Goal: Task Accomplishment & Management: Complete application form

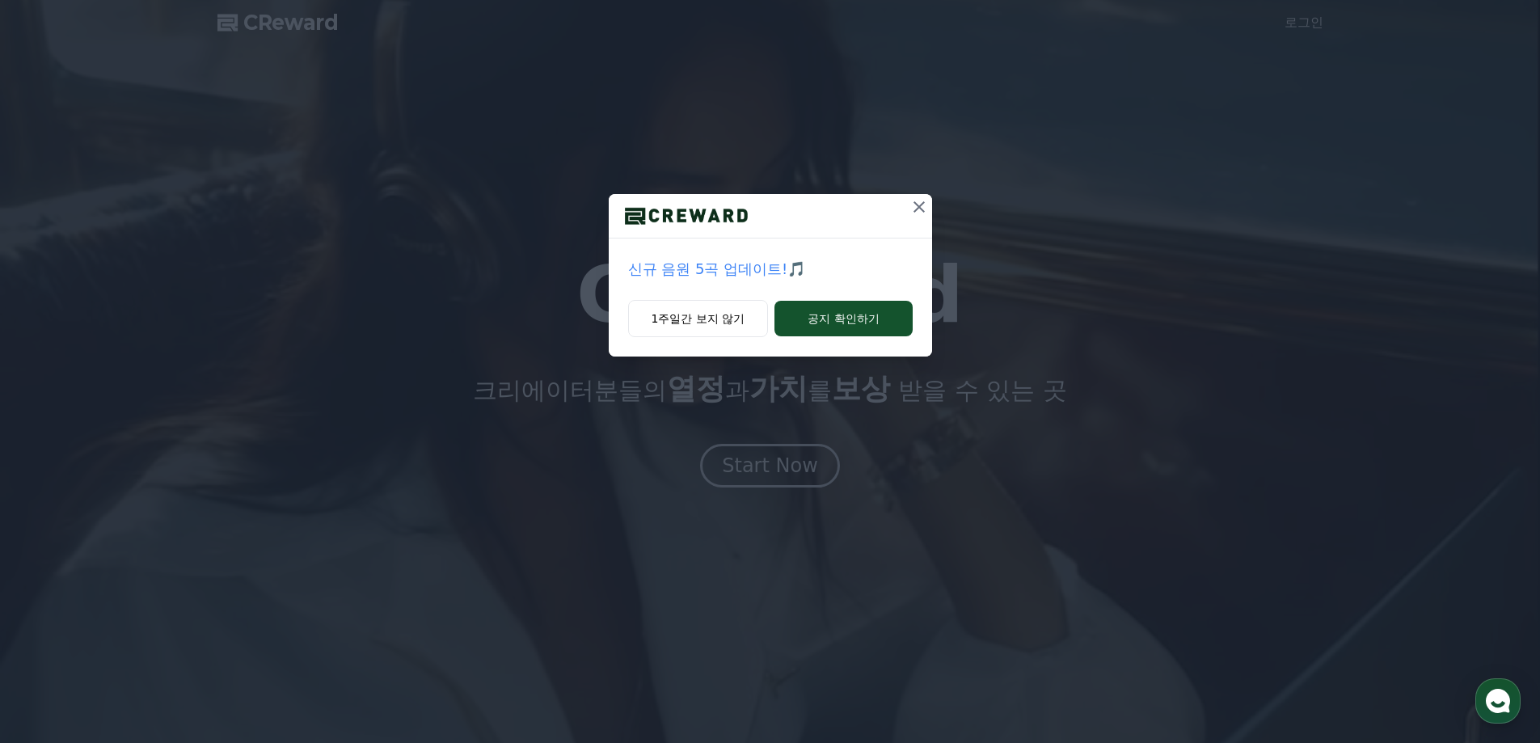
click at [915, 213] on icon at bounding box center [919, 206] width 19 height 19
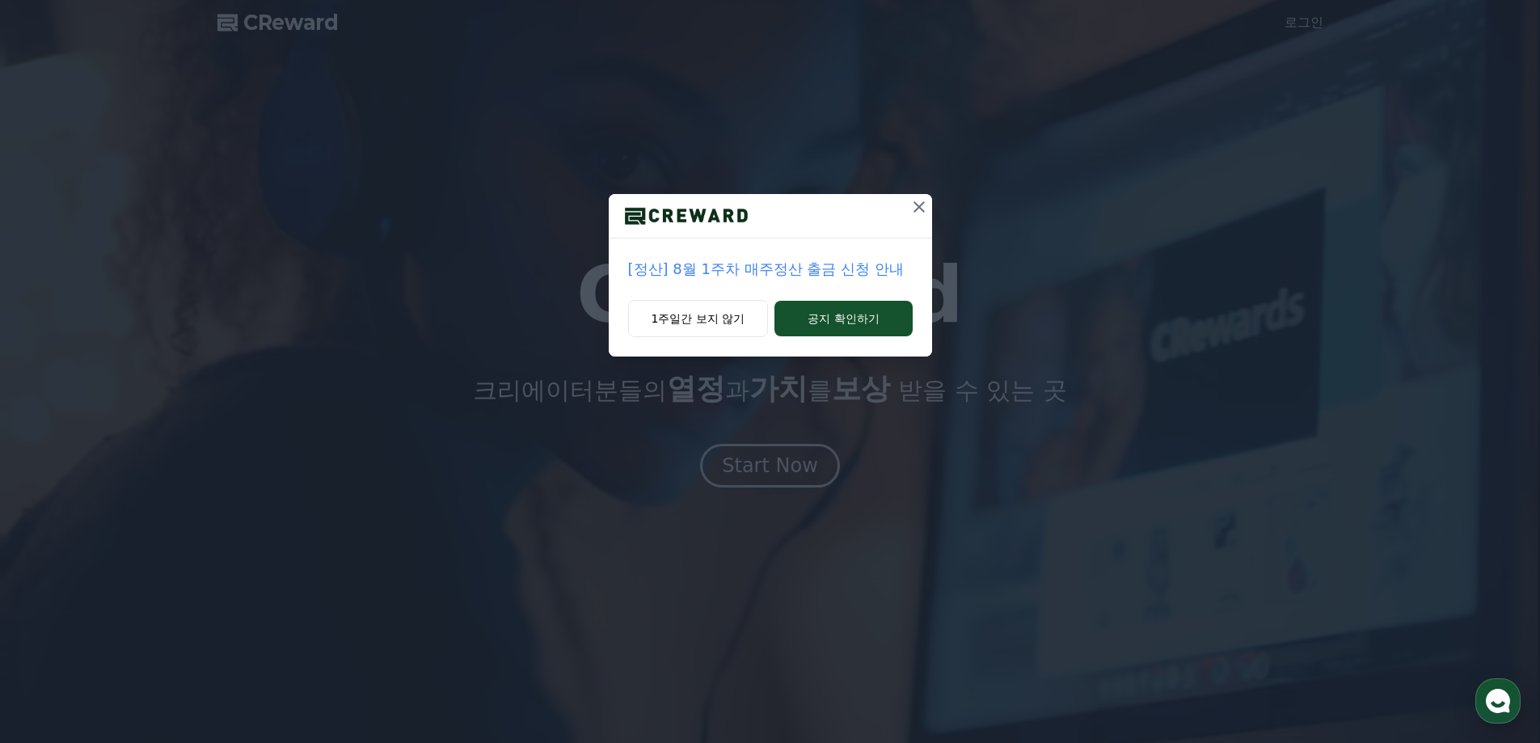
click at [915, 213] on icon at bounding box center [919, 206] width 19 height 19
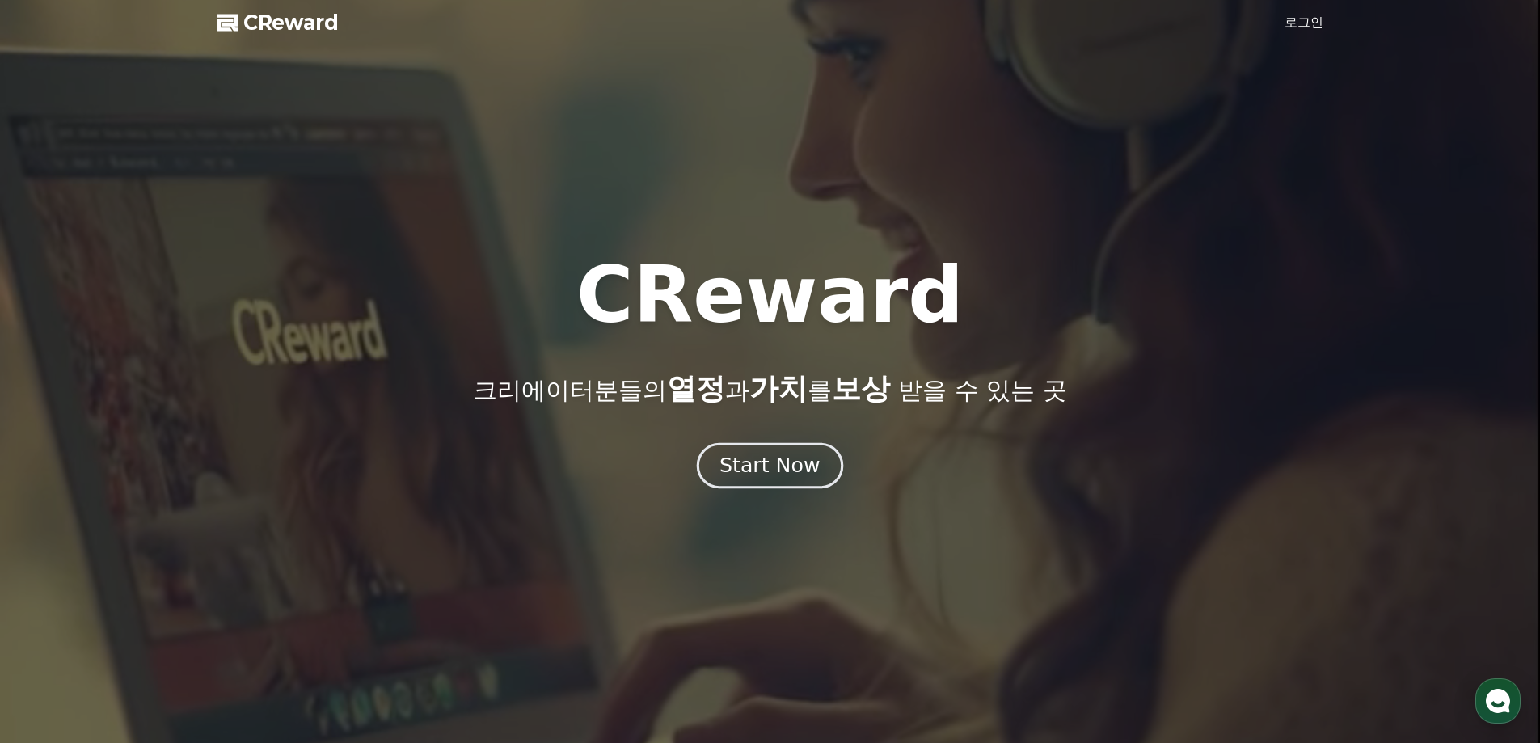
click at [731, 479] on button "Start Now" at bounding box center [770, 465] width 146 height 46
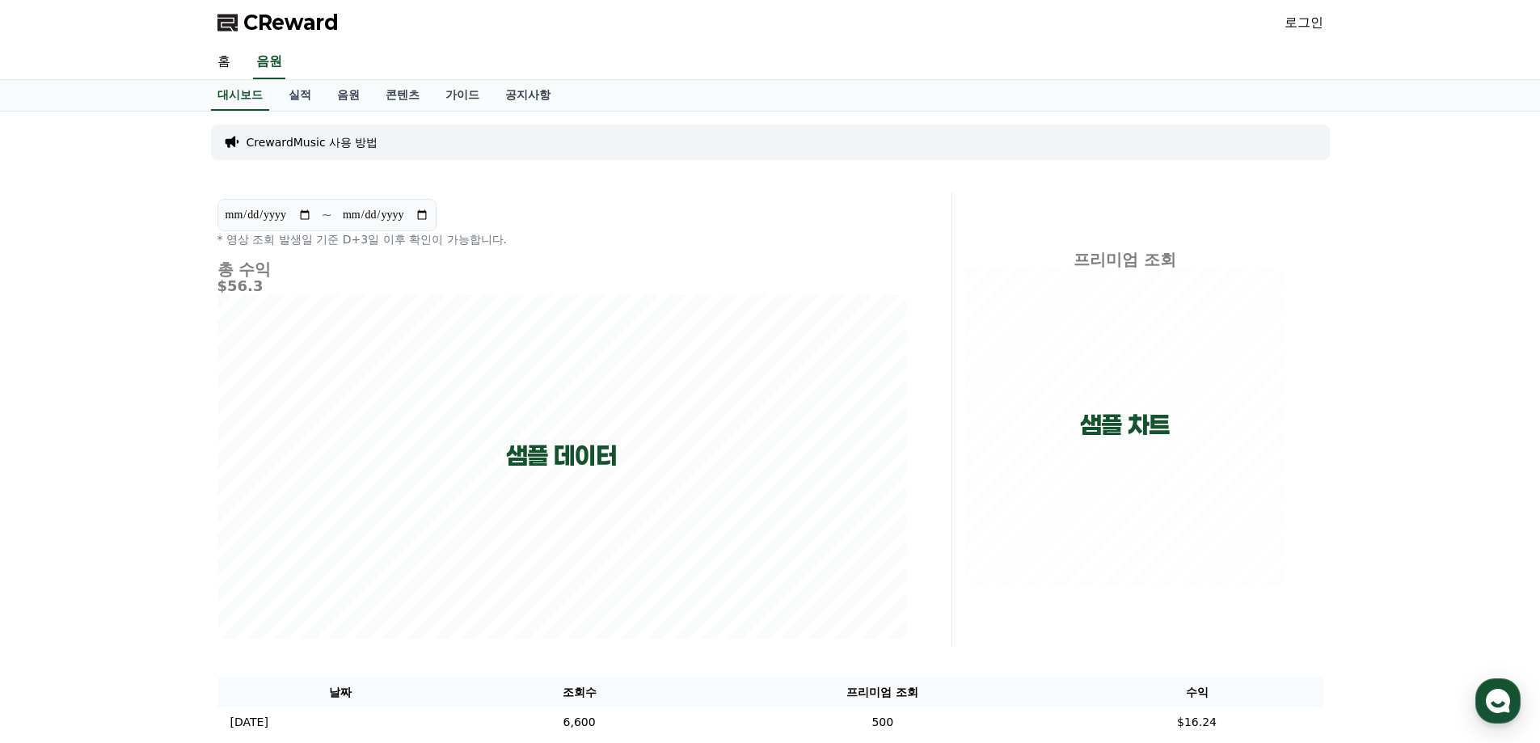
click at [1301, 23] on link "로그인" at bounding box center [1304, 22] width 39 height 19
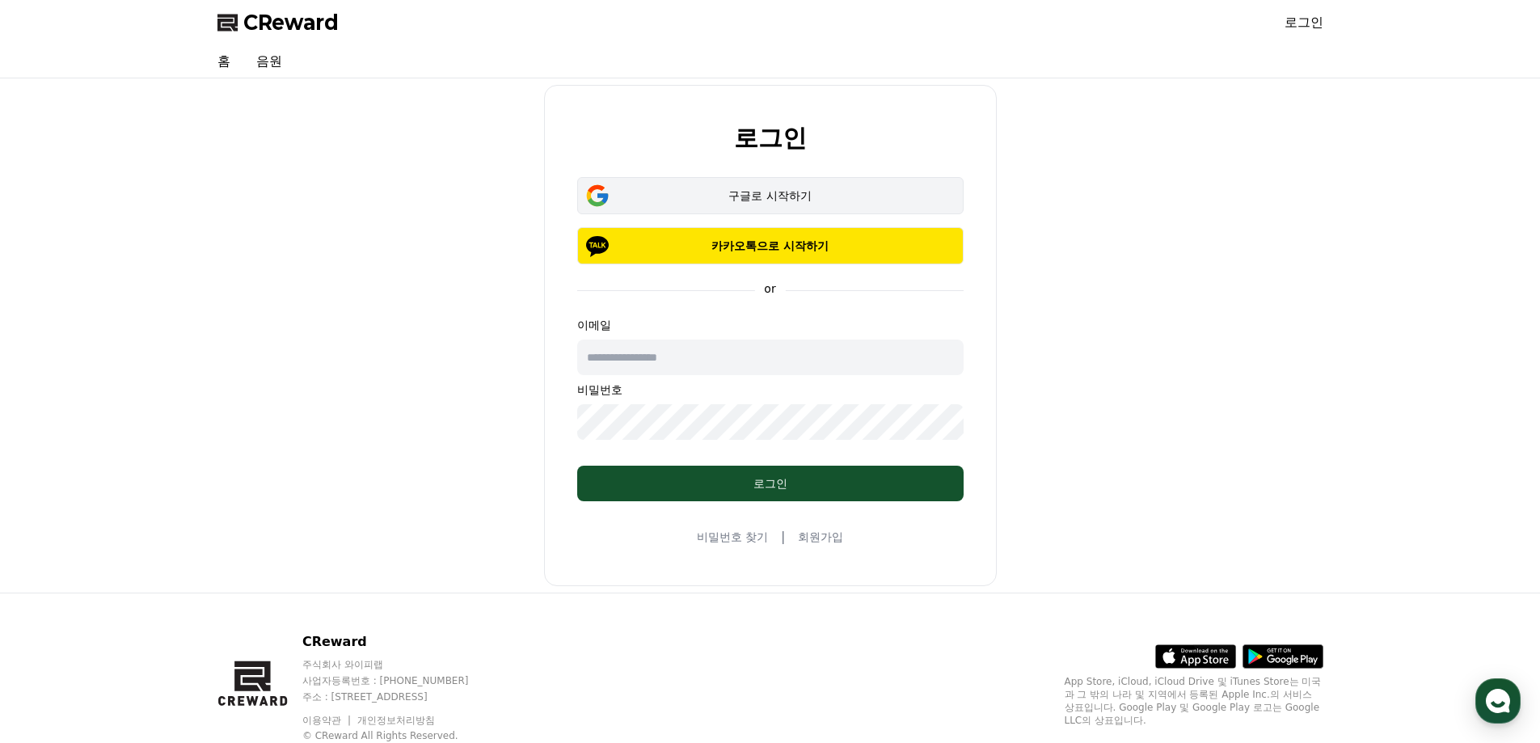
click at [687, 194] on div "구글로 시작하기" at bounding box center [771, 196] width 340 height 16
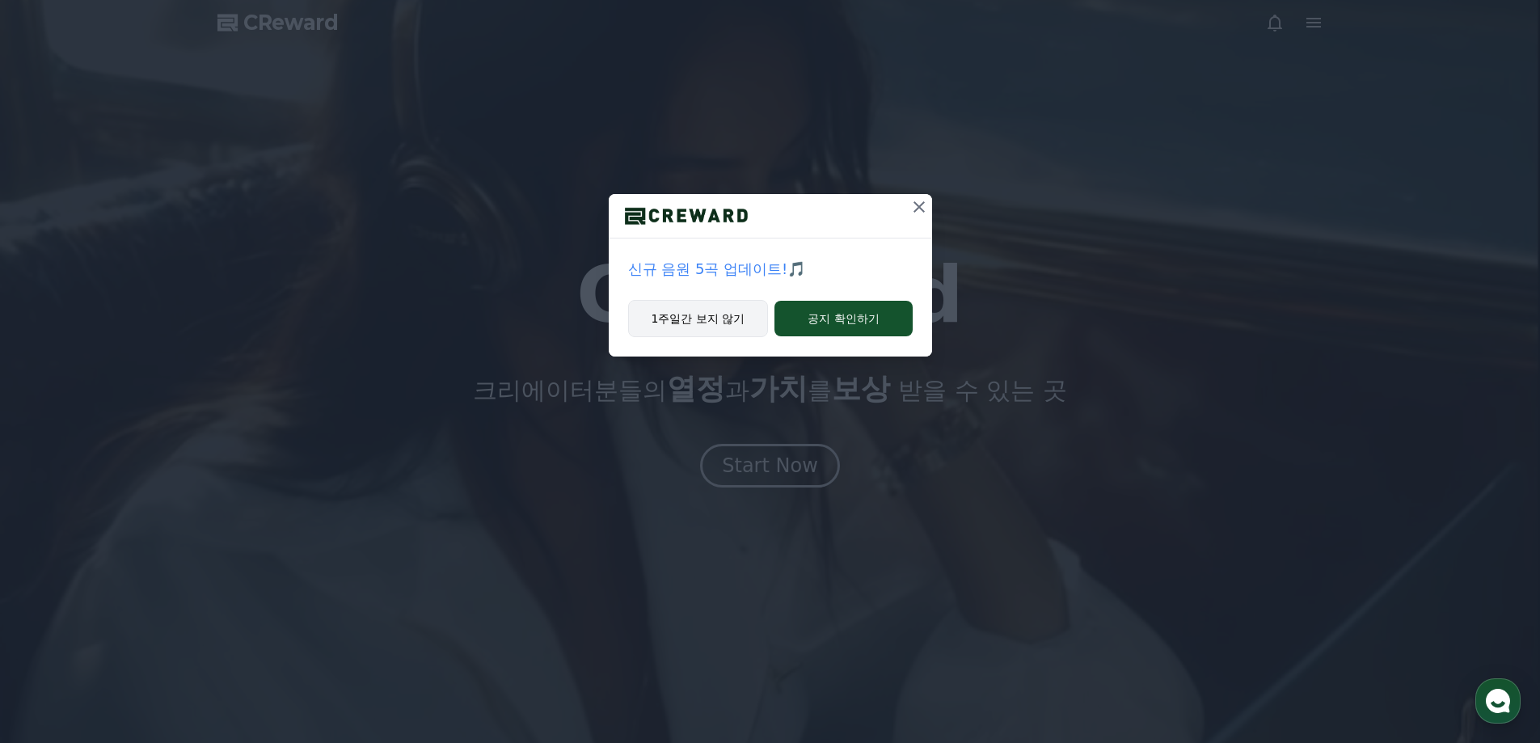
click at [707, 320] on button "1주일간 보지 않기" at bounding box center [698, 318] width 141 height 37
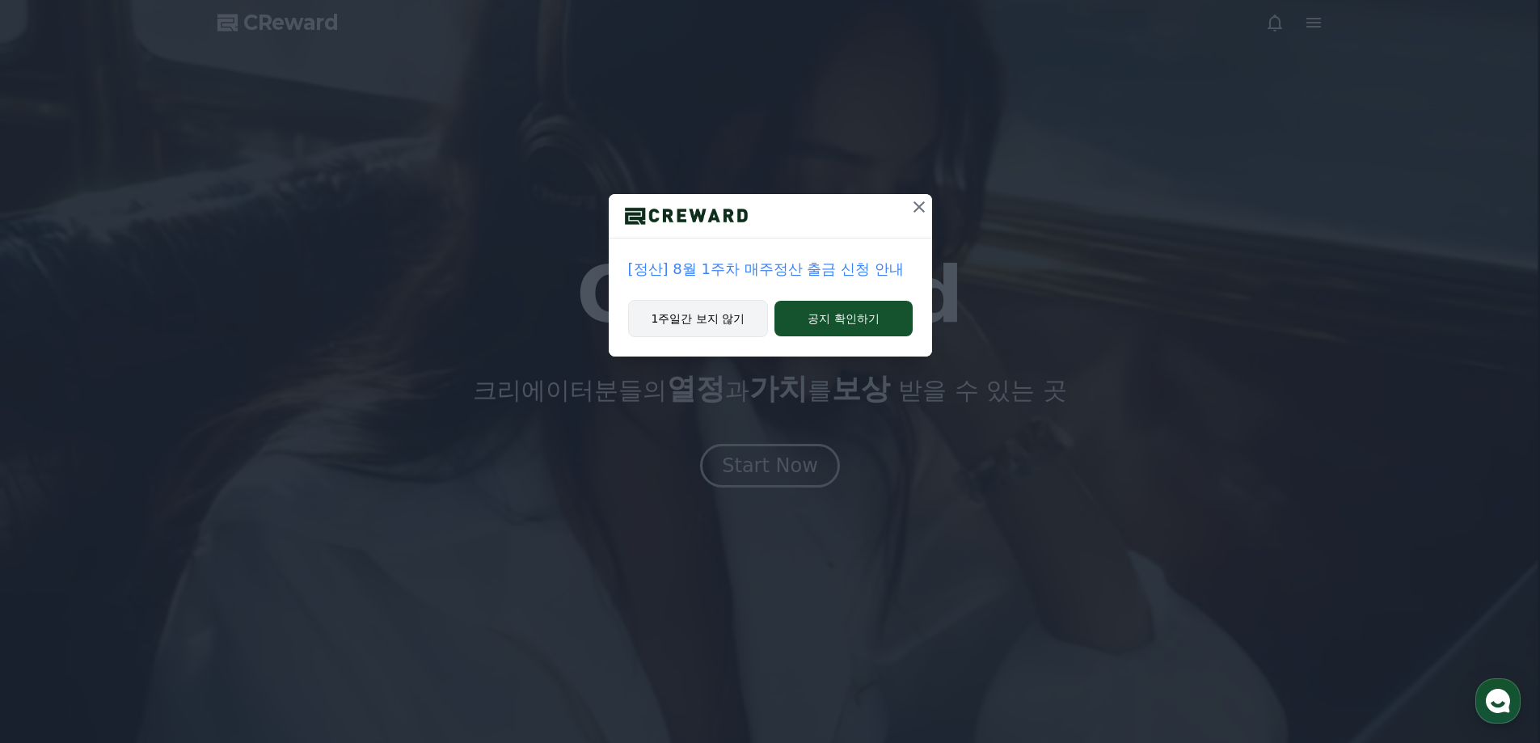
click at [683, 322] on button "1주일간 보지 않기" at bounding box center [698, 318] width 141 height 37
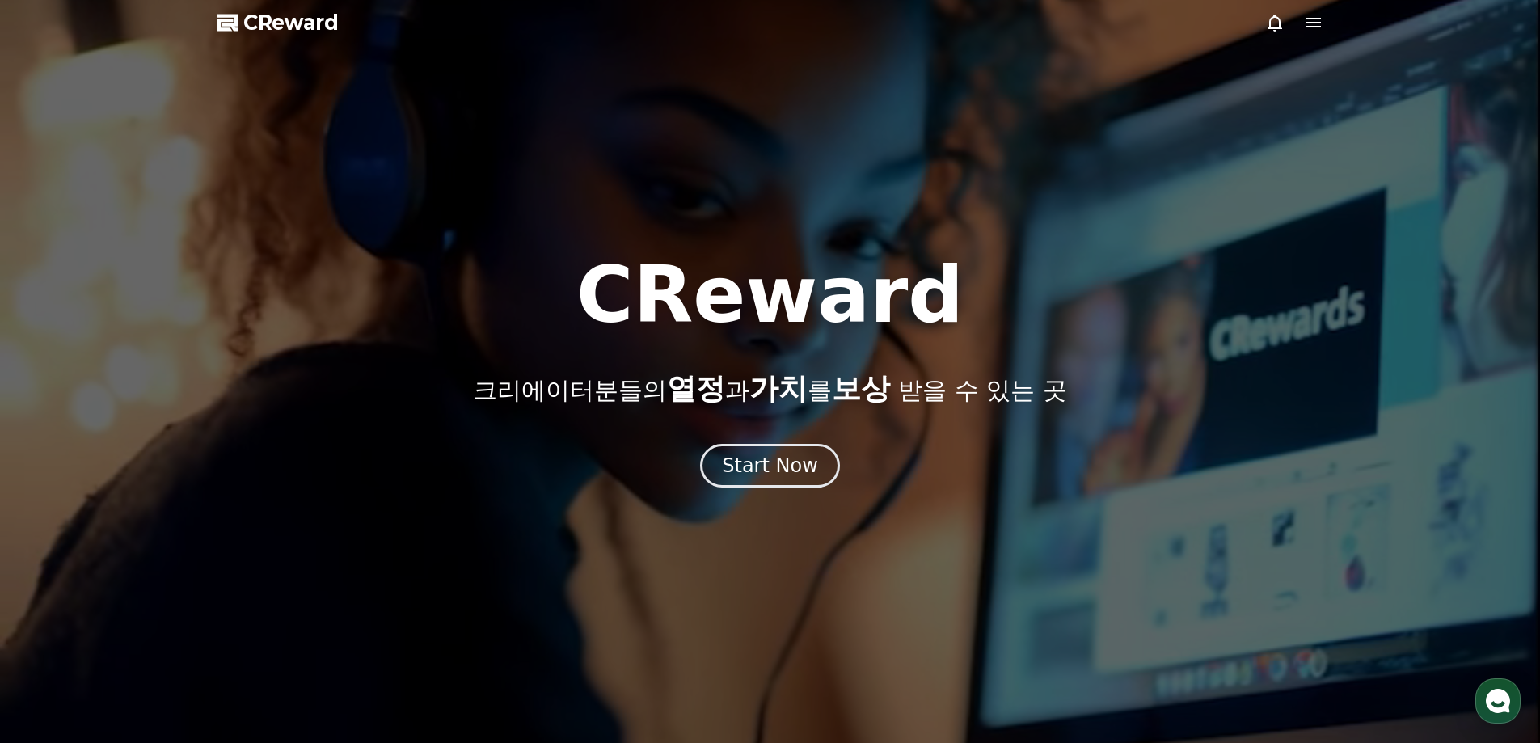
click at [683, 322] on h1 "CReward" at bounding box center [769, 295] width 387 height 78
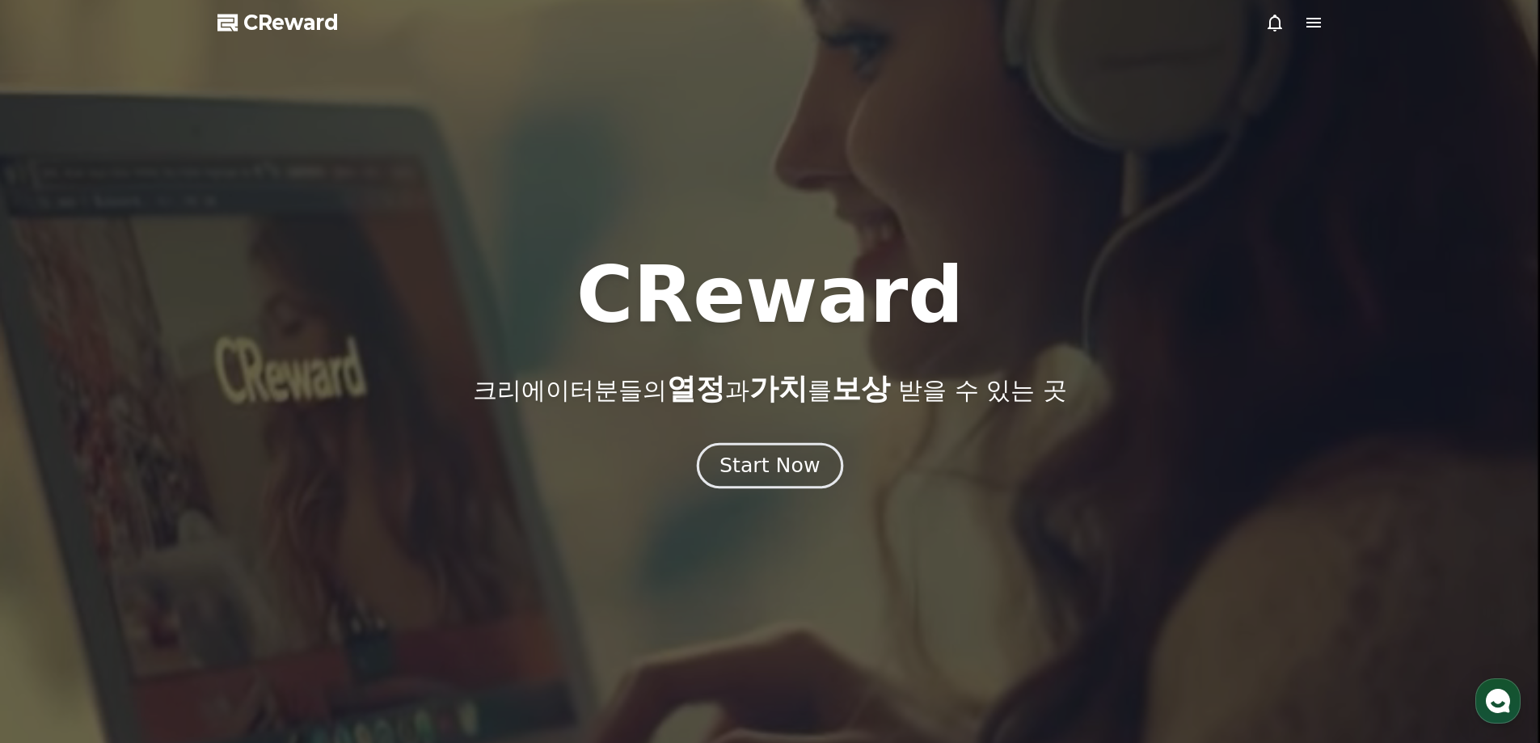
click at [777, 462] on div "Start Now" at bounding box center [770, 465] width 100 height 27
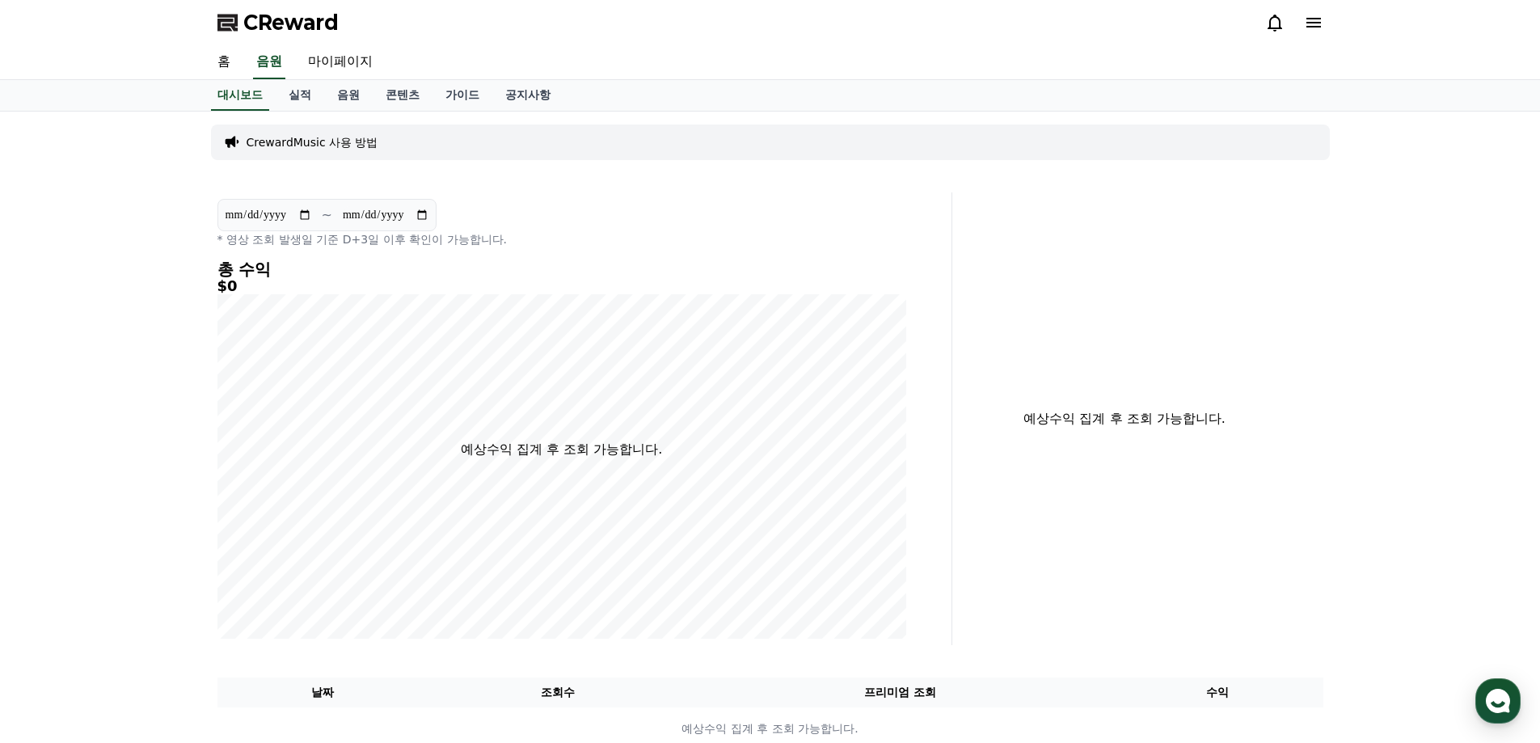
click at [1315, 20] on icon at bounding box center [1313, 22] width 19 height 19
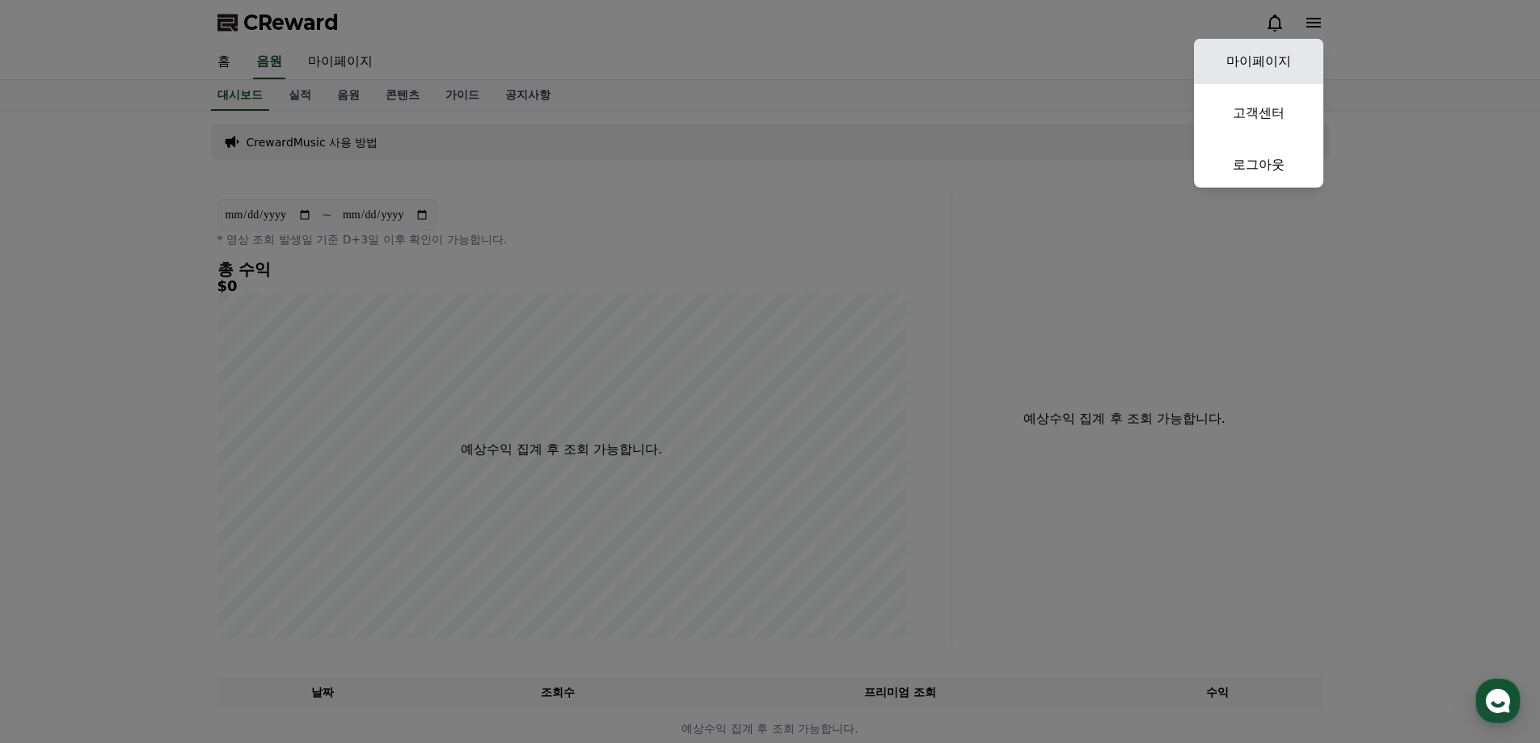
click at [1290, 60] on link "마이페이지" at bounding box center [1258, 61] width 129 height 45
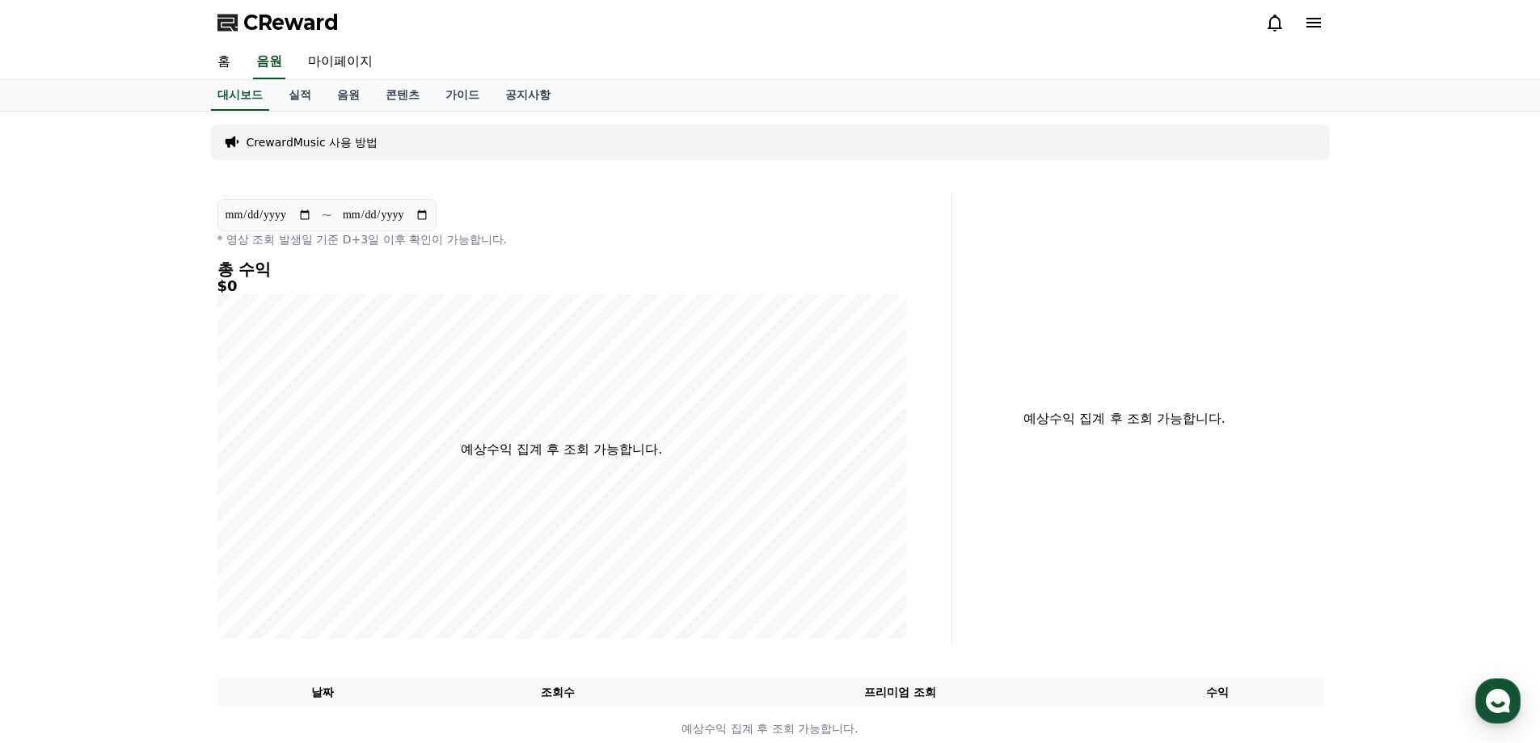
select select "**********"
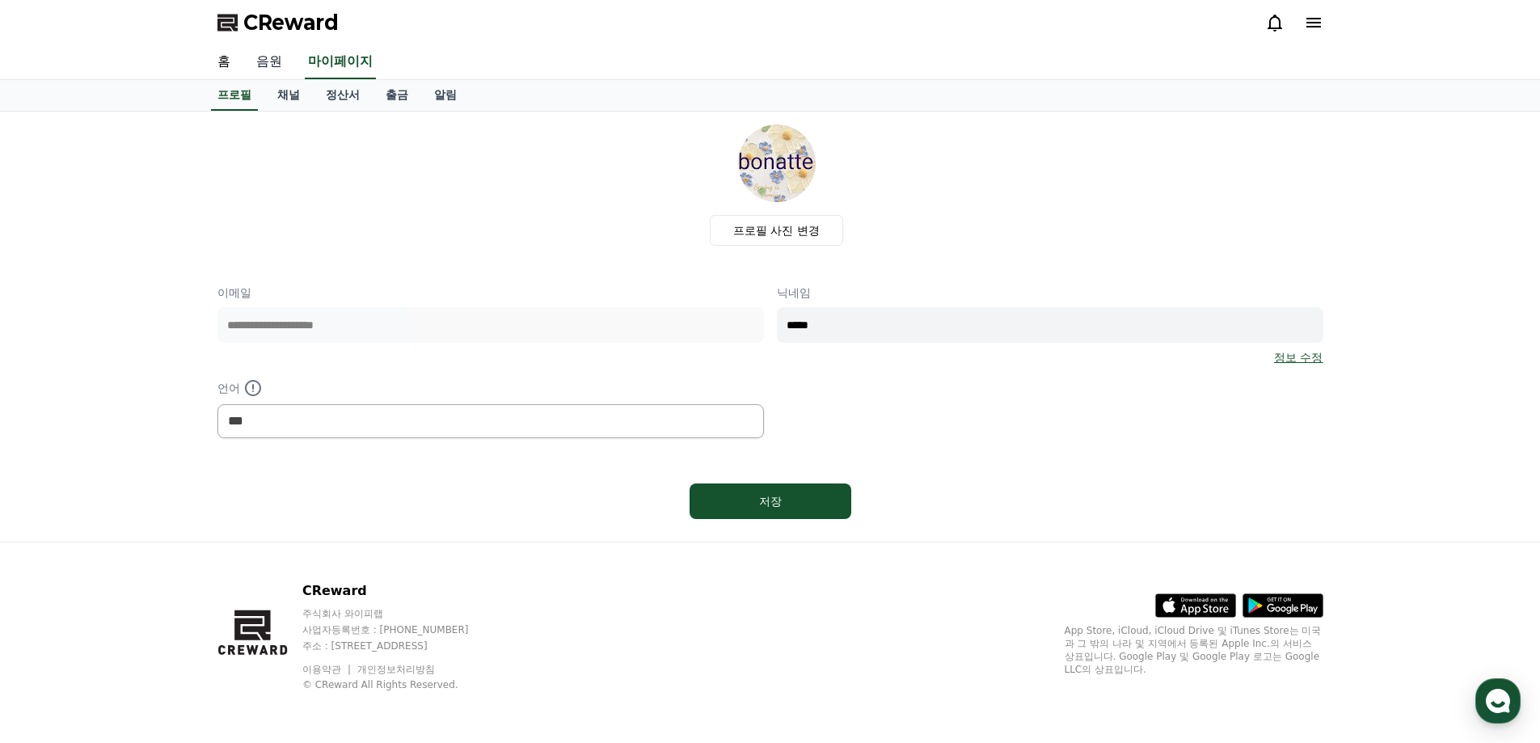
click at [275, 61] on link "음원" at bounding box center [269, 62] width 52 height 34
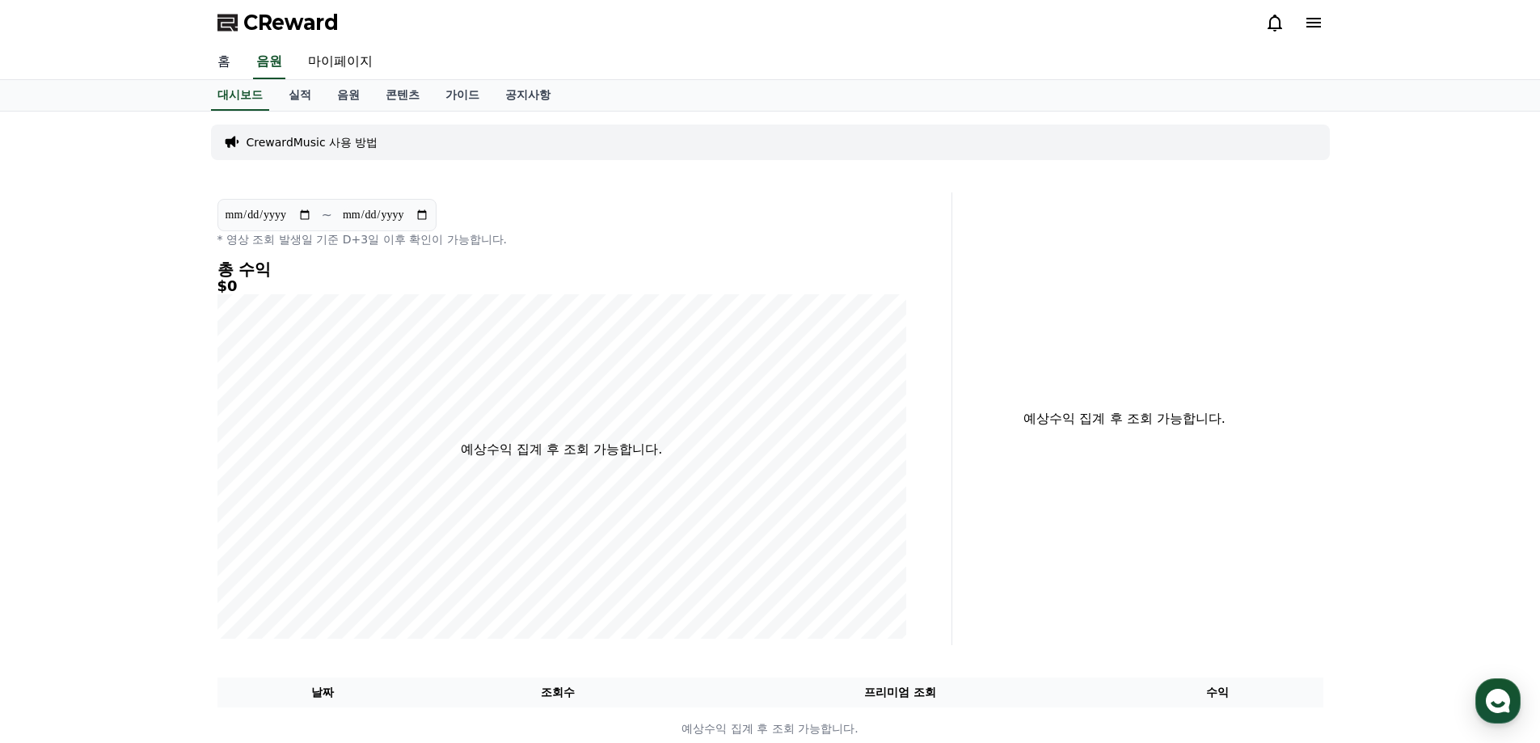
click at [221, 60] on link "홈" at bounding box center [224, 62] width 39 height 34
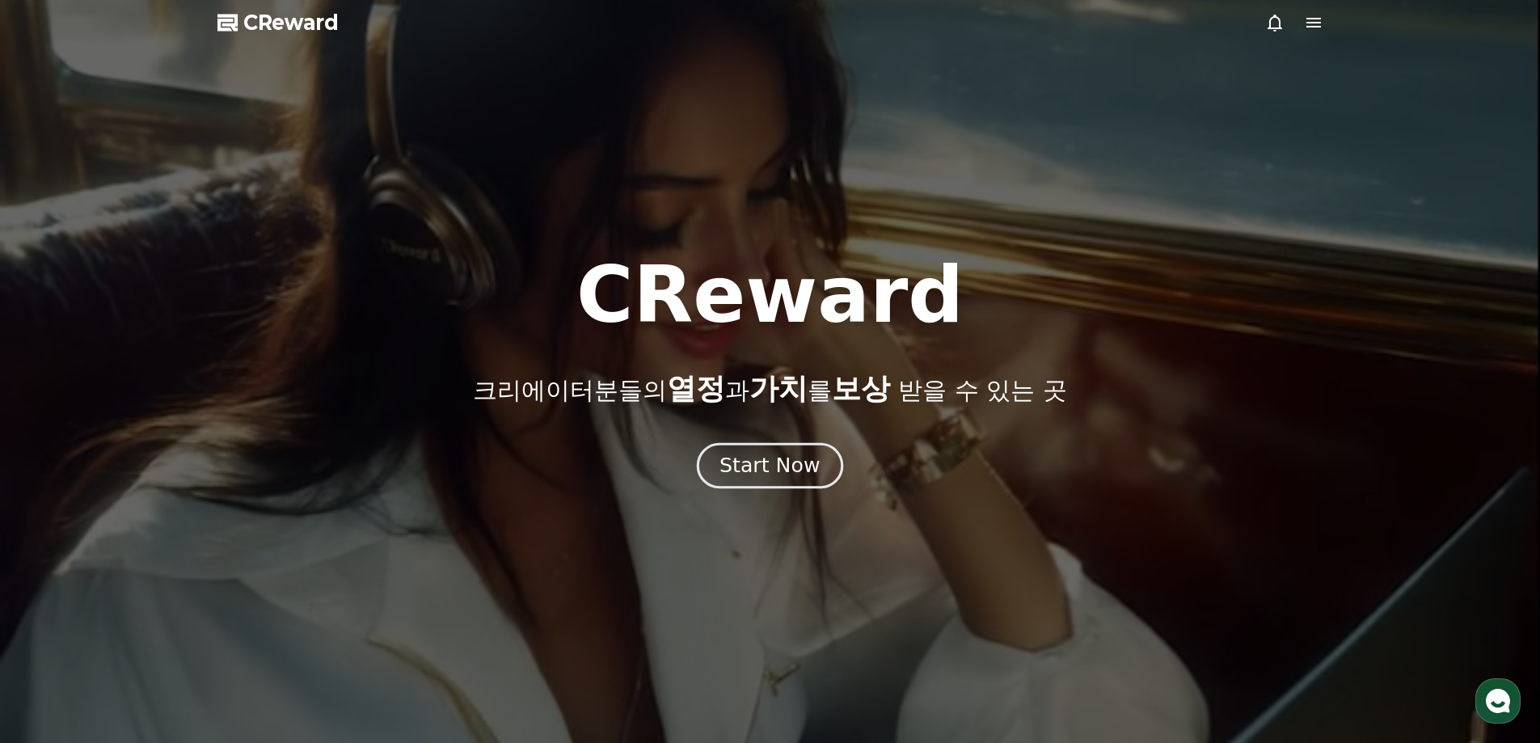
click at [770, 462] on div "Start Now" at bounding box center [770, 465] width 100 height 27
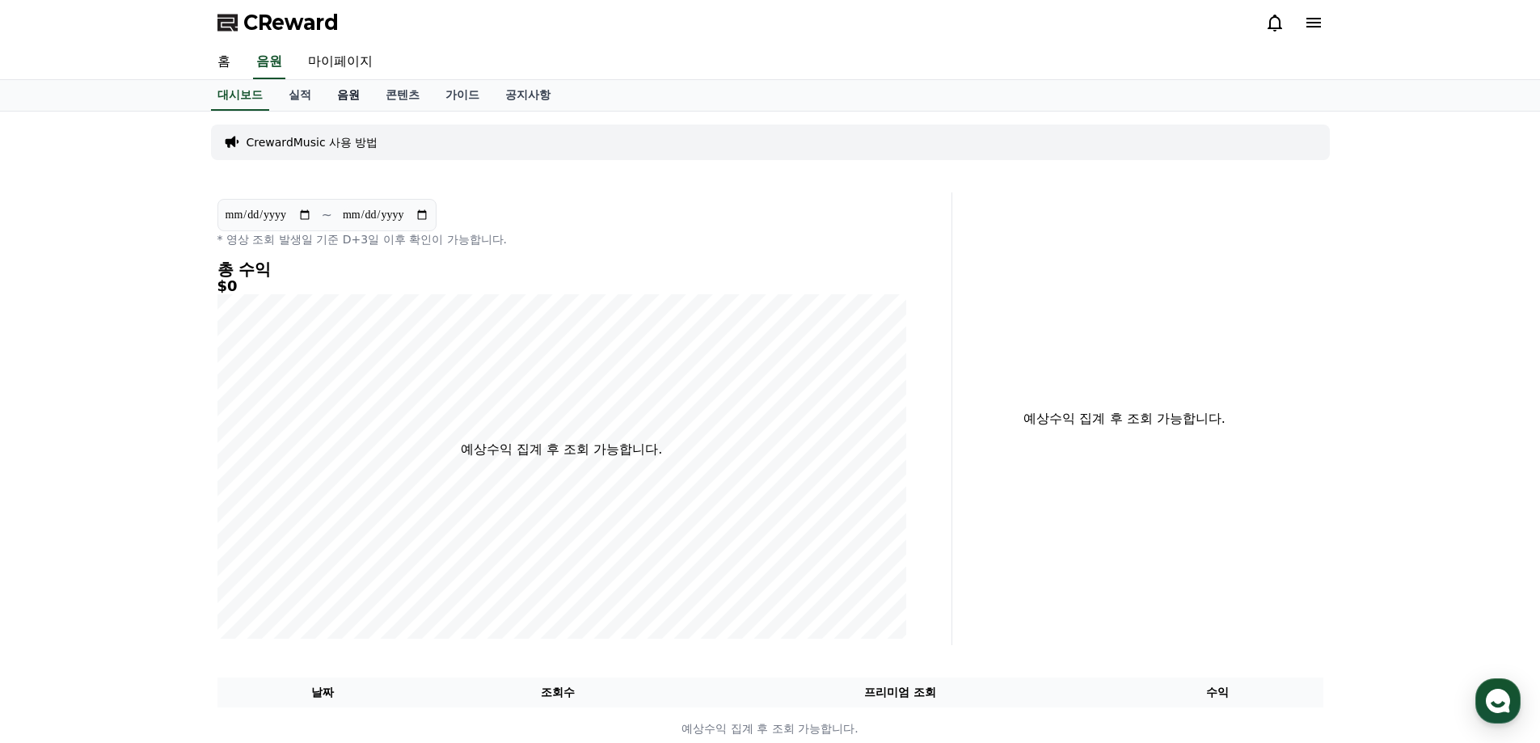
click at [336, 93] on link "음원" at bounding box center [348, 95] width 49 height 31
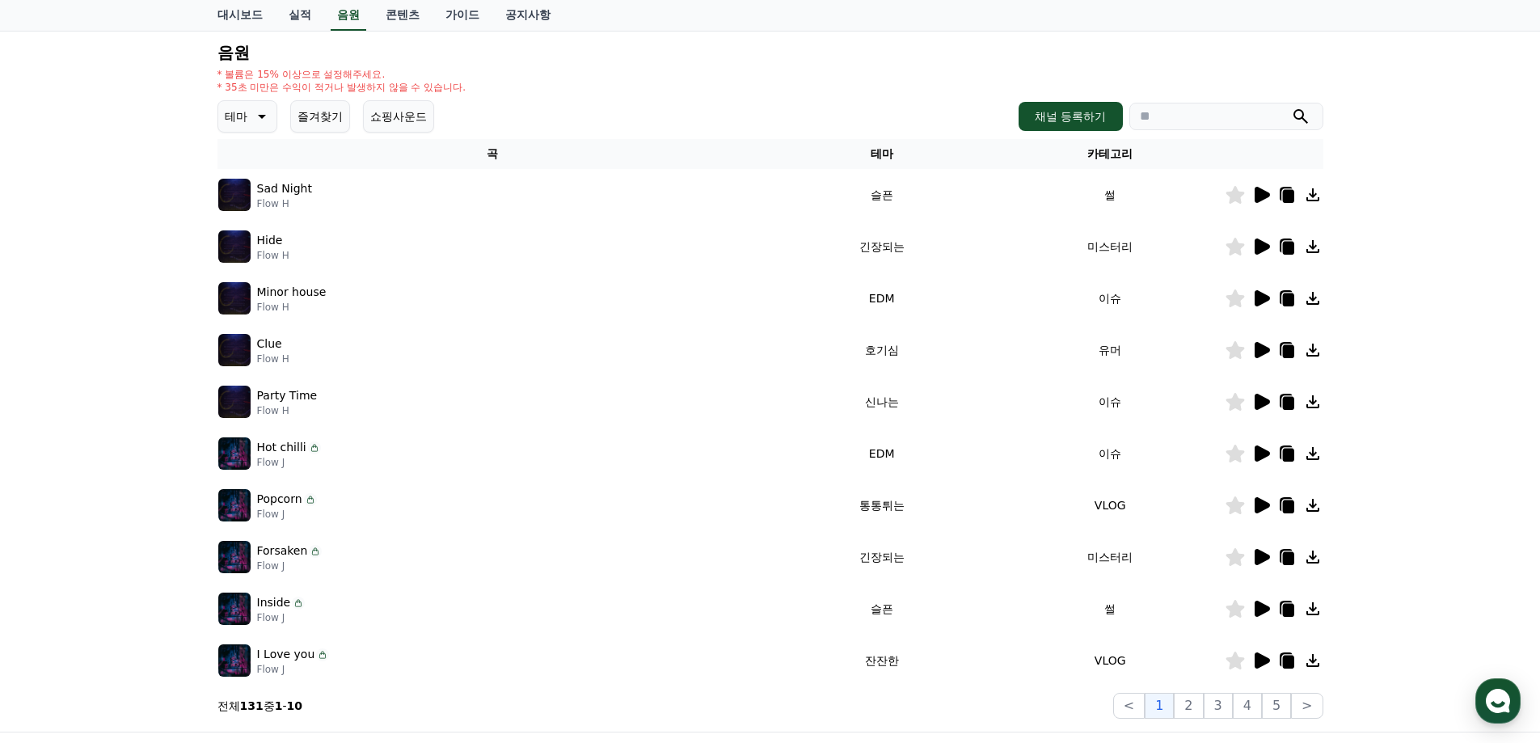
scroll to position [243, 0]
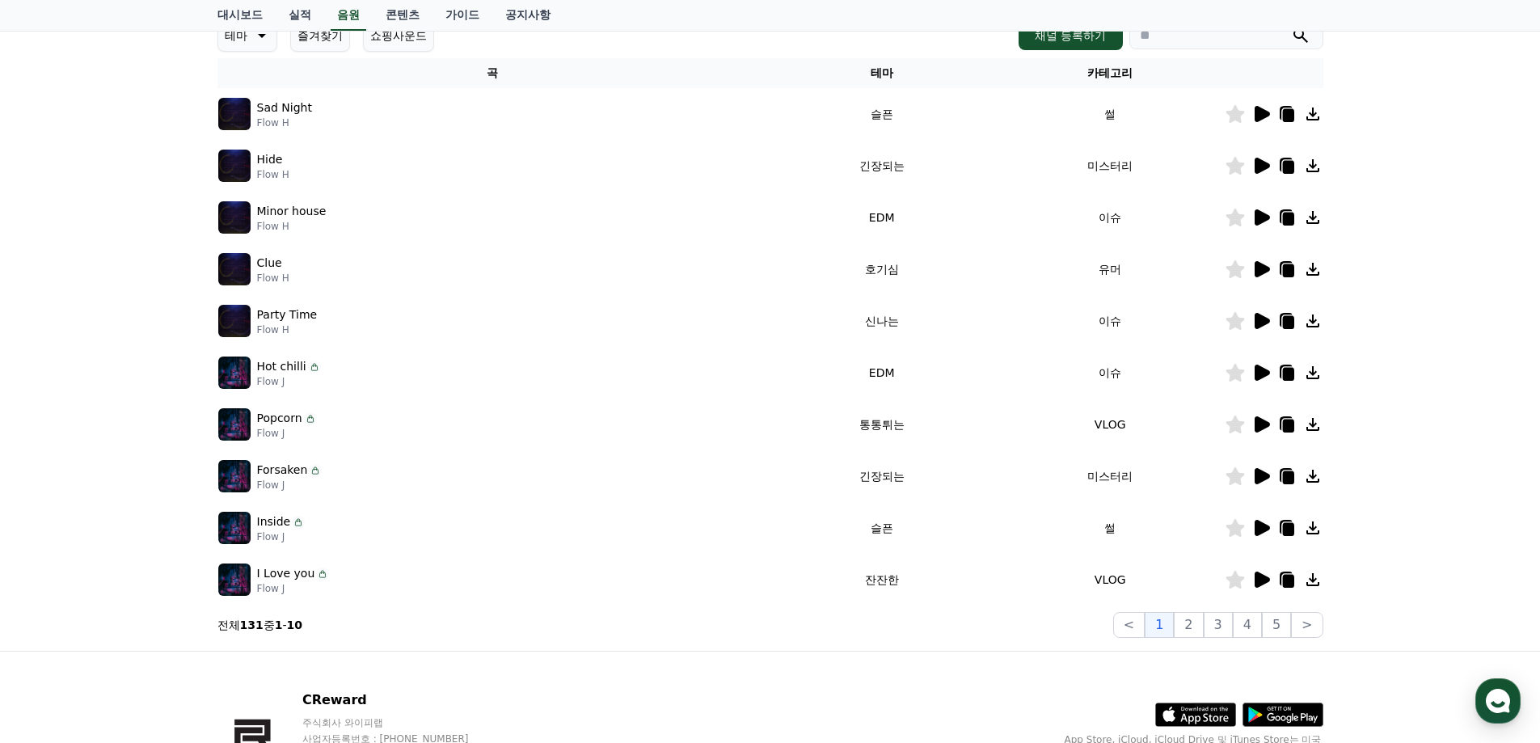
click at [1263, 118] on icon at bounding box center [1262, 114] width 15 height 16
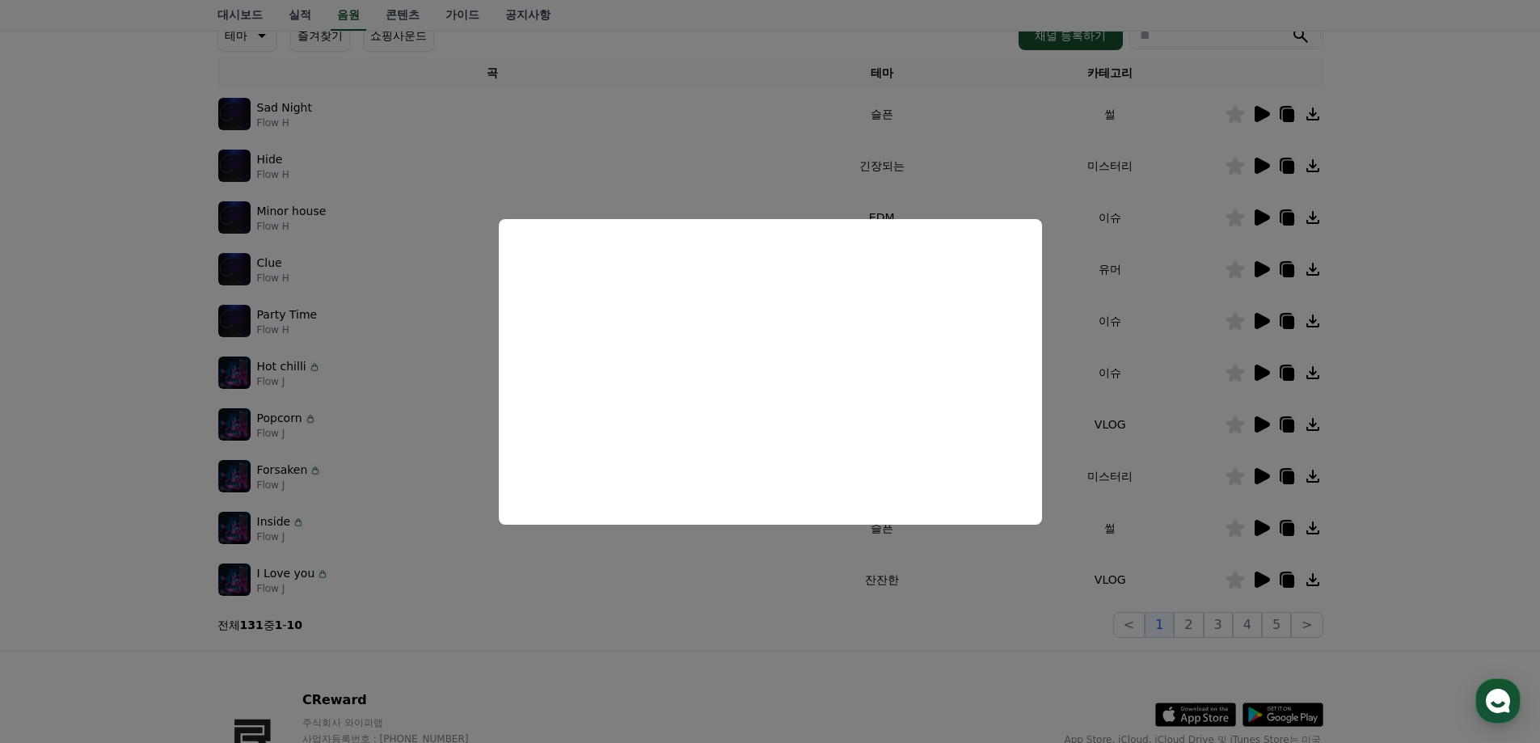
click at [932, 568] on button "close modal" at bounding box center [770, 371] width 1540 height 743
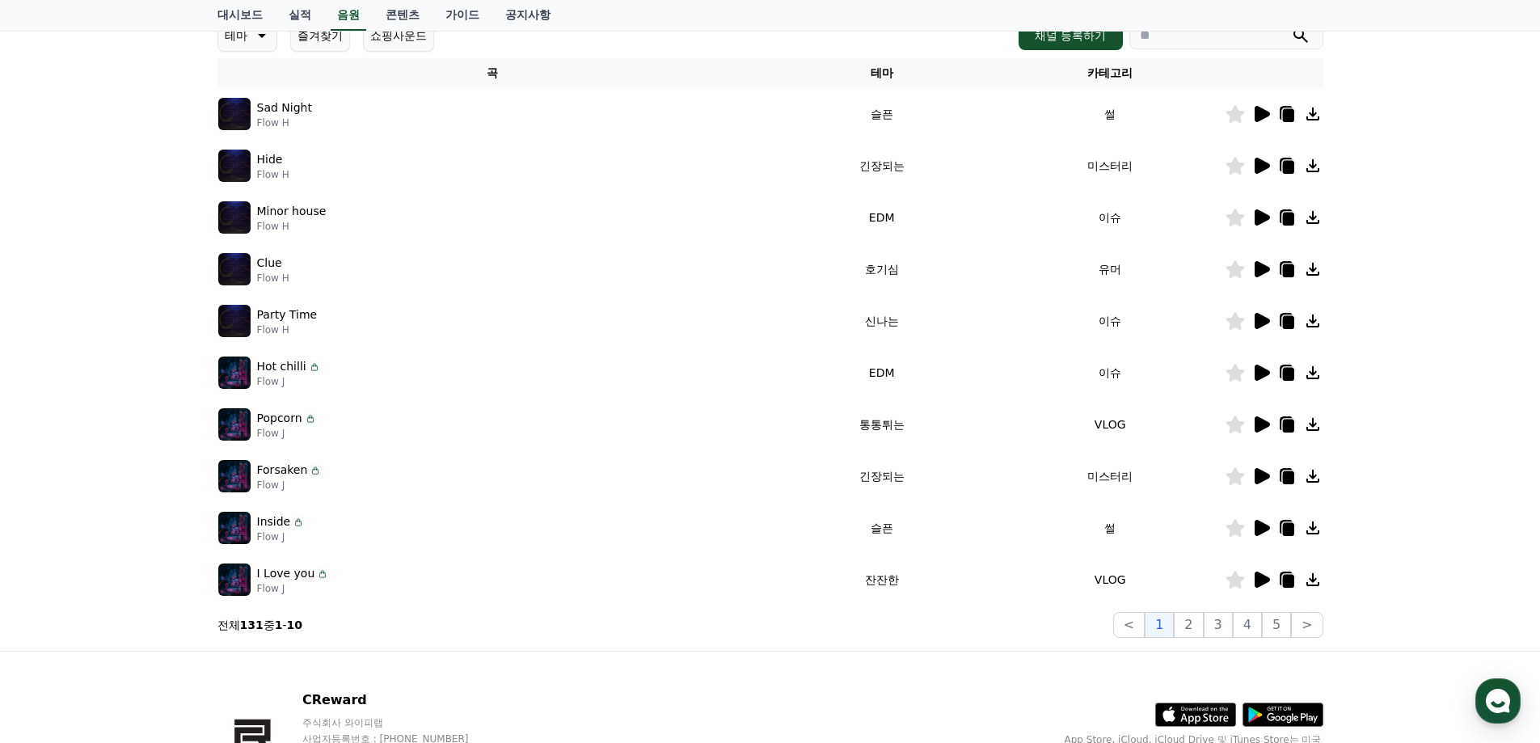
click at [239, 113] on img at bounding box center [234, 114] width 32 height 32
click at [230, 112] on img at bounding box center [234, 114] width 32 height 32
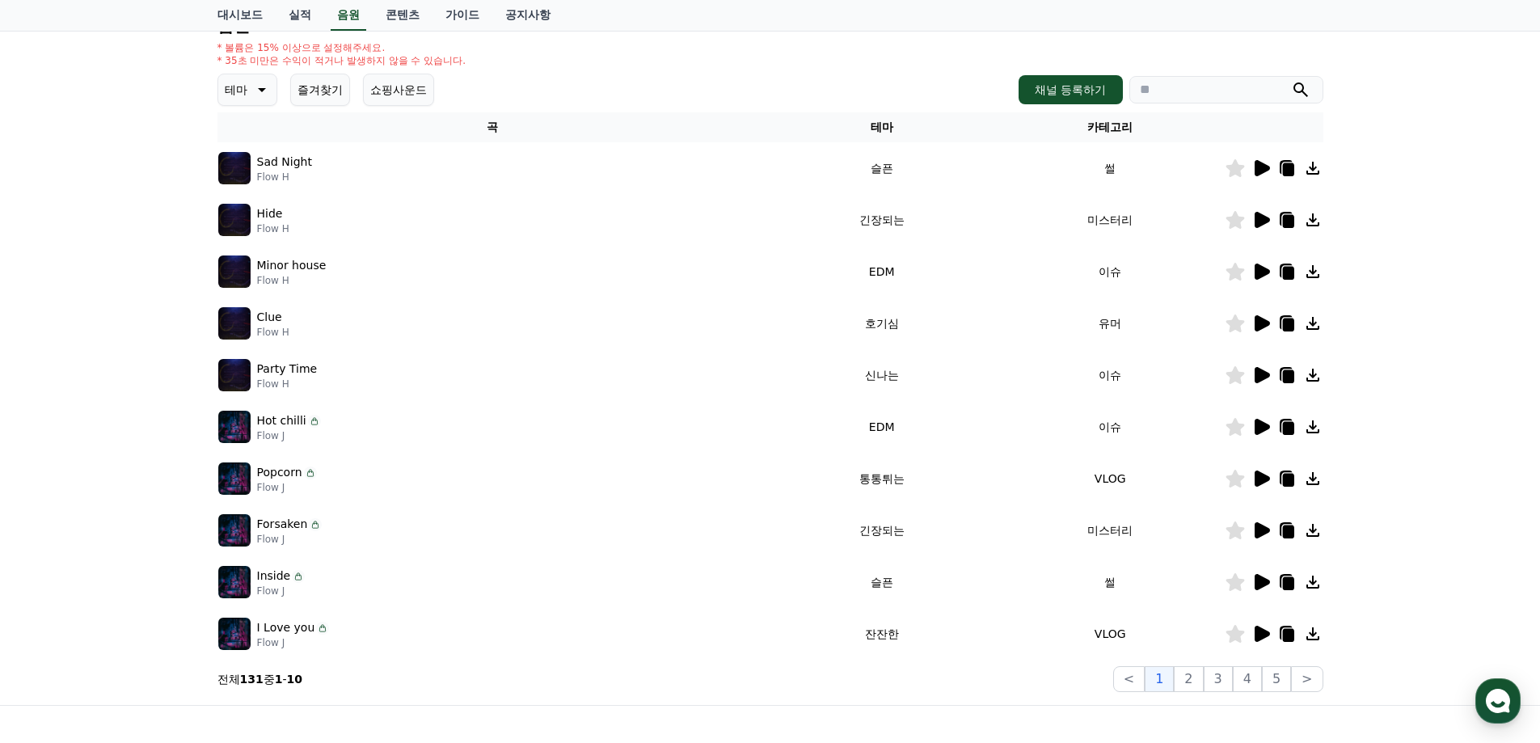
scroll to position [162, 0]
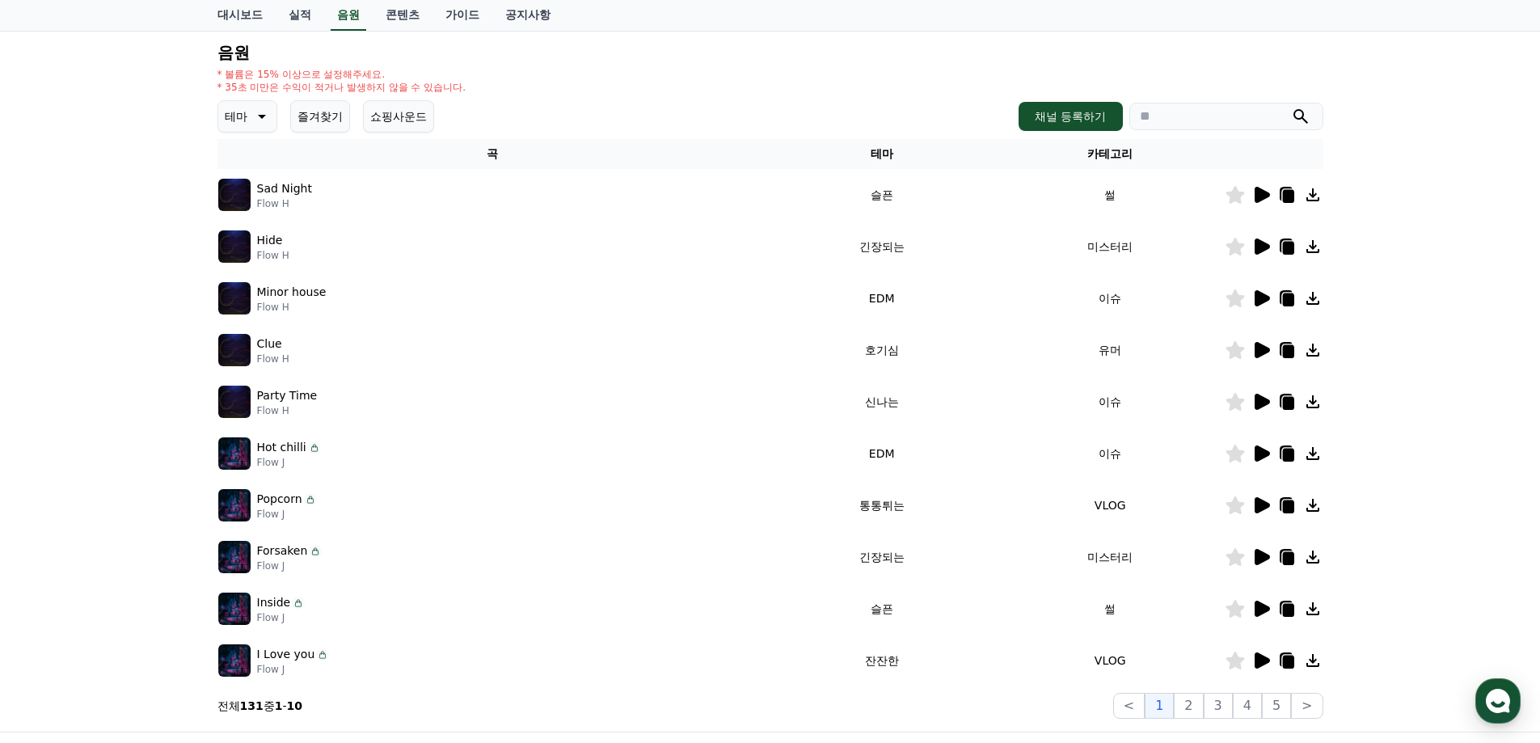
click at [1263, 191] on icon at bounding box center [1262, 195] width 15 height 16
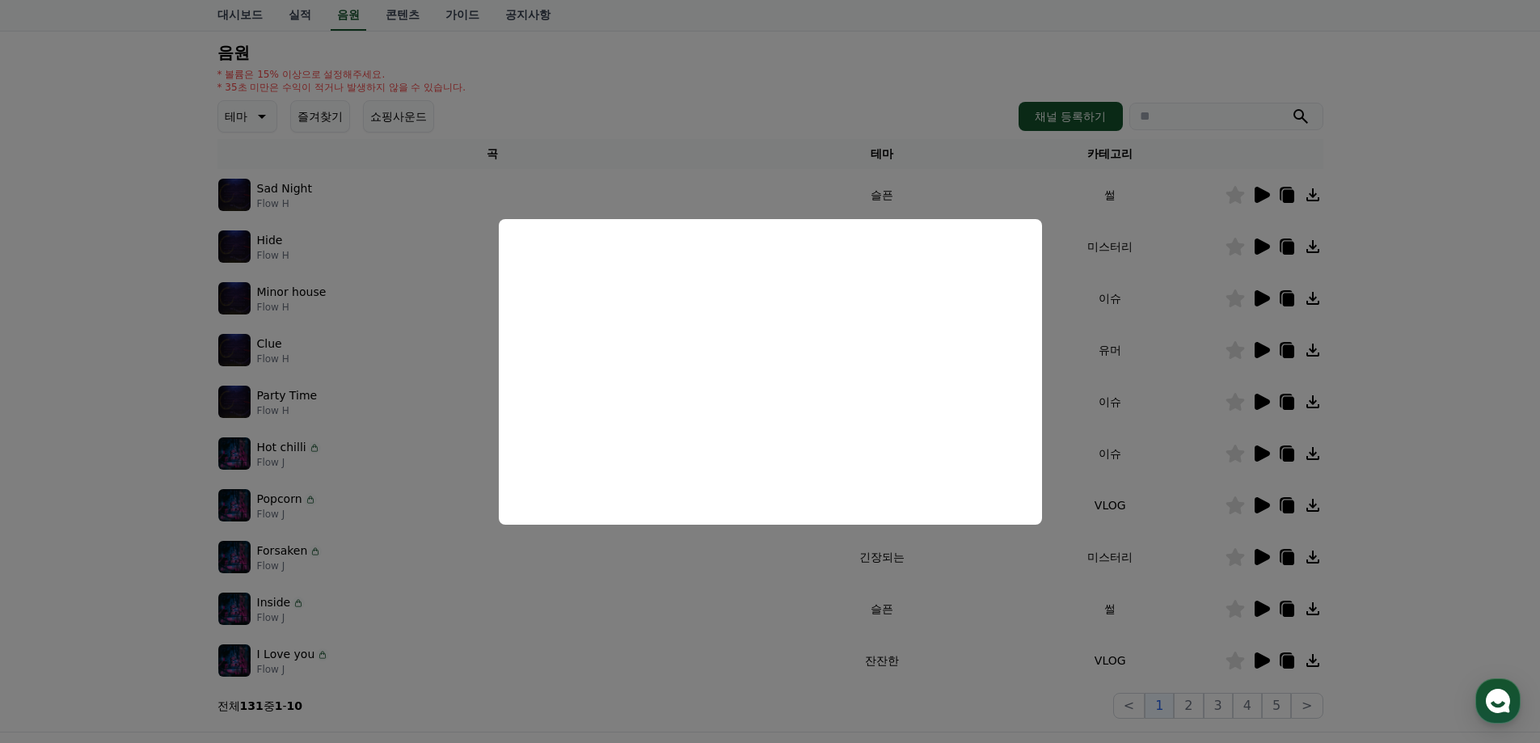
click at [1167, 223] on button "close modal" at bounding box center [770, 371] width 1540 height 743
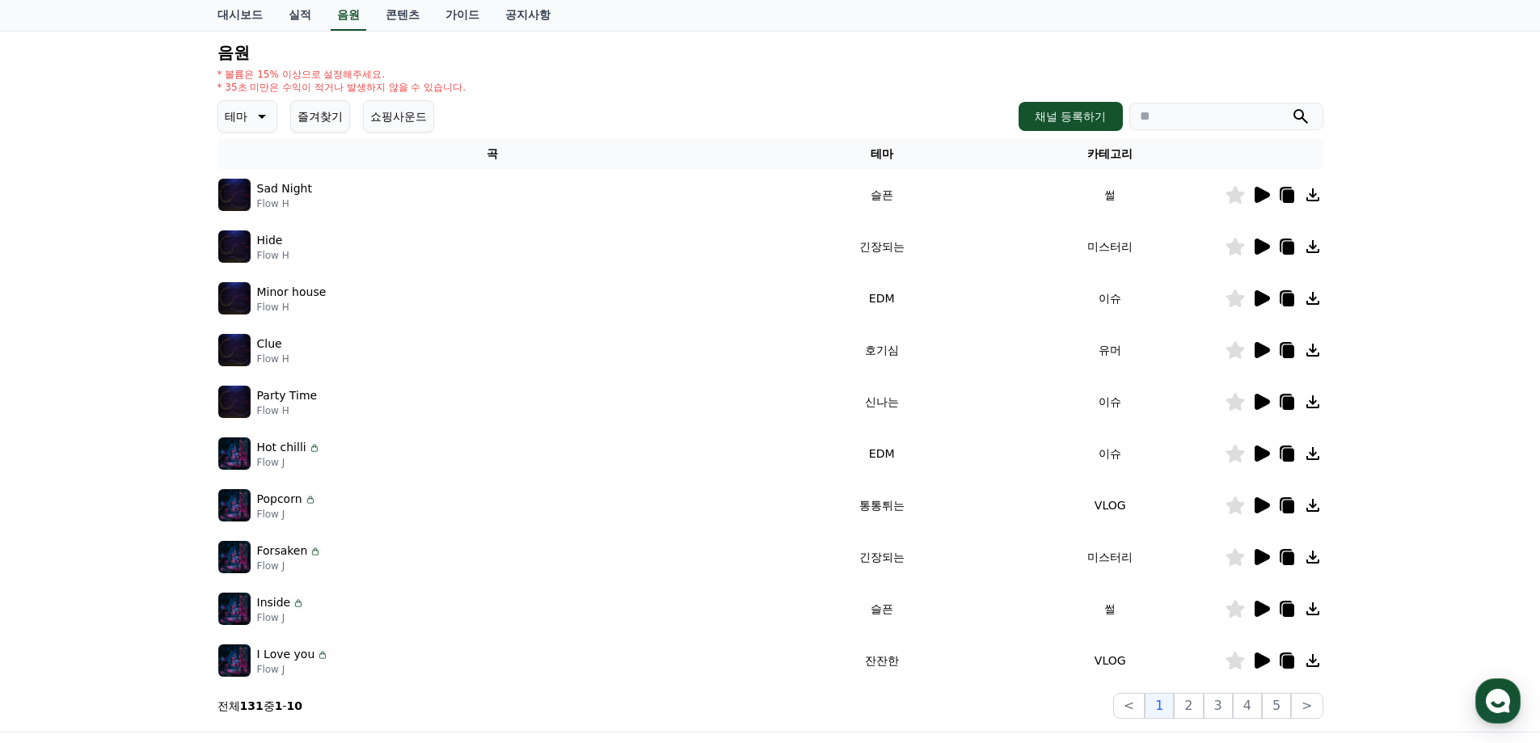
click at [1260, 253] on icon at bounding box center [1262, 247] width 15 height 16
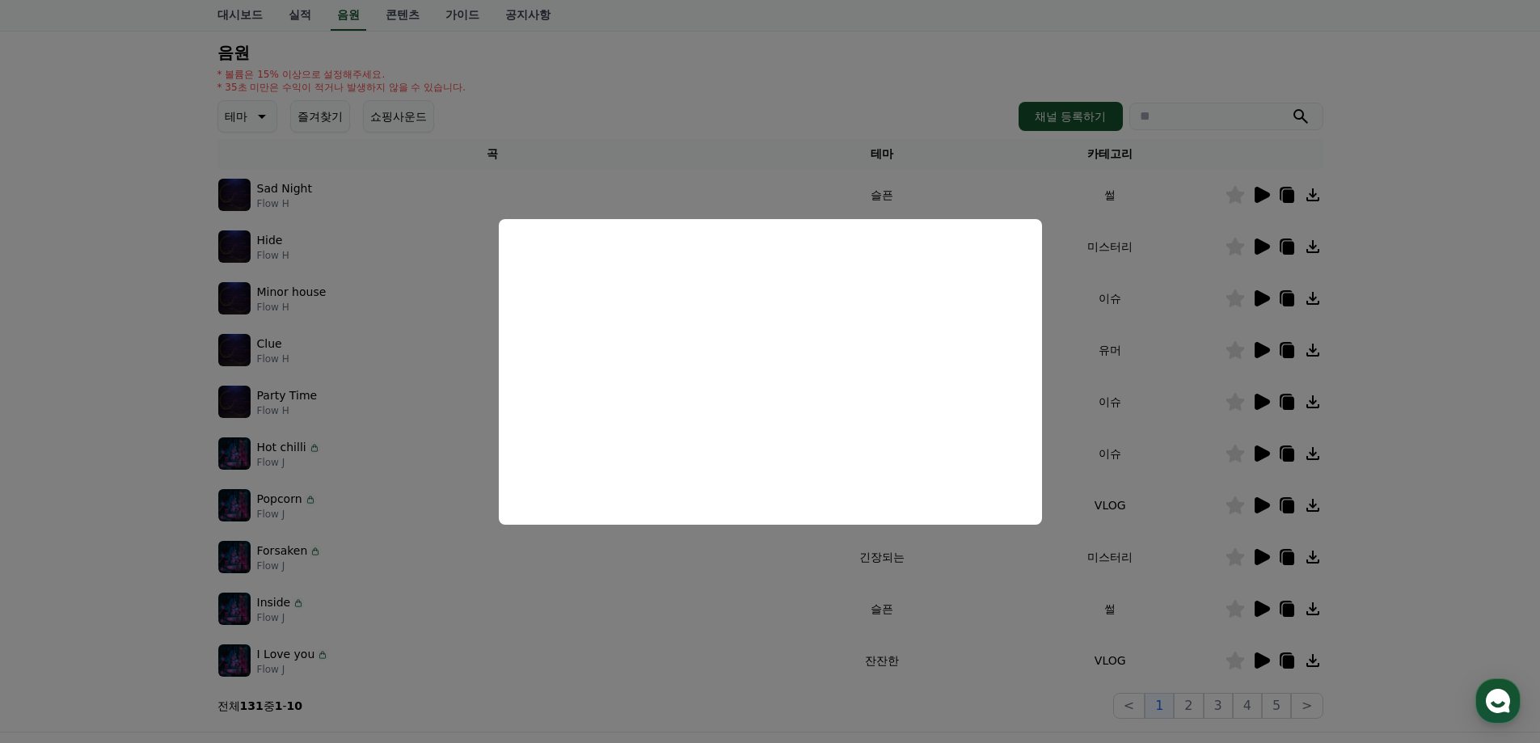
click at [1126, 323] on button "close modal" at bounding box center [770, 371] width 1540 height 743
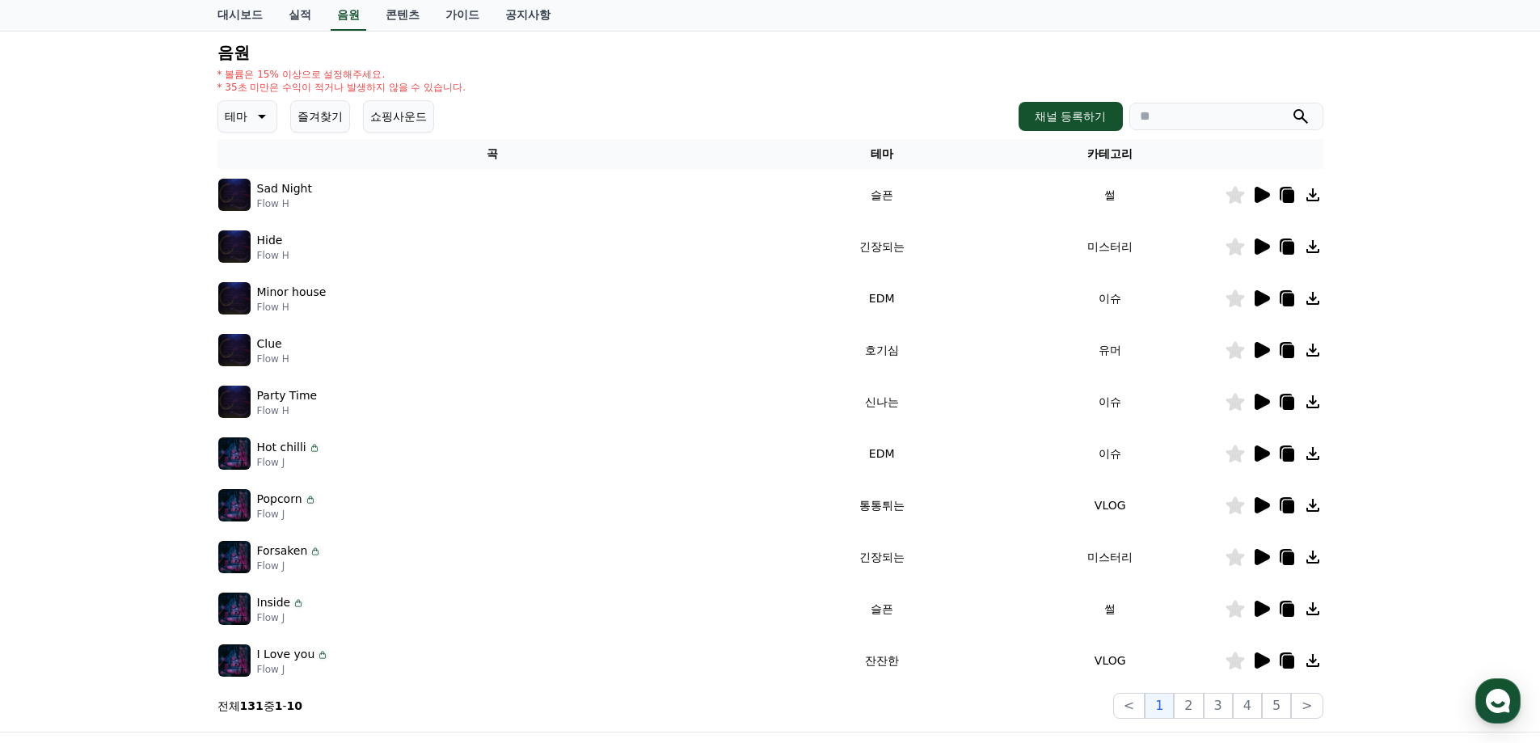
click at [1310, 196] on icon at bounding box center [1312, 194] width 19 height 19
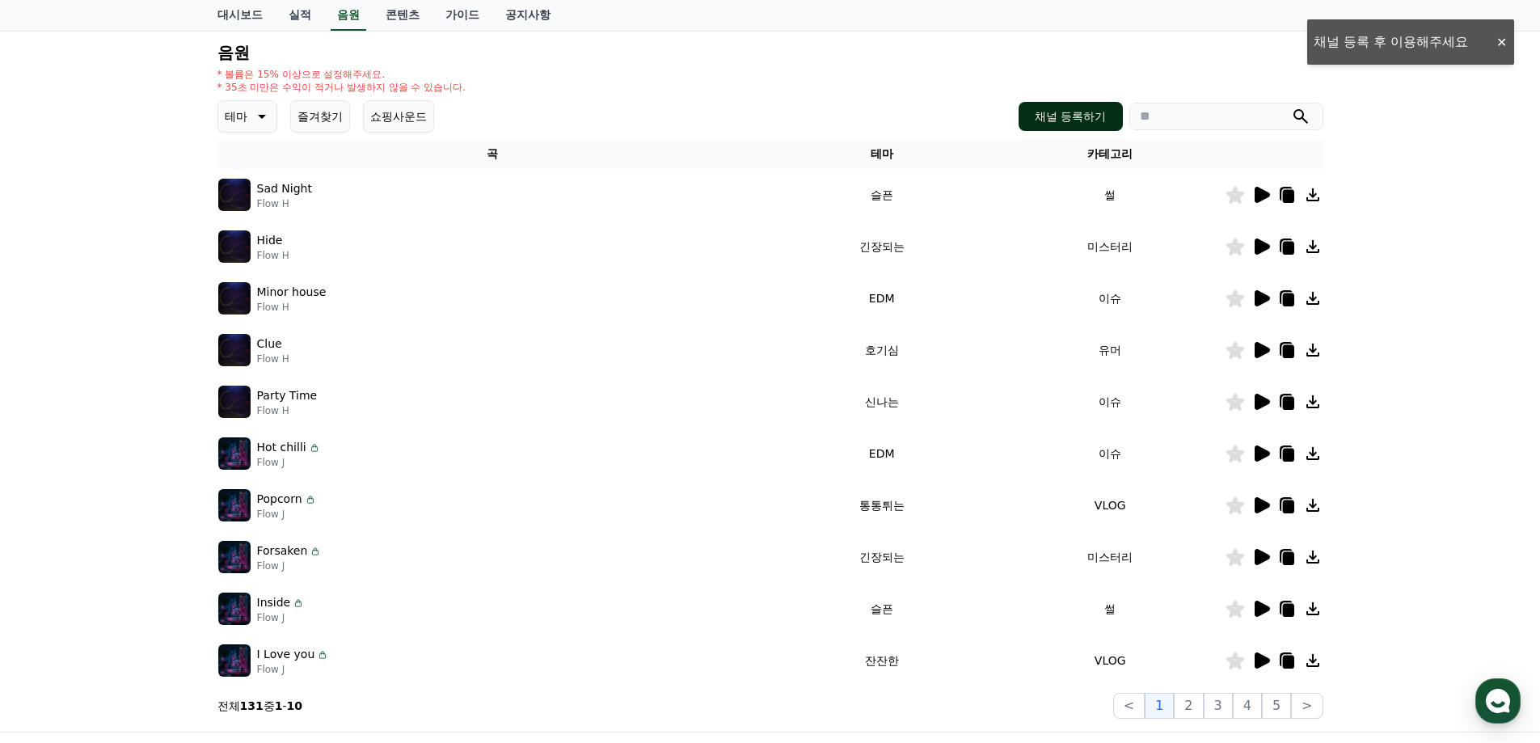
click at [1031, 114] on button "채널 등록하기" at bounding box center [1070, 116] width 103 height 29
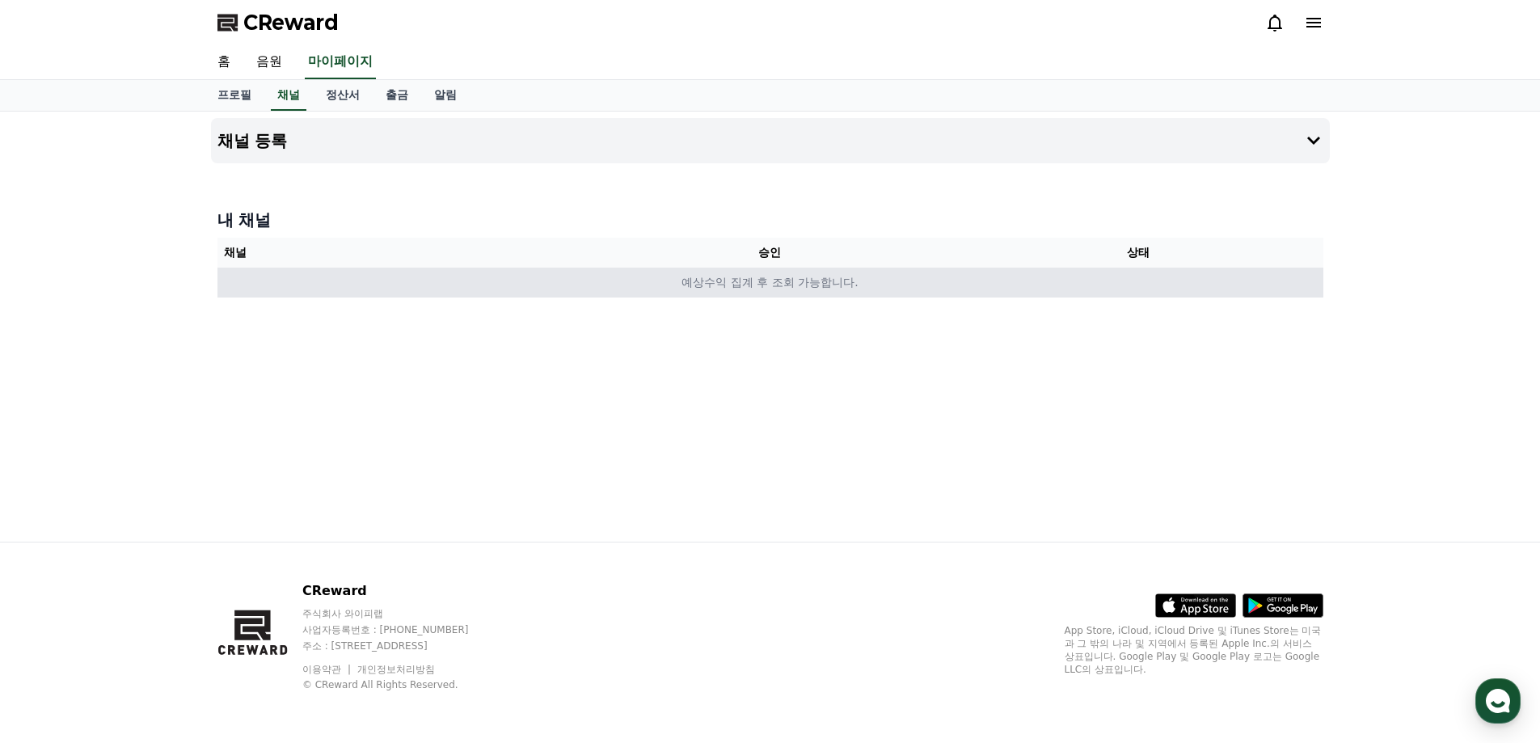
click at [716, 289] on td "예상수익 집계 후 조회 가능합니다." at bounding box center [770, 283] width 1106 height 30
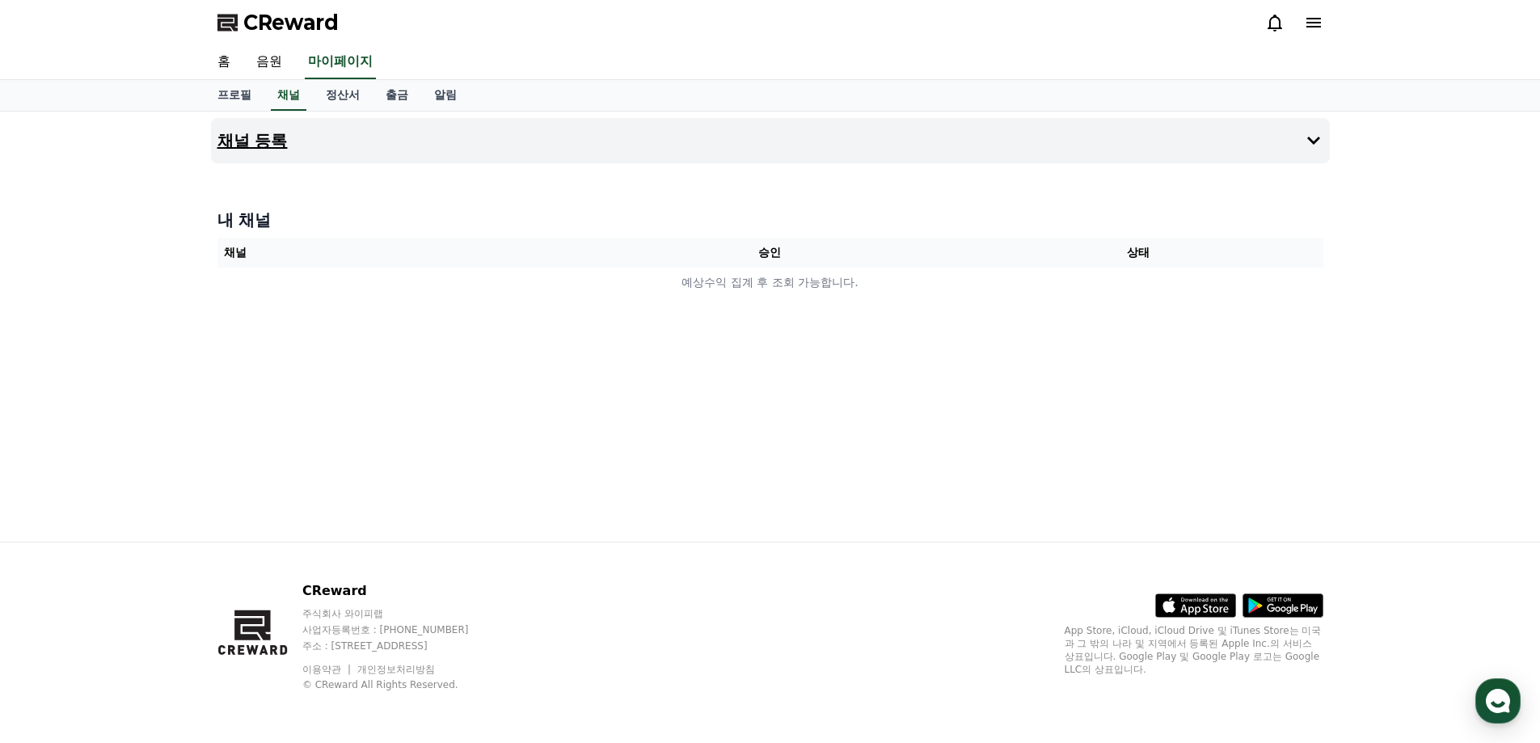
click at [270, 142] on h4 "채널 등록" at bounding box center [252, 141] width 70 height 18
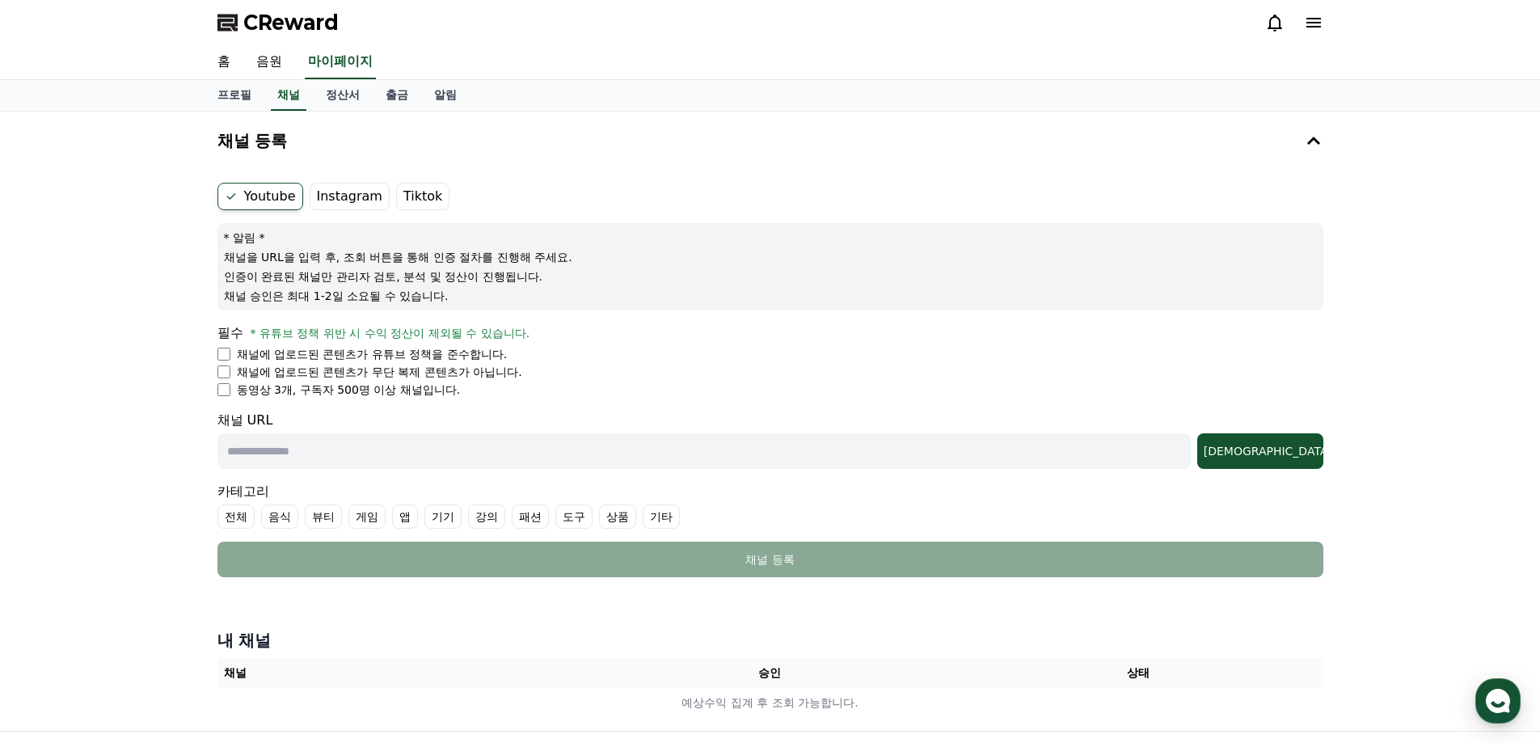
click at [396, 197] on label "Tiktok" at bounding box center [422, 196] width 53 height 27
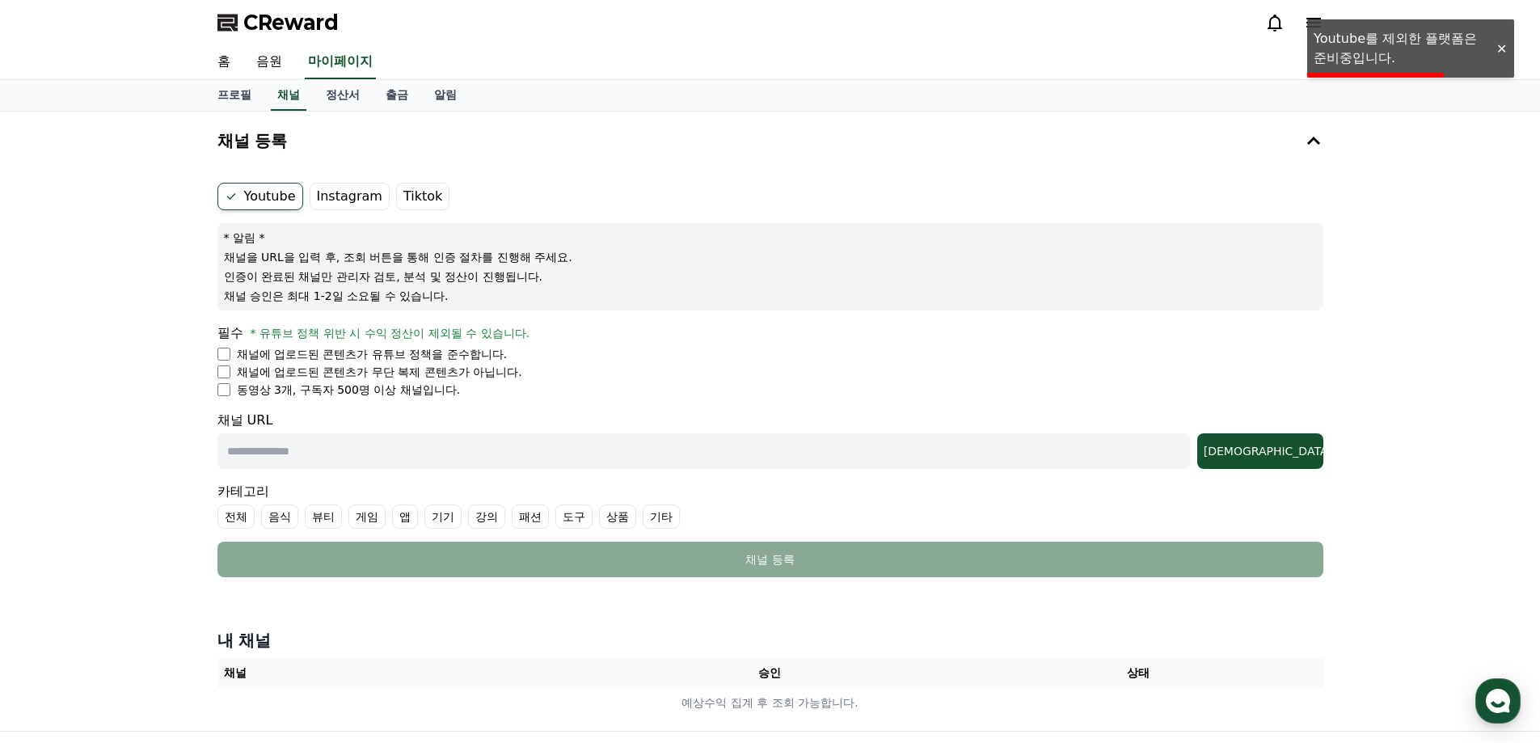
click at [411, 197] on label "Tiktok" at bounding box center [422, 196] width 53 height 27
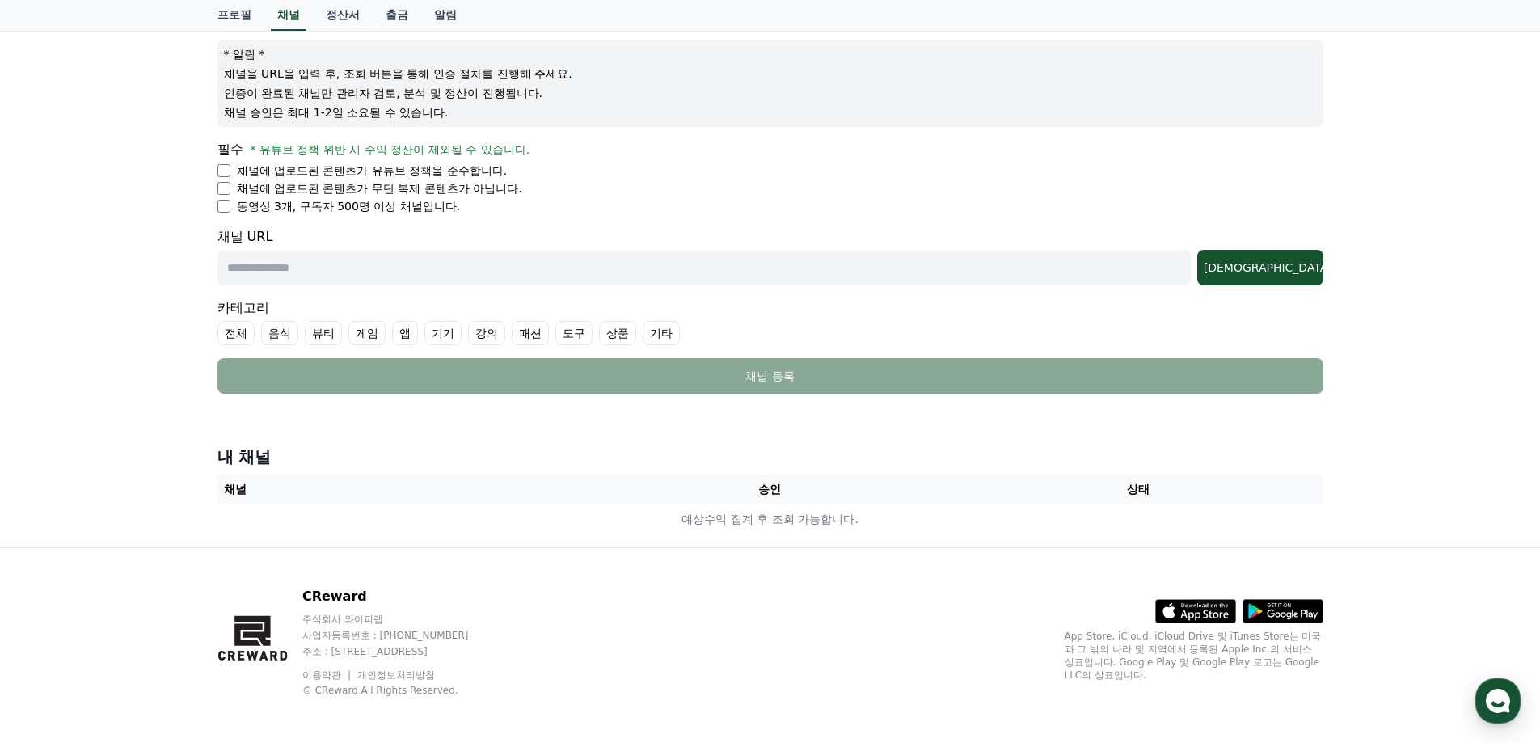
scroll to position [189, 0]
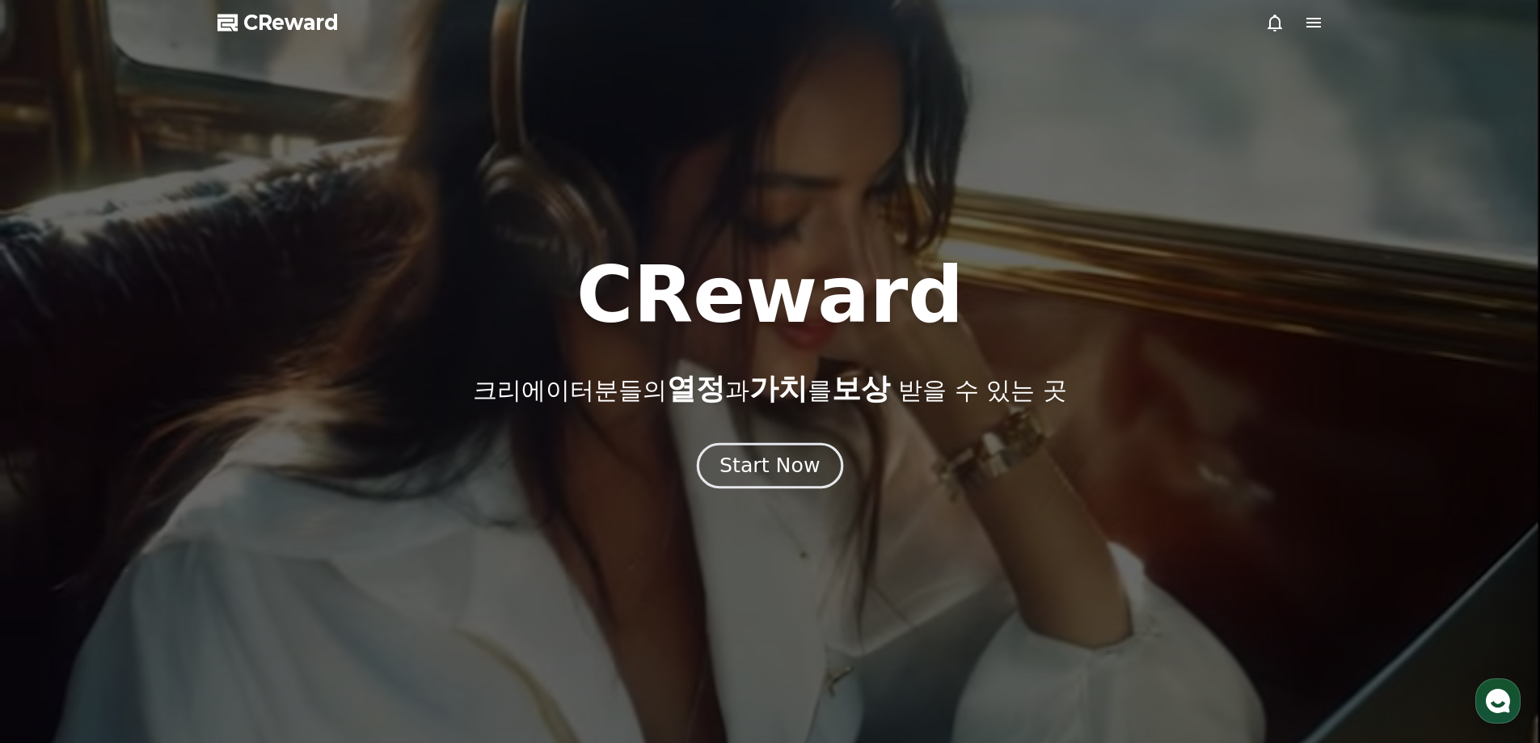
click at [773, 462] on div "Start Now" at bounding box center [770, 465] width 100 height 27
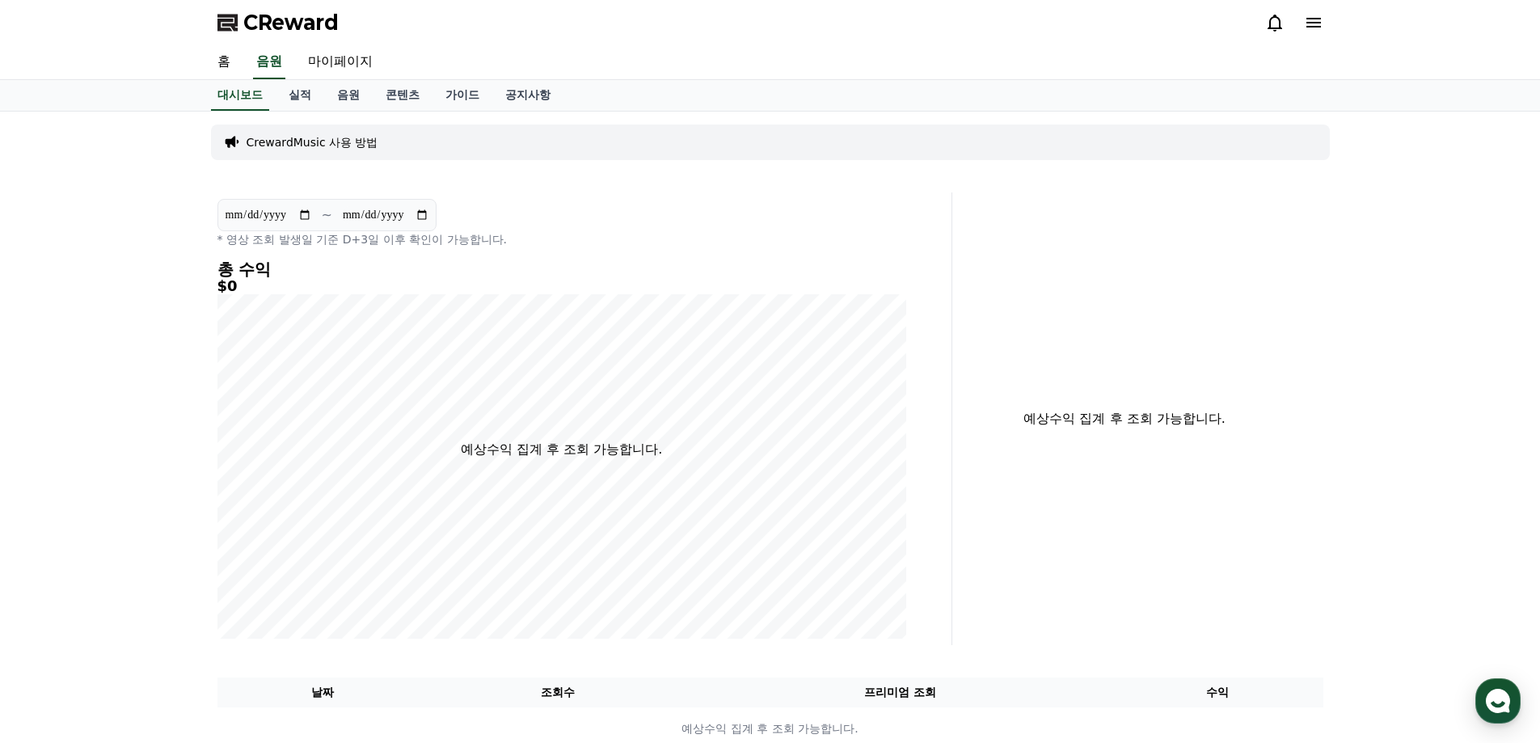
click at [1271, 19] on icon at bounding box center [1275, 23] width 15 height 17
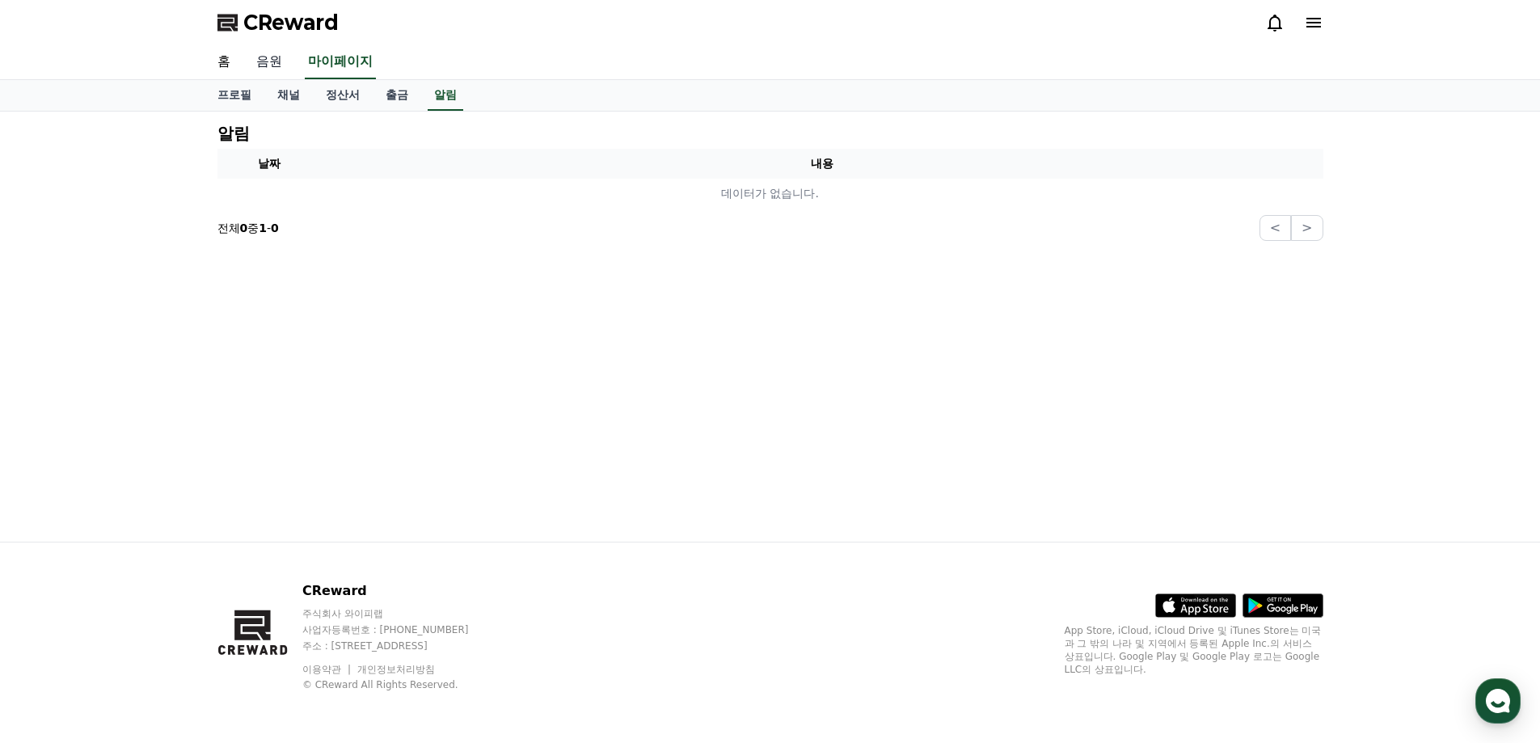
click at [265, 70] on link "음원" at bounding box center [269, 62] width 52 height 34
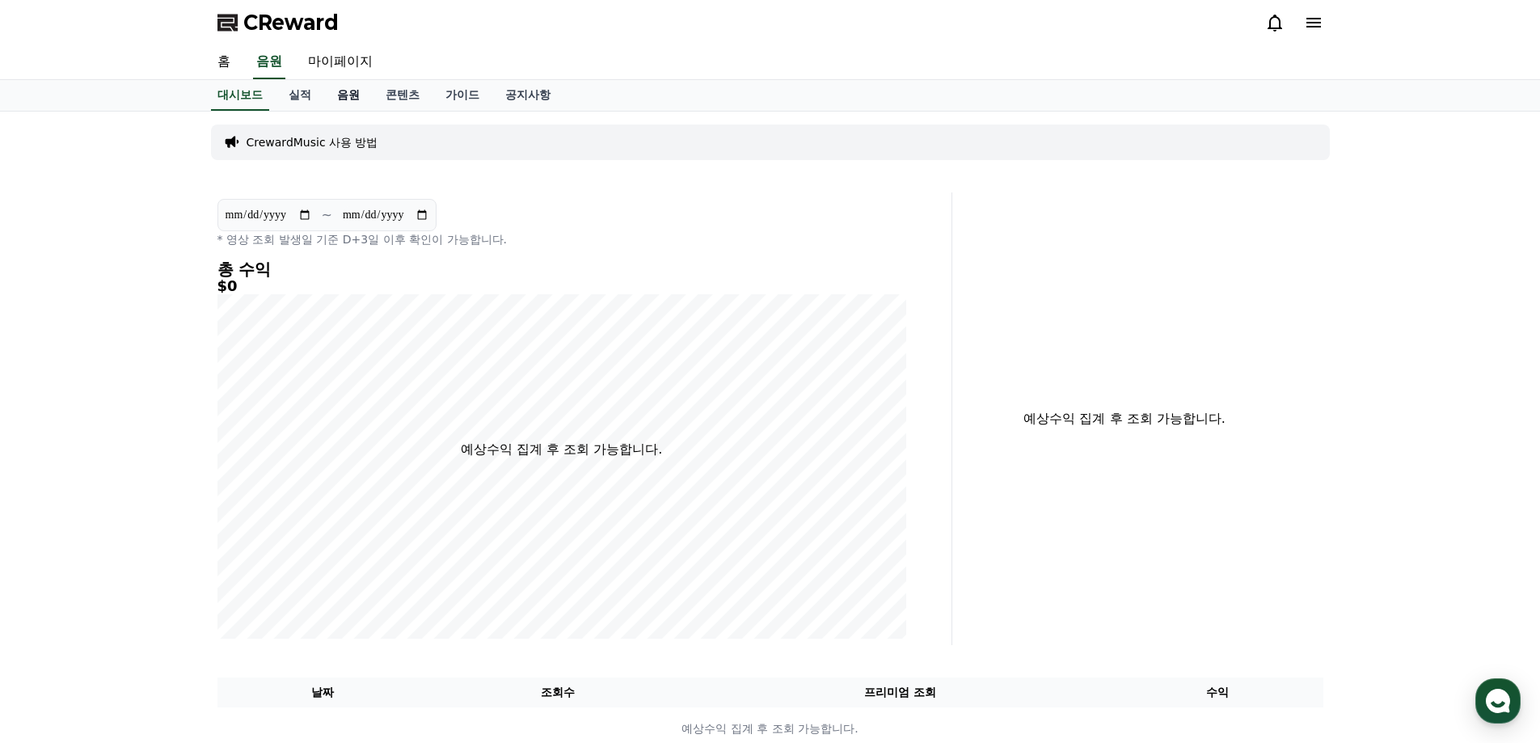
click at [356, 99] on link "음원" at bounding box center [348, 95] width 49 height 31
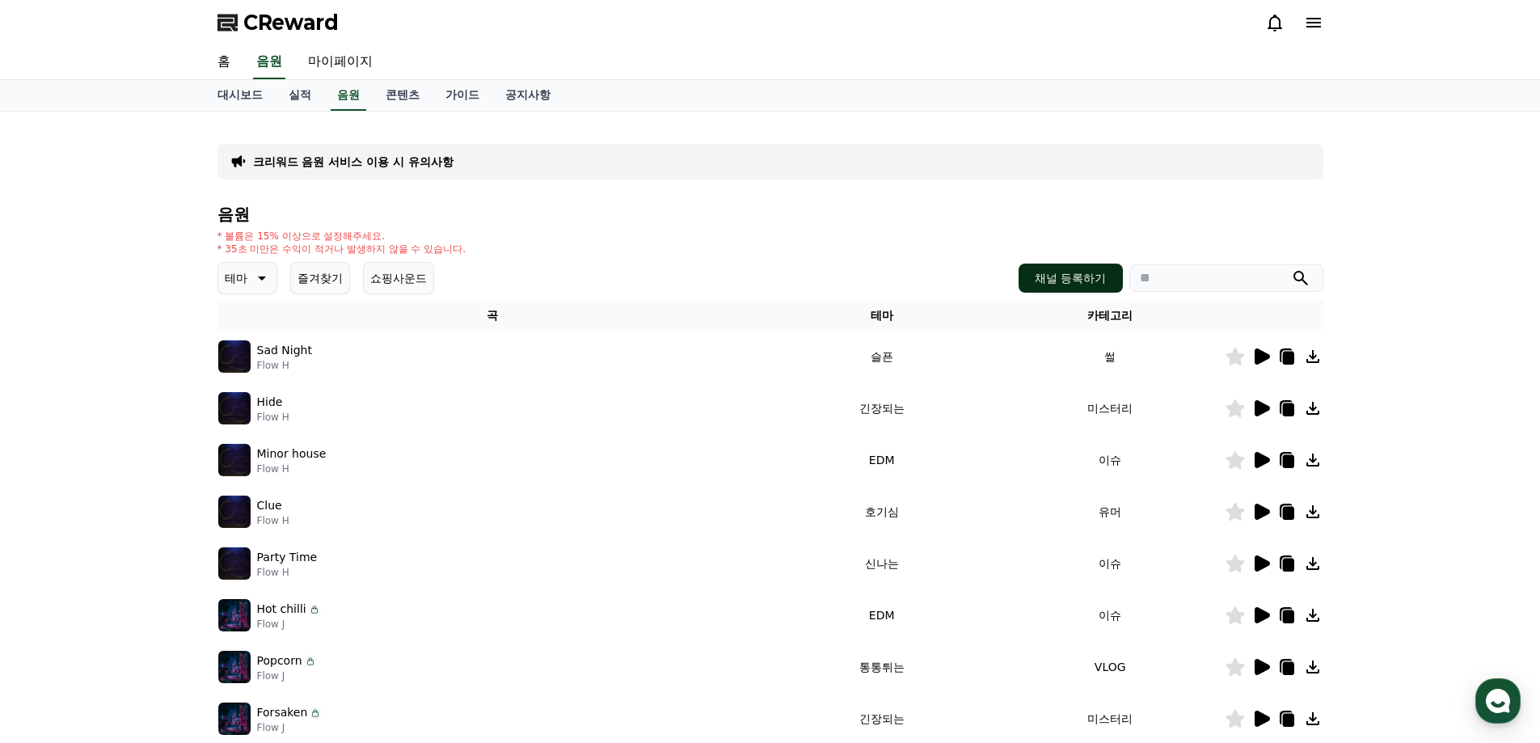
click at [1087, 283] on button "채널 등록하기" at bounding box center [1070, 278] width 103 height 29
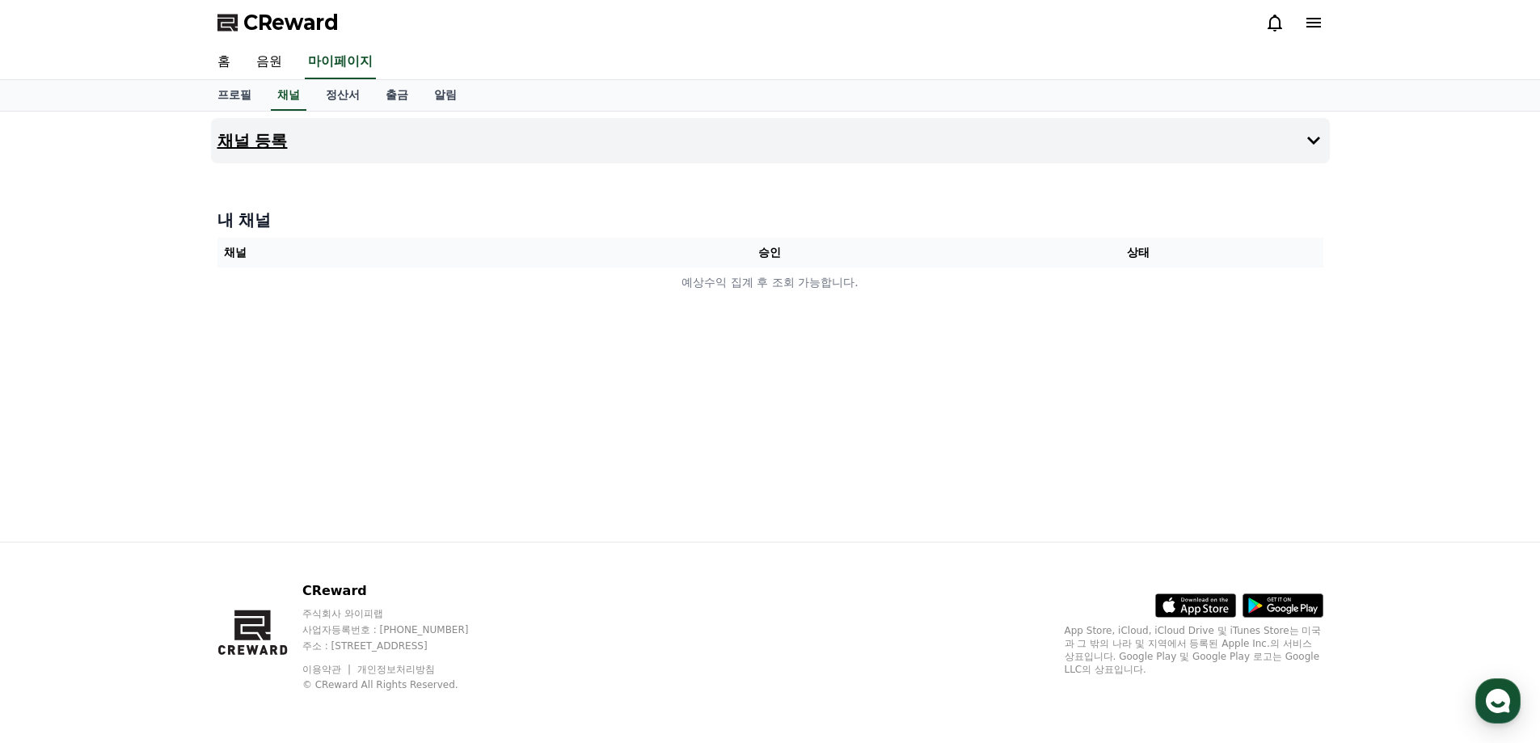
click at [464, 154] on button "채널 등록" at bounding box center [770, 140] width 1119 height 45
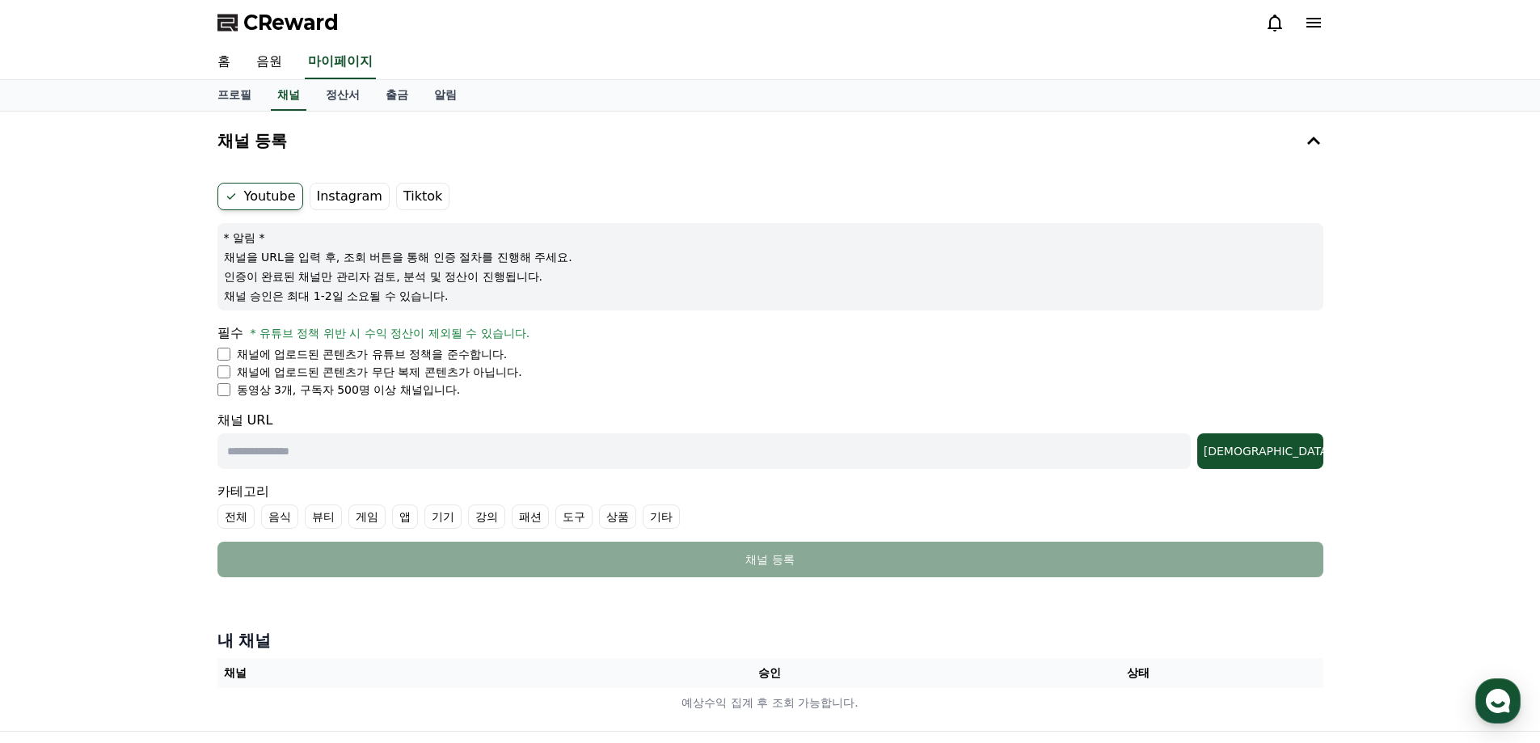
paste input "**********"
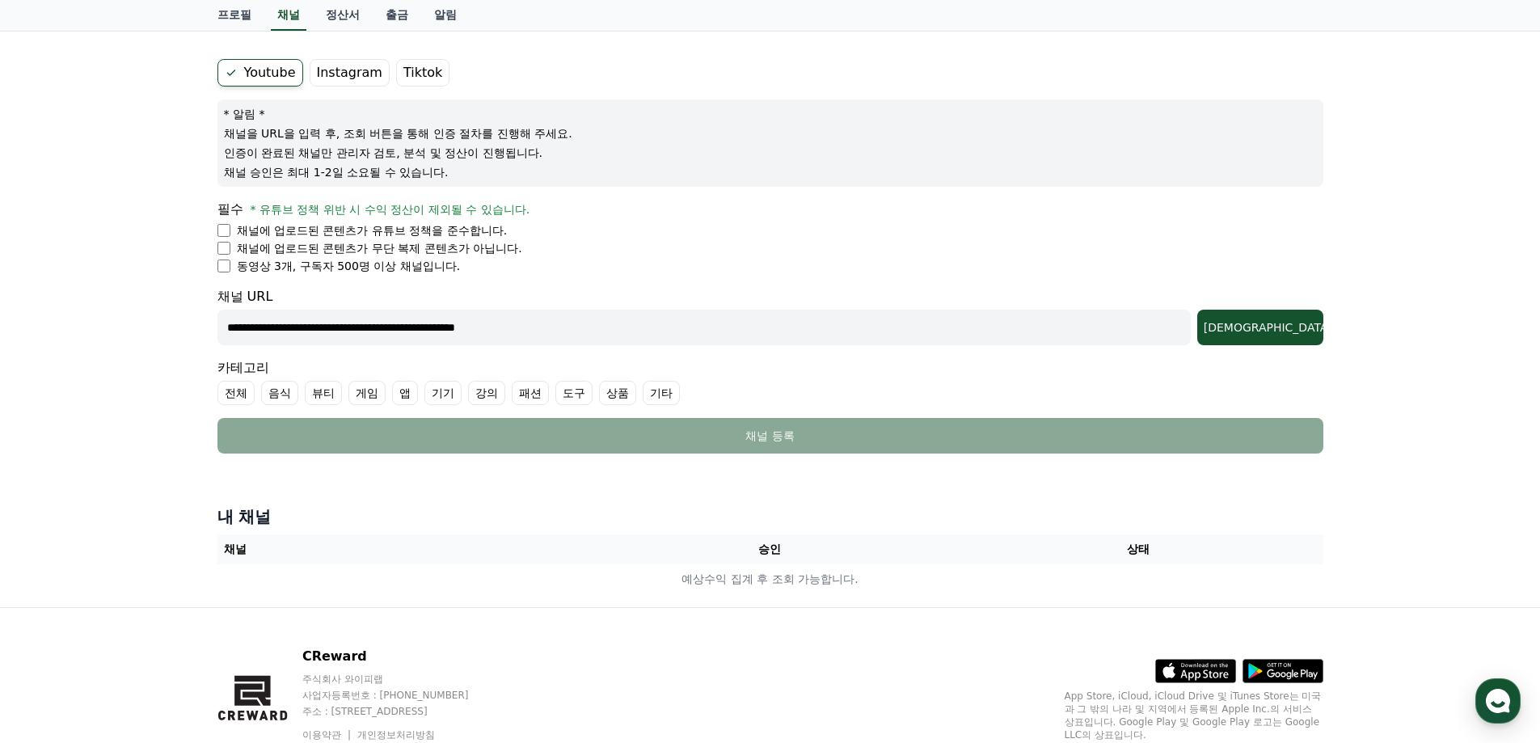
scroll to position [162, 0]
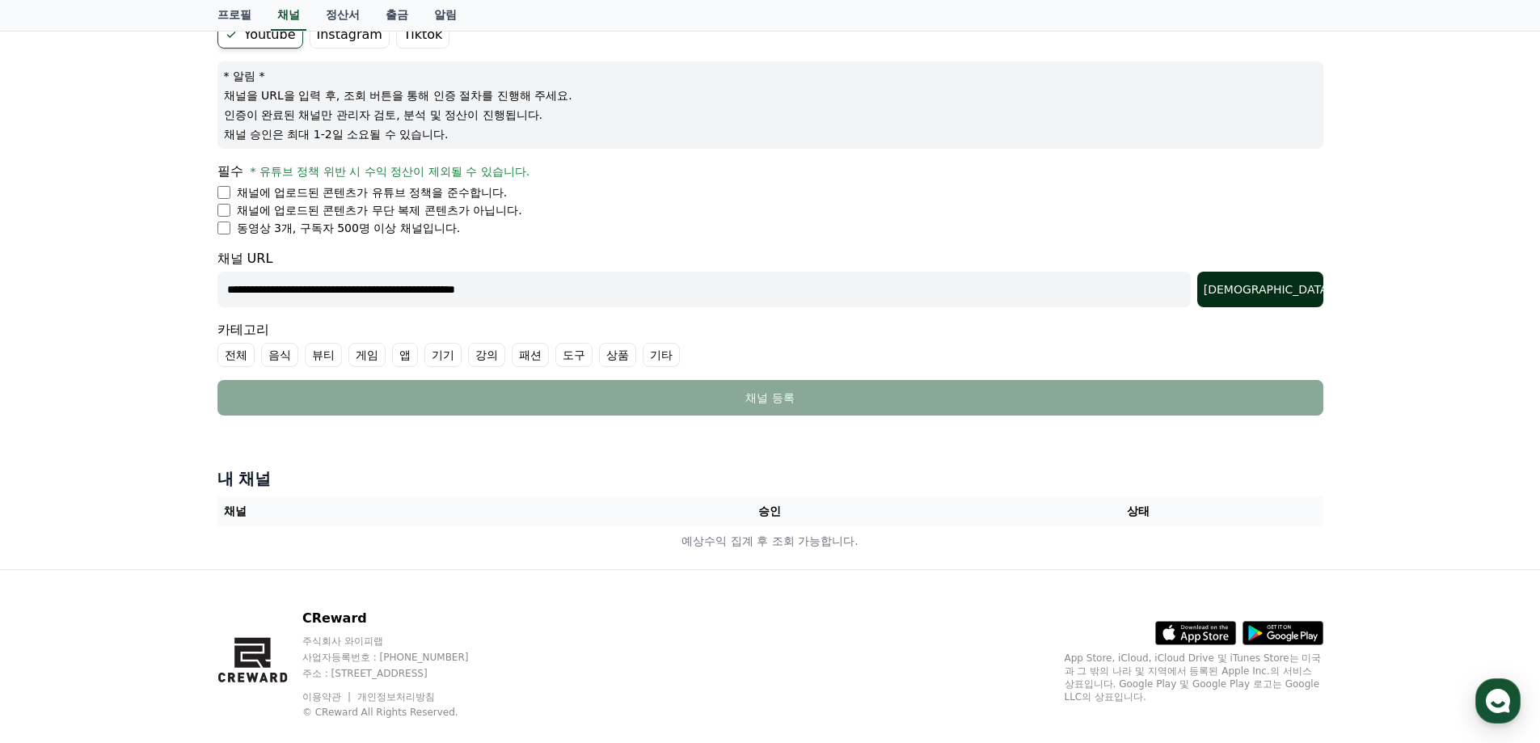
type input "**********"
click at [1283, 303] on button "조회" at bounding box center [1260, 290] width 126 height 36
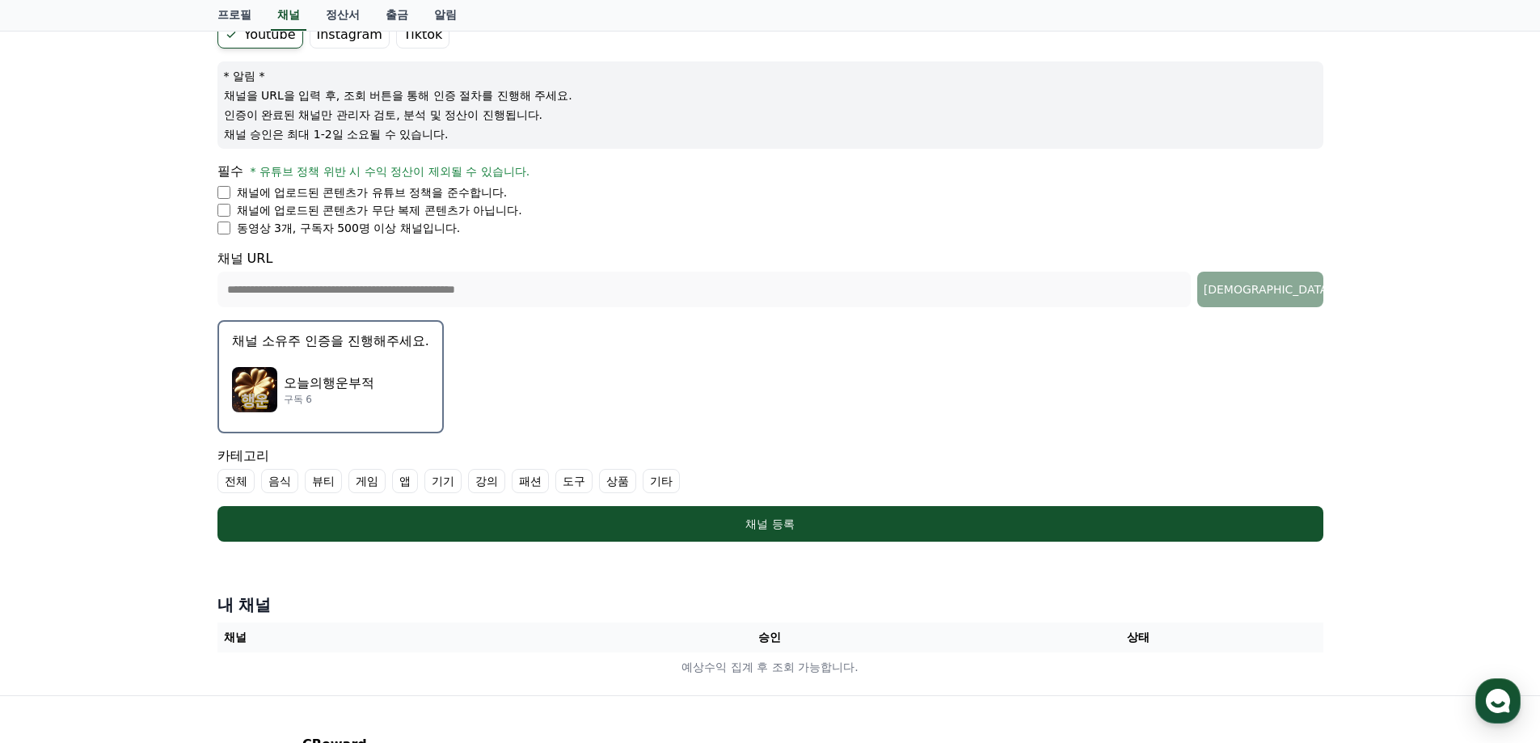
scroll to position [243, 0]
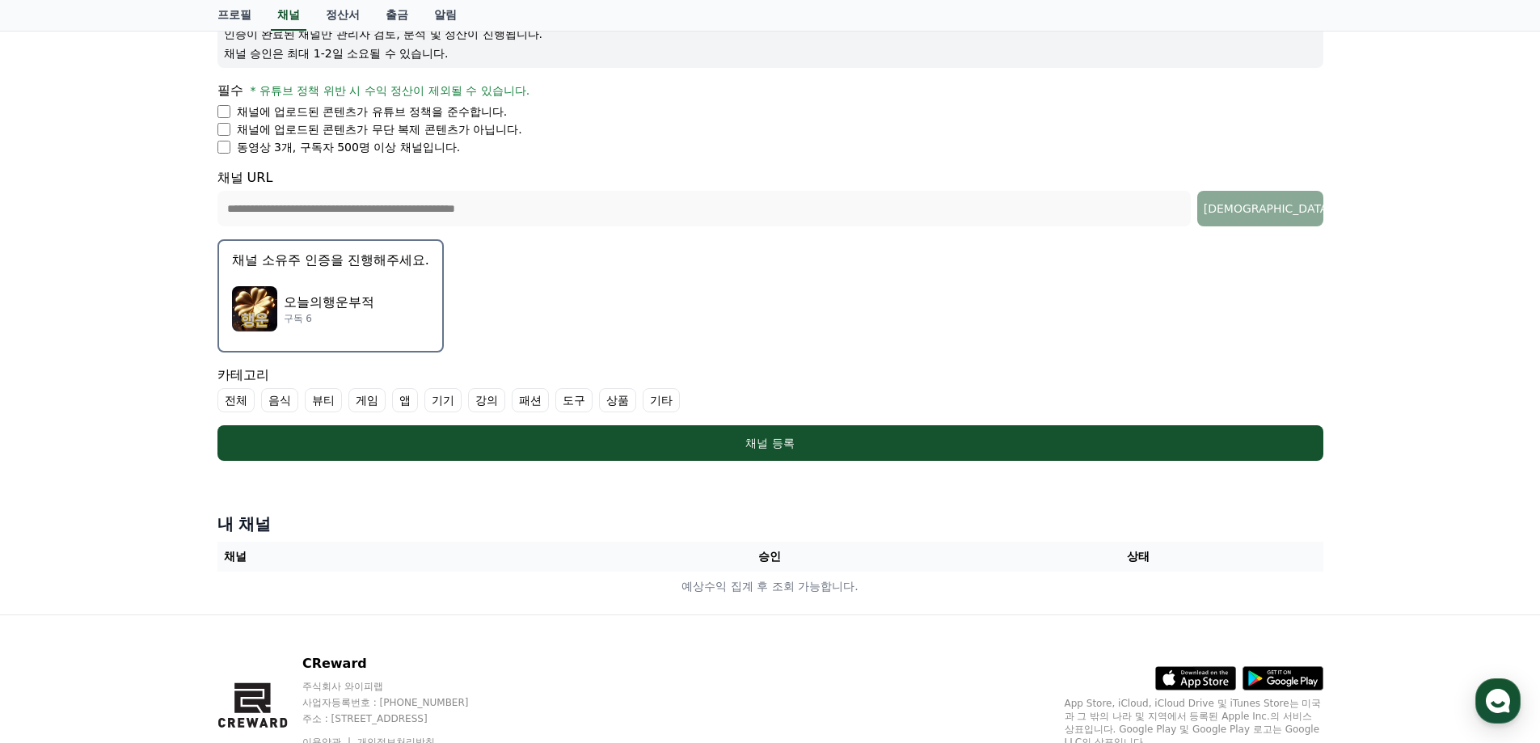
click at [669, 407] on label "기타" at bounding box center [661, 400] width 37 height 24
click at [225, 393] on label "전체" at bounding box center [235, 400] width 37 height 24
click at [230, 397] on icon at bounding box center [231, 400] width 13 height 13
click at [230, 397] on label "전체" at bounding box center [235, 400] width 37 height 24
click at [682, 402] on label "기타" at bounding box center [690, 400] width 57 height 24
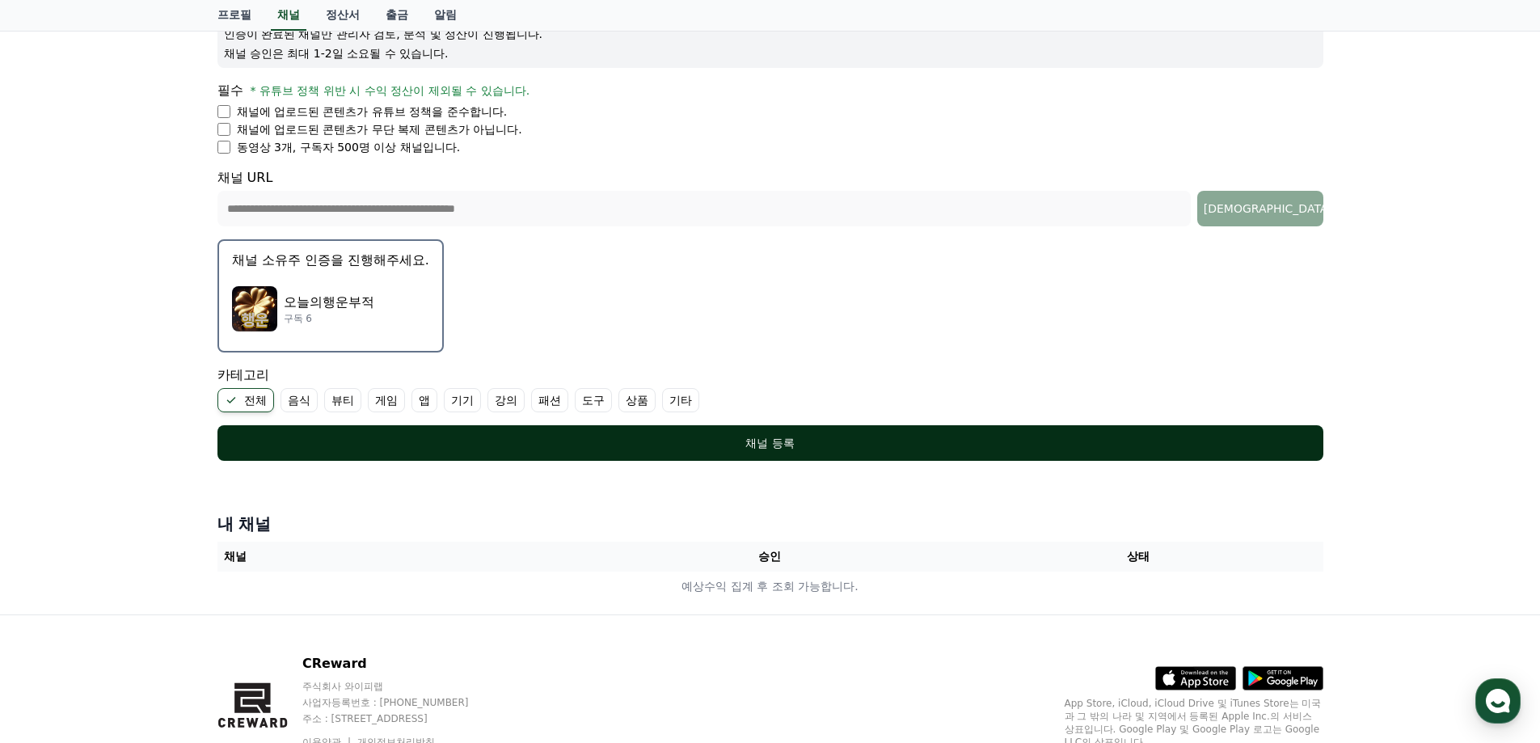
click at [448, 447] on div "채널 등록" at bounding box center [770, 443] width 1041 height 16
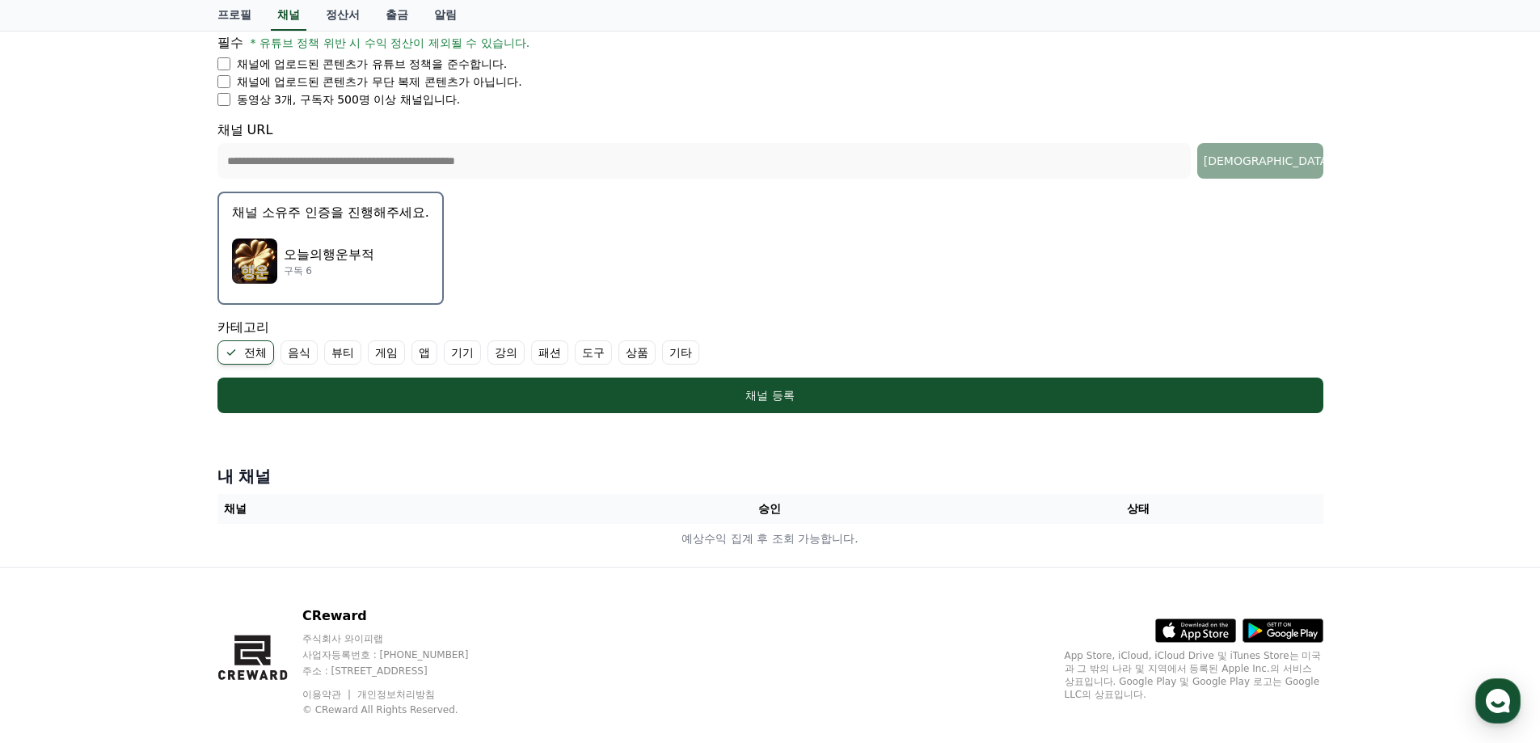
scroll to position [315, 0]
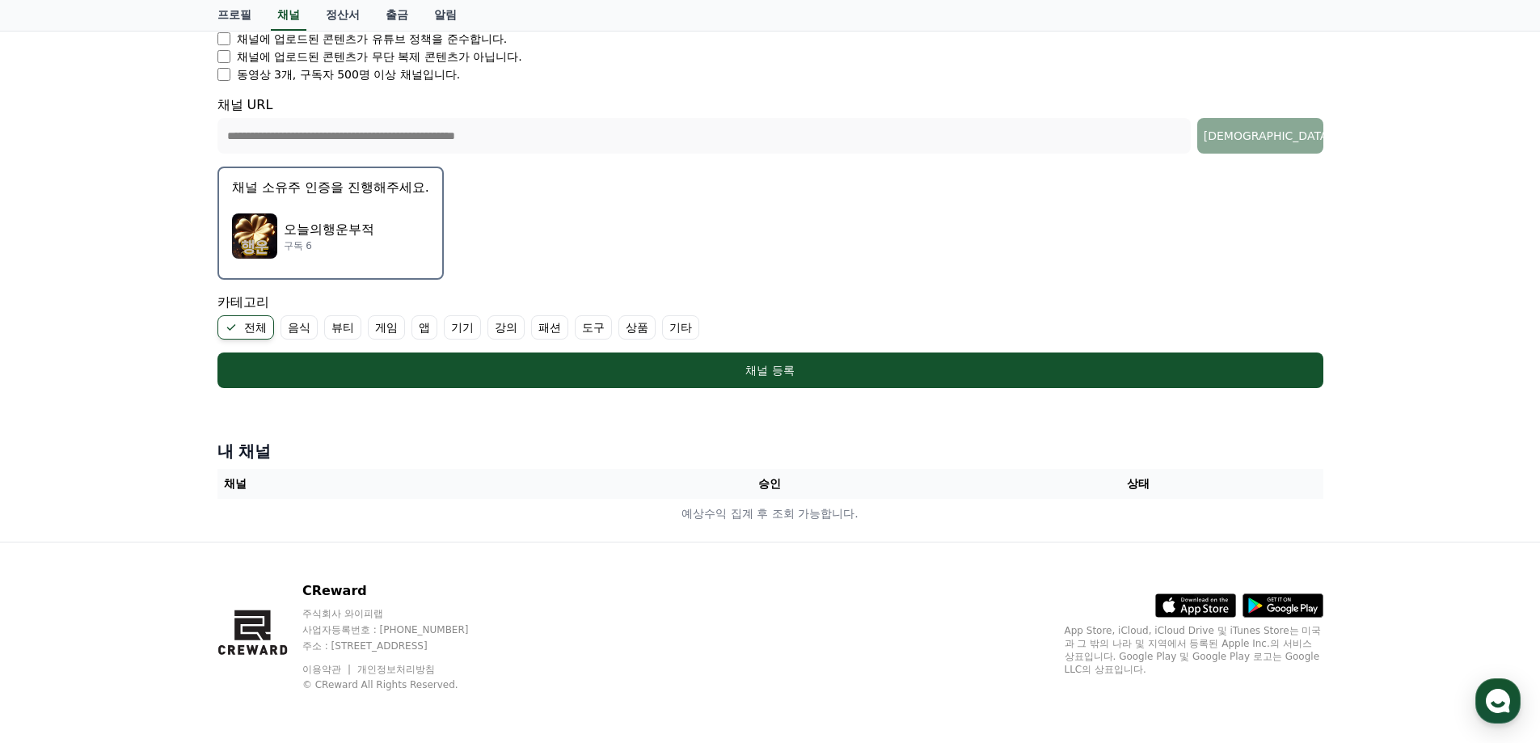
click at [233, 328] on icon at bounding box center [231, 327] width 13 height 13
click at [657, 332] on label "기타" at bounding box center [661, 327] width 37 height 24
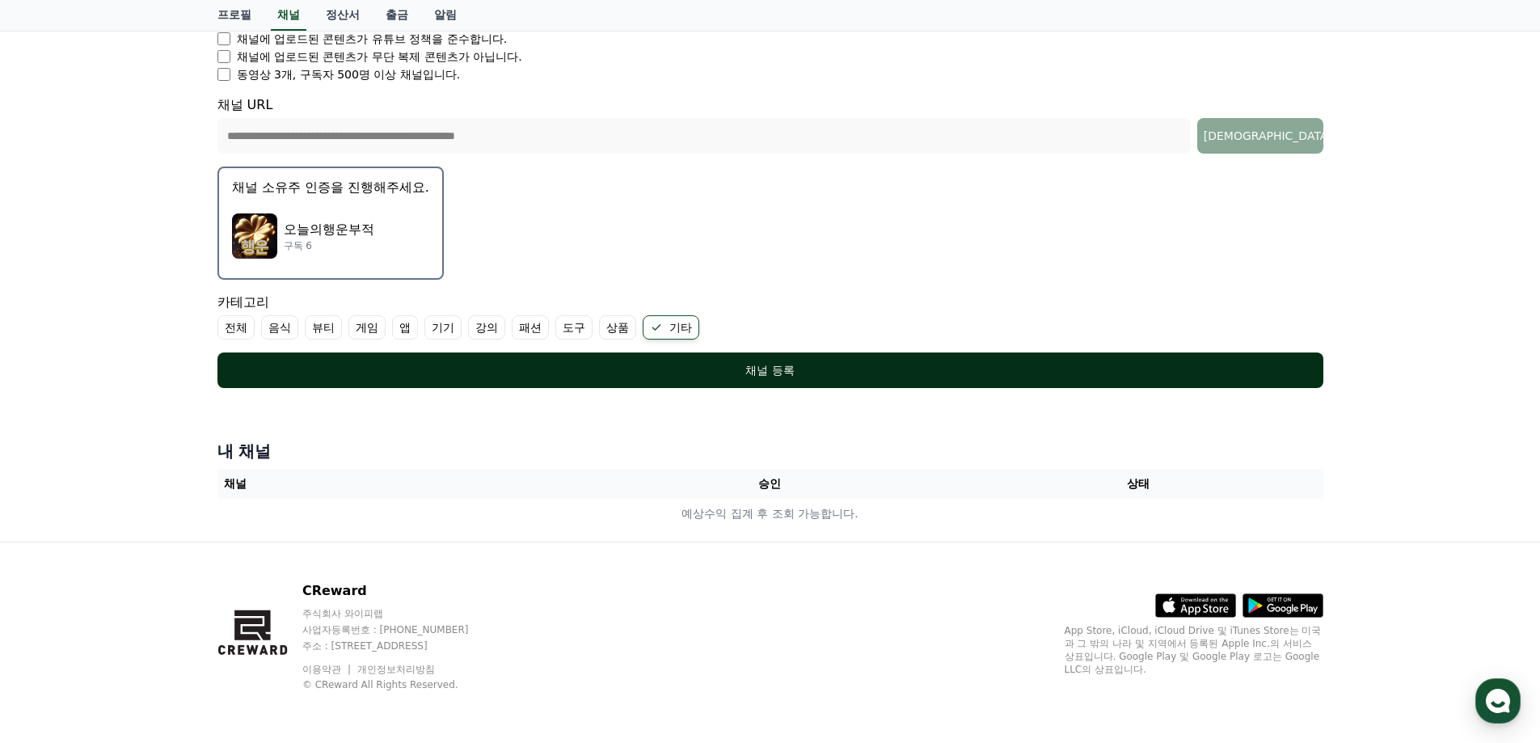
click at [678, 364] on div "채널 등록" at bounding box center [770, 370] width 1041 height 16
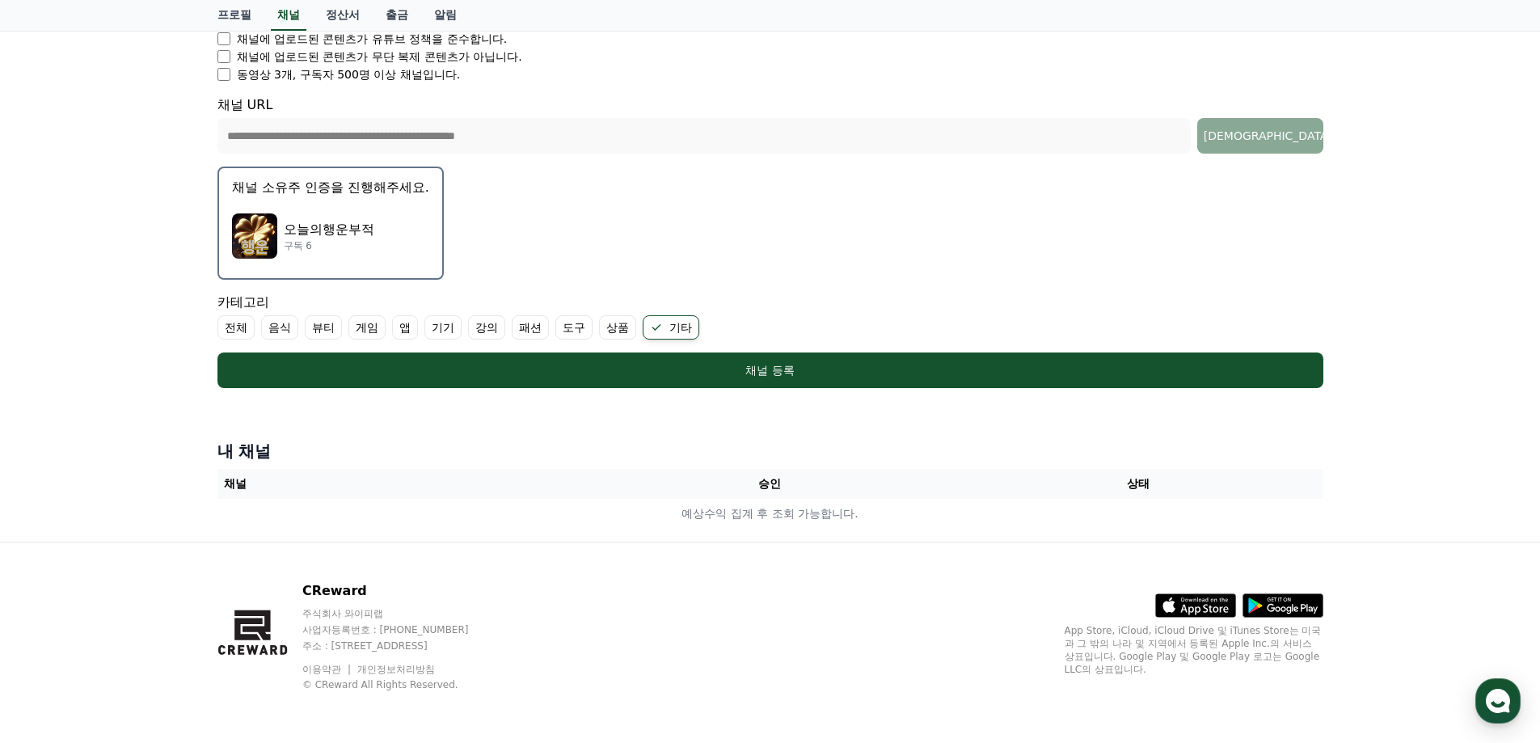
click at [335, 247] on p "구독 6" at bounding box center [329, 245] width 91 height 13
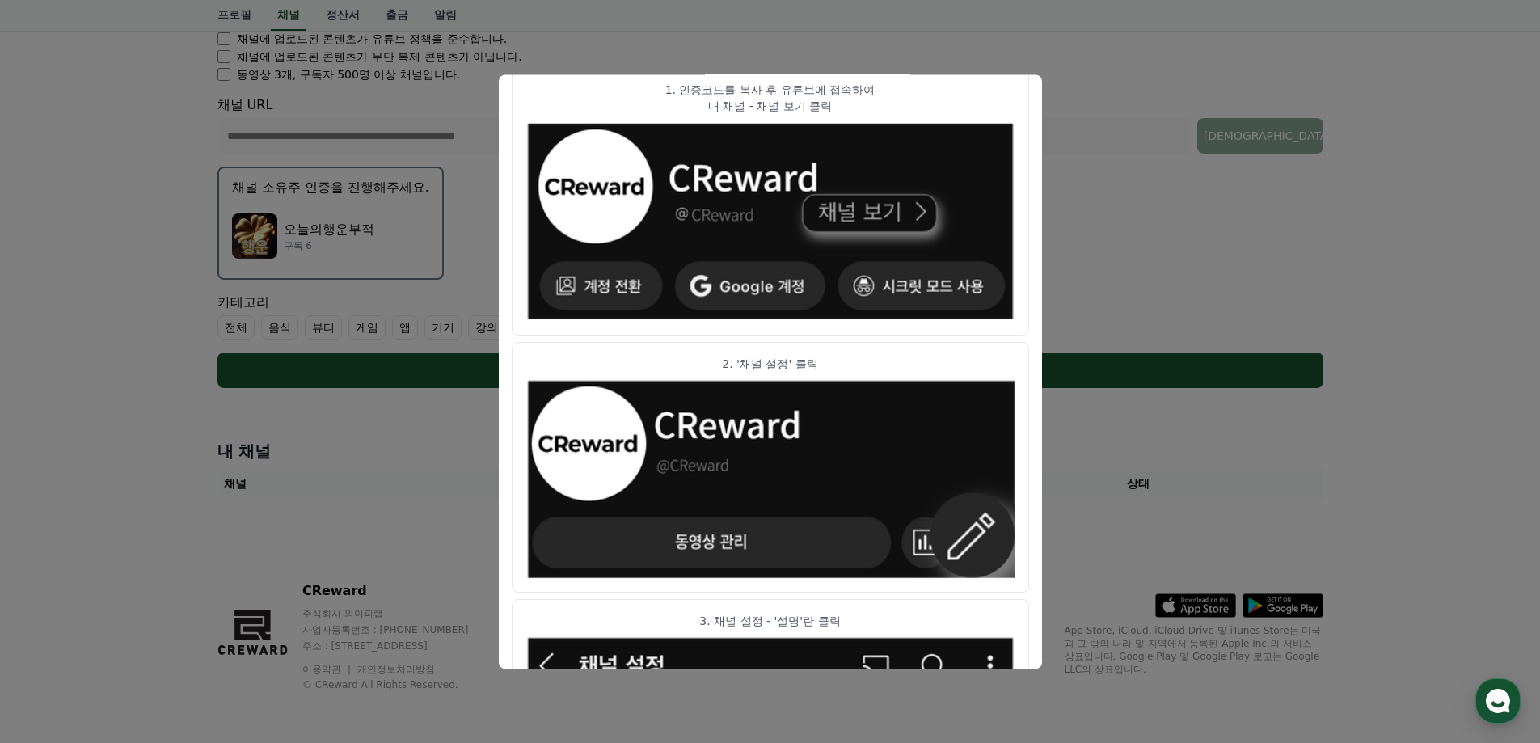
scroll to position [0, 0]
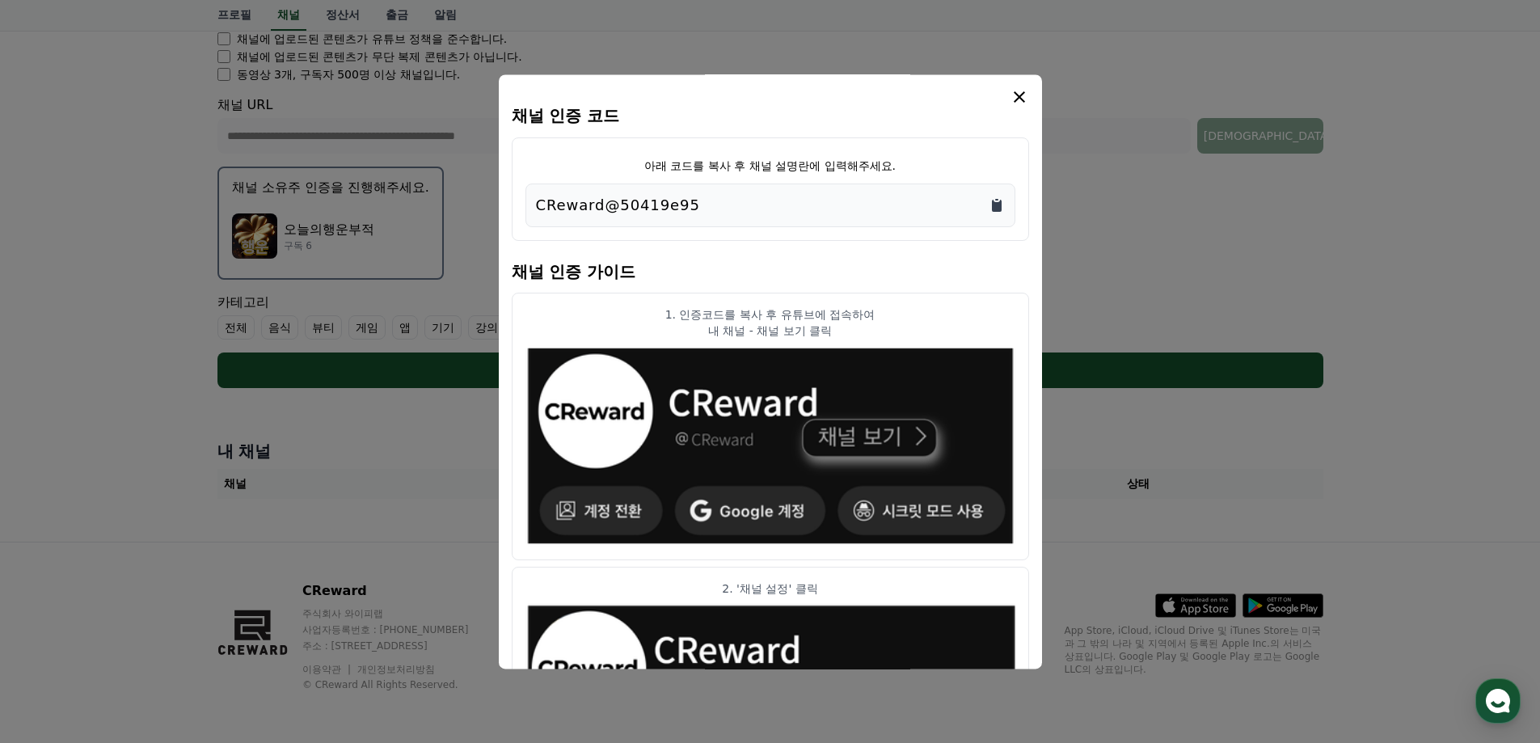
click at [993, 209] on icon "Copy to clipboard" at bounding box center [997, 206] width 10 height 12
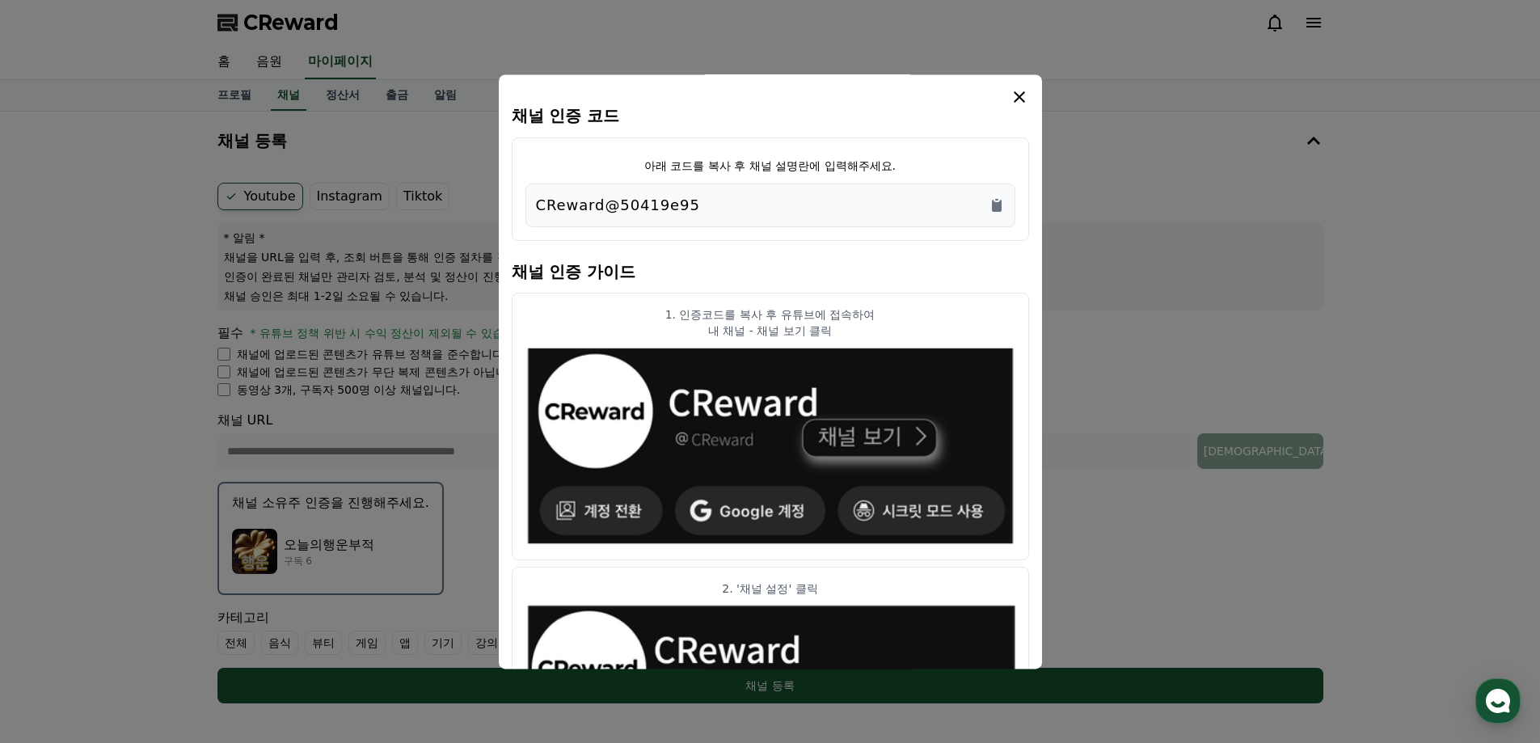
click at [1022, 95] on icon "modal" at bounding box center [1019, 96] width 19 height 19
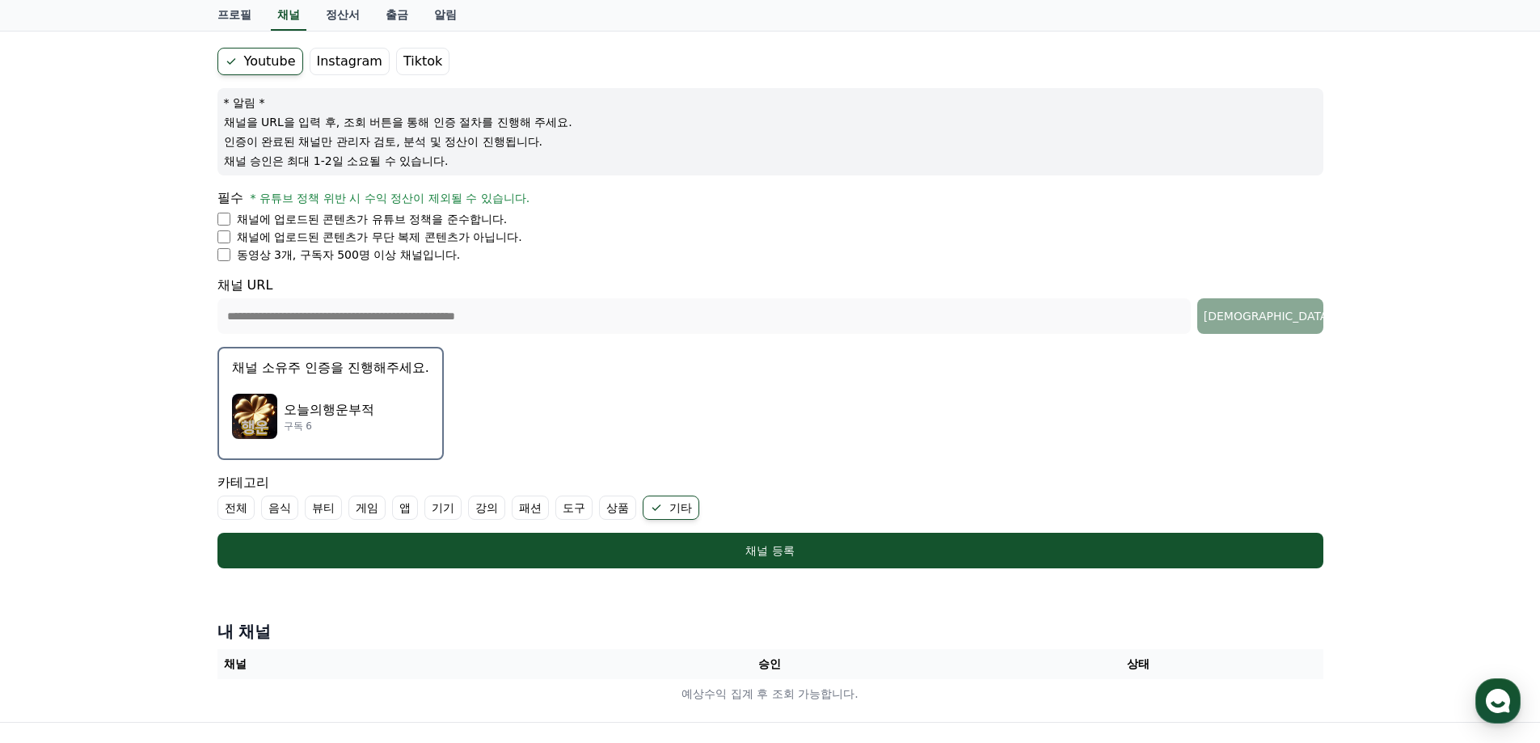
scroll to position [315, 0]
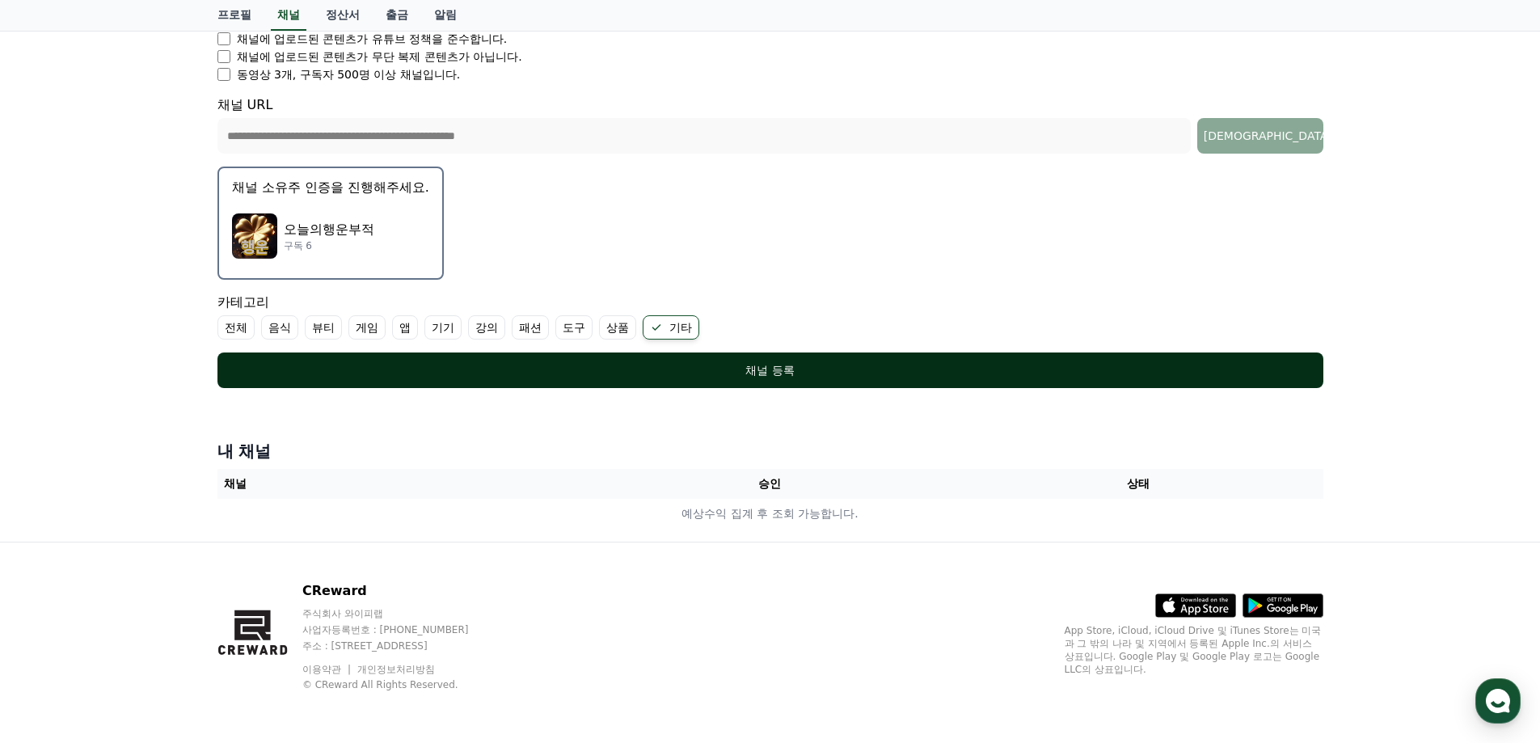
click at [701, 370] on div "채널 등록" at bounding box center [770, 370] width 1041 height 16
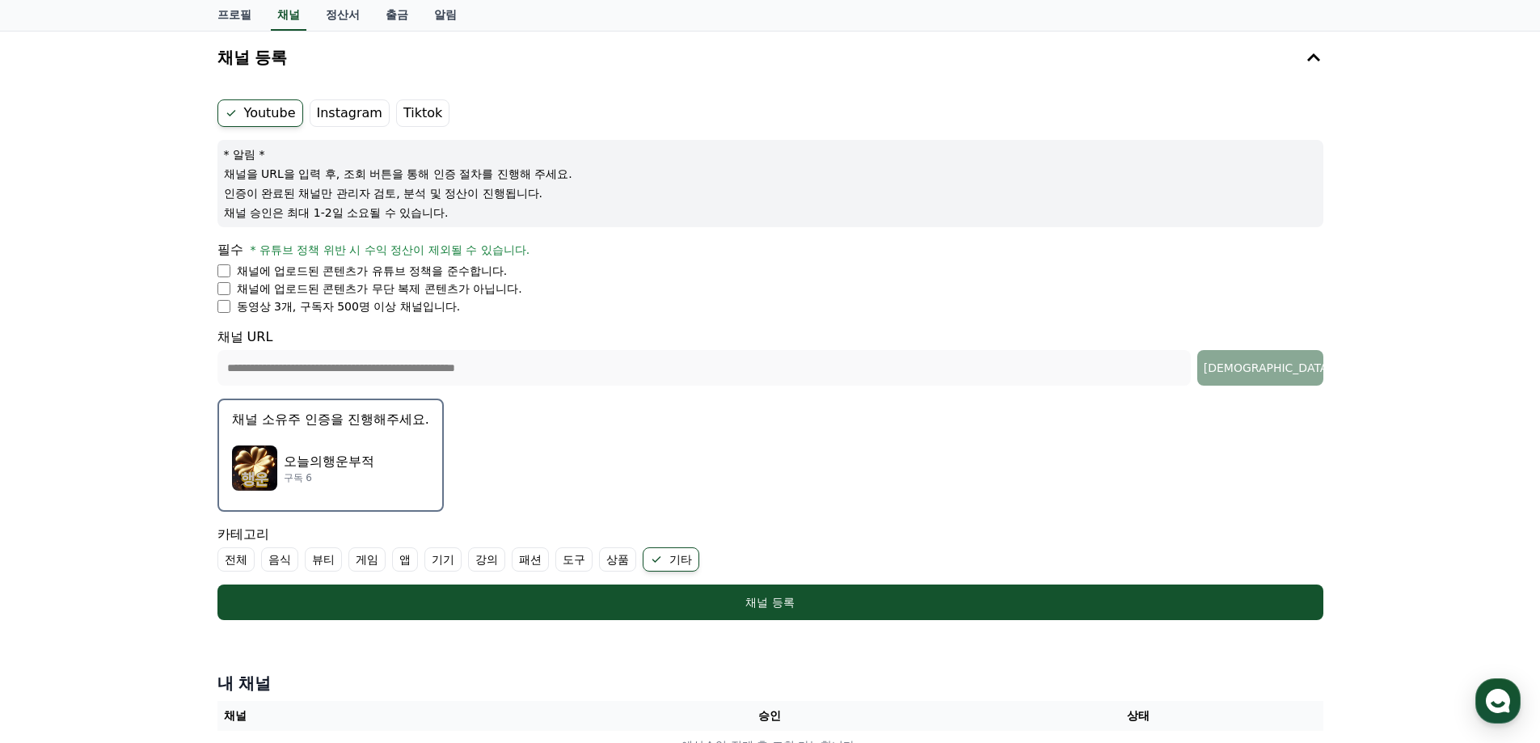
scroll to position [73, 0]
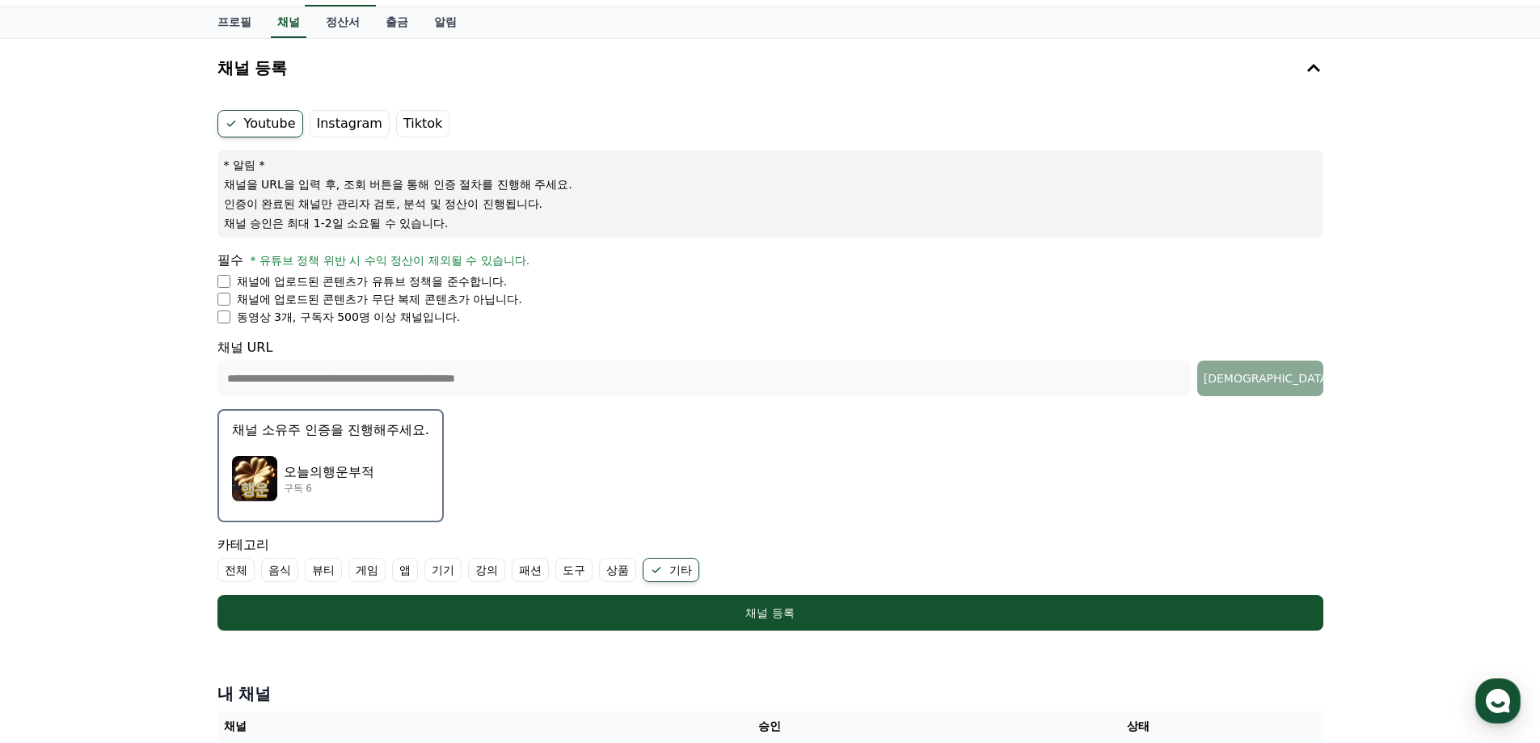
click at [327, 460] on div "오늘의행운부적 구독 6" at bounding box center [330, 478] width 197 height 65
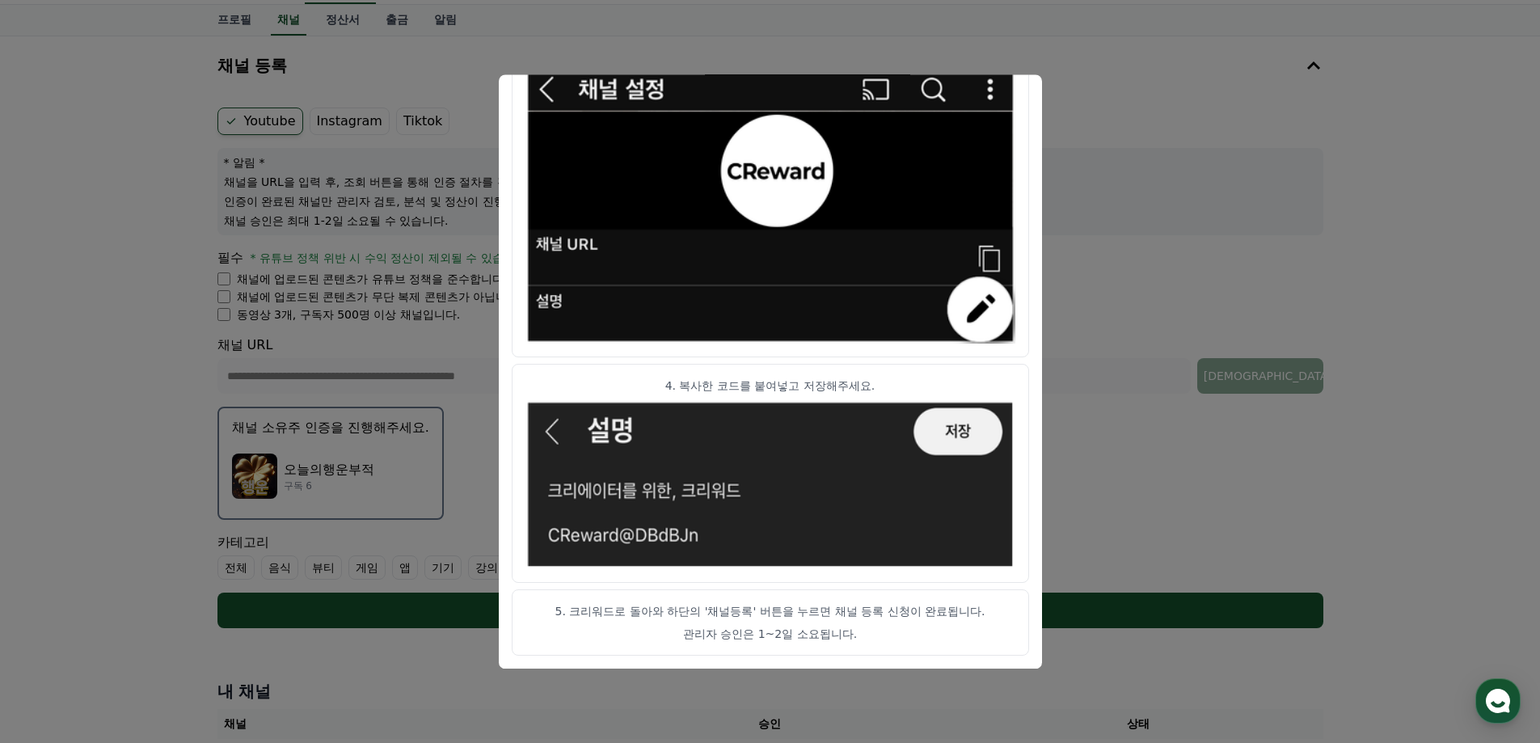
scroll to position [0, 0]
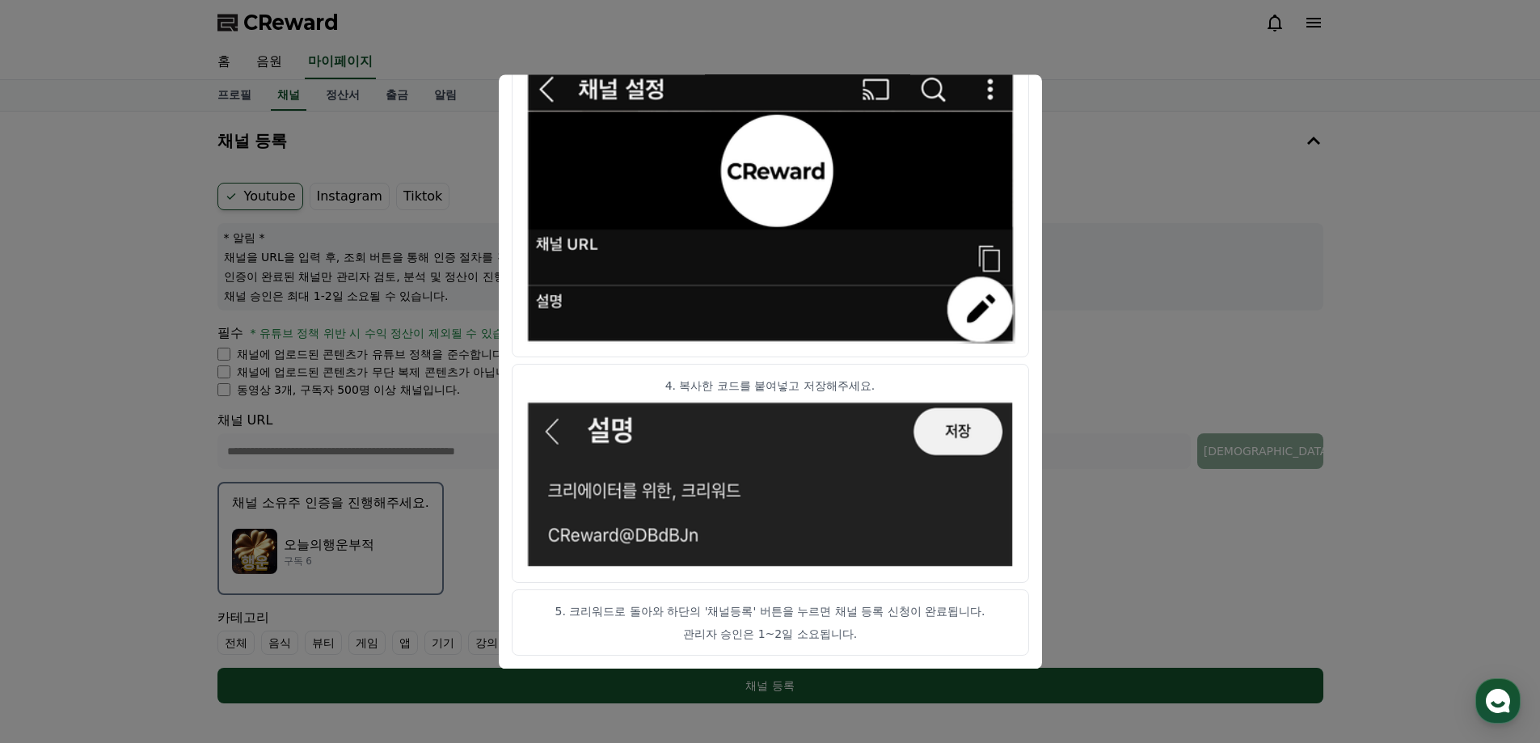
click at [1079, 335] on button "close modal" at bounding box center [770, 371] width 1540 height 743
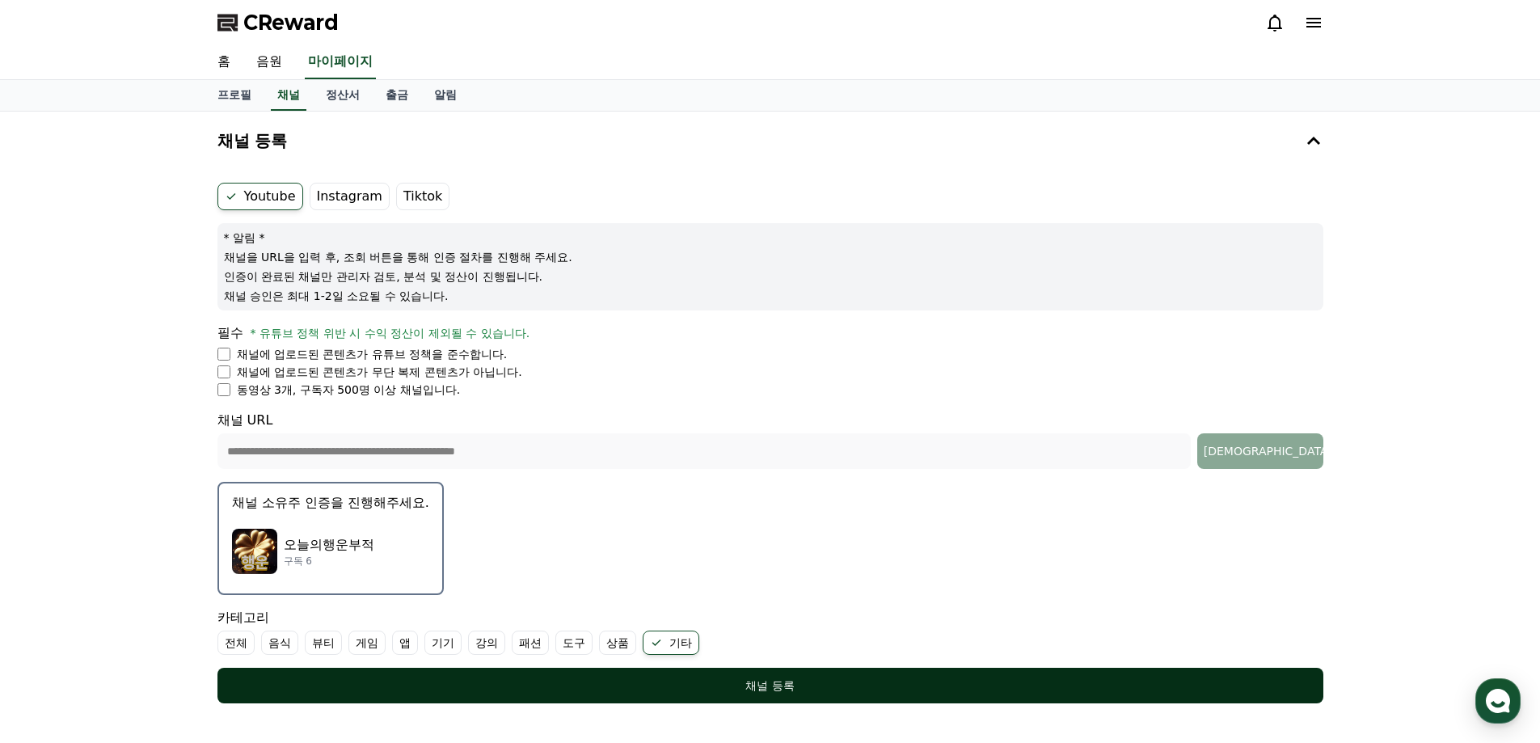
click at [763, 679] on div "채널 등록" at bounding box center [770, 686] width 1041 height 16
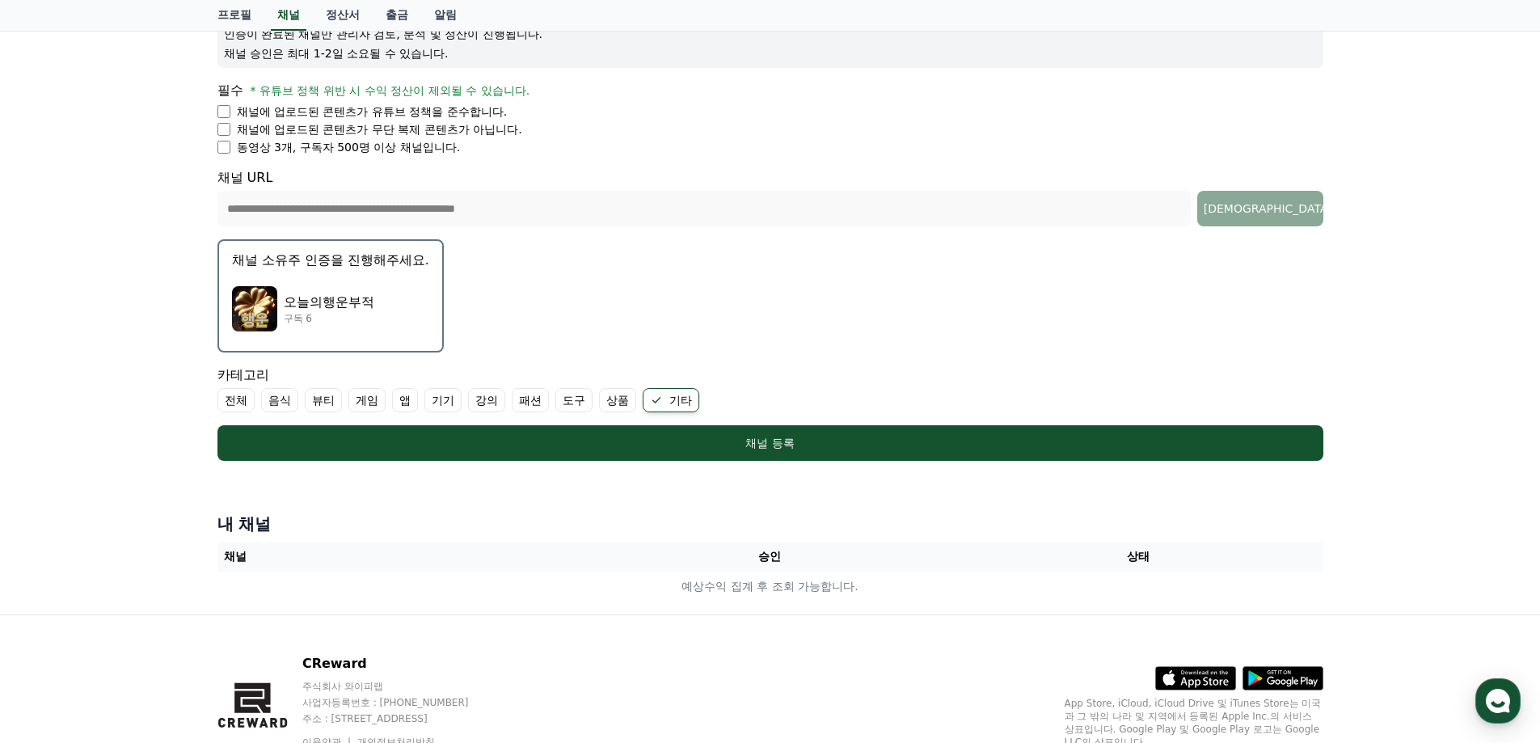
scroll to position [315, 0]
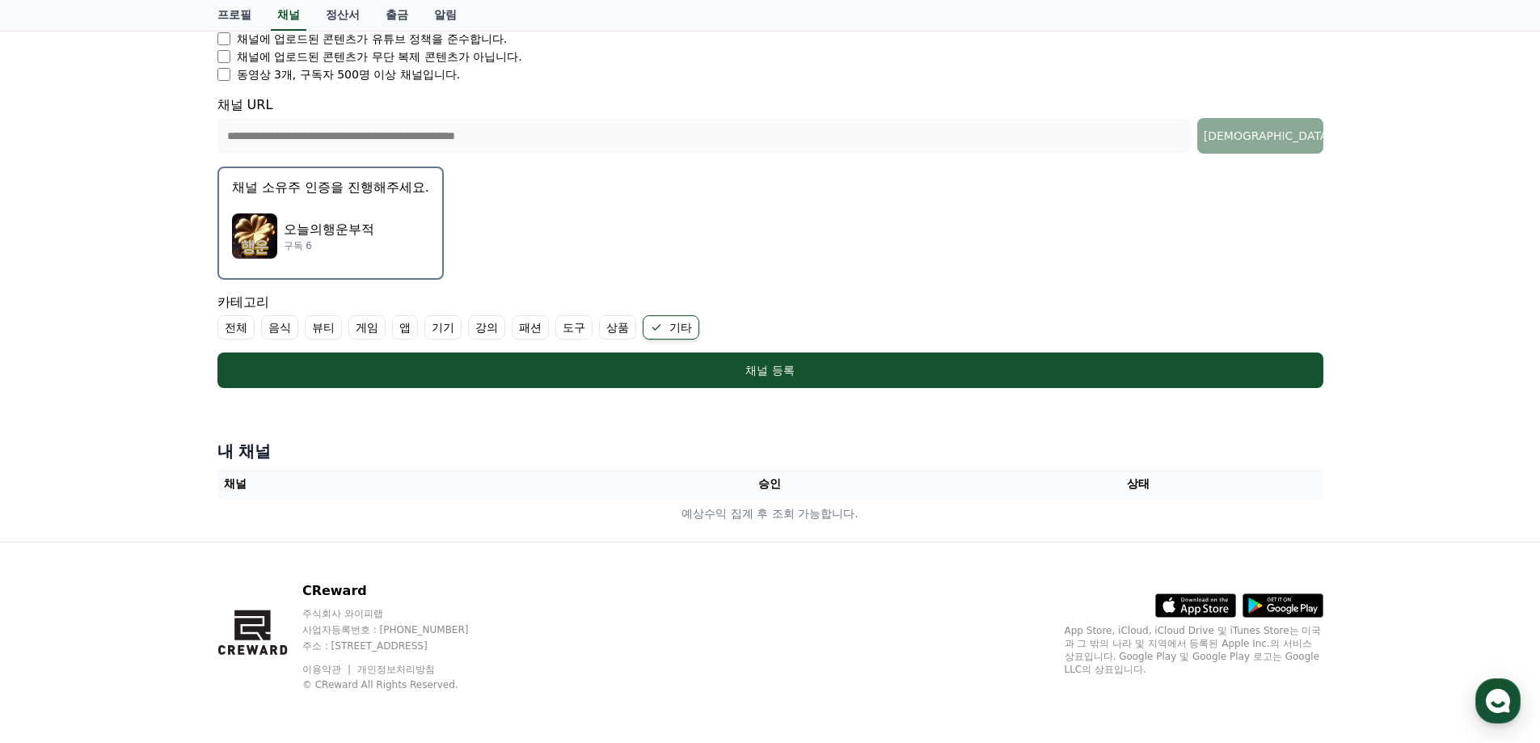
click at [517, 492] on th "채널" at bounding box center [401, 484] width 369 height 30
click at [779, 486] on th "승인" at bounding box center [769, 484] width 369 height 30
click at [845, 489] on th "승인" at bounding box center [769, 484] width 369 height 30
click at [1143, 487] on th "상태" at bounding box center [1138, 484] width 369 height 30
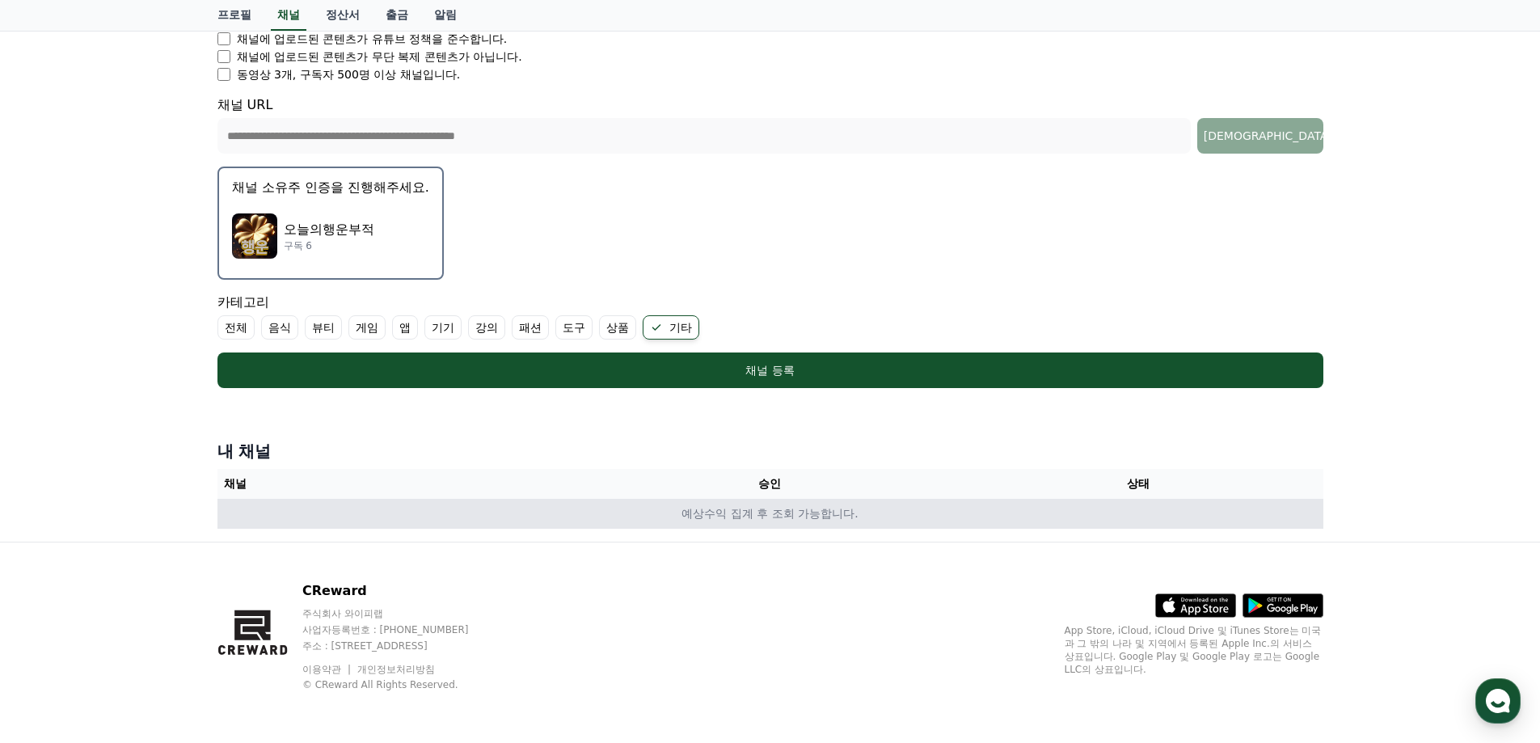
click at [717, 516] on td "예상수익 집계 후 조회 가능합니다." at bounding box center [770, 514] width 1106 height 30
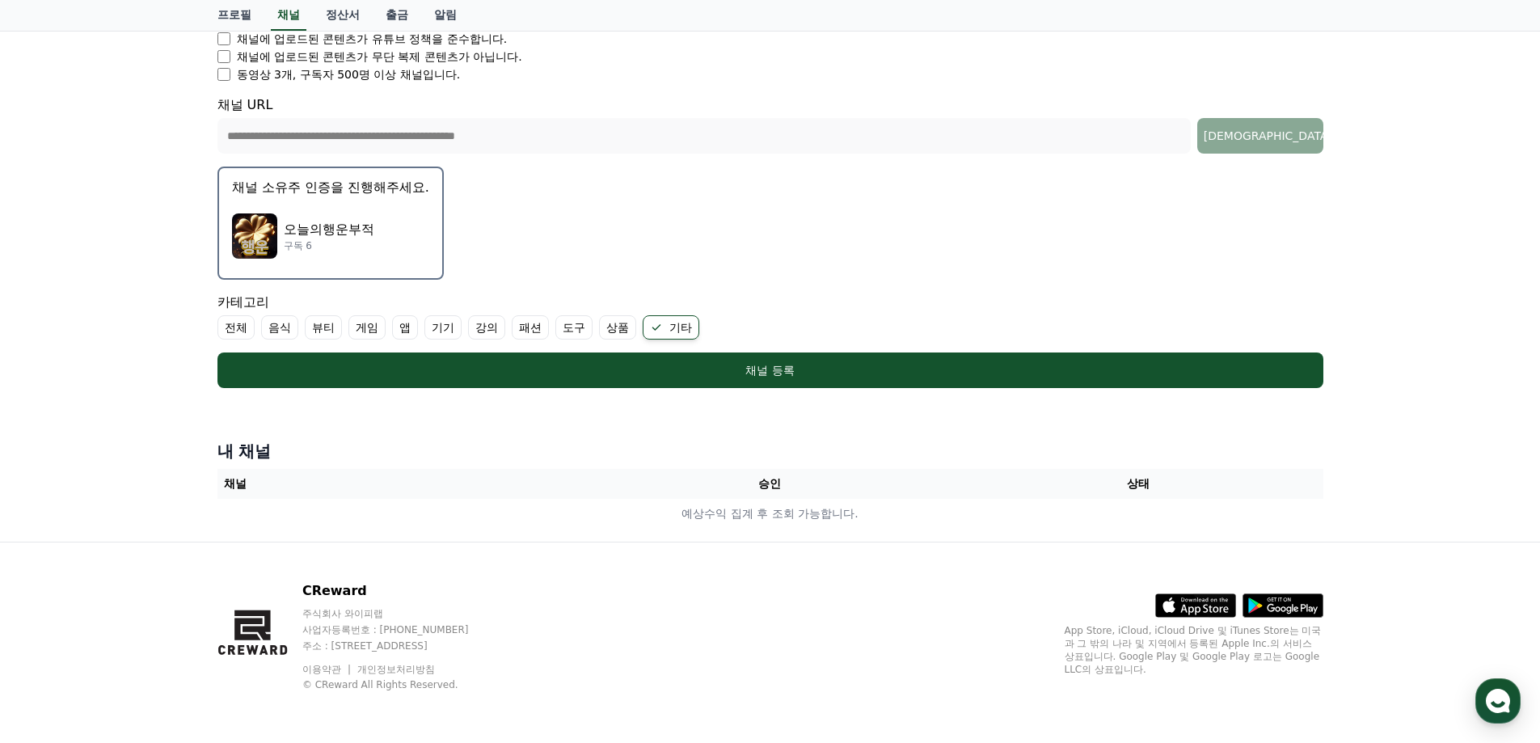
click at [766, 481] on th "승인" at bounding box center [769, 484] width 369 height 30
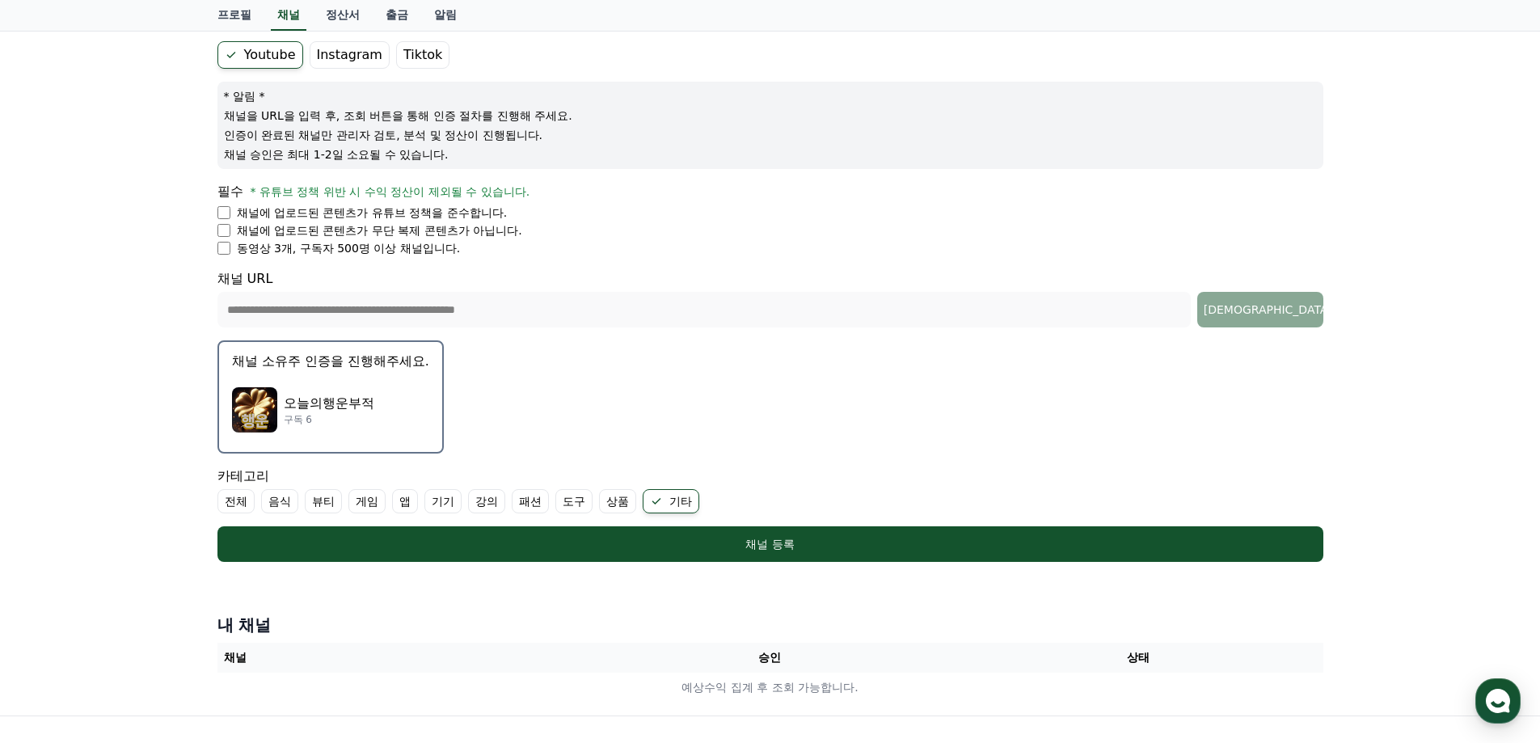
scroll to position [0, 0]
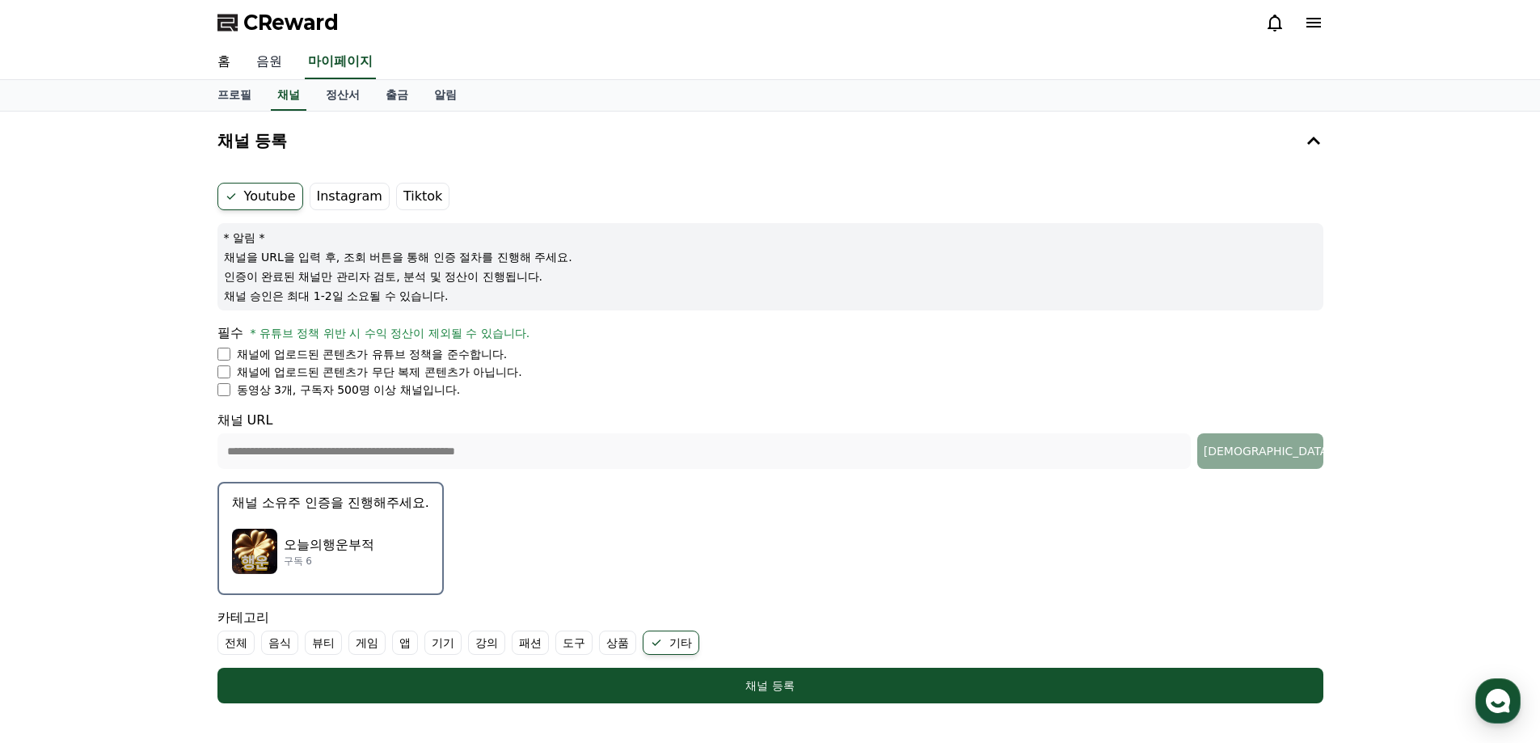
click at [266, 65] on link "음원" at bounding box center [269, 62] width 52 height 34
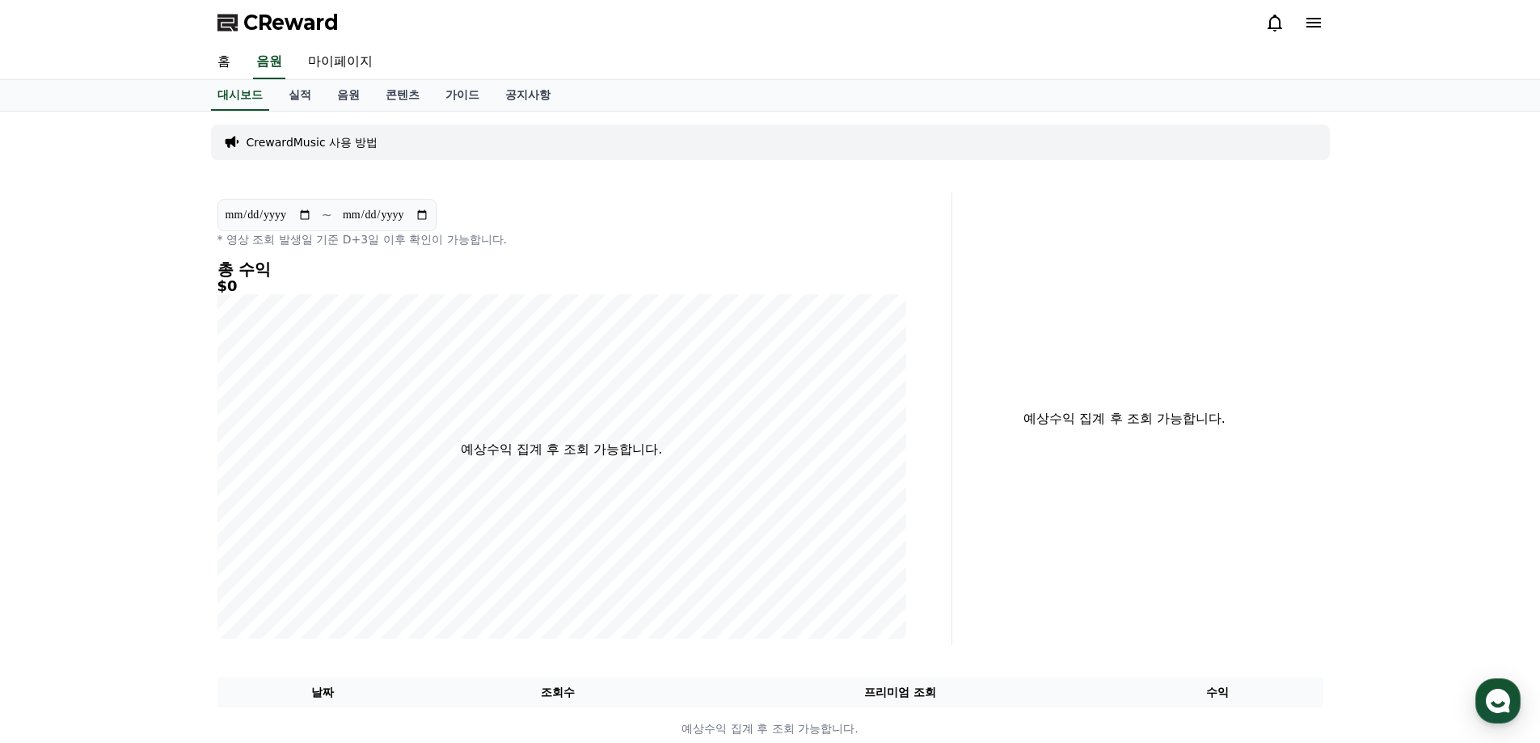
click at [266, 25] on span "CReward" at bounding box center [290, 23] width 95 height 26
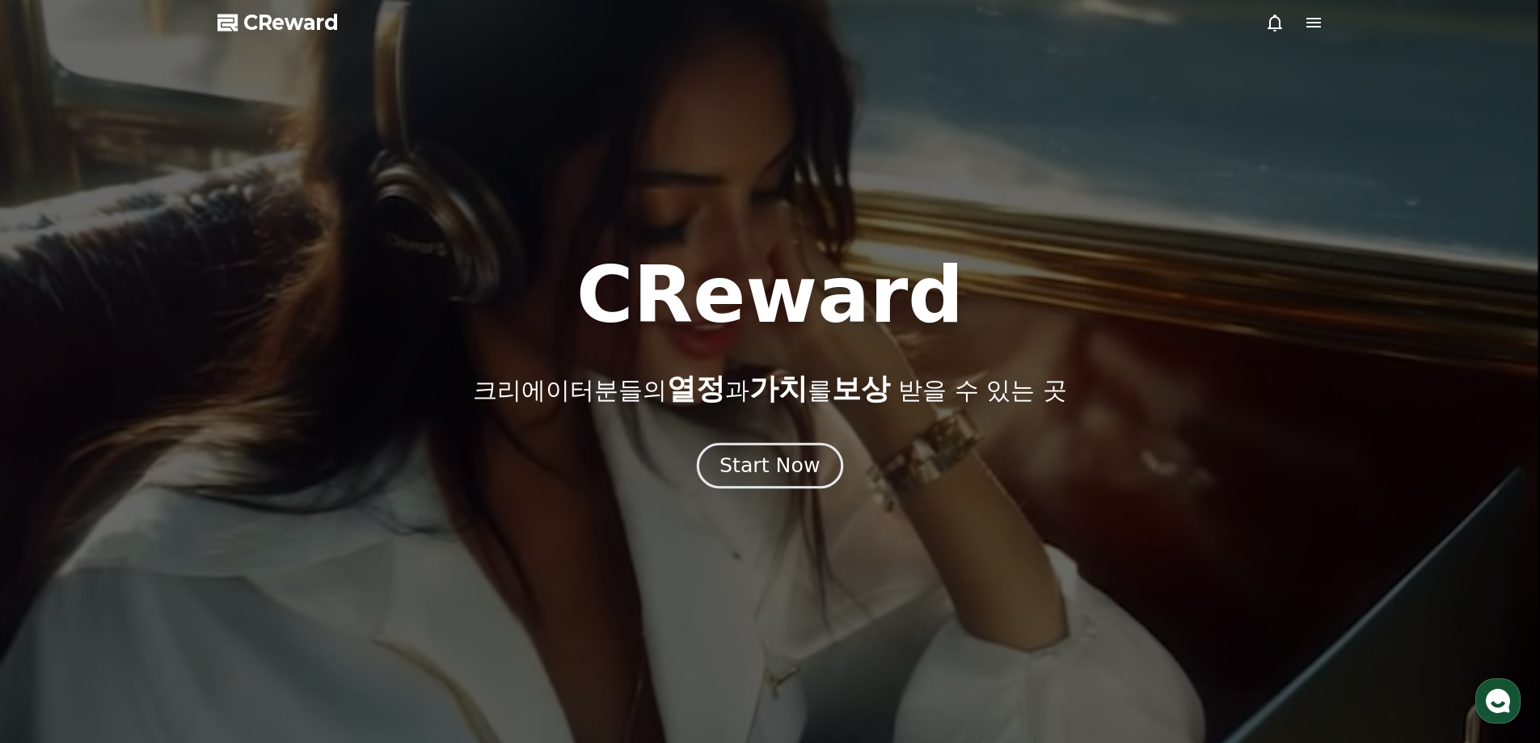
click at [781, 472] on div "Start Now" at bounding box center [770, 465] width 100 height 27
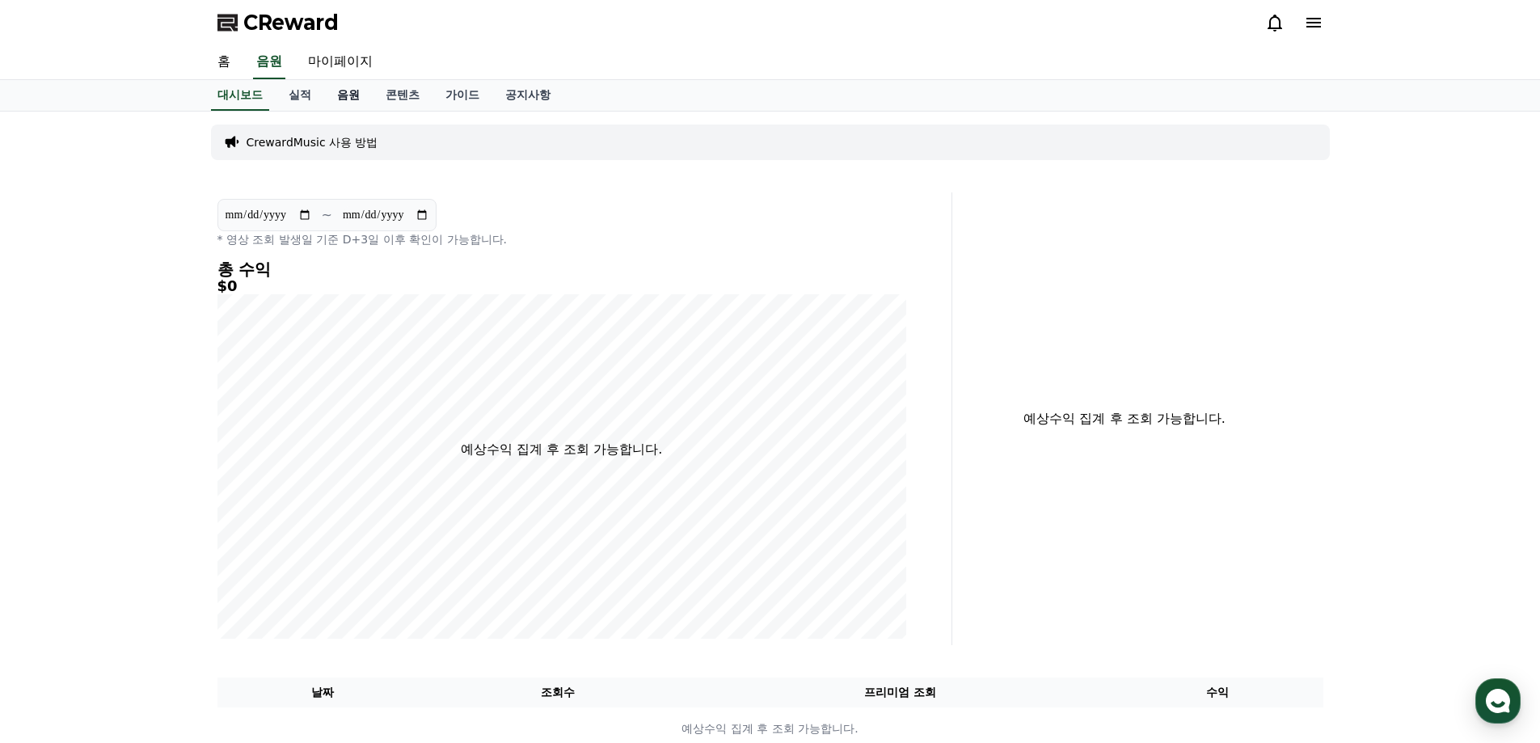
click at [352, 101] on link "음원" at bounding box center [348, 95] width 49 height 31
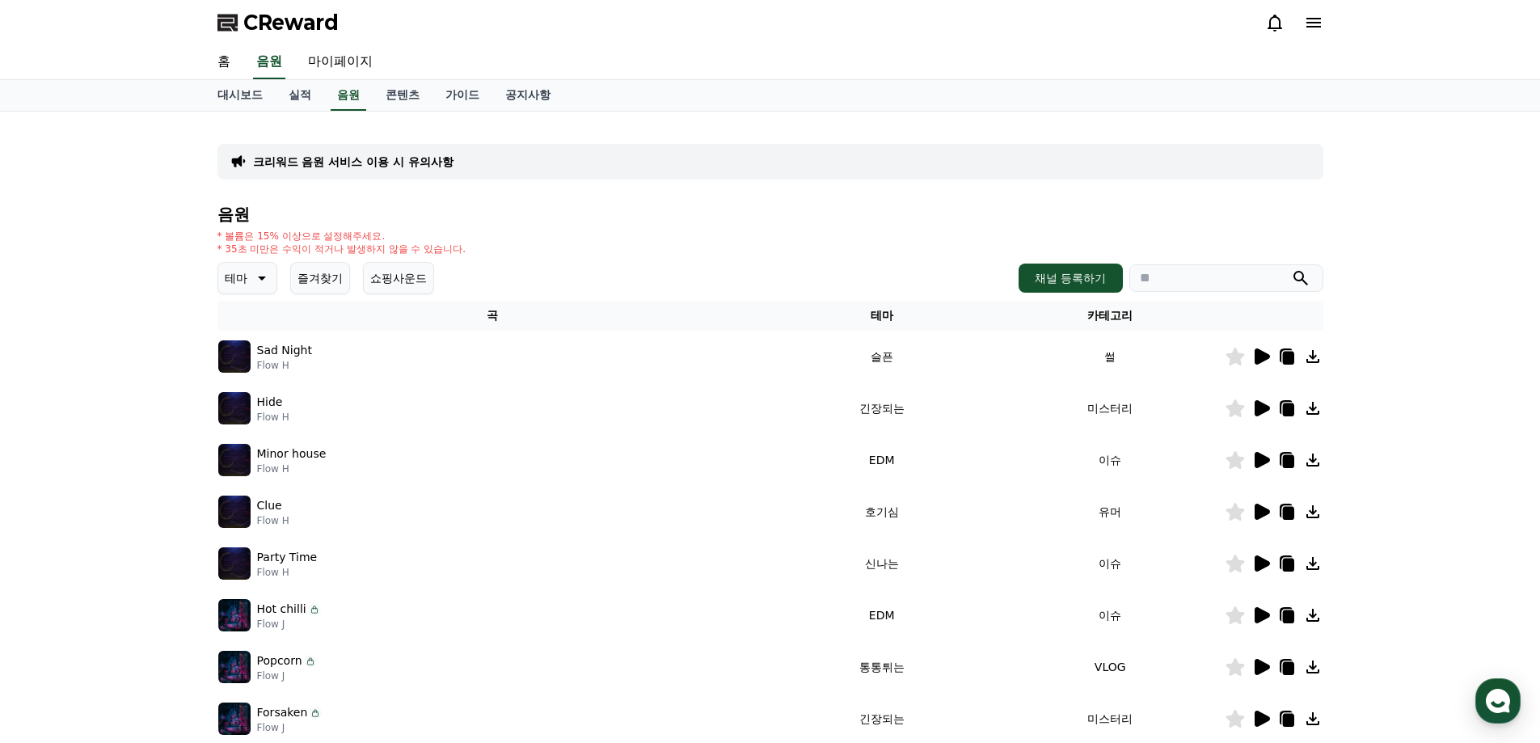
click at [1306, 355] on icon at bounding box center [1312, 356] width 19 height 19
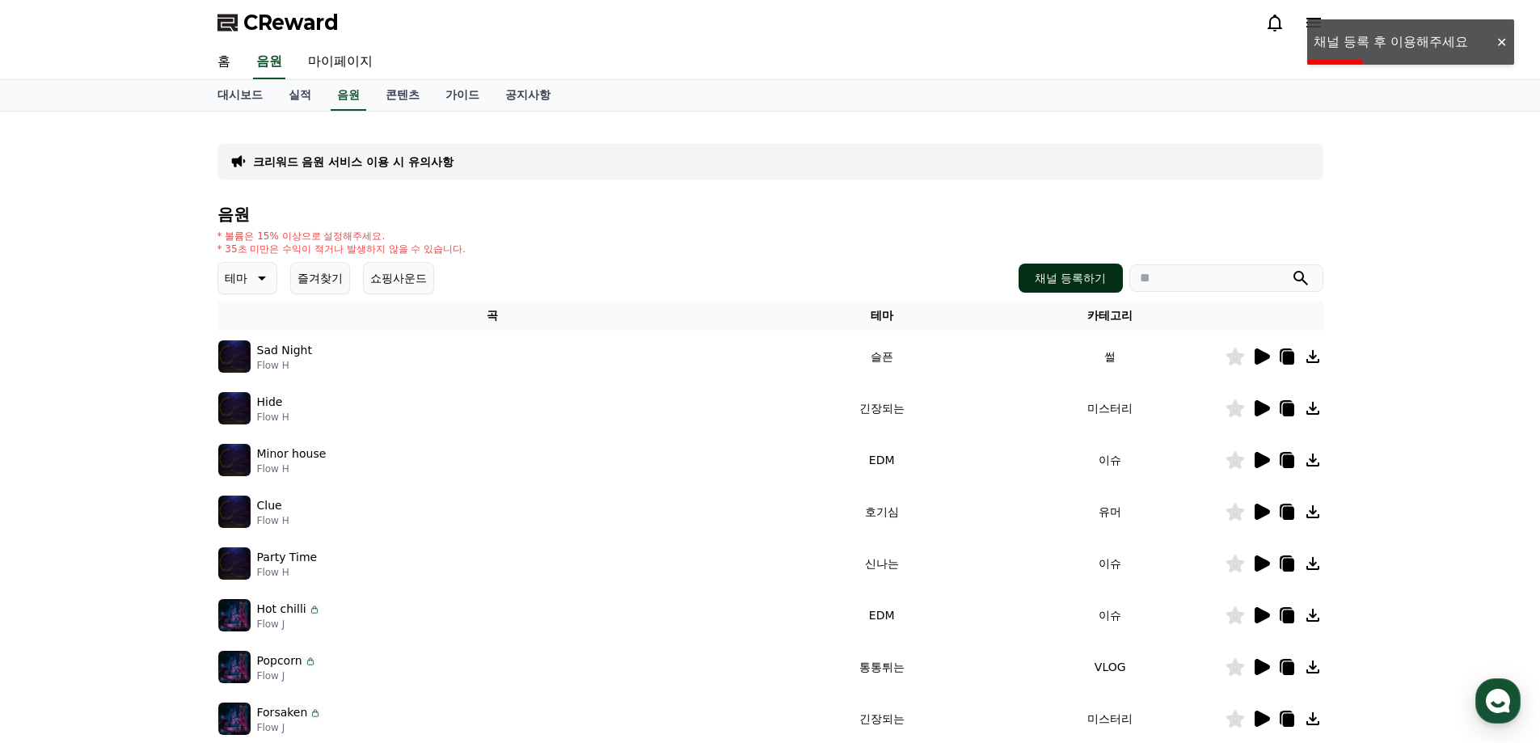
click at [1041, 271] on button "채널 등록하기" at bounding box center [1070, 278] width 103 height 29
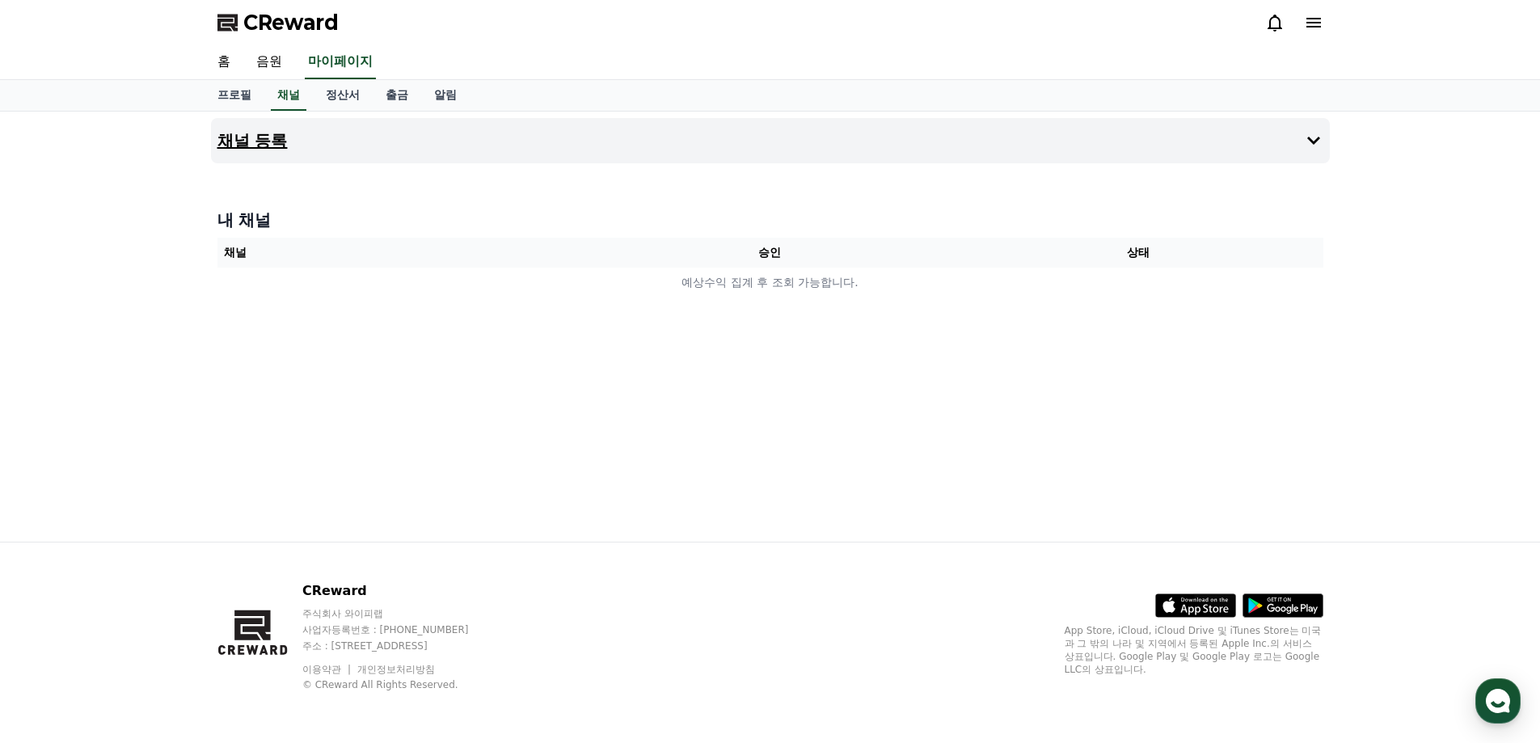
click at [236, 153] on button "채널 등록" at bounding box center [770, 140] width 1119 height 45
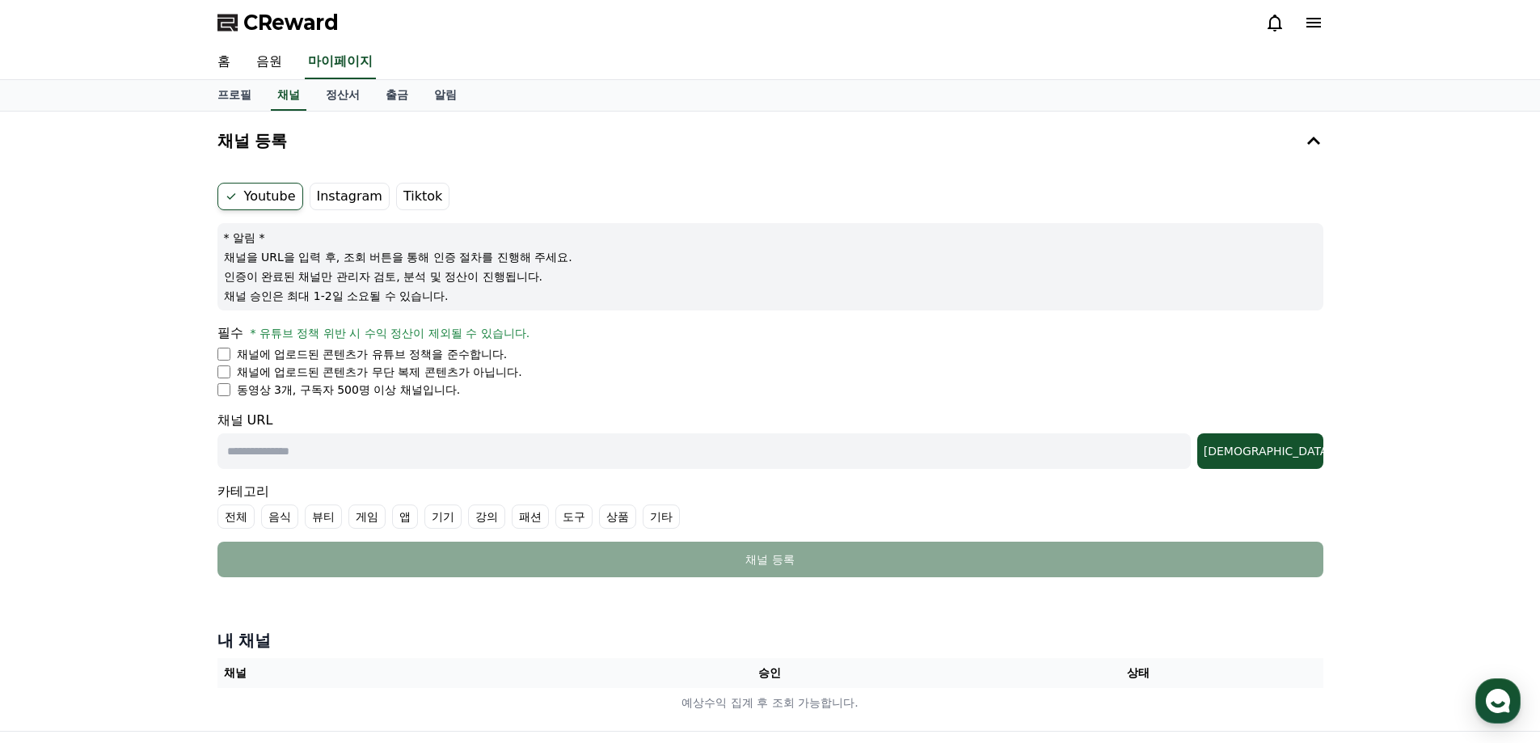
click at [414, 201] on label "Tiktok" at bounding box center [422, 196] width 53 height 27
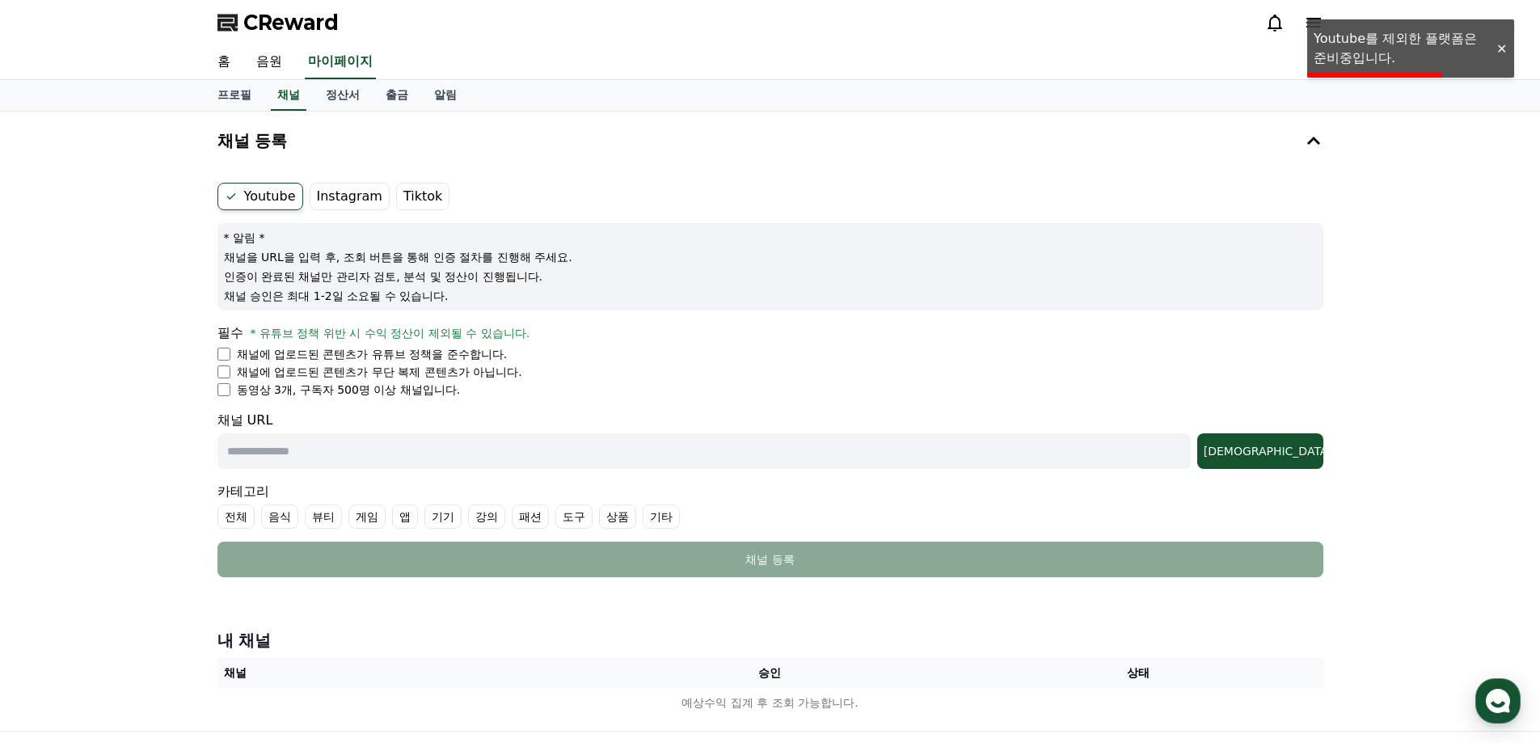
click at [414, 201] on label "Tiktok" at bounding box center [422, 196] width 53 height 27
click at [343, 195] on label "Instagram" at bounding box center [350, 196] width 80 height 27
click at [76, 247] on div "채널 등록 Youtube Instagram Tiktok * 알림 * 채널을 URL을 입력 후, 조회 버튼을 통해 인증 절차를 진행해 주세요. …" at bounding box center [770, 421] width 1540 height 619
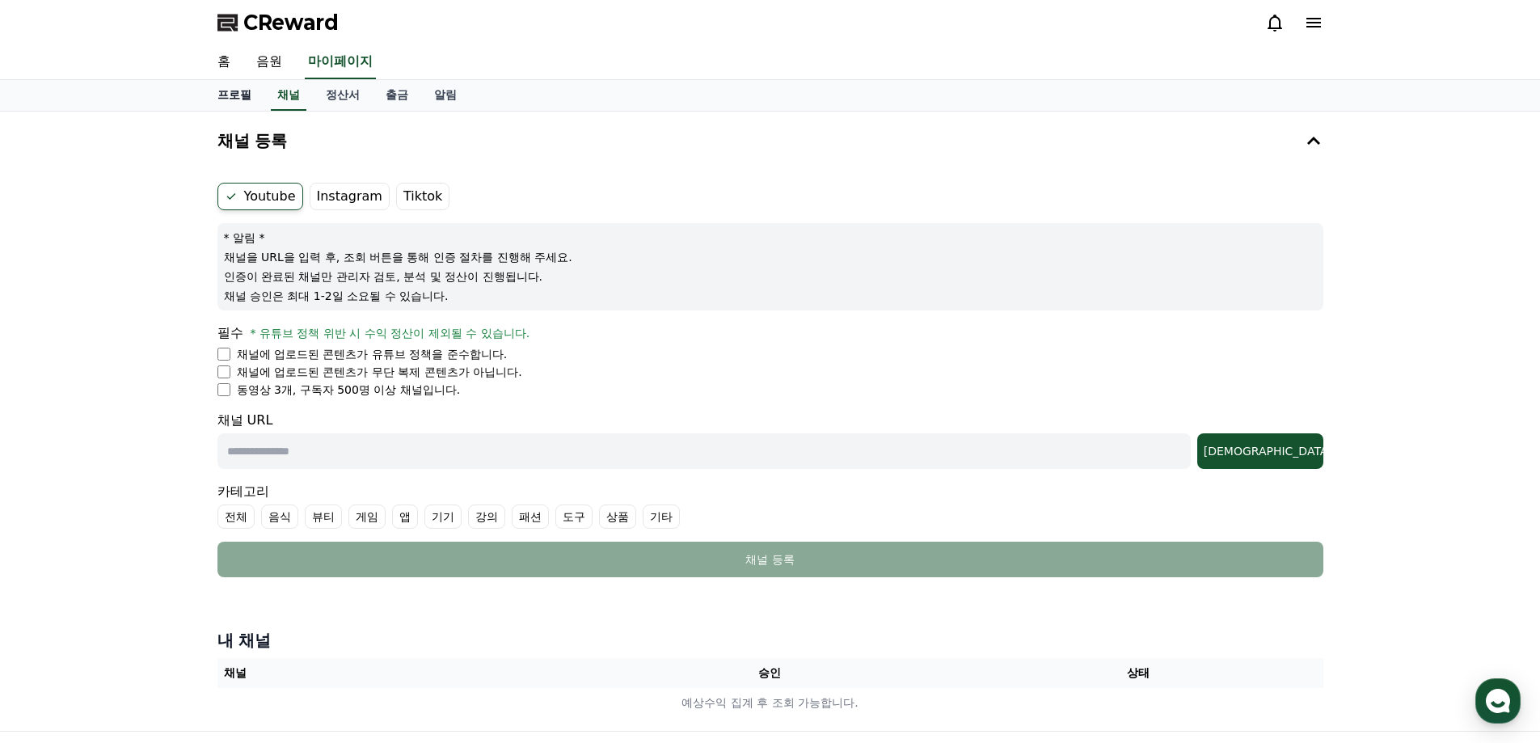
click at [234, 98] on link "프로필" at bounding box center [235, 95] width 60 height 31
select select "**********"
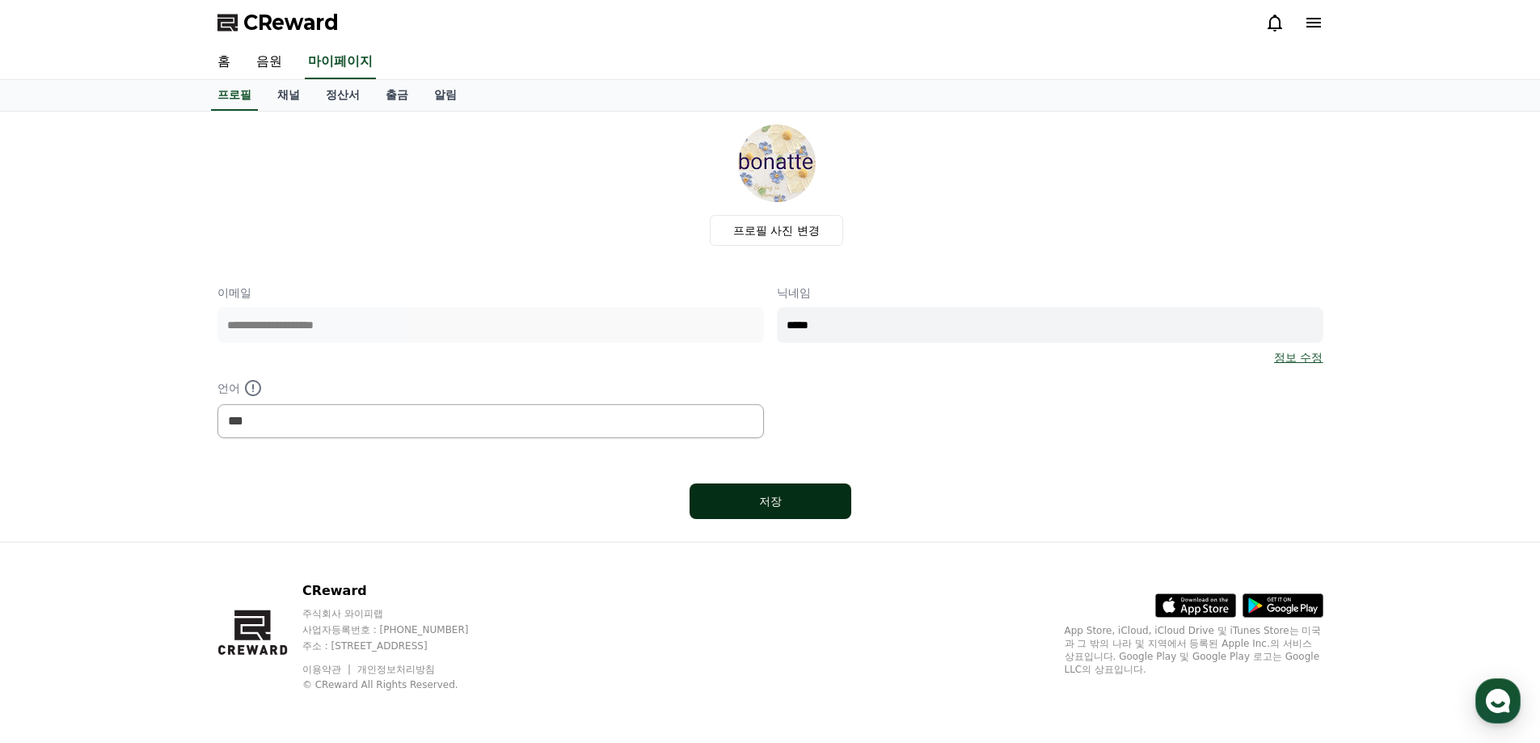
click at [715, 513] on button "저장" at bounding box center [771, 501] width 162 height 36
select select "**********"
click at [716, 503] on button "저장" at bounding box center [771, 501] width 162 height 36
select select "**********"
click at [289, 95] on link "채널" at bounding box center [288, 95] width 49 height 31
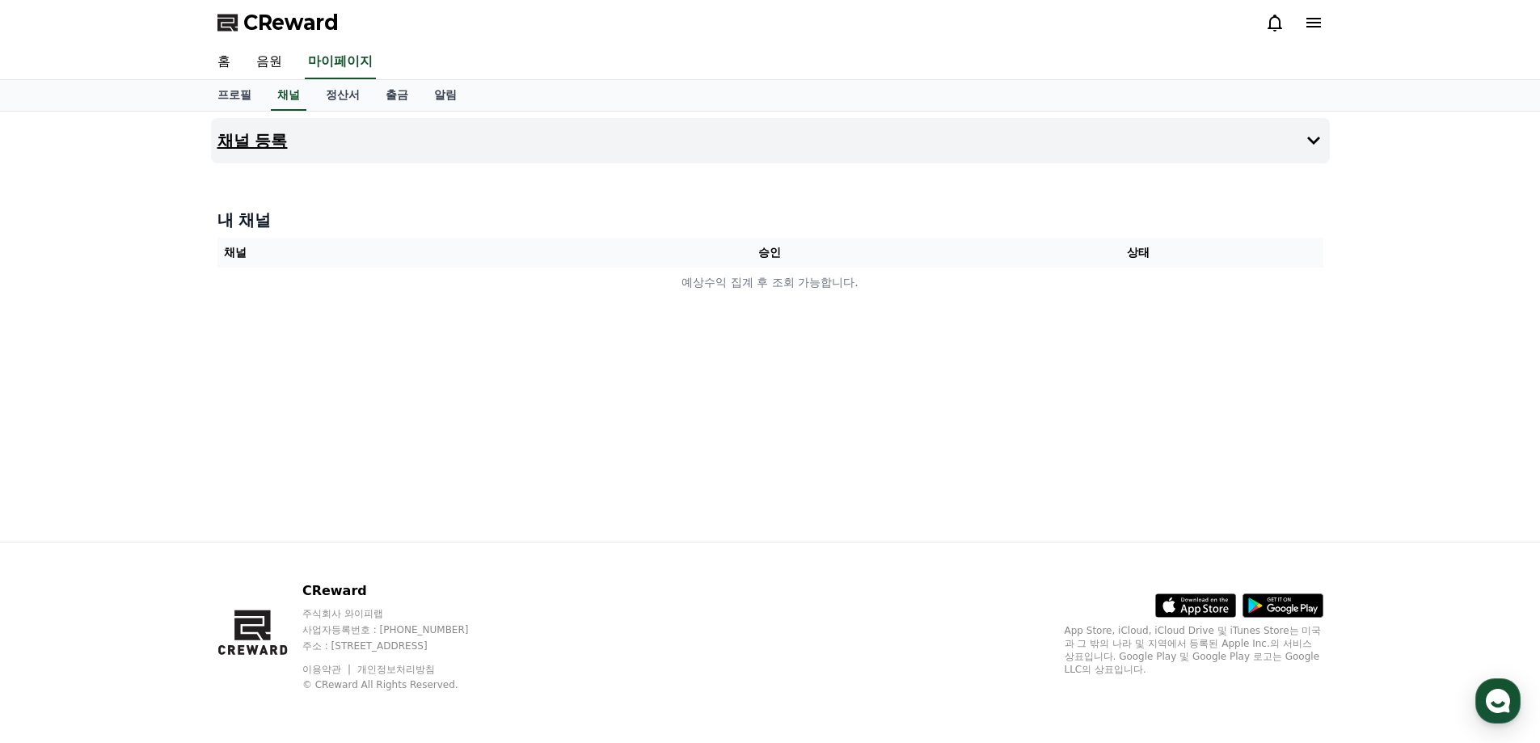
click at [406, 139] on button "채널 등록" at bounding box center [770, 140] width 1119 height 45
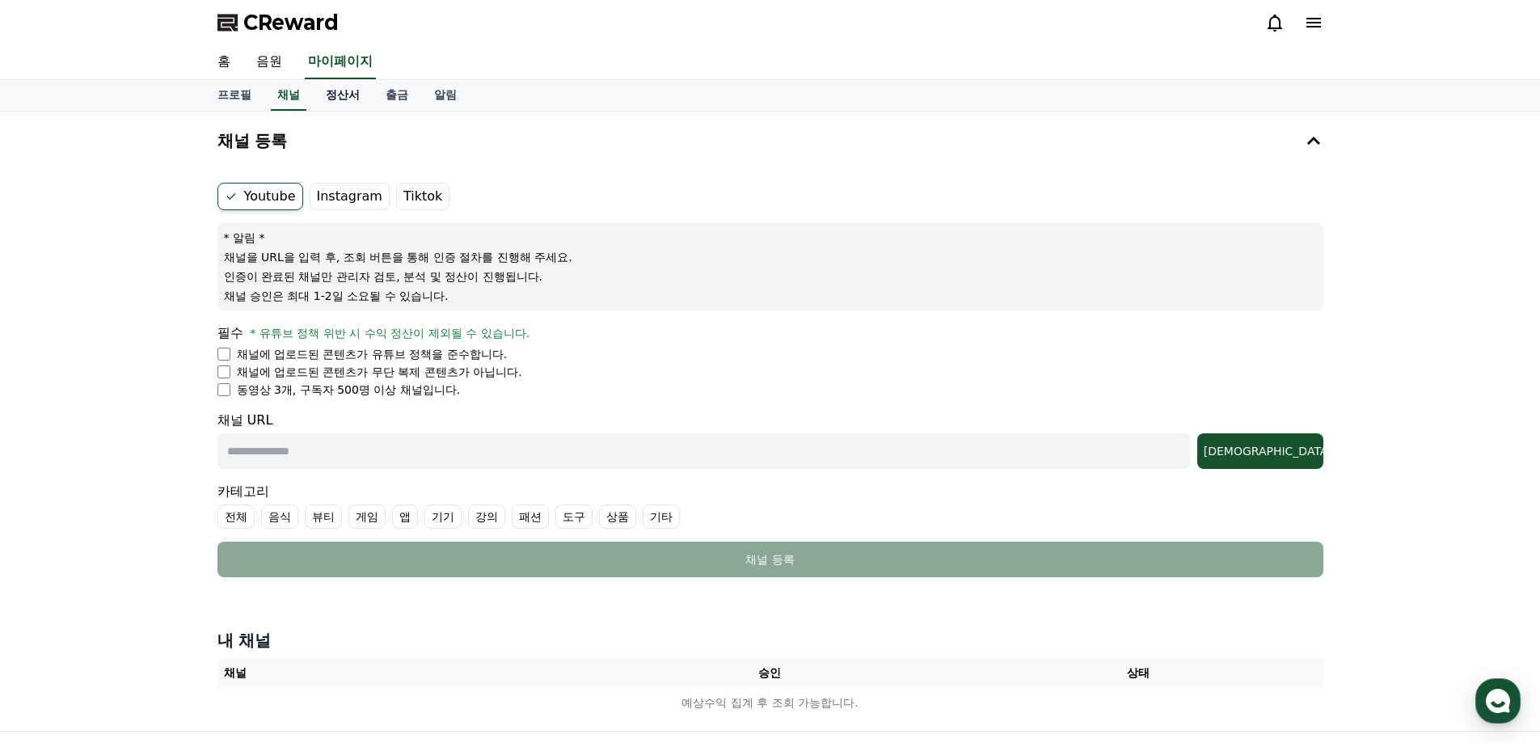
click at [352, 99] on link "정산서" at bounding box center [343, 95] width 60 height 31
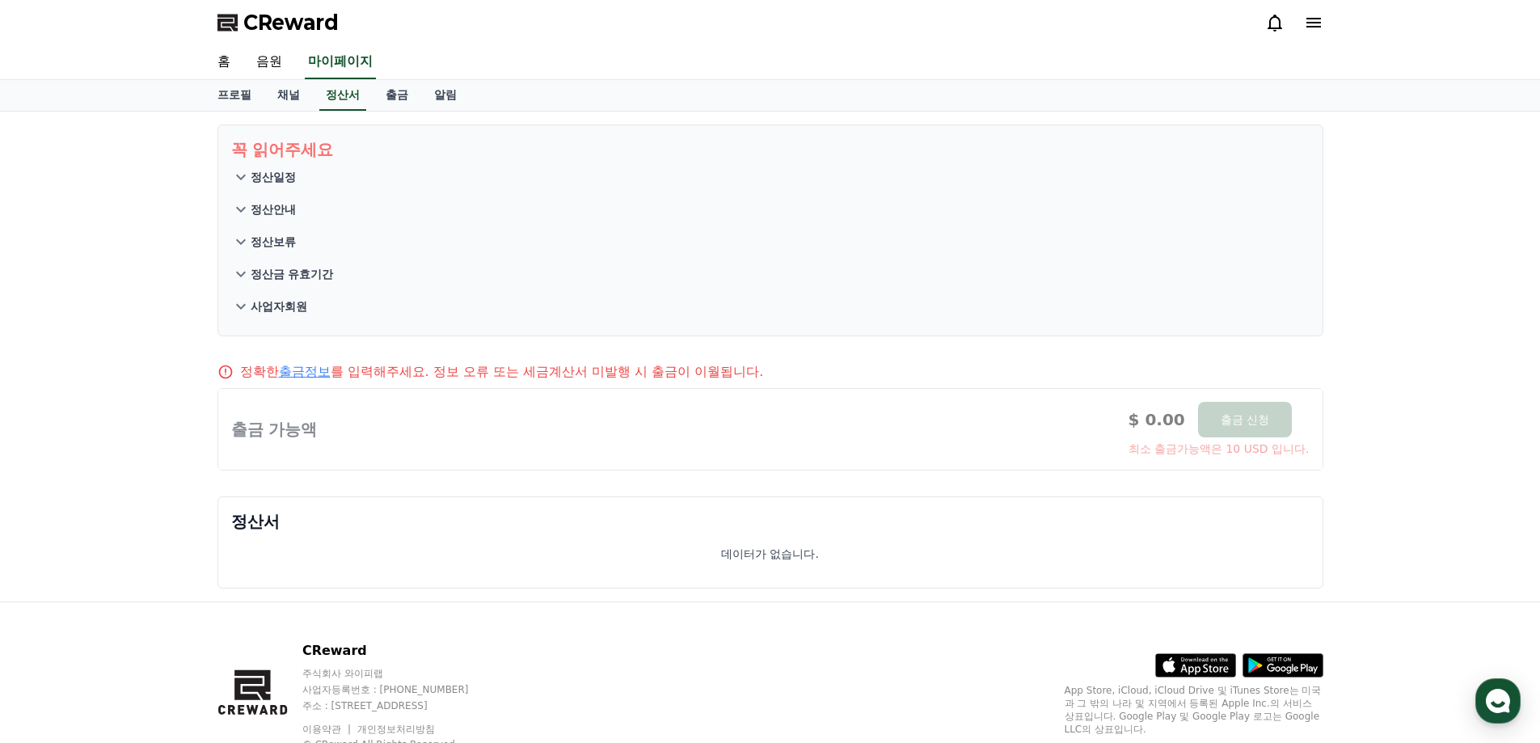
click at [260, 180] on p "정산일정" at bounding box center [273, 177] width 45 height 16
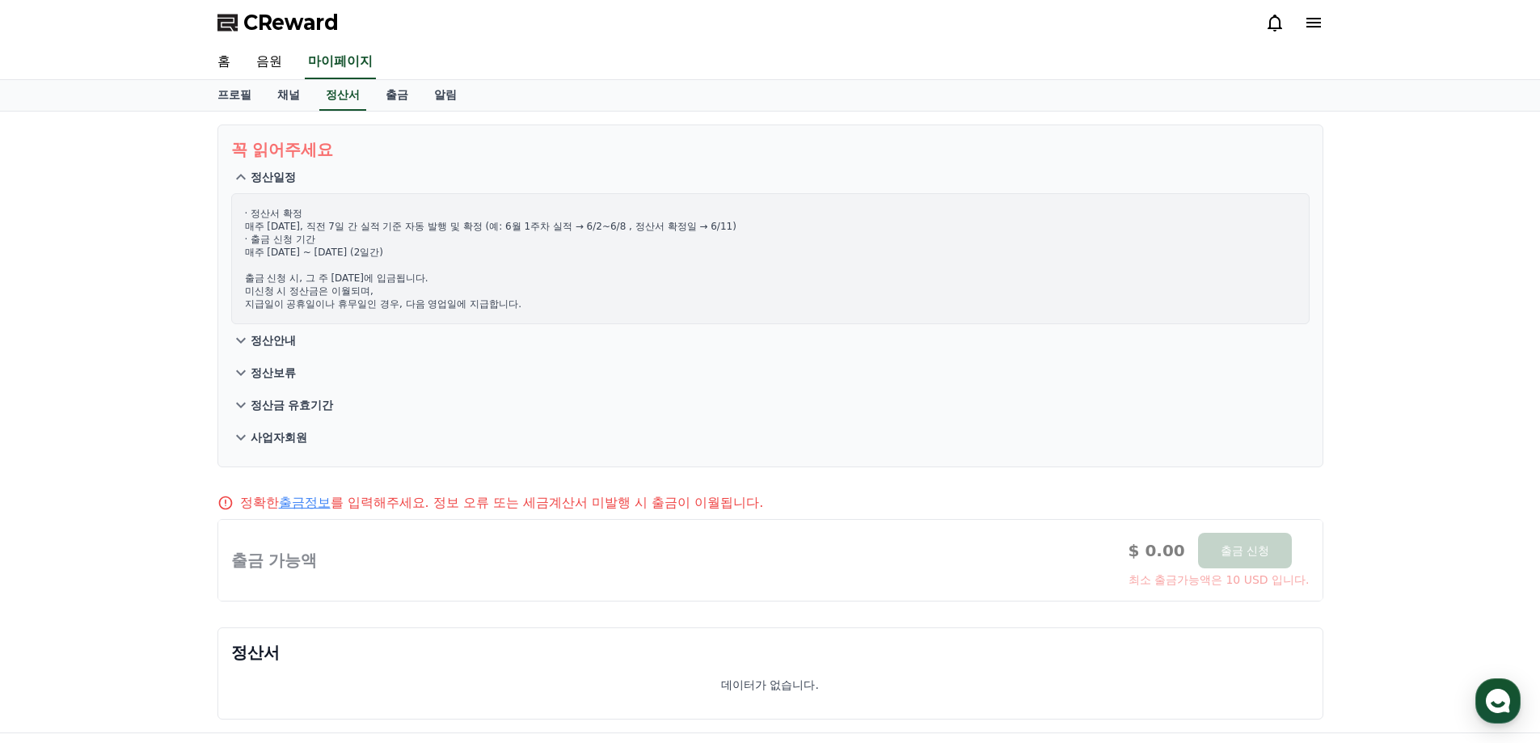
click at [260, 339] on p "정산안내" at bounding box center [273, 340] width 45 height 16
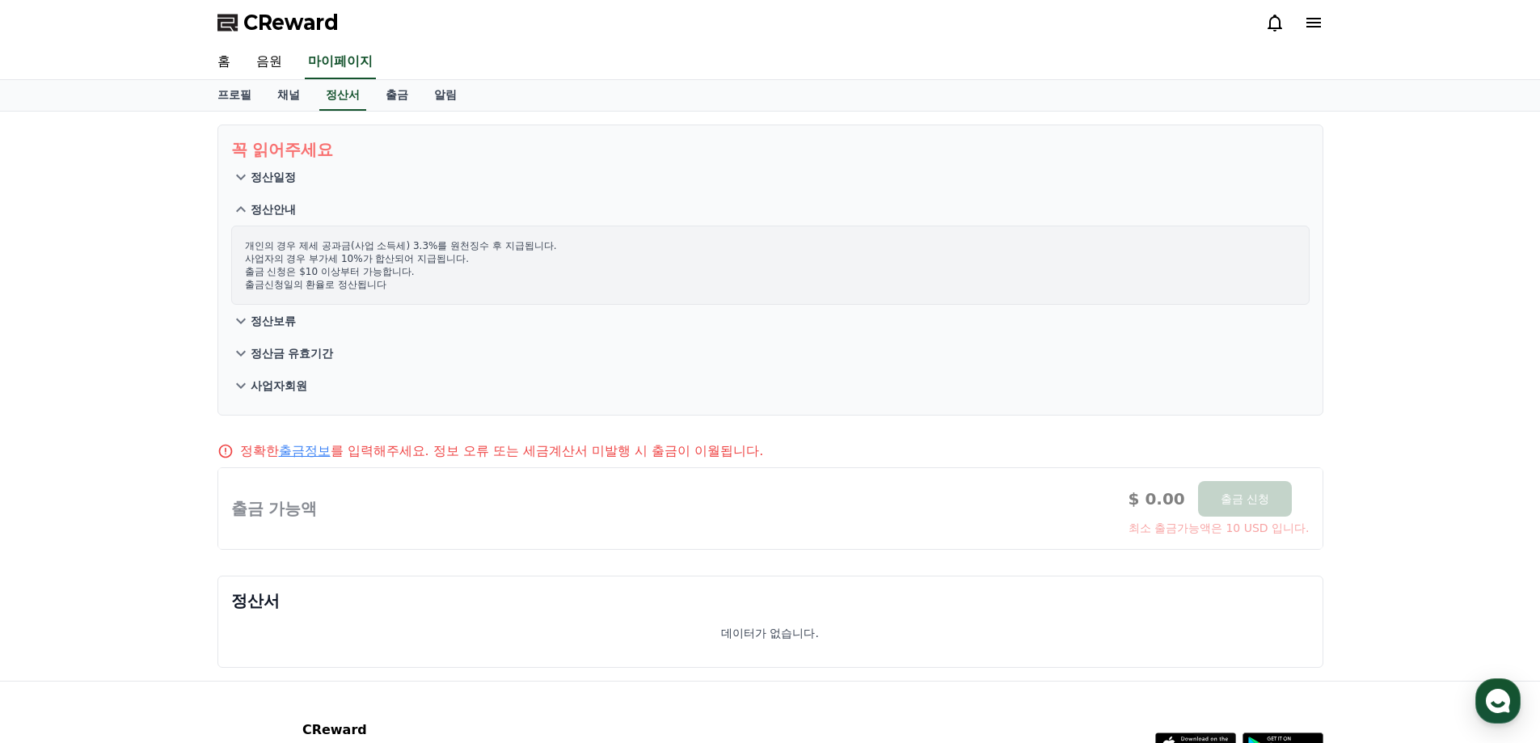
click at [268, 321] on p "정산보류" at bounding box center [273, 321] width 45 height 16
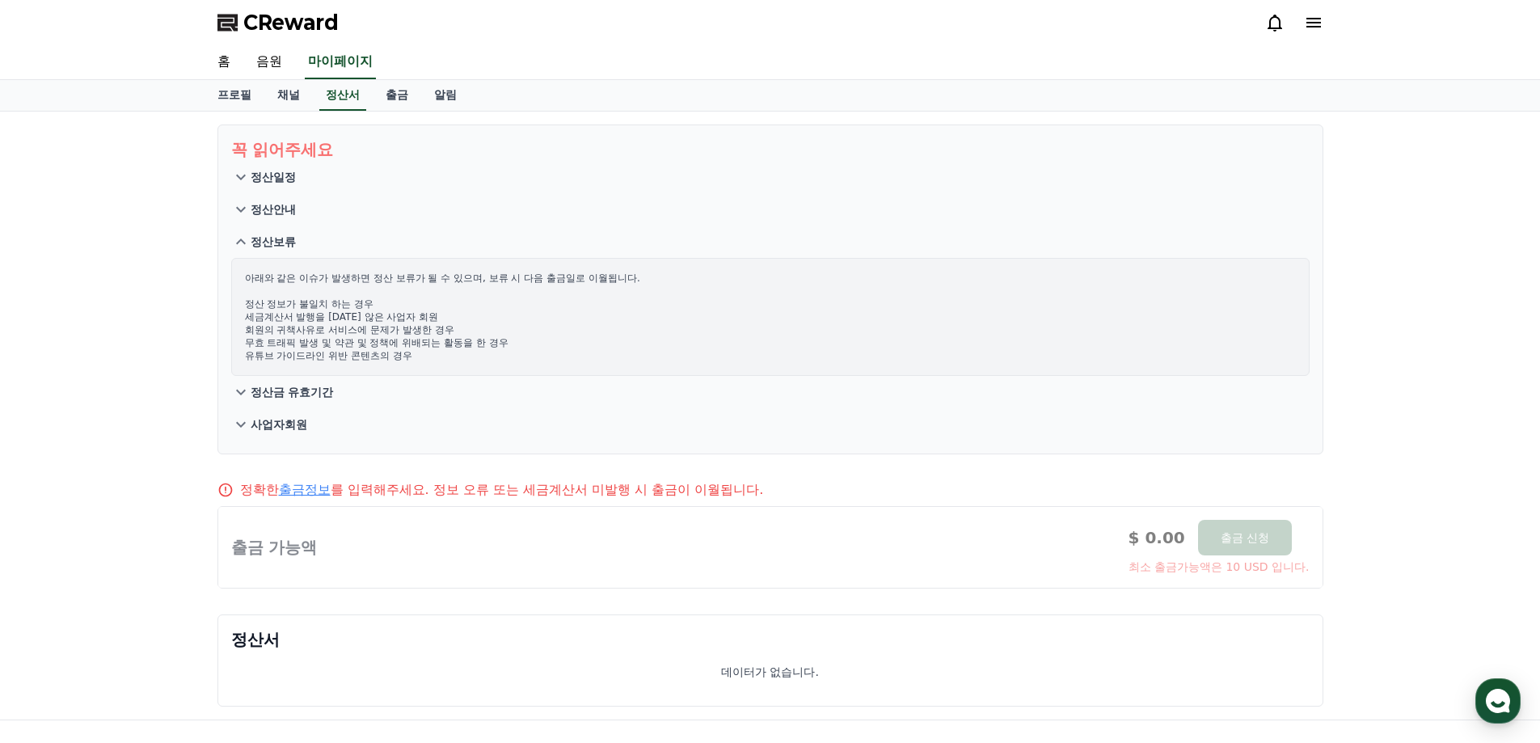
click at [279, 394] on p "정산금 유효기간" at bounding box center [292, 392] width 83 height 16
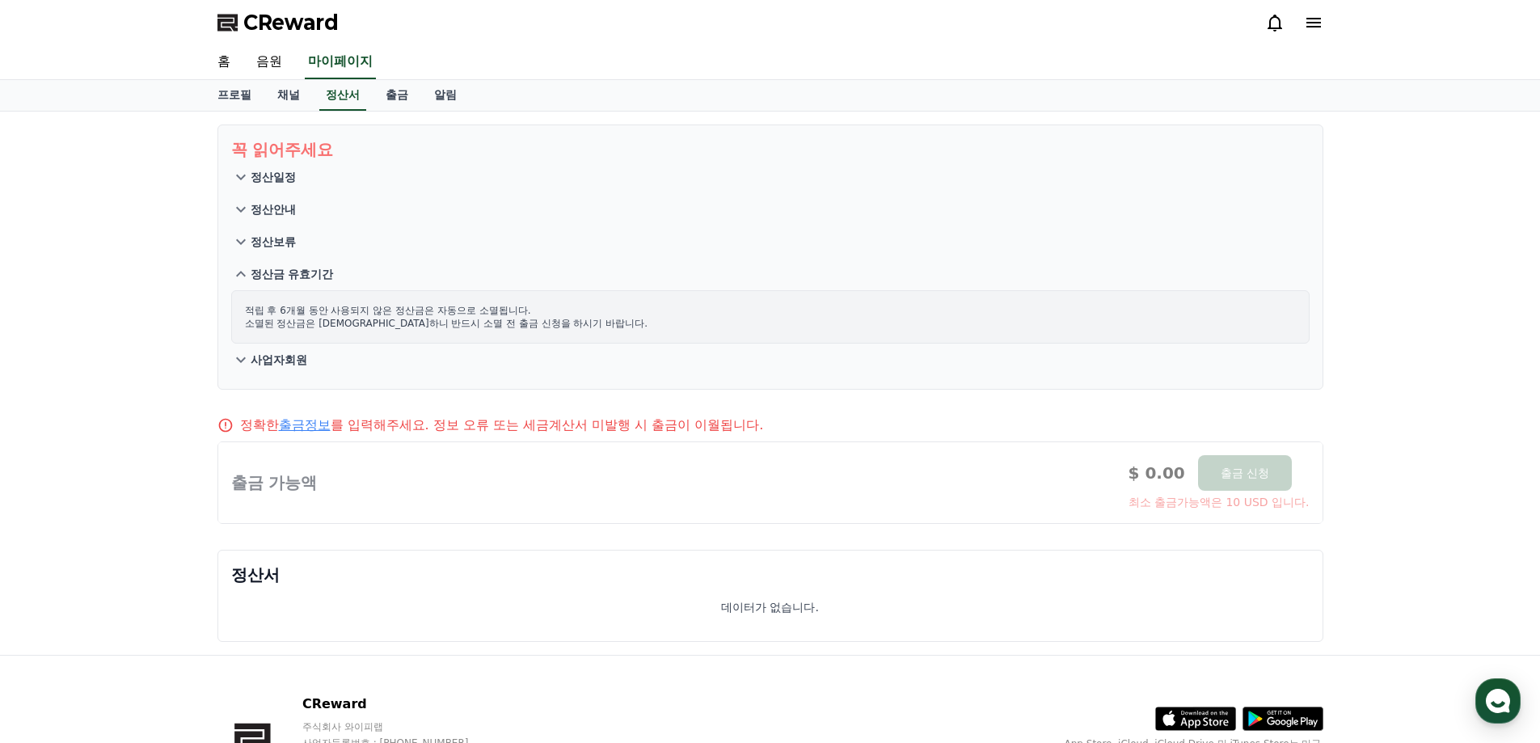
click at [275, 365] on p "사업자회원" at bounding box center [279, 360] width 57 height 16
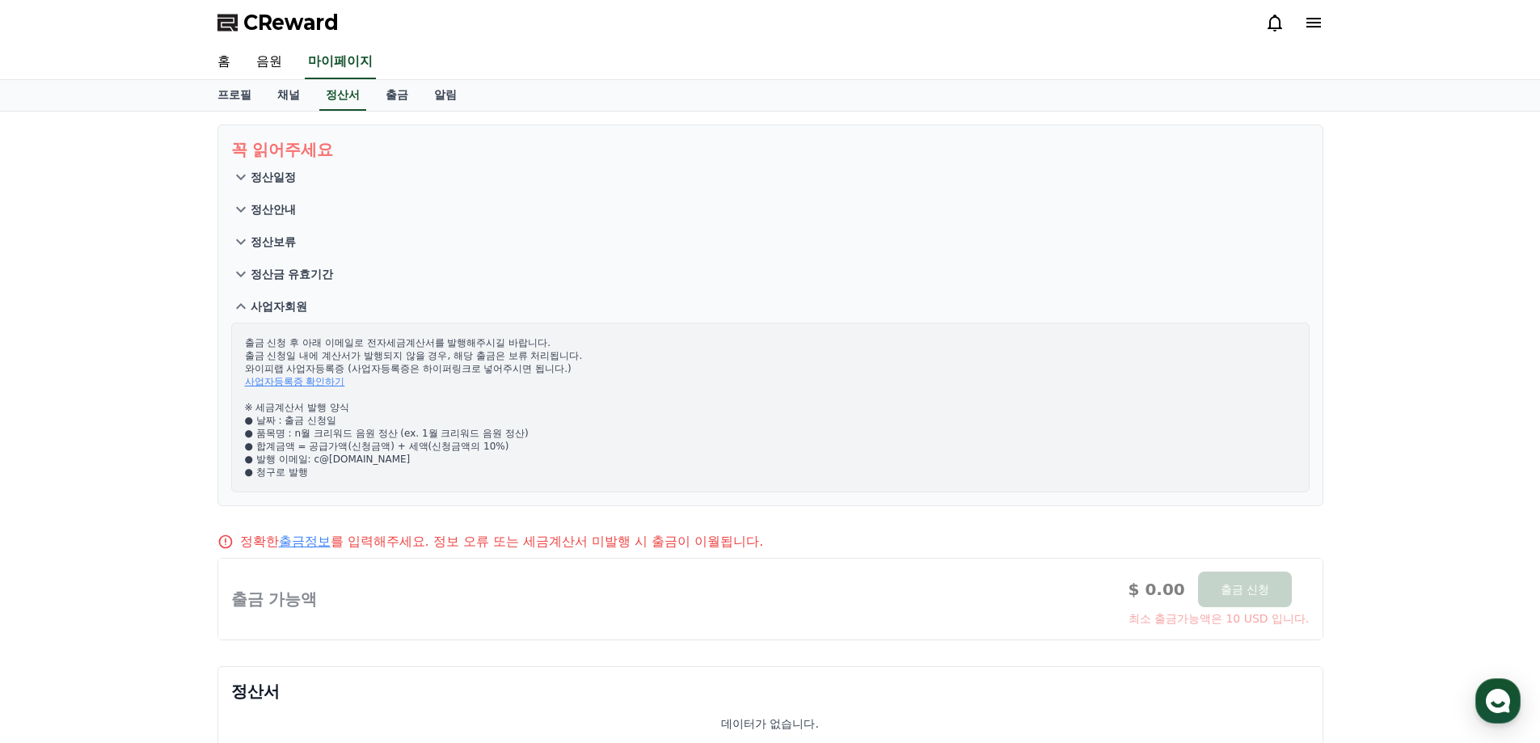
click at [403, 222] on button "정산안내" at bounding box center [770, 209] width 1079 height 32
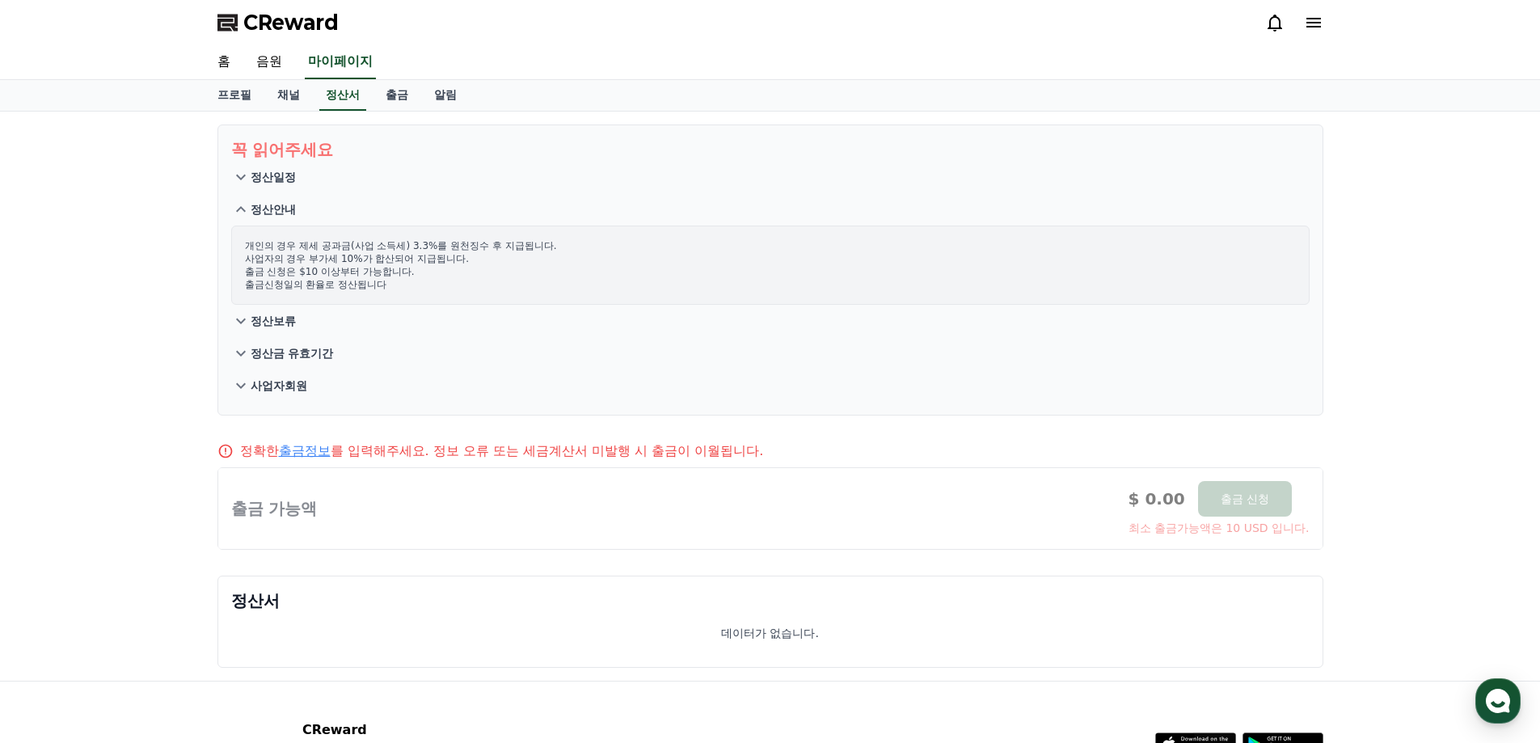
click at [278, 359] on p "정산금 유효기간" at bounding box center [292, 353] width 83 height 16
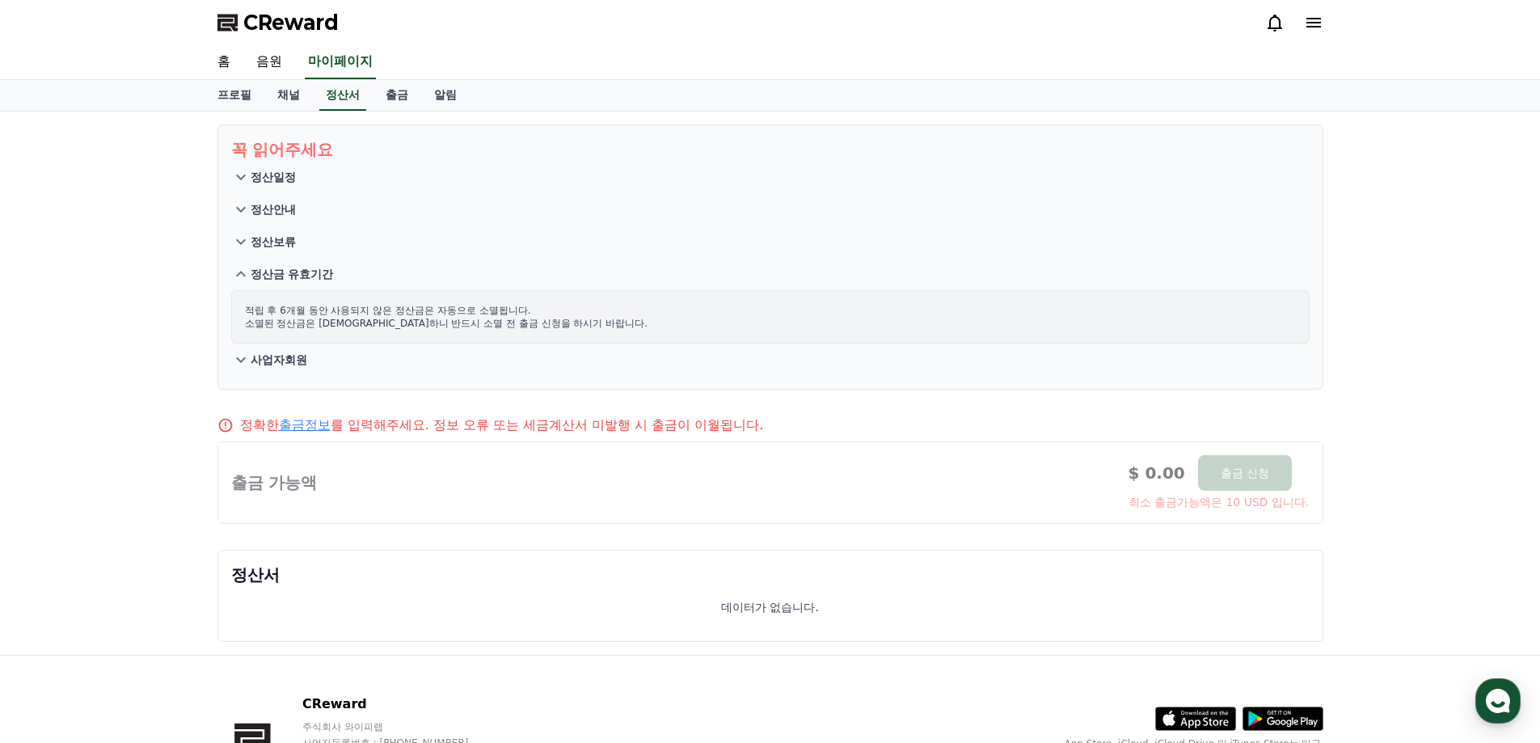
click at [277, 361] on p "사업자회원" at bounding box center [279, 360] width 57 height 16
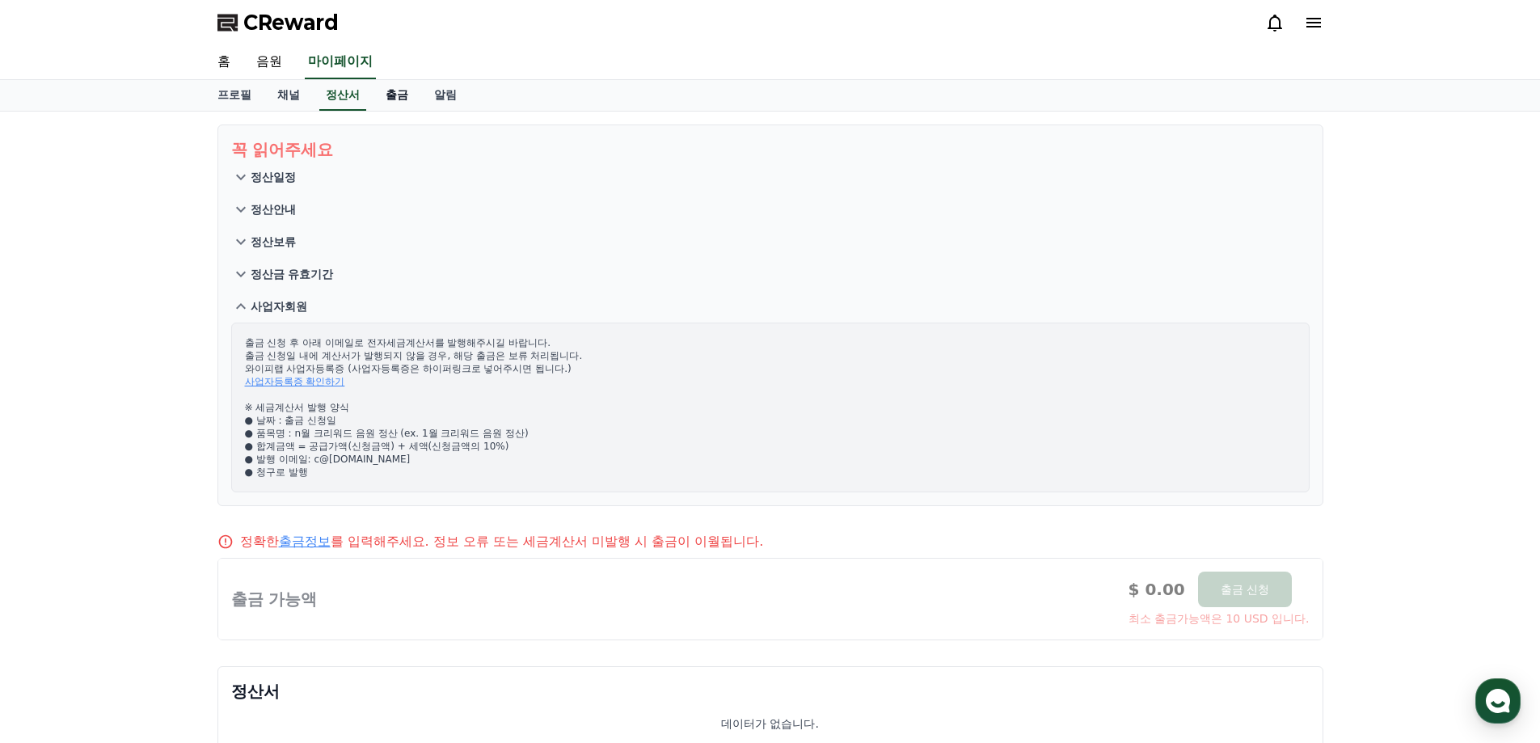
click at [391, 103] on link "출금" at bounding box center [397, 95] width 49 height 31
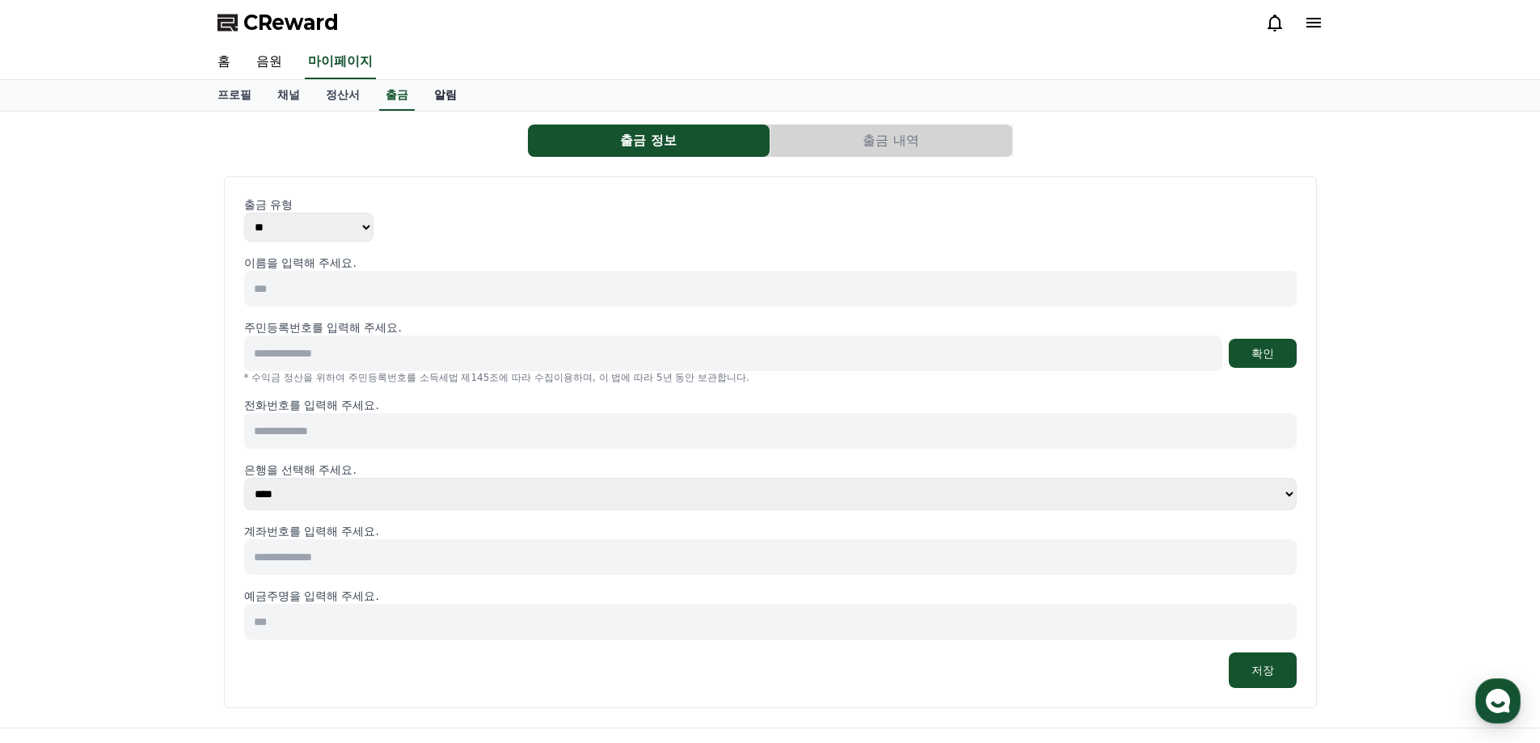
click at [448, 93] on link "알림" at bounding box center [445, 95] width 49 height 31
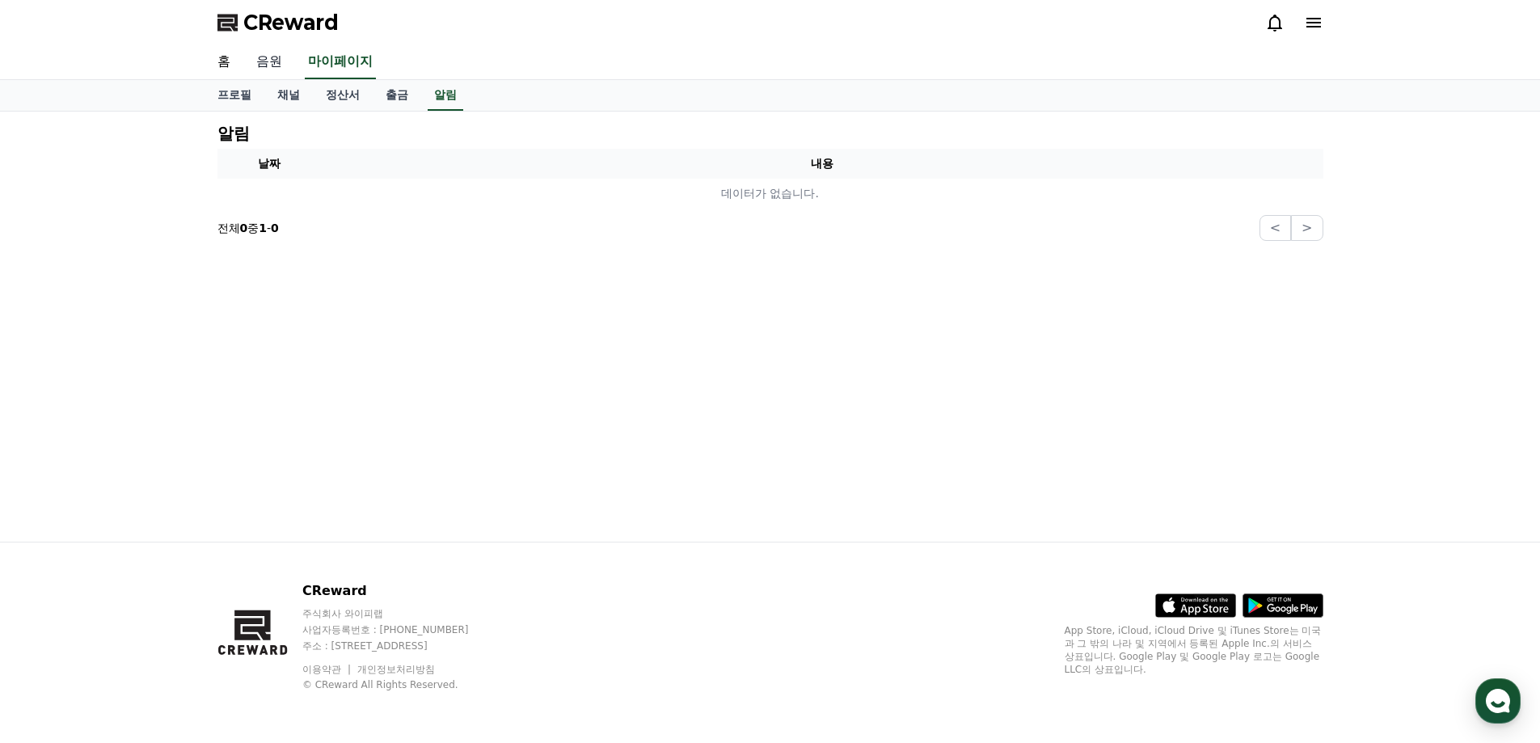
click at [263, 66] on link "음원" at bounding box center [269, 62] width 52 height 34
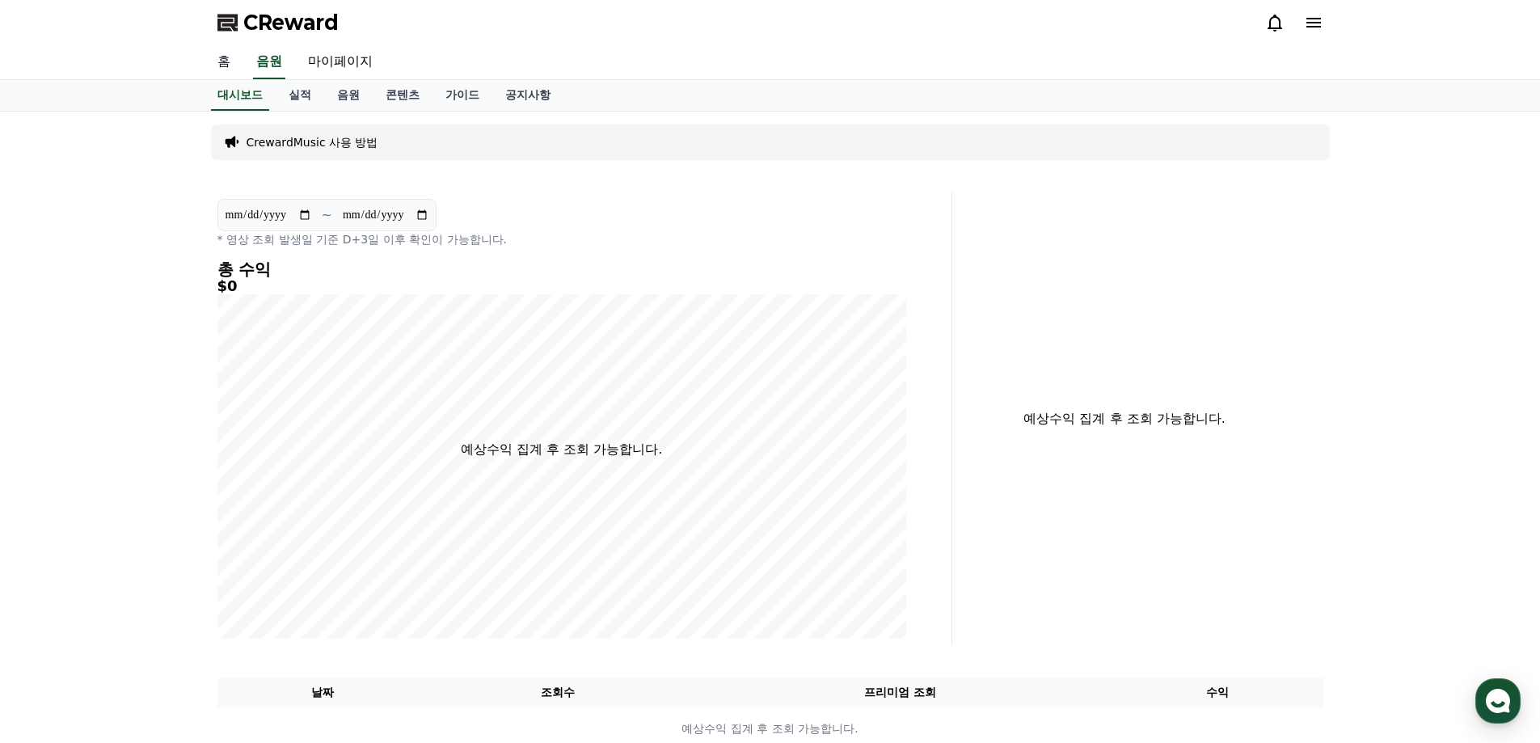
click at [222, 62] on link "홈" at bounding box center [224, 62] width 39 height 34
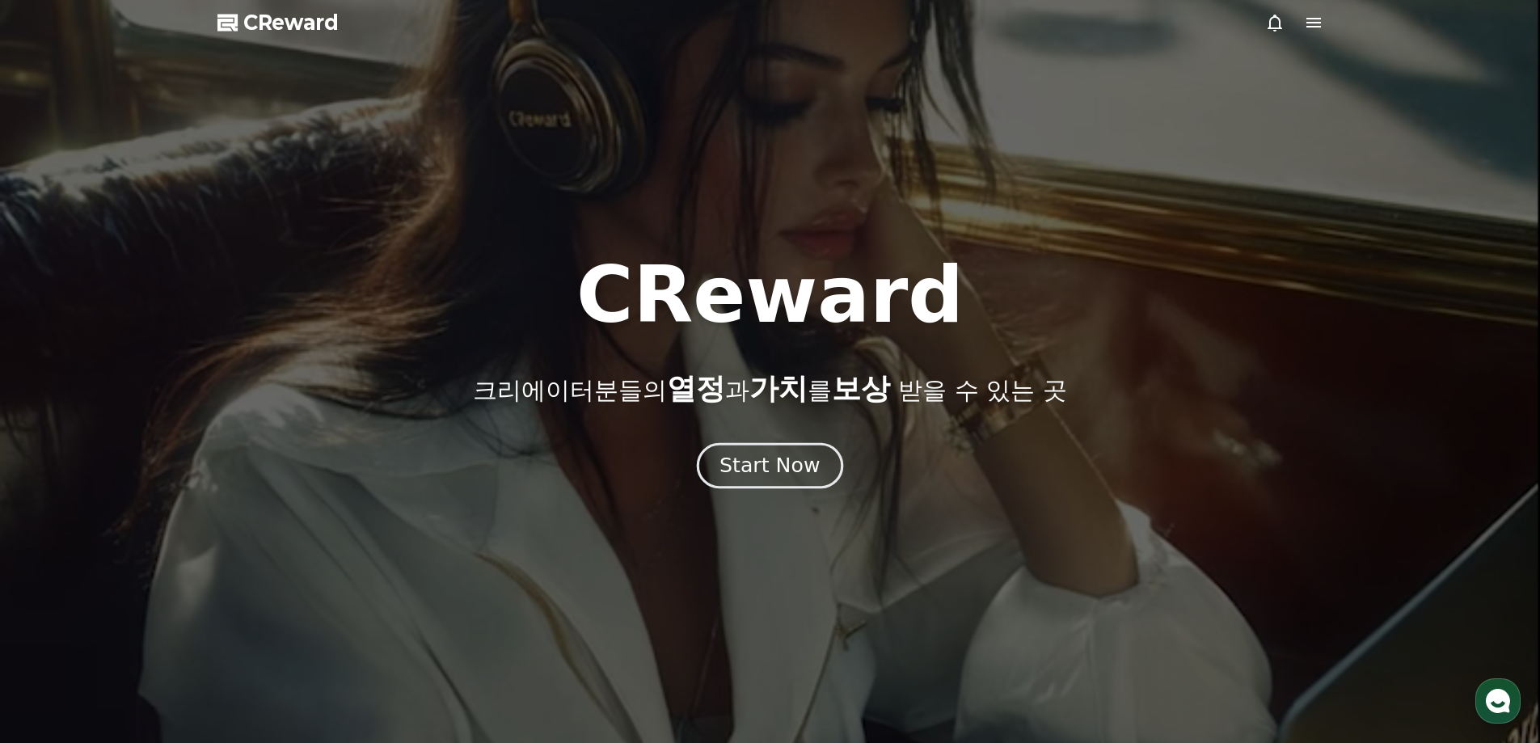
click at [754, 456] on div "Start Now" at bounding box center [770, 465] width 100 height 27
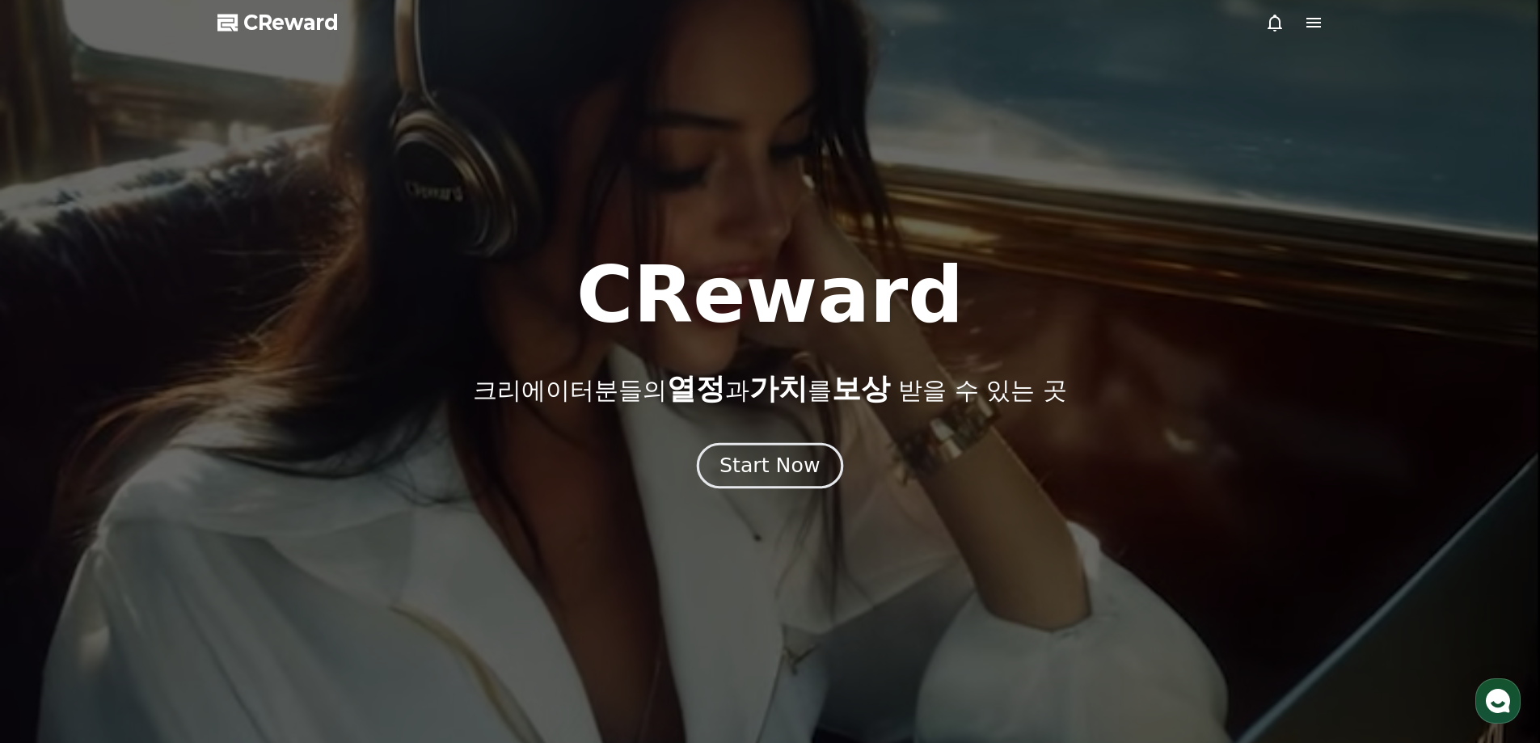
click at [770, 479] on button "Start Now" at bounding box center [770, 465] width 146 height 46
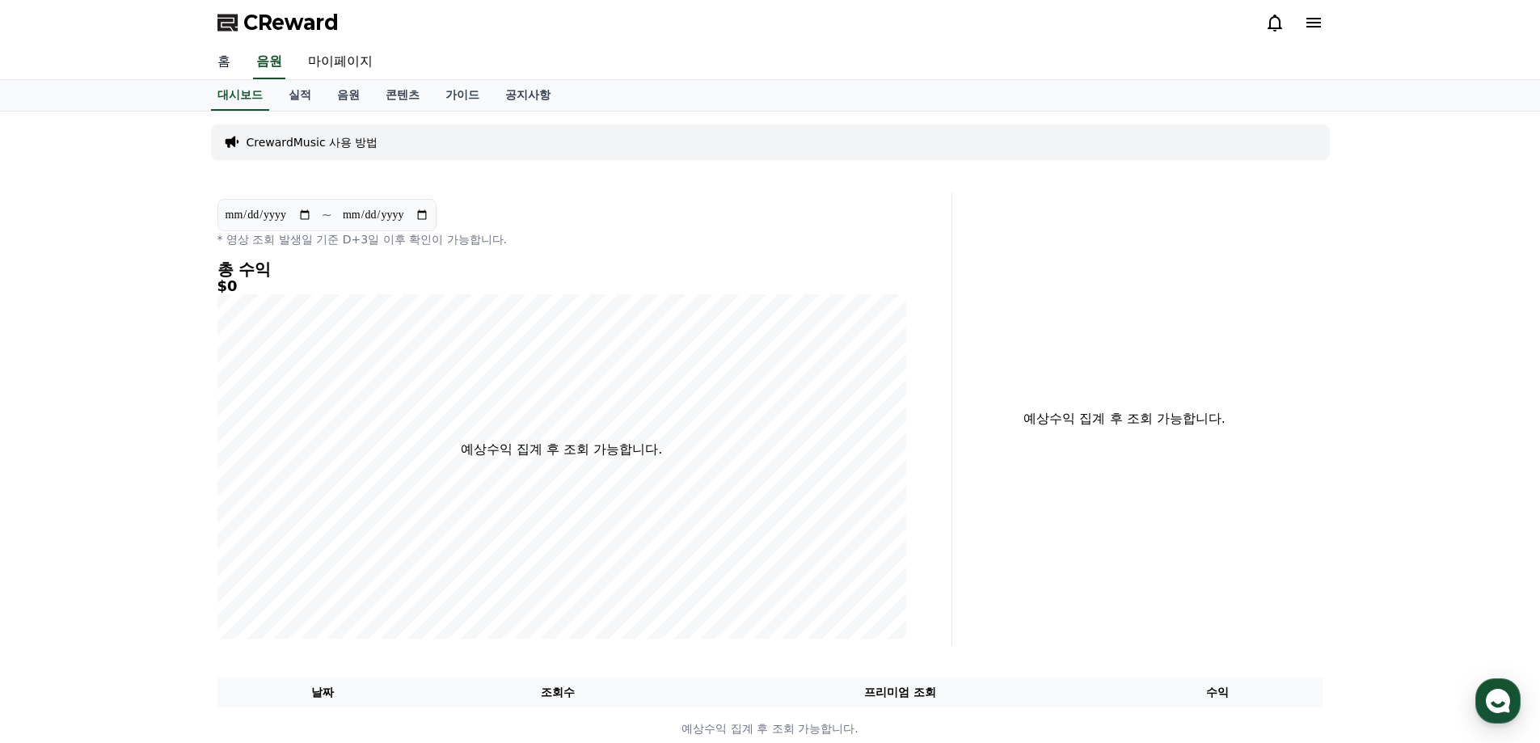
click at [224, 72] on link "홈" at bounding box center [224, 62] width 39 height 34
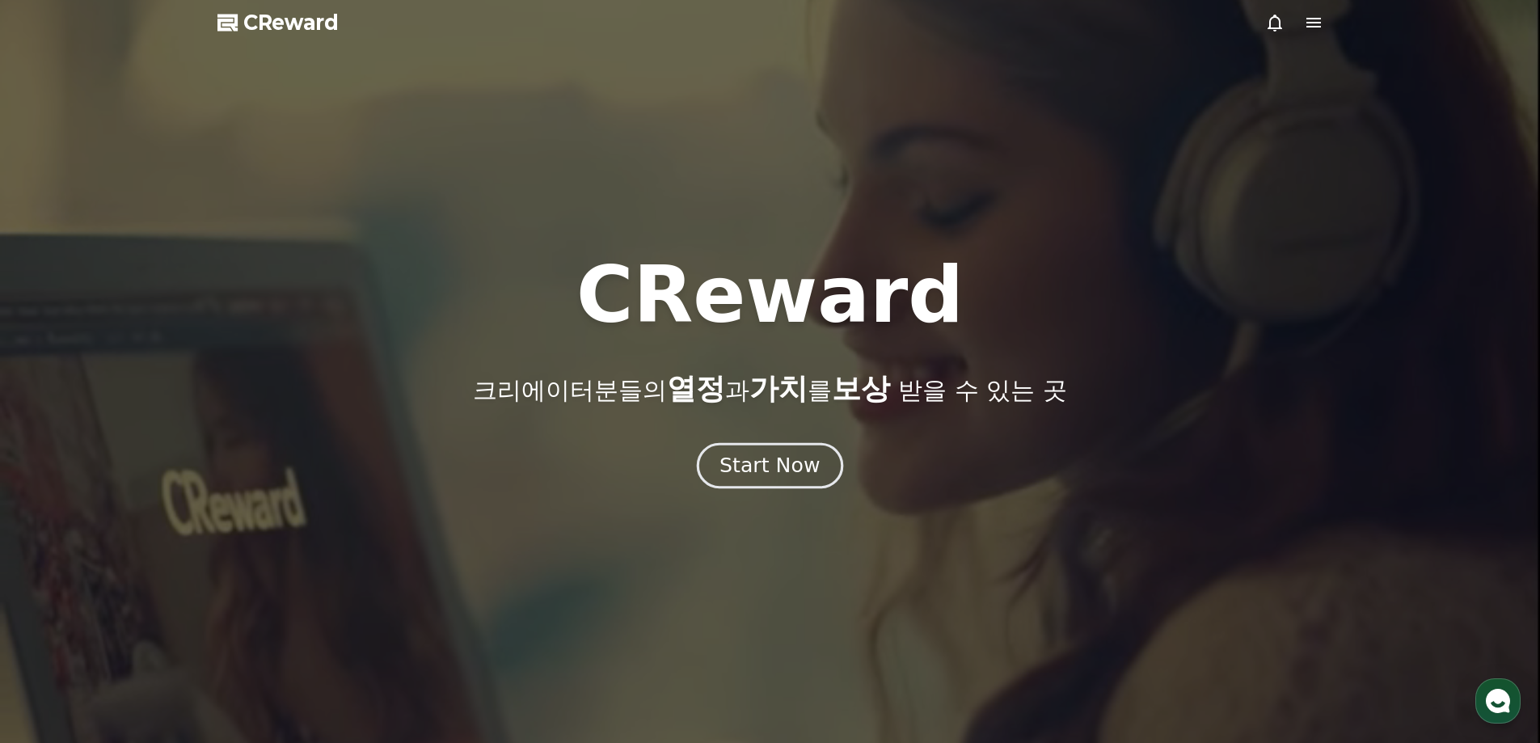
click at [822, 467] on button "Start Now" at bounding box center [770, 465] width 146 height 46
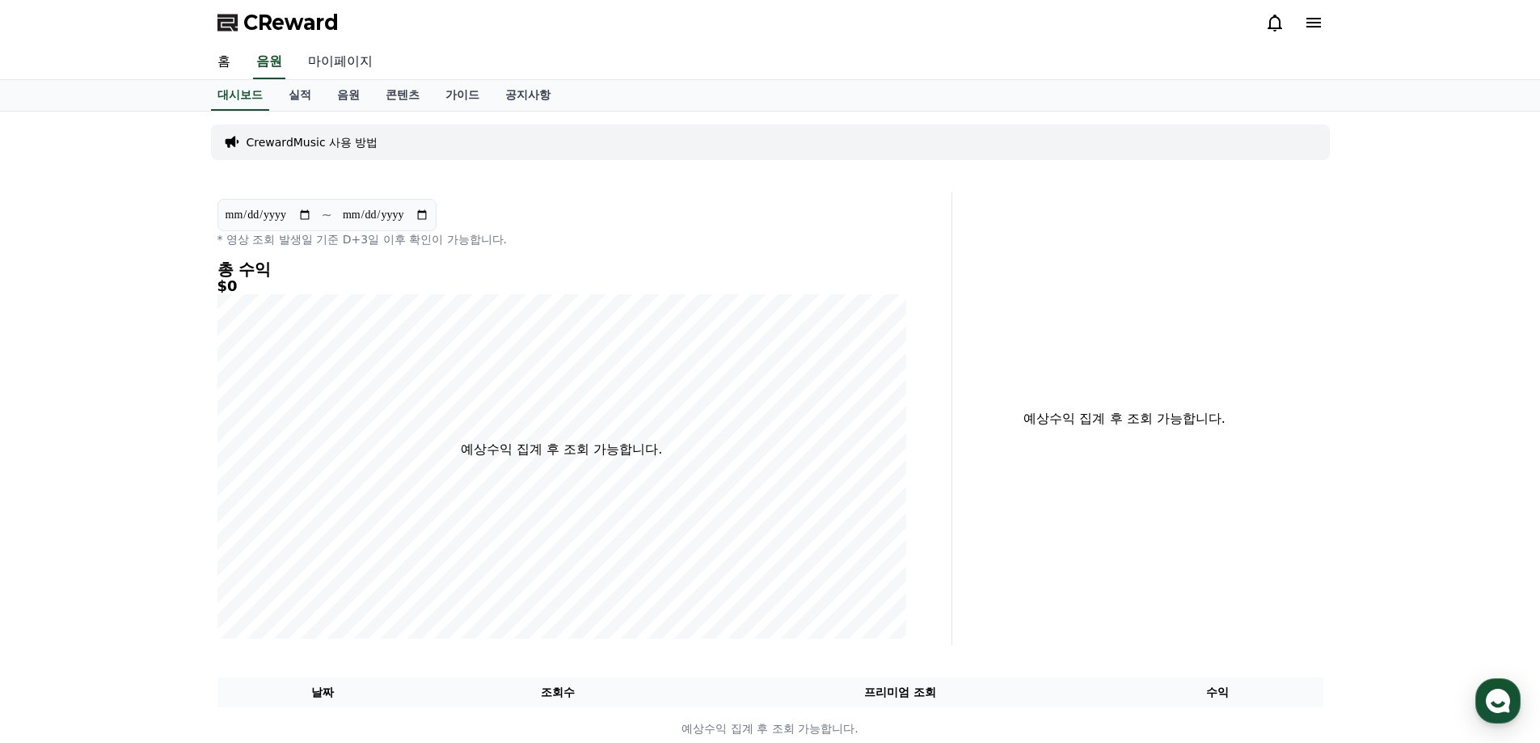
click at [314, 68] on link "마이페이지" at bounding box center [340, 62] width 91 height 34
select select "**********"
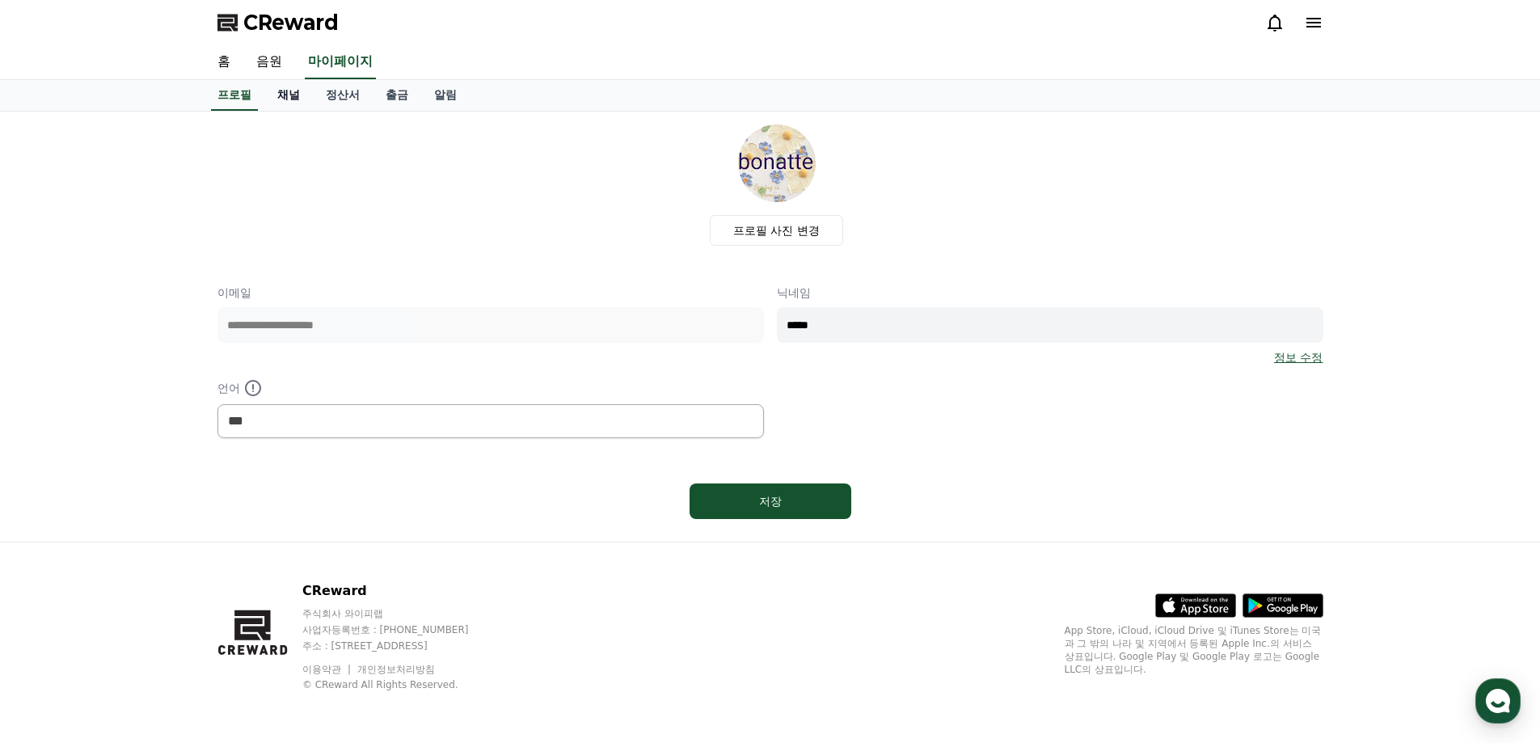
click at [291, 88] on link "채널" at bounding box center [288, 95] width 49 height 31
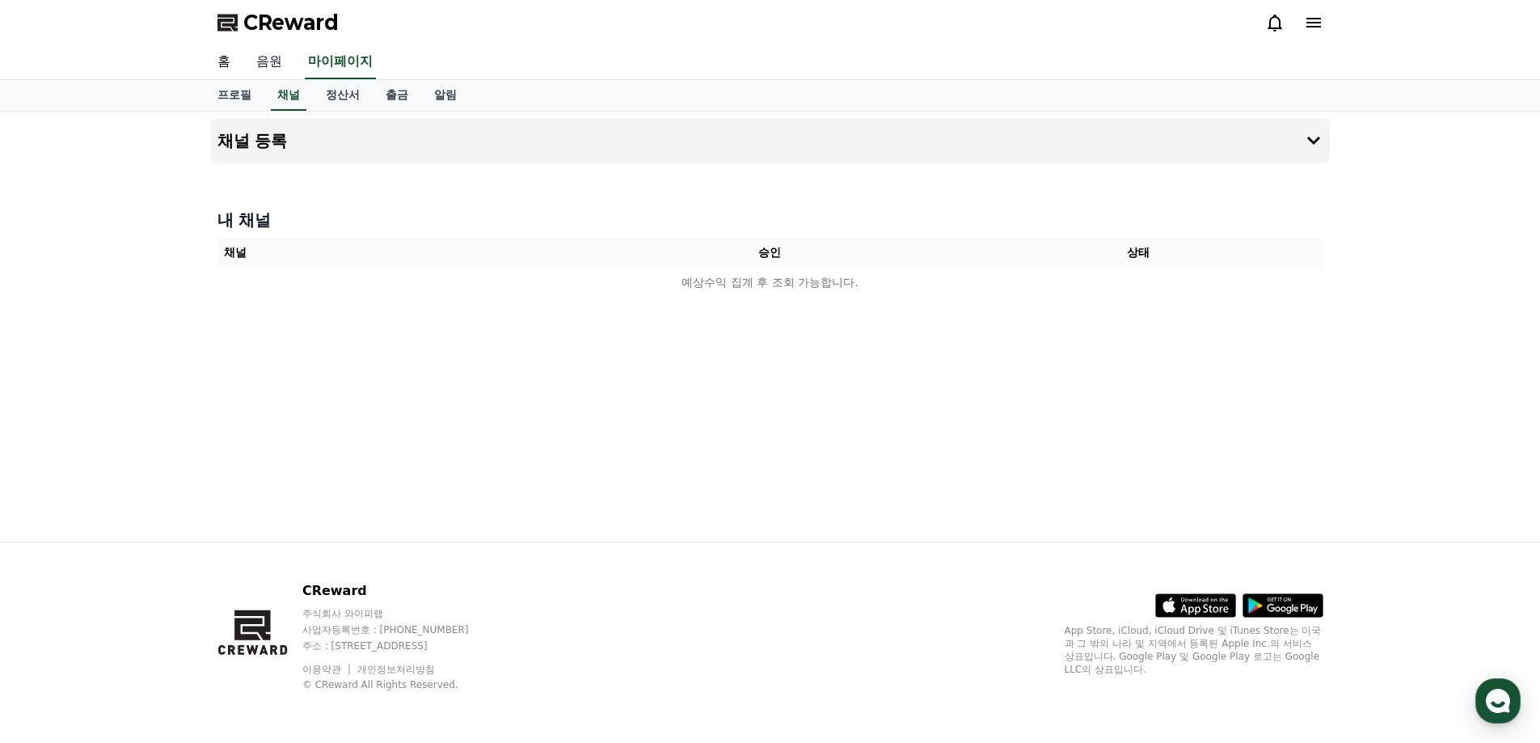
click at [267, 57] on link "음원" at bounding box center [269, 62] width 52 height 34
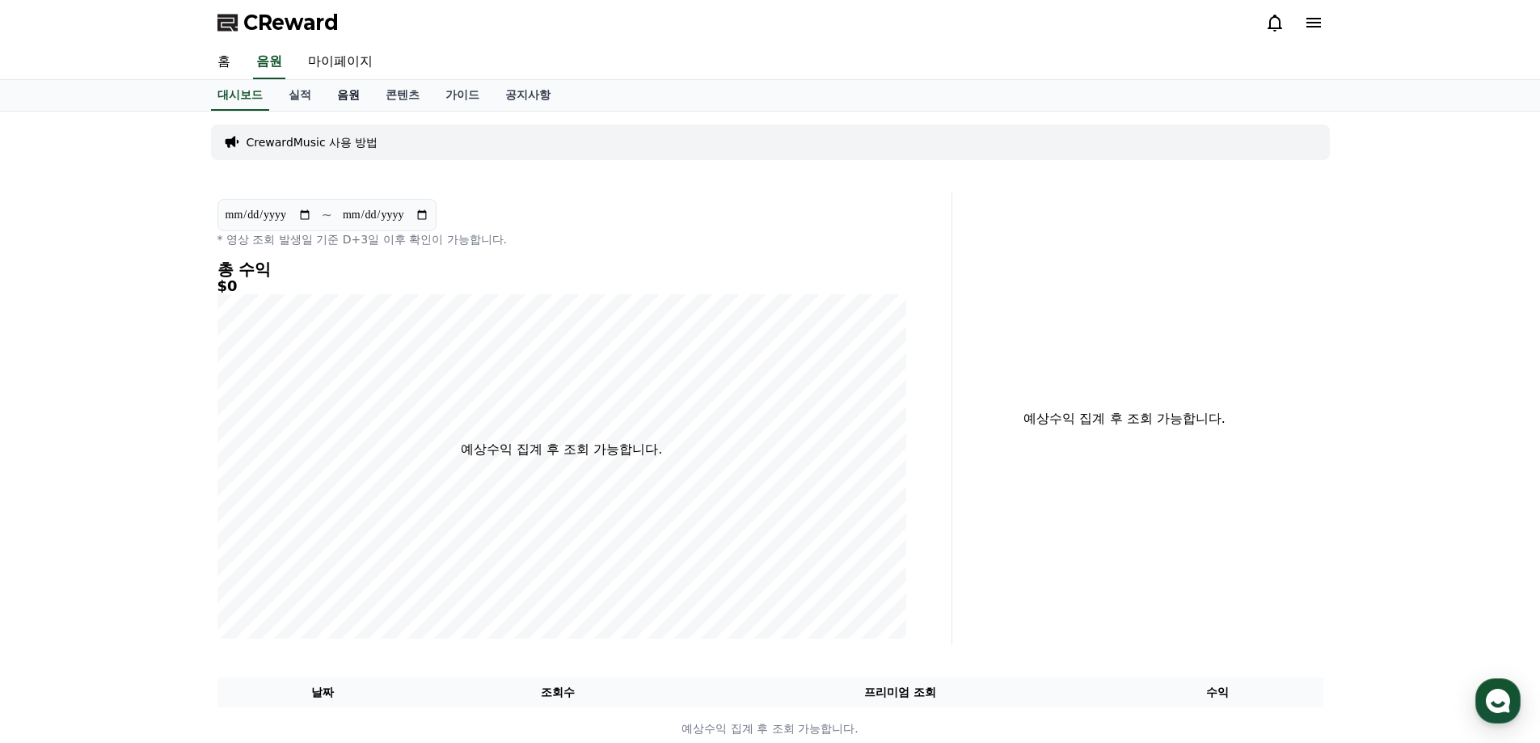
click at [353, 96] on link "음원" at bounding box center [348, 95] width 49 height 31
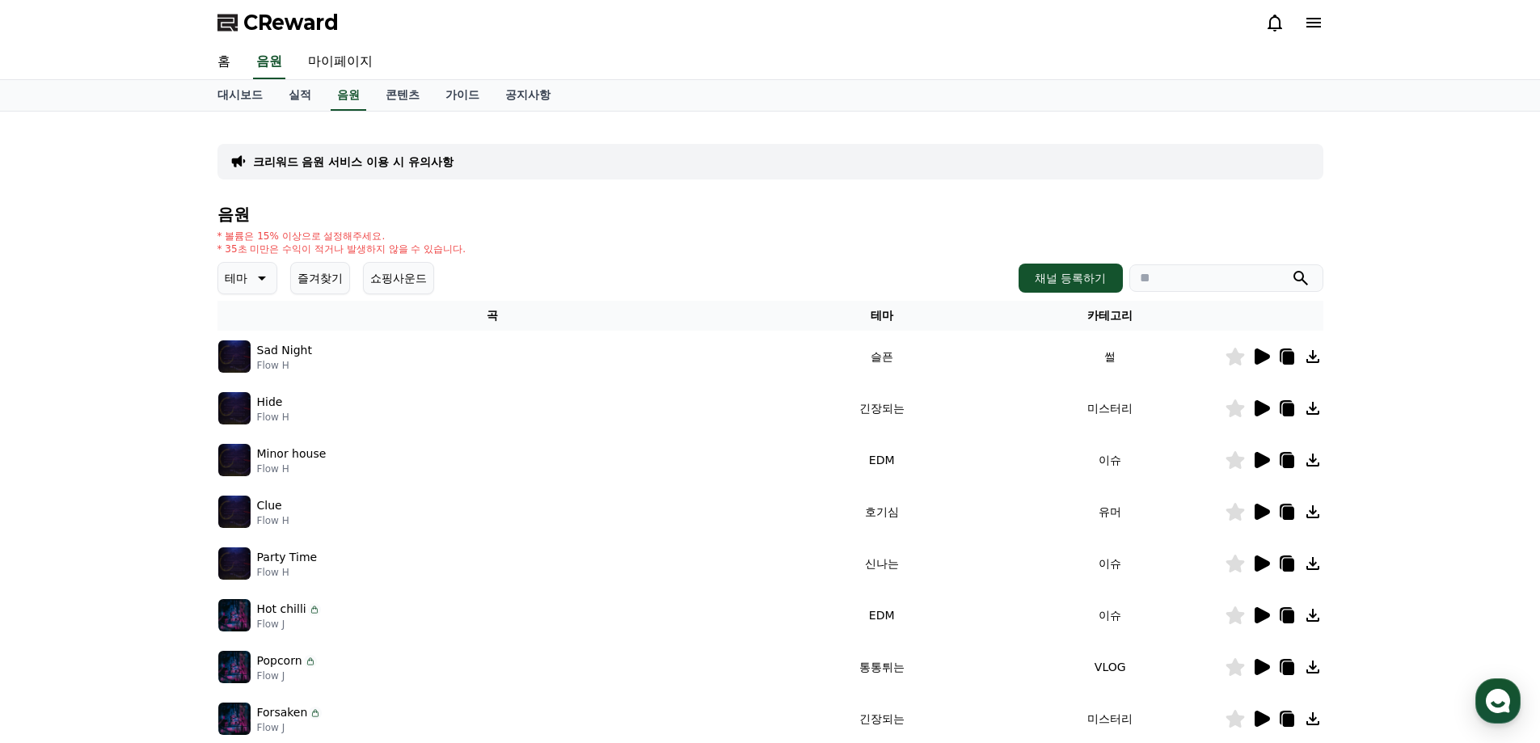
click at [419, 77] on div "홈 음원 마이페이지" at bounding box center [771, 62] width 1132 height 34
click at [412, 93] on link "콘텐츠" at bounding box center [403, 95] width 60 height 31
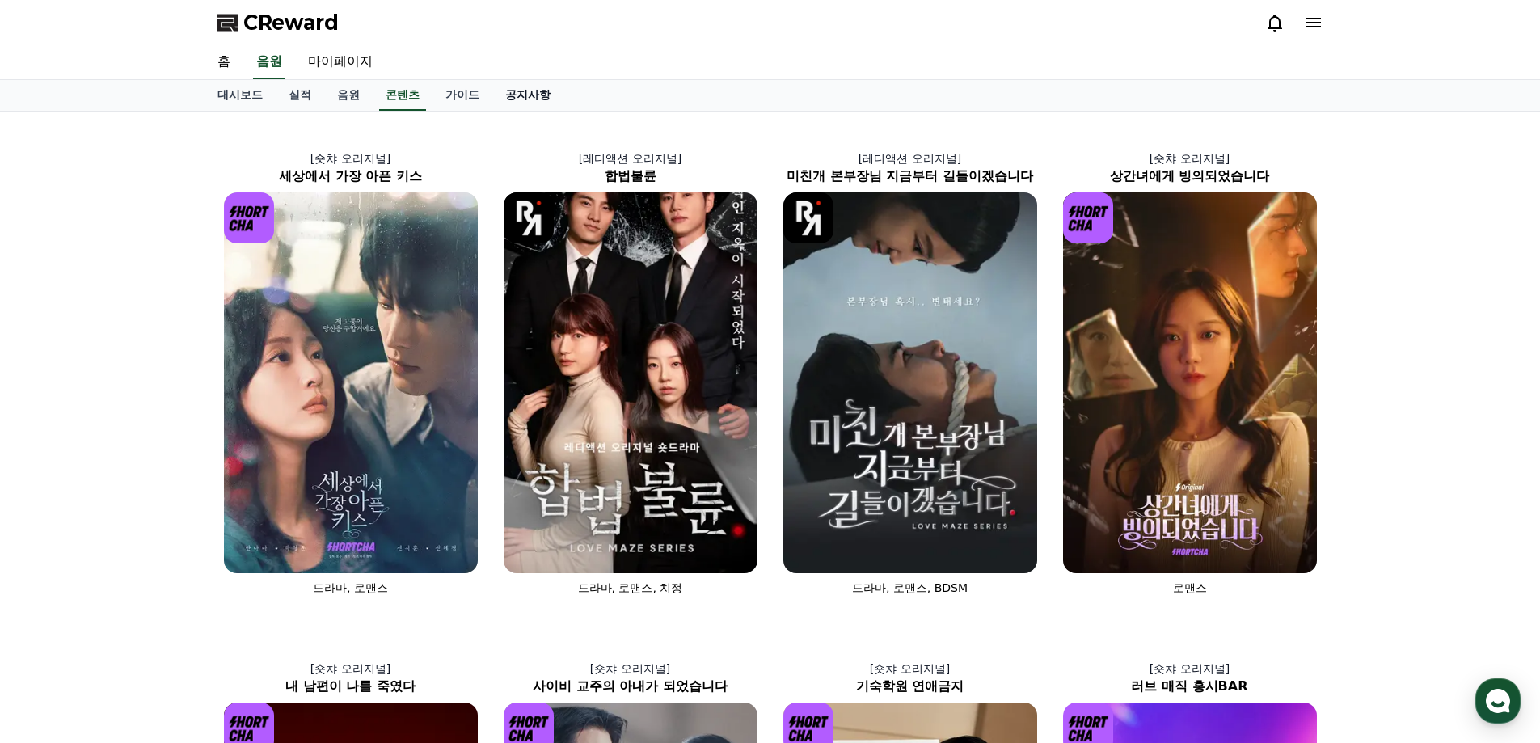
click at [507, 105] on link "공지사항" at bounding box center [527, 95] width 71 height 31
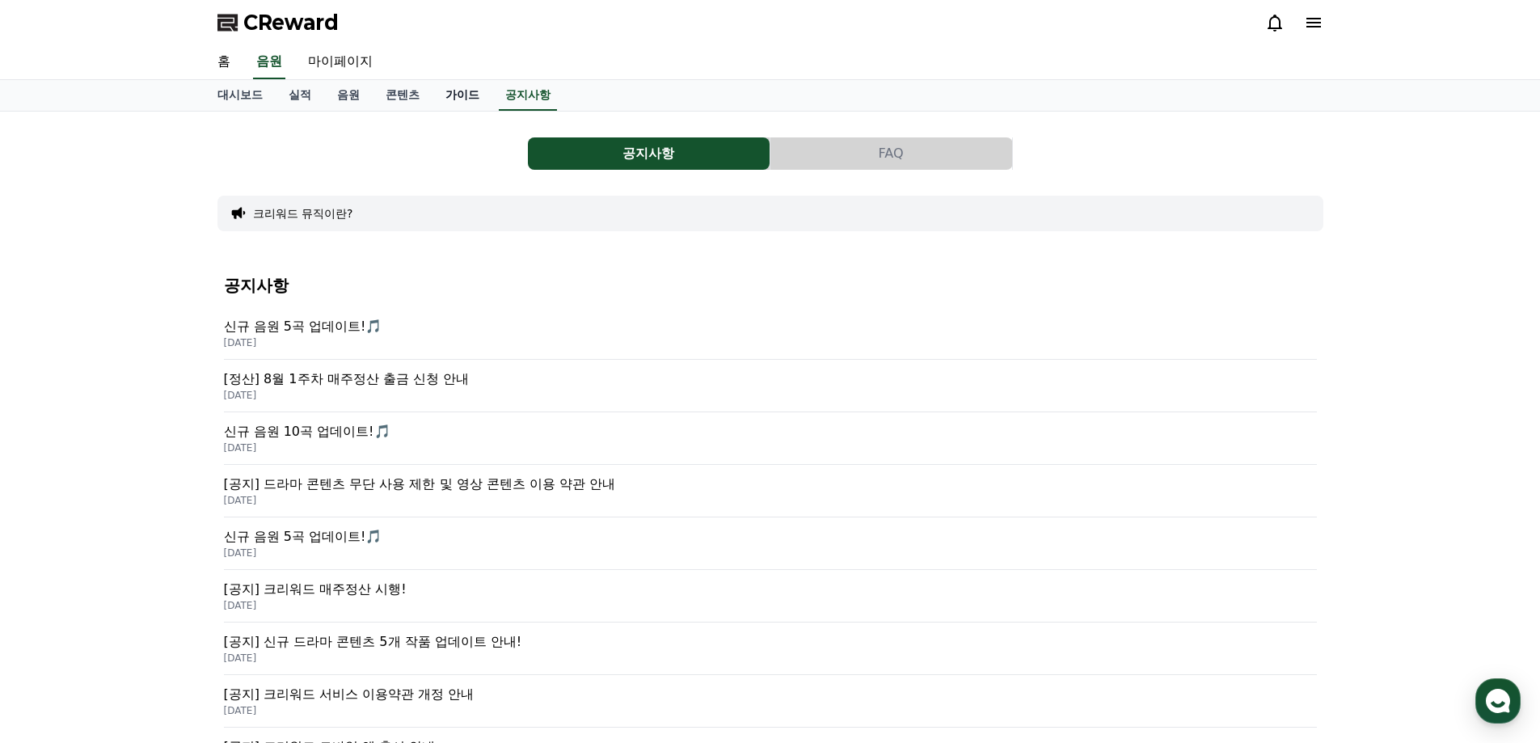
click at [454, 99] on link "가이드" at bounding box center [463, 95] width 60 height 31
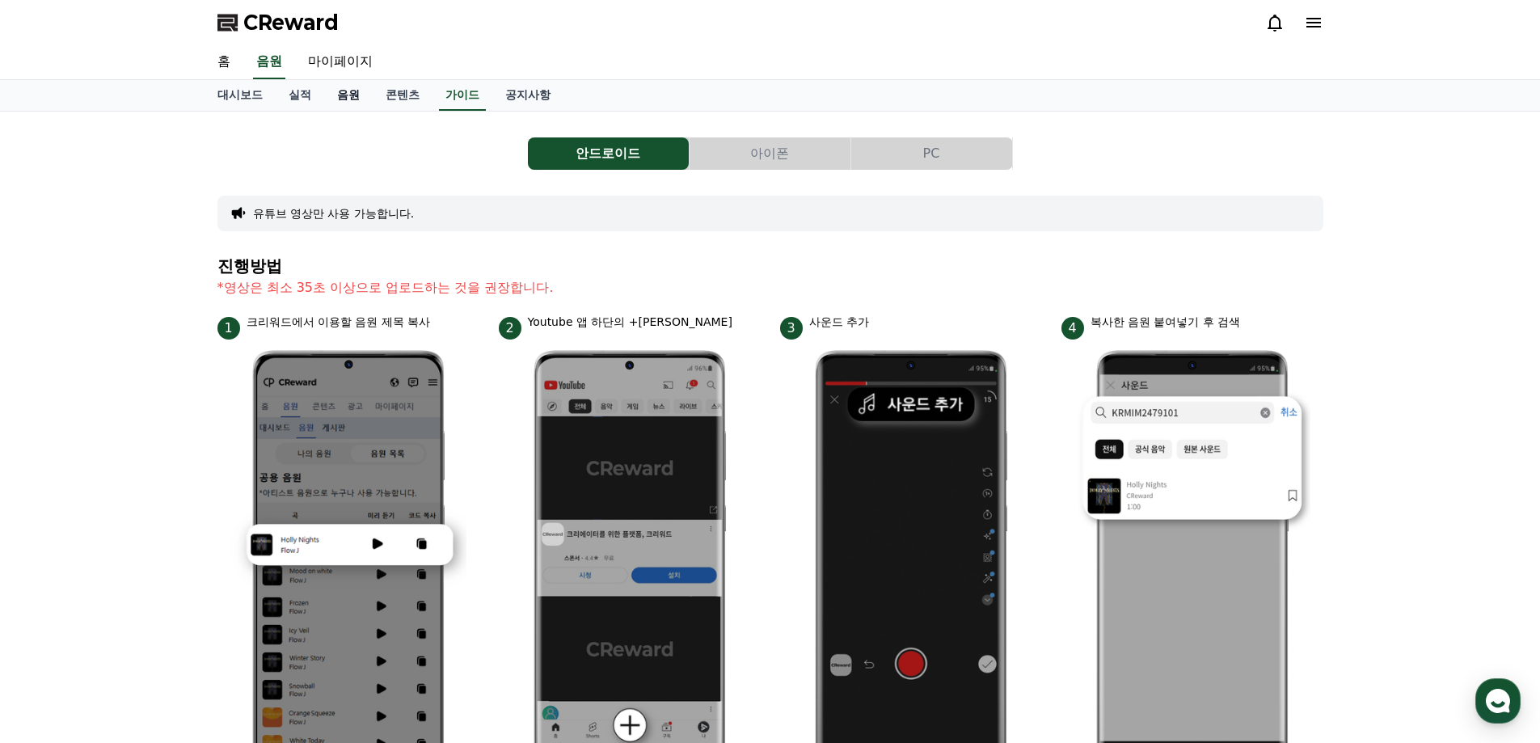
click at [343, 105] on link "음원" at bounding box center [348, 95] width 49 height 31
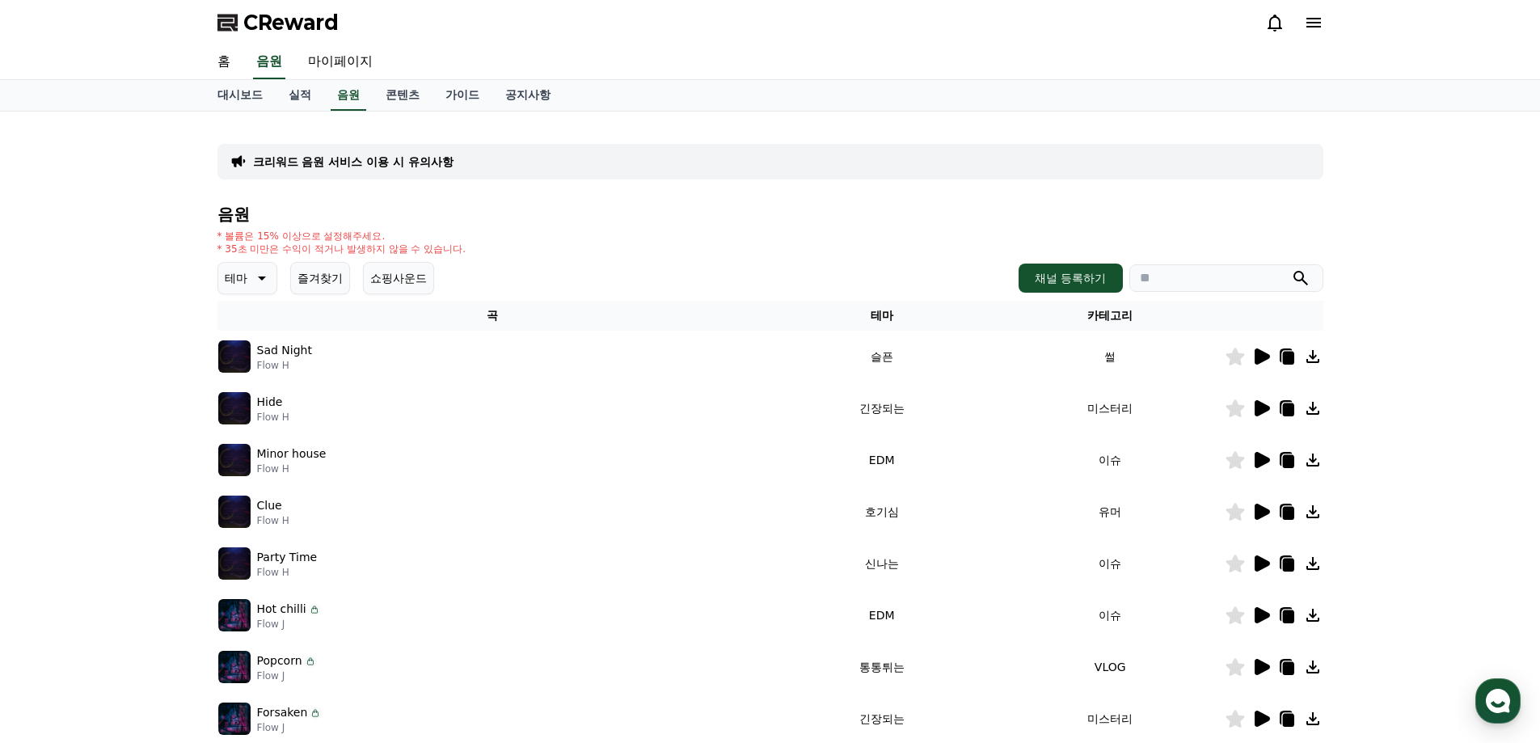
click at [258, 266] on button "테마" at bounding box center [247, 278] width 60 height 32
click at [249, 384] on button "분위기있는" at bounding box center [255, 379] width 70 height 36
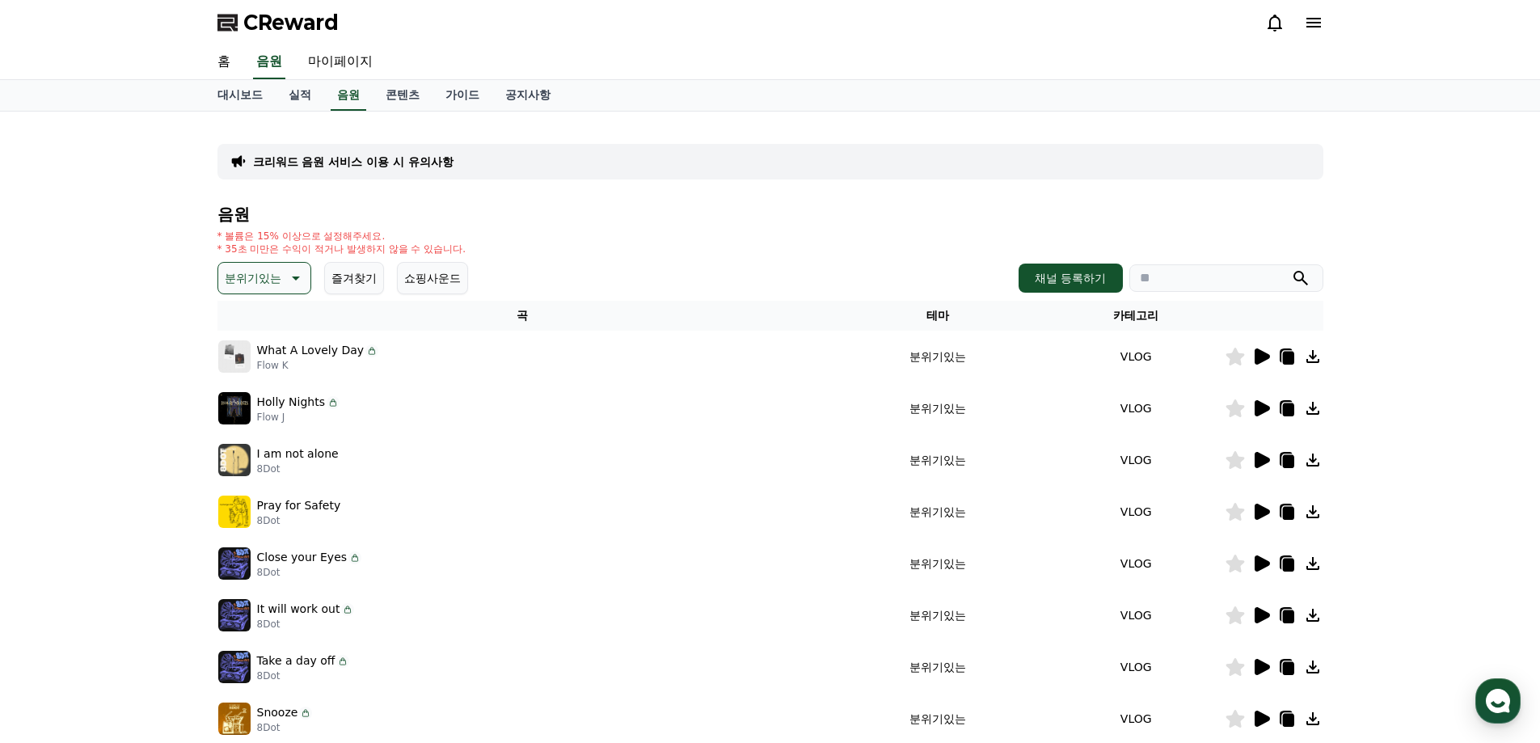
click at [1259, 353] on icon at bounding box center [1262, 356] width 15 height 16
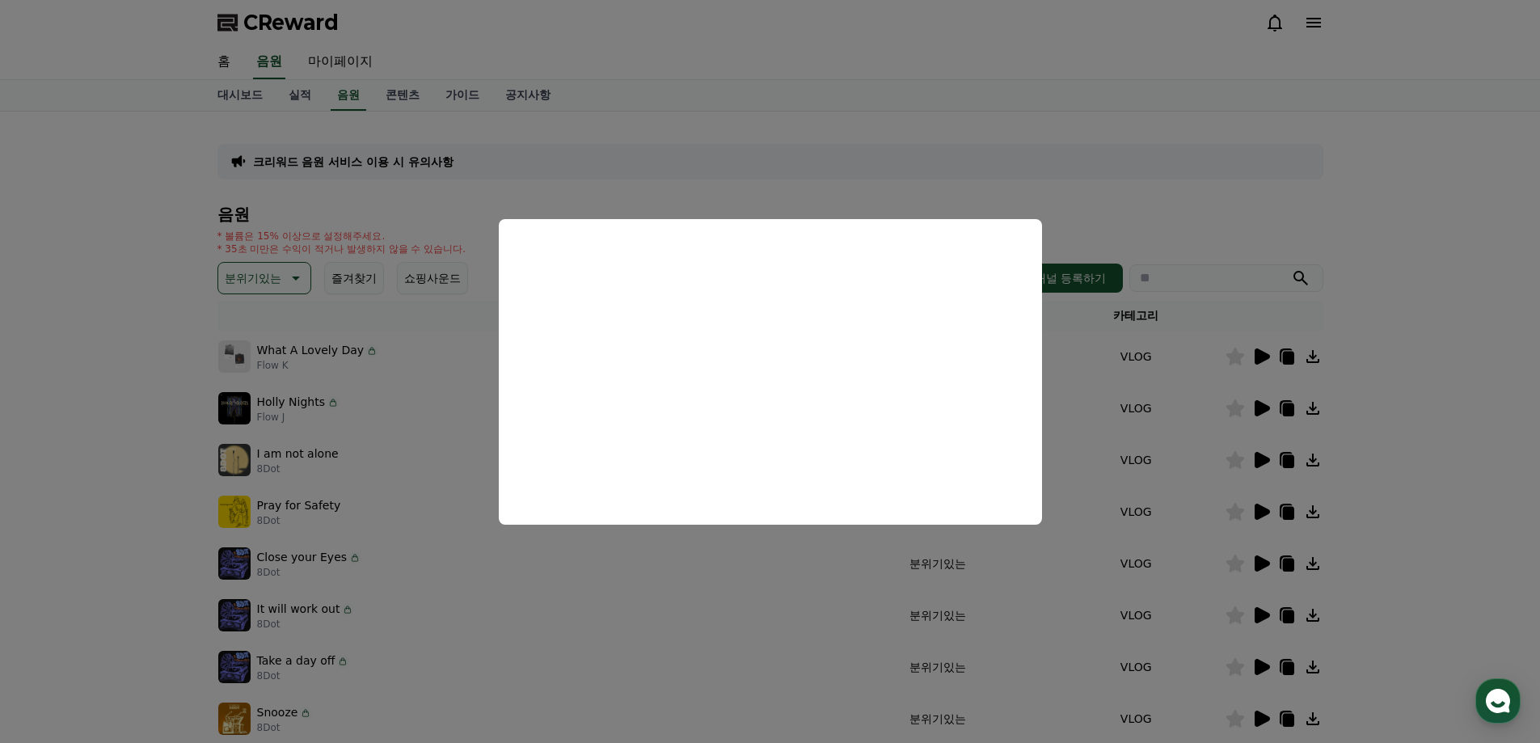
click at [797, 566] on button "close modal" at bounding box center [770, 371] width 1540 height 743
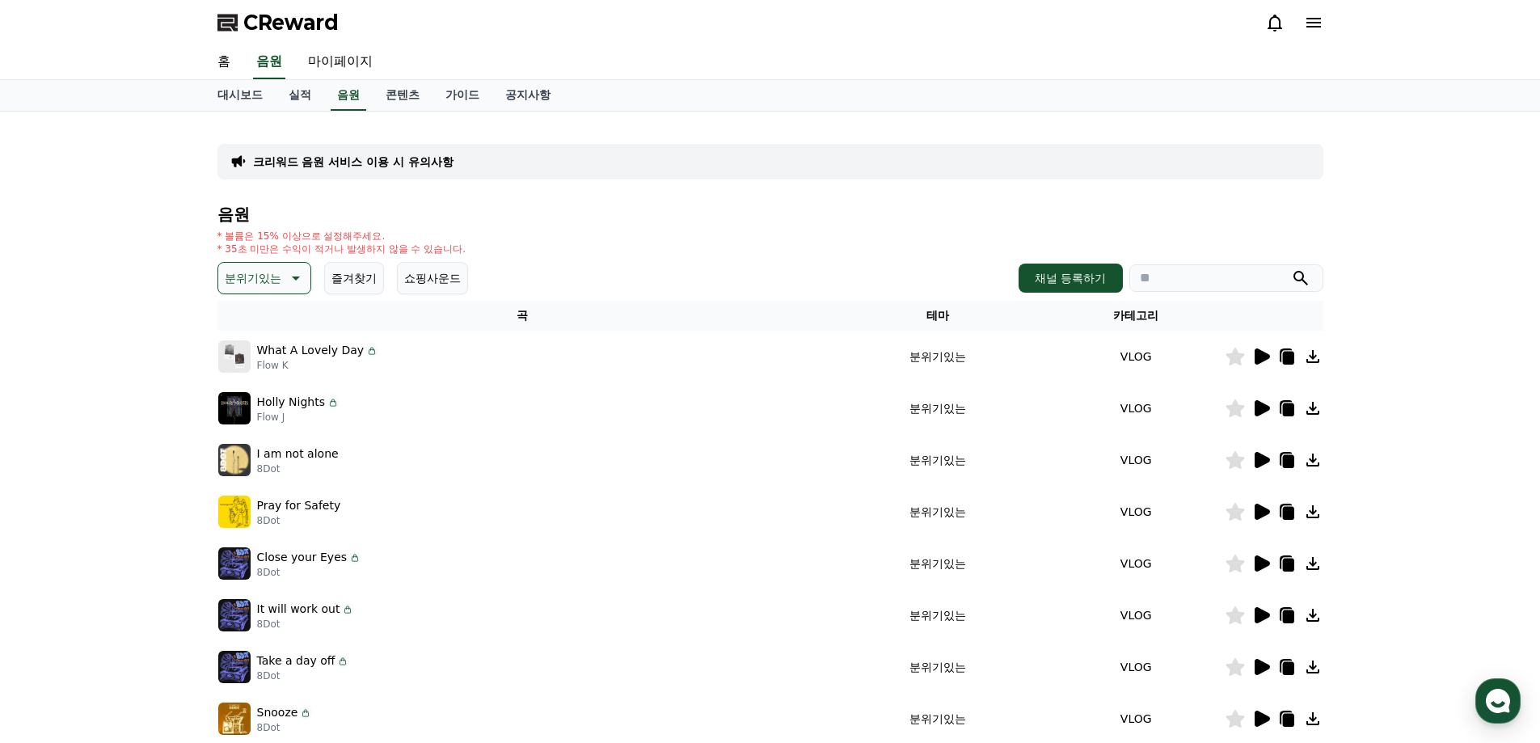
click at [1267, 409] on icon at bounding box center [1262, 408] width 15 height 16
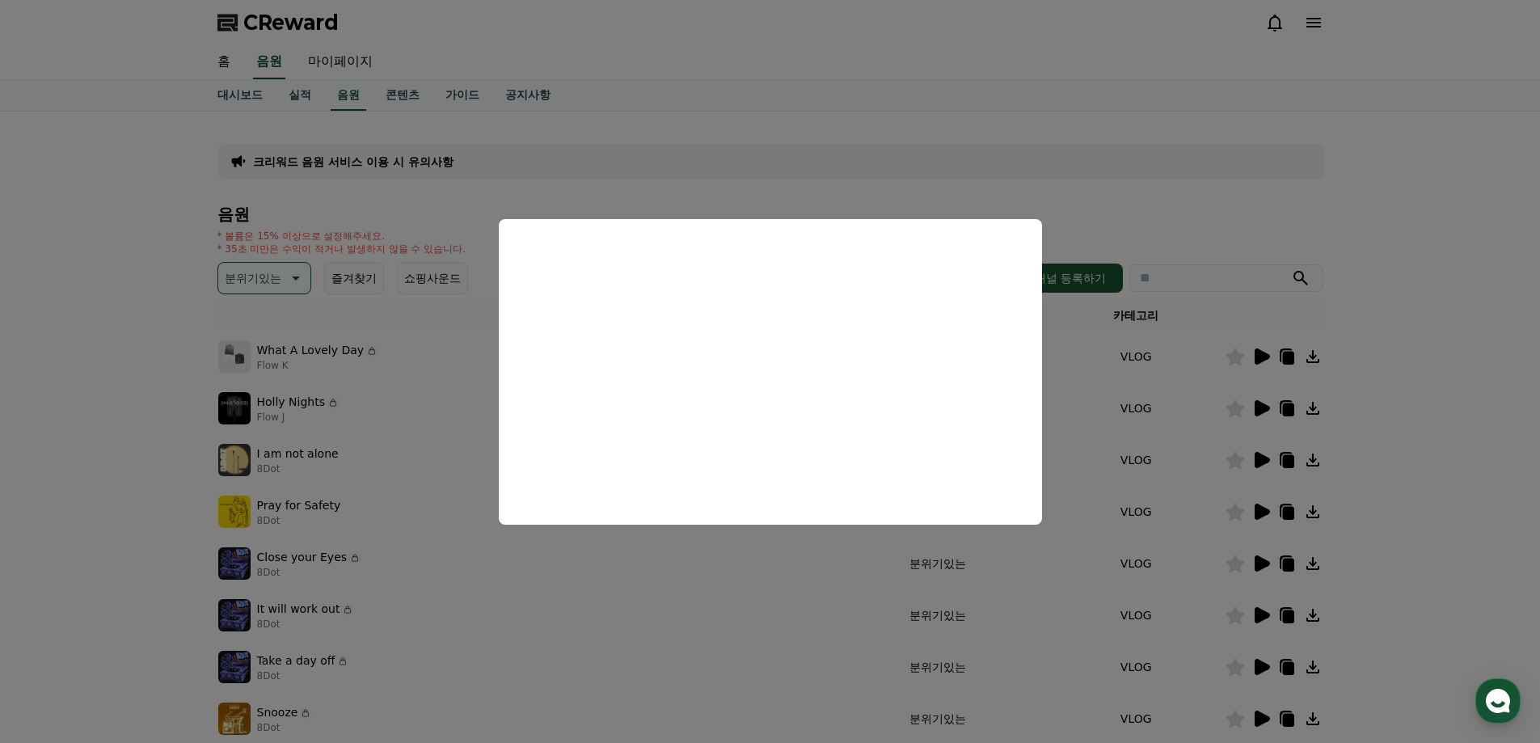
click at [750, 561] on button "close modal" at bounding box center [770, 371] width 1540 height 743
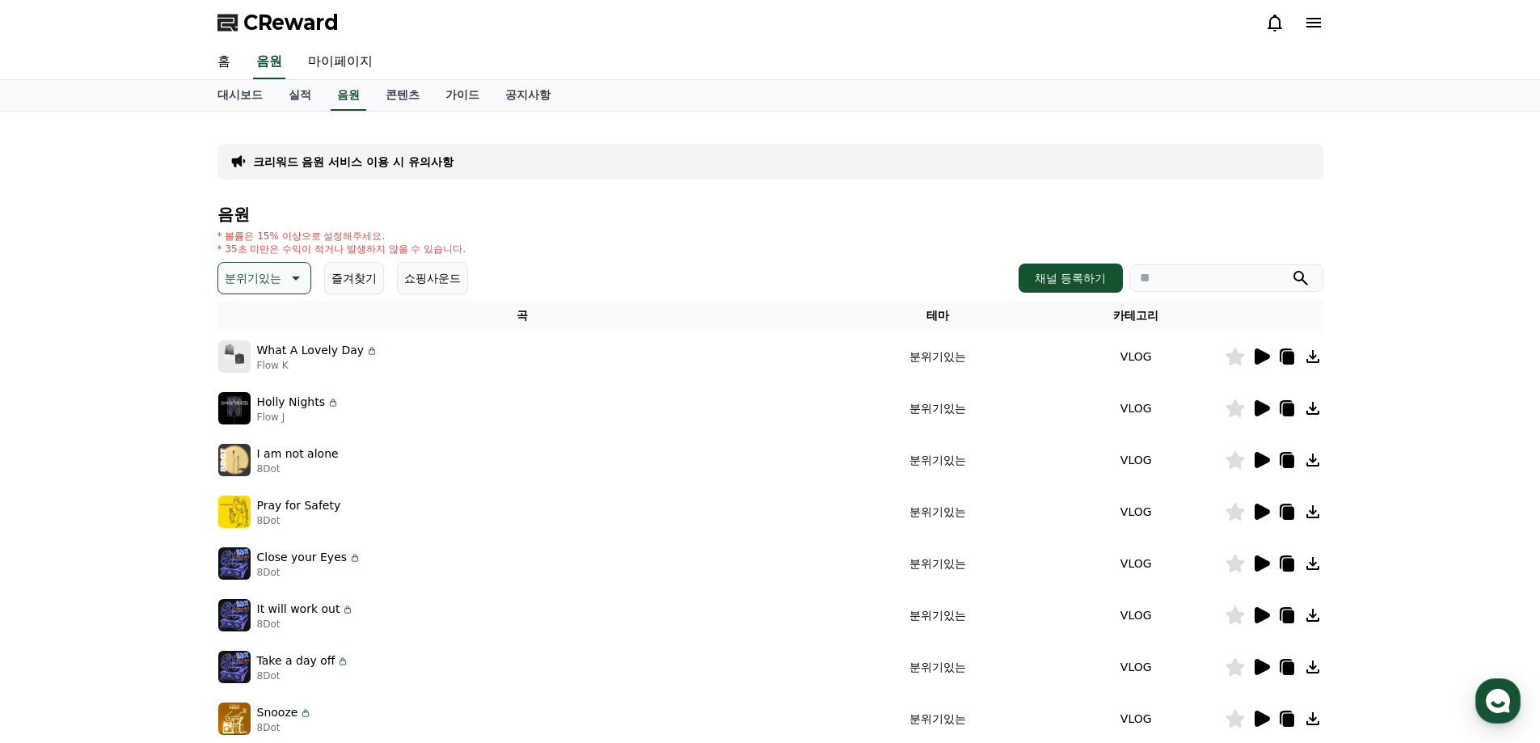
click at [1261, 464] on icon at bounding box center [1262, 460] width 15 height 16
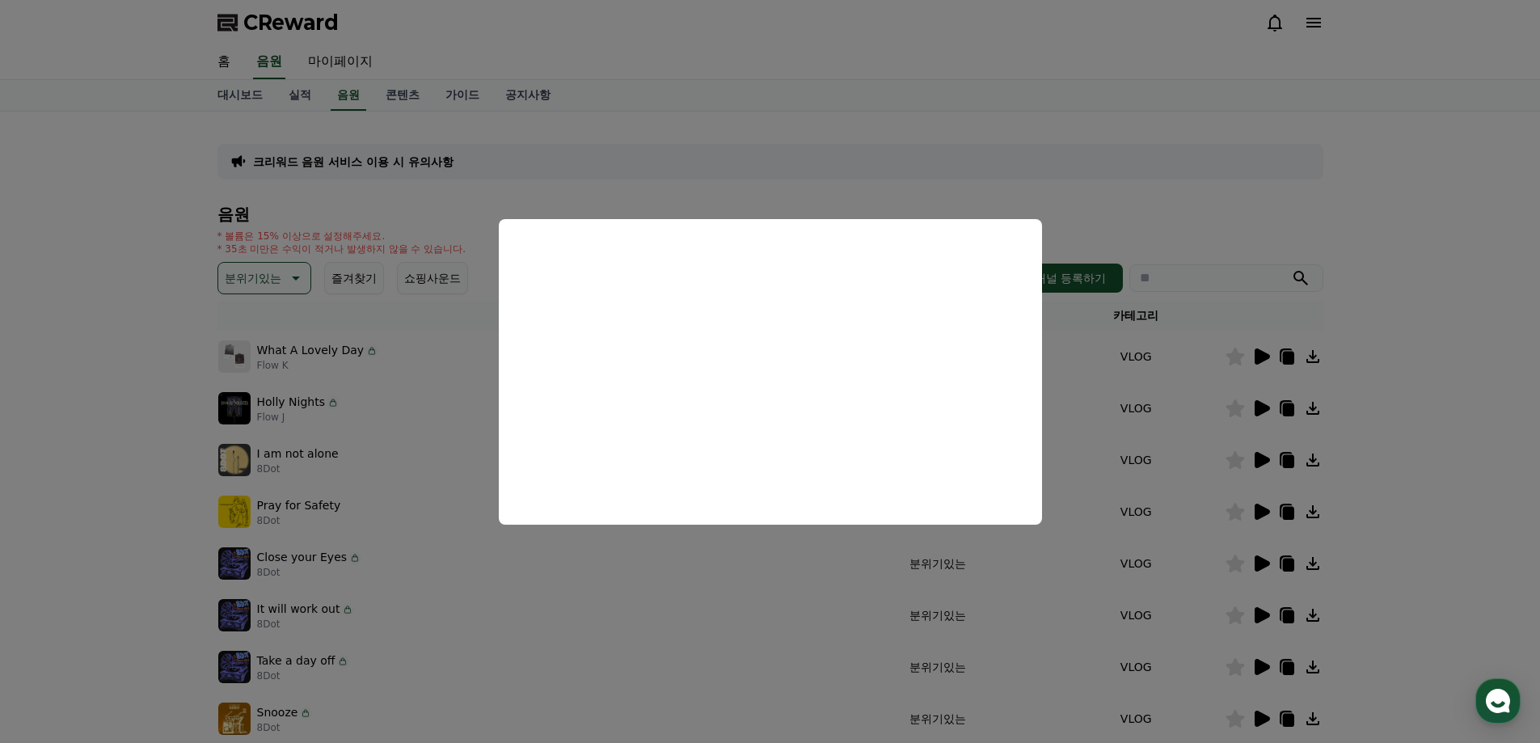
click at [407, 365] on button "close modal" at bounding box center [770, 371] width 1540 height 743
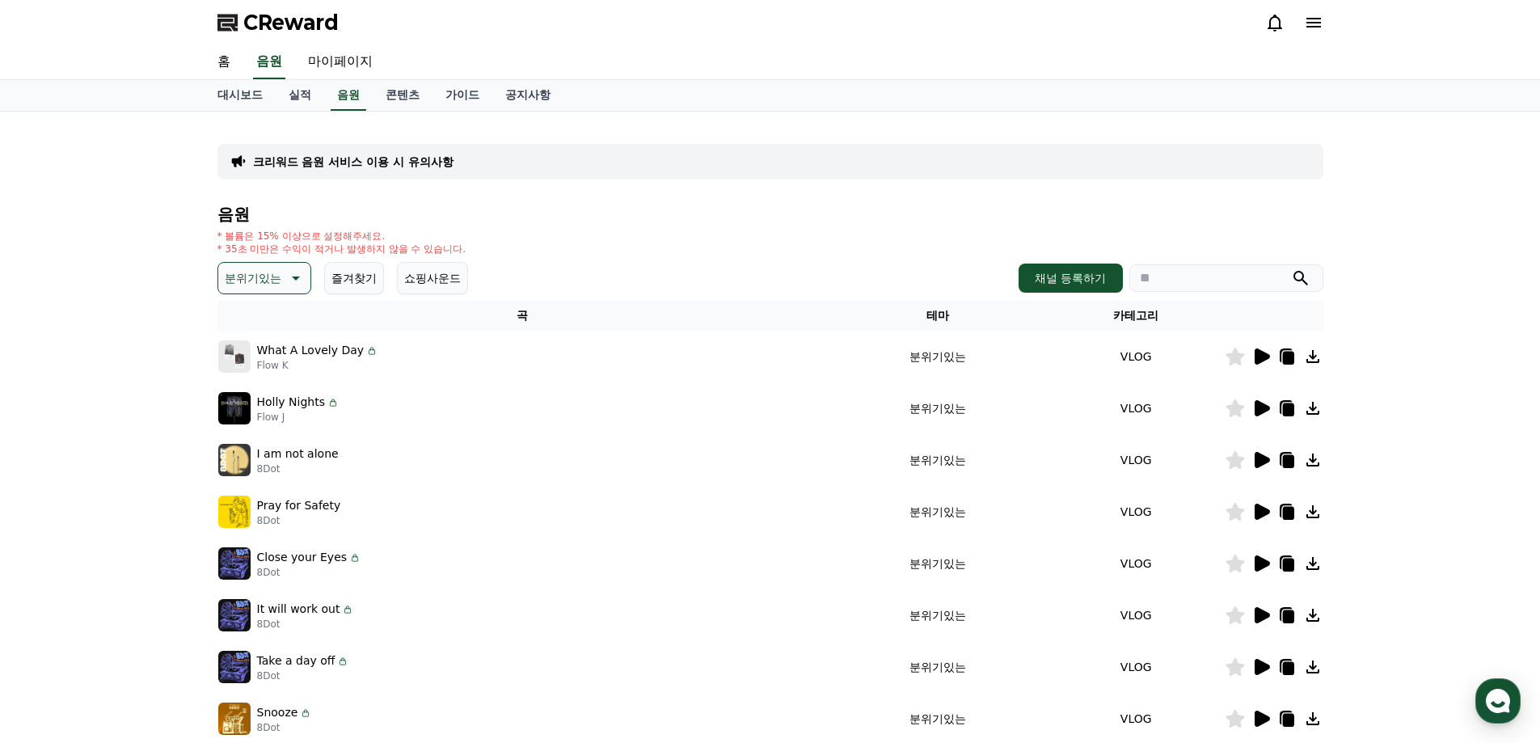
click at [297, 288] on button "분위기있는" at bounding box center [264, 278] width 94 height 32
click at [255, 366] on button "잔잔한" at bounding box center [243, 366] width 47 height 36
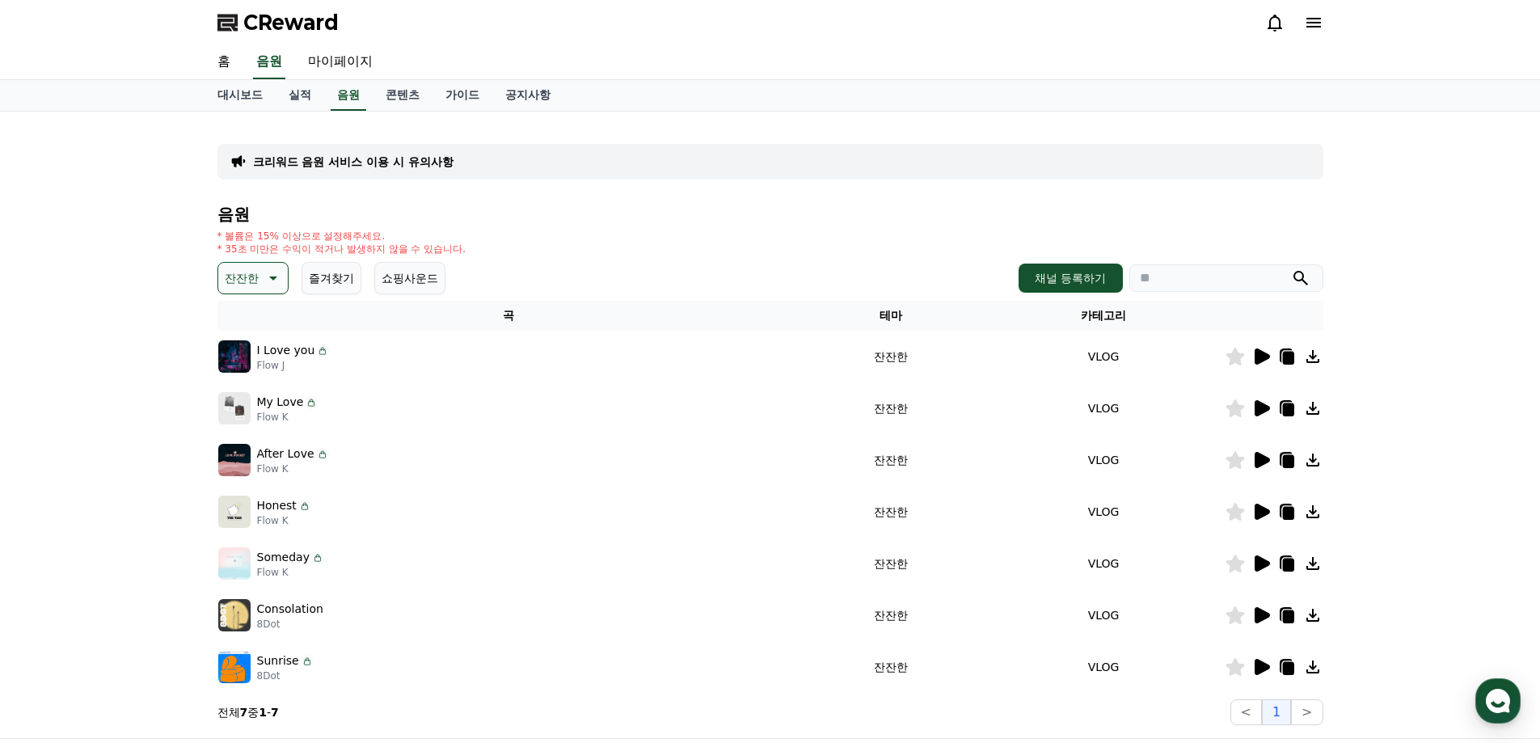
click at [1264, 361] on icon at bounding box center [1261, 356] width 19 height 19
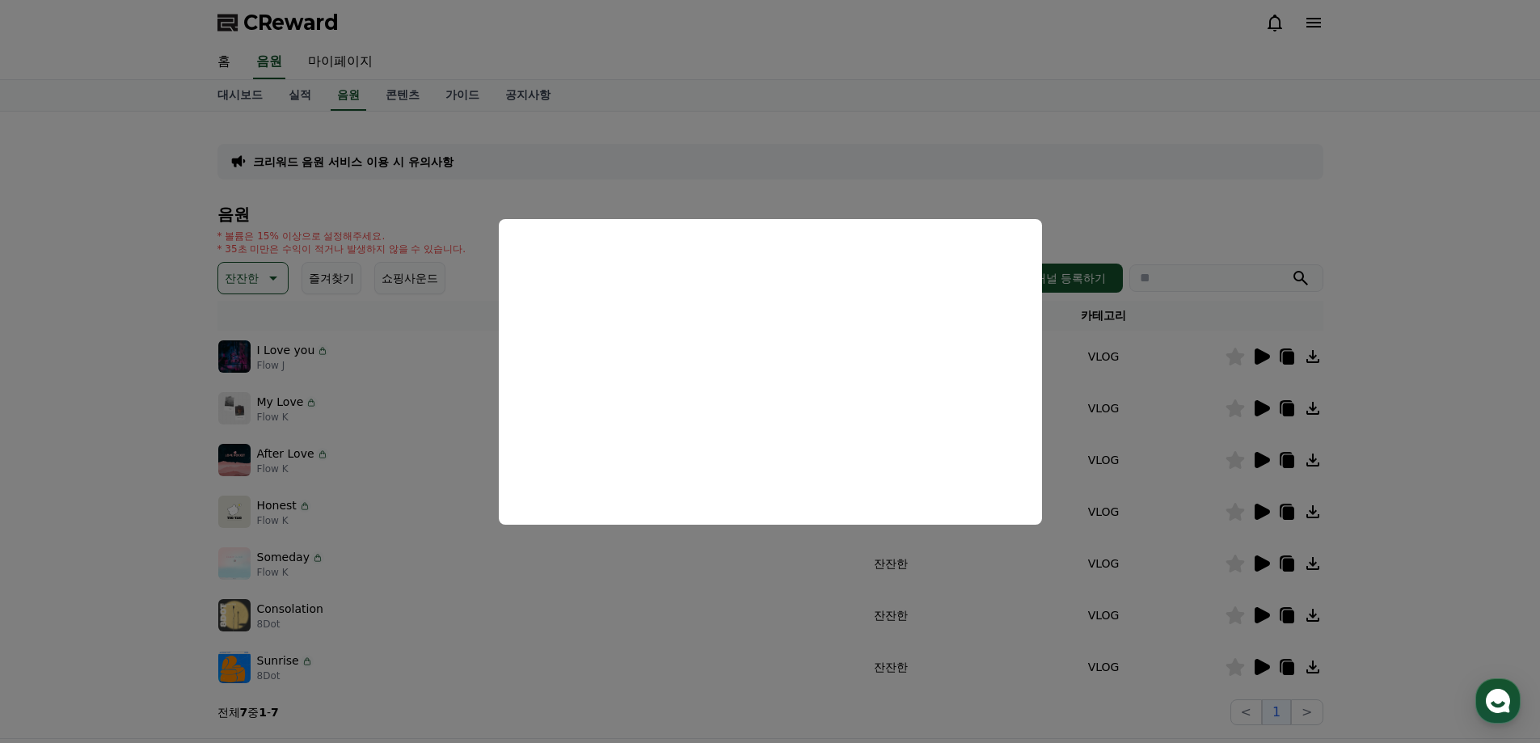
click at [681, 571] on button "close modal" at bounding box center [770, 371] width 1540 height 743
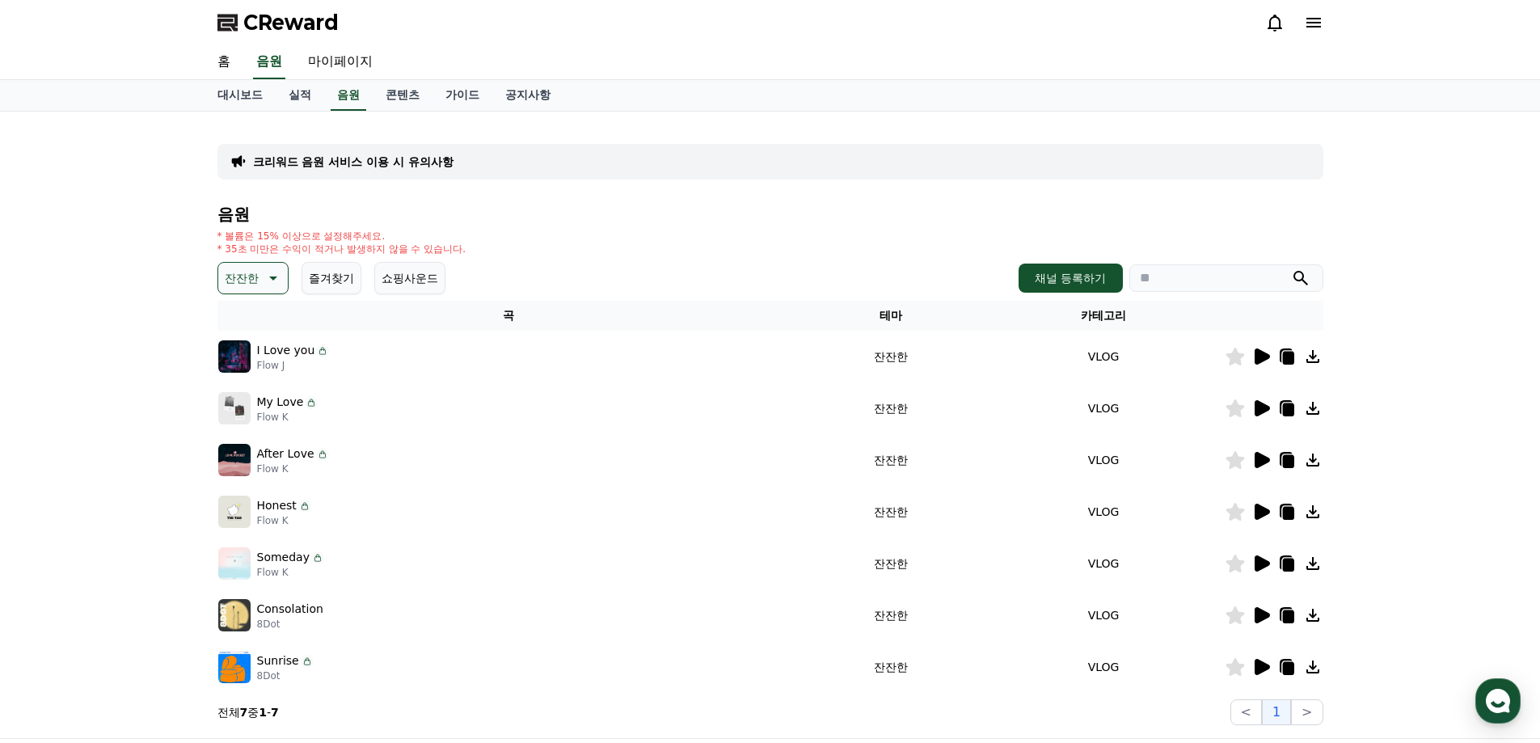
click at [1260, 410] on icon at bounding box center [1262, 408] width 15 height 16
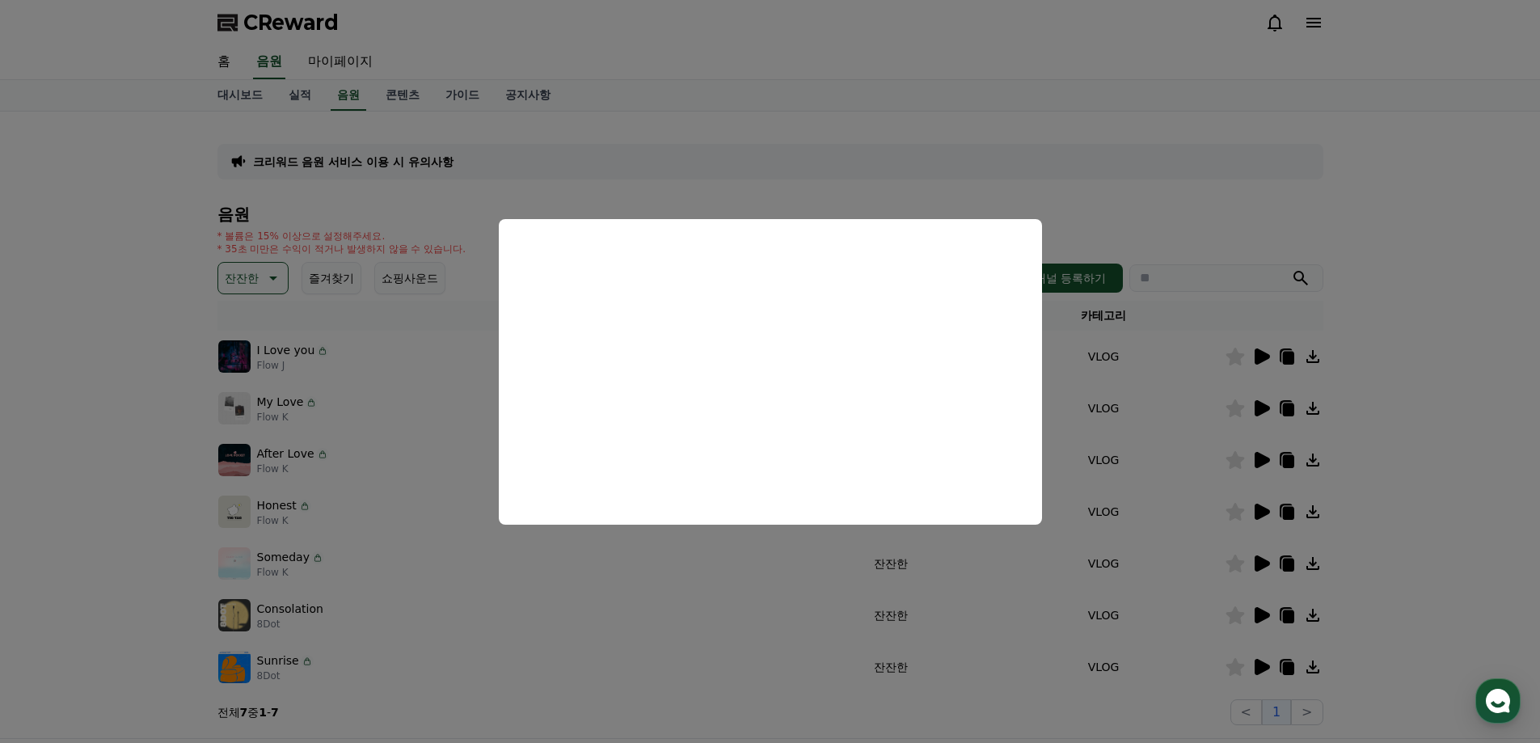
click at [753, 585] on button "close modal" at bounding box center [770, 371] width 1540 height 743
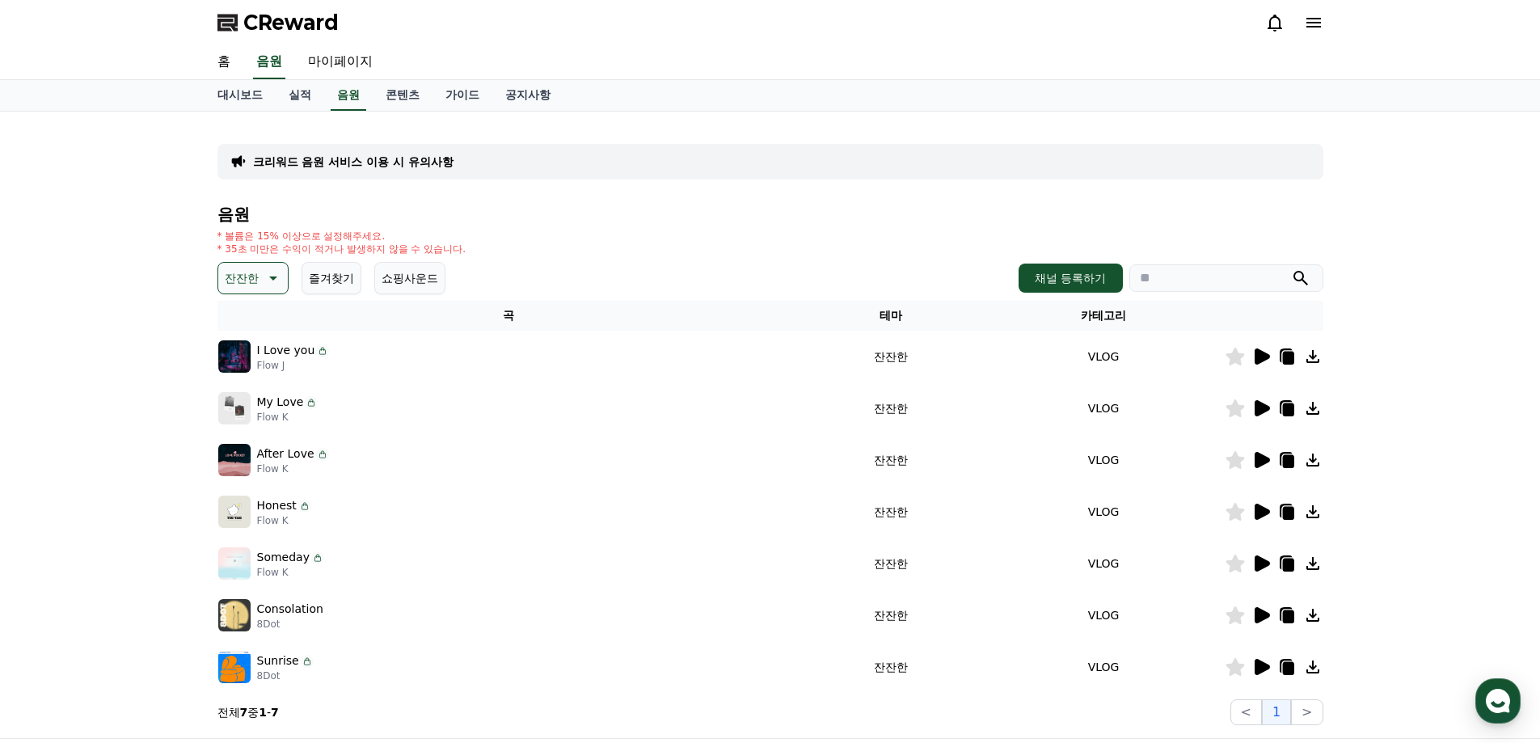
click at [1257, 463] on icon at bounding box center [1262, 460] width 15 height 16
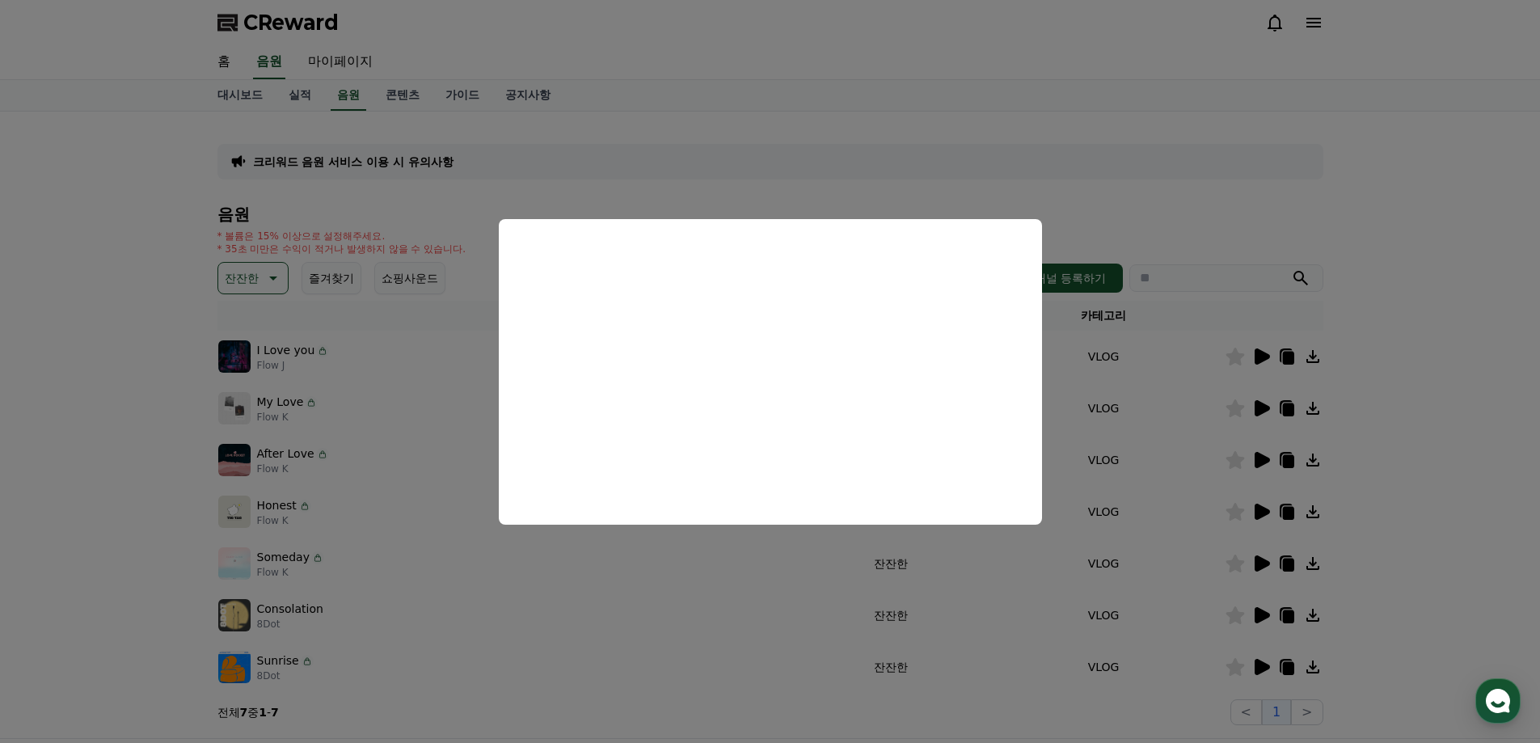
click at [697, 561] on button "close modal" at bounding box center [770, 371] width 1540 height 743
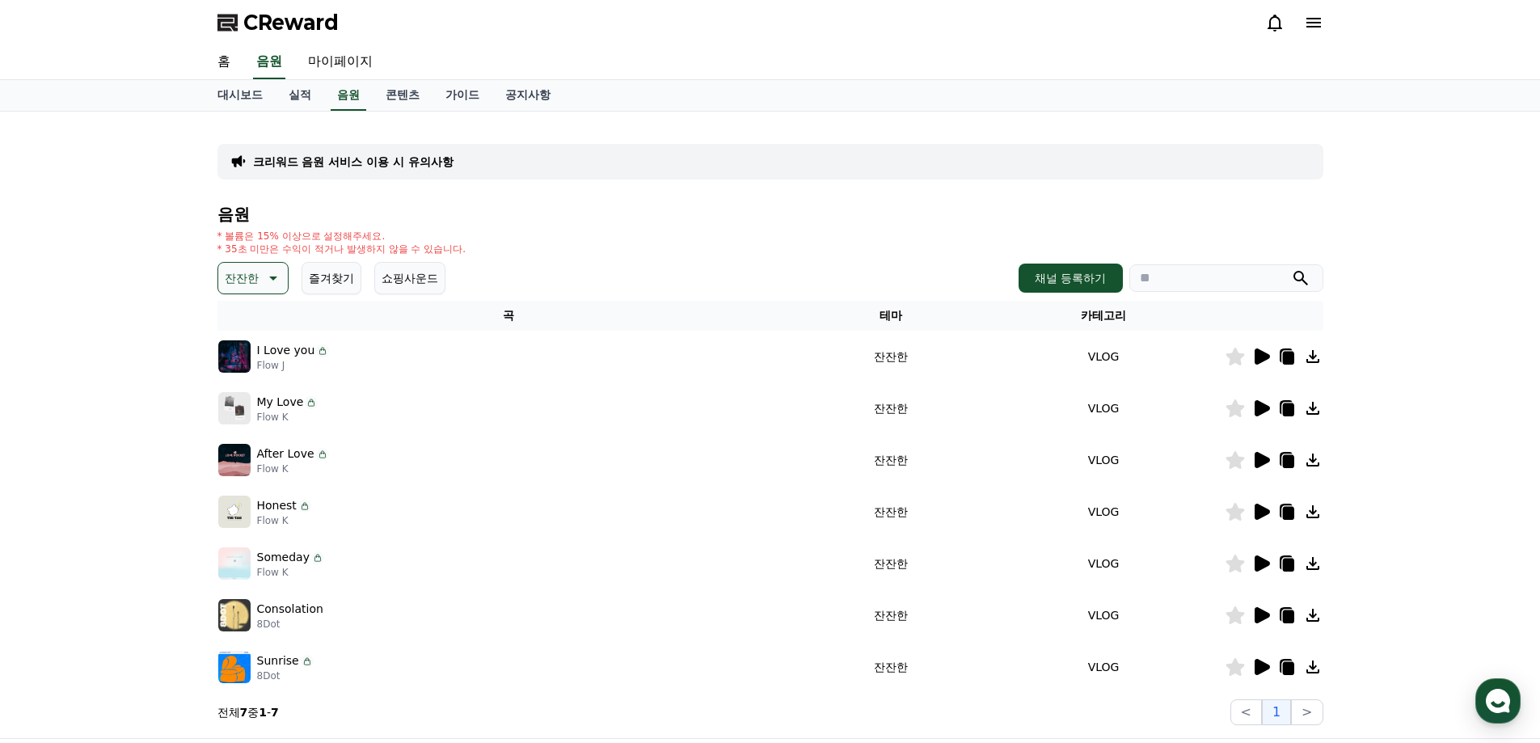
click at [1263, 512] on icon at bounding box center [1262, 512] width 15 height 16
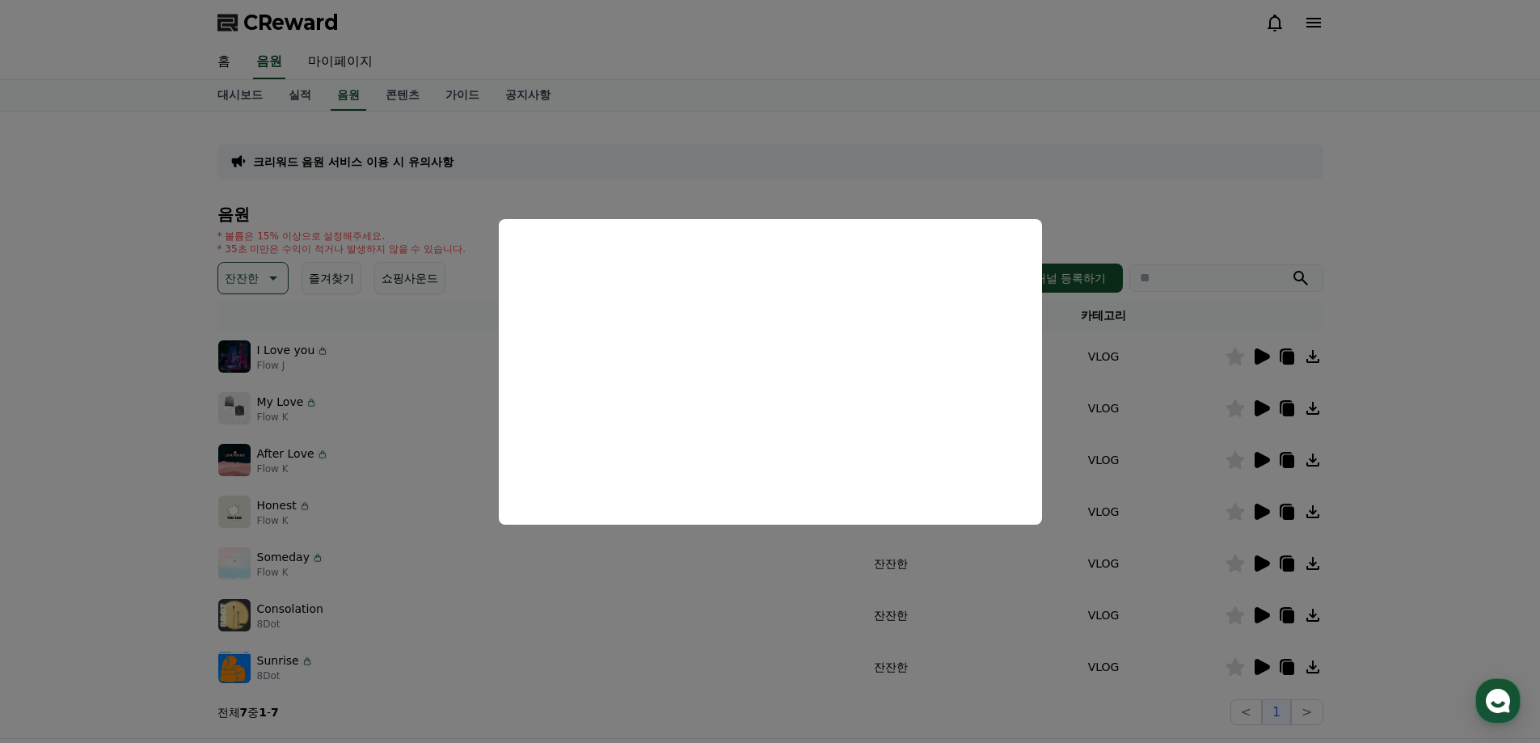
click at [722, 584] on button "close modal" at bounding box center [770, 371] width 1540 height 743
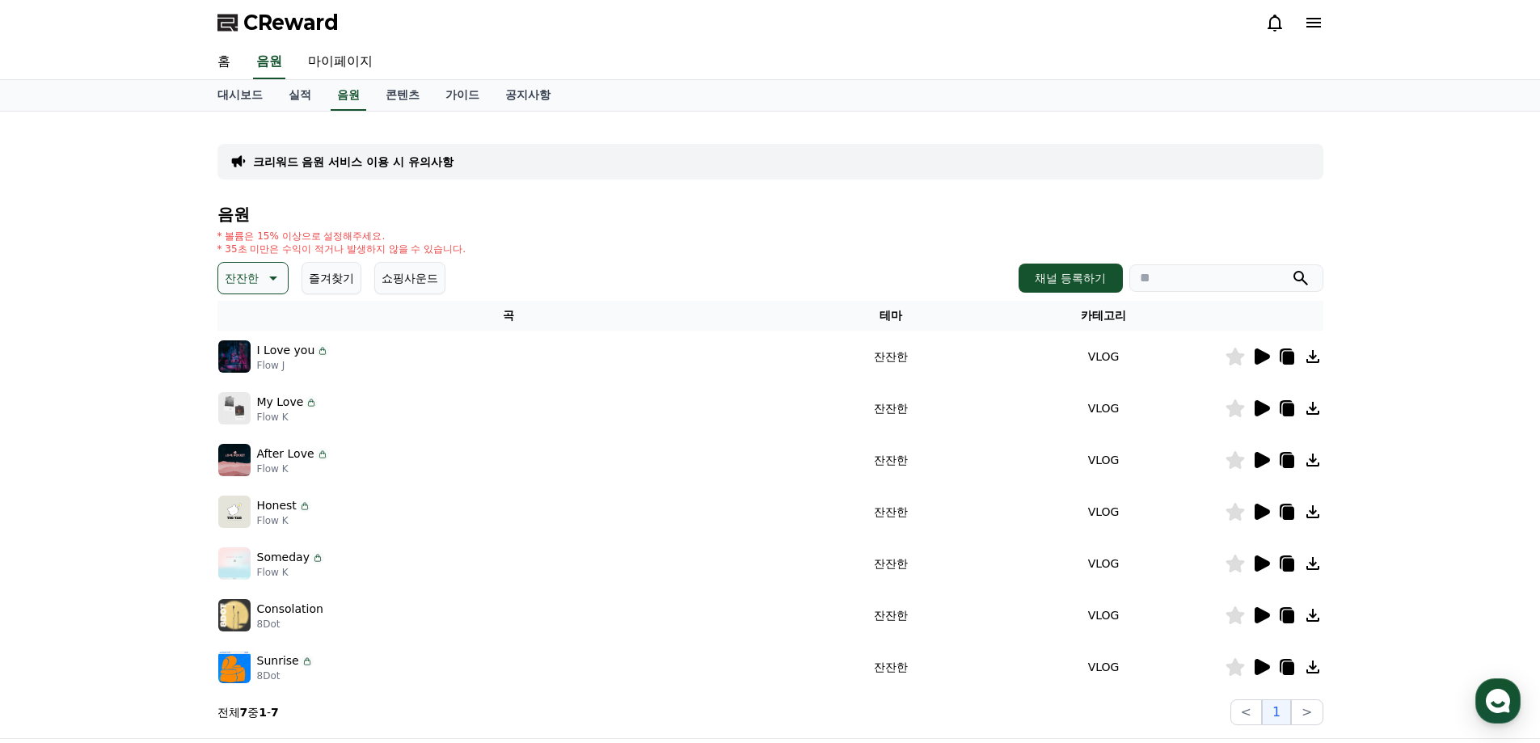
click at [1260, 516] on icon at bounding box center [1262, 512] width 15 height 16
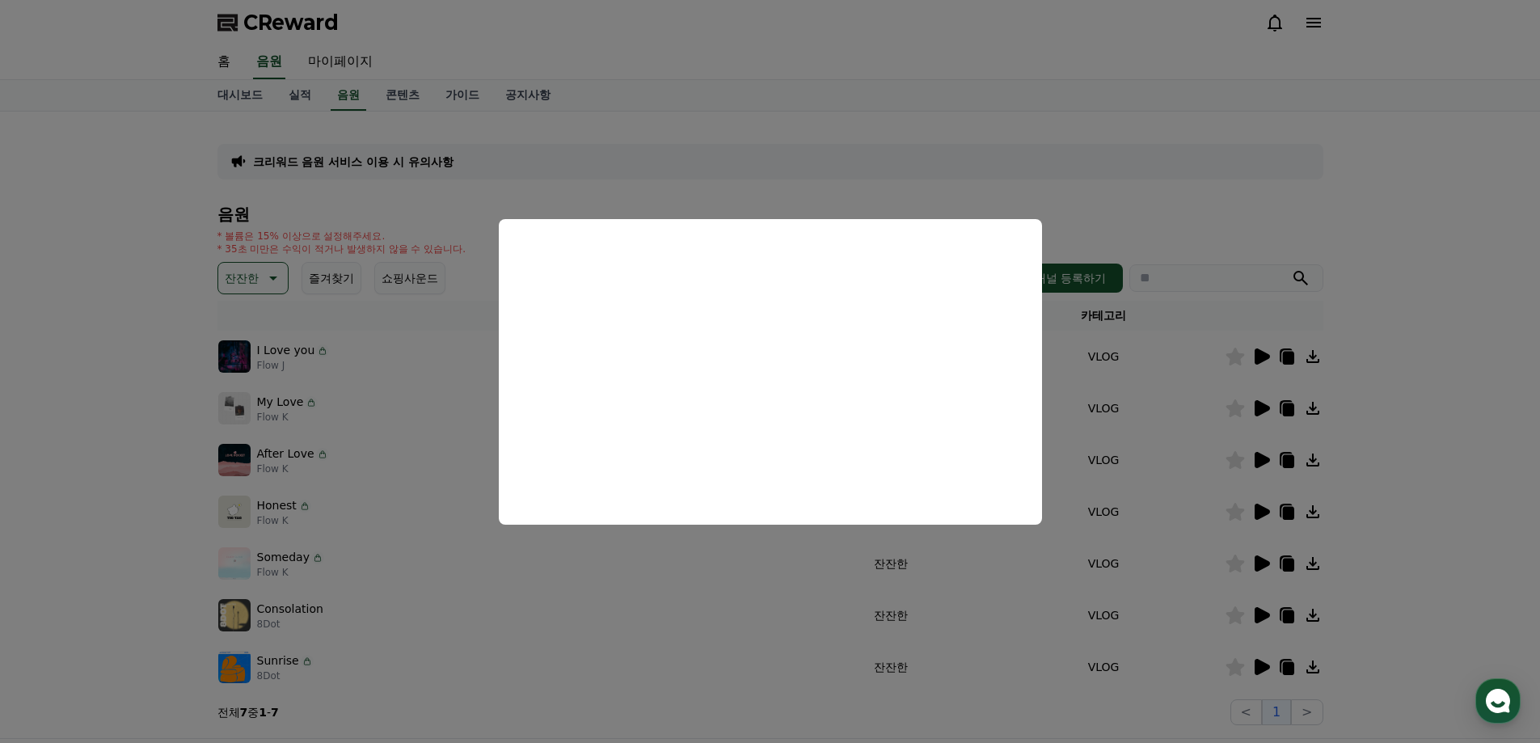
click at [867, 606] on button "close modal" at bounding box center [770, 371] width 1540 height 743
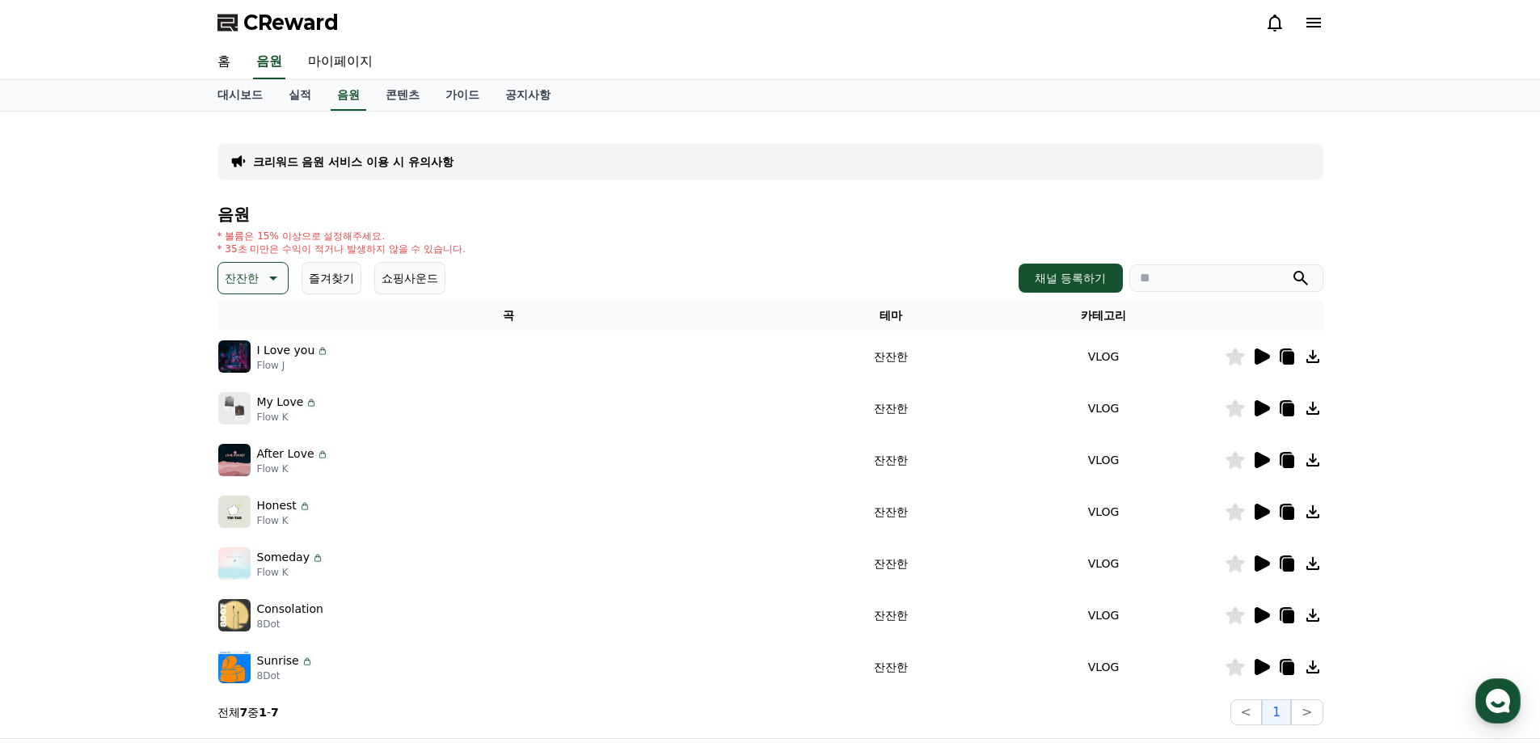
click at [1260, 560] on icon at bounding box center [1262, 563] width 15 height 16
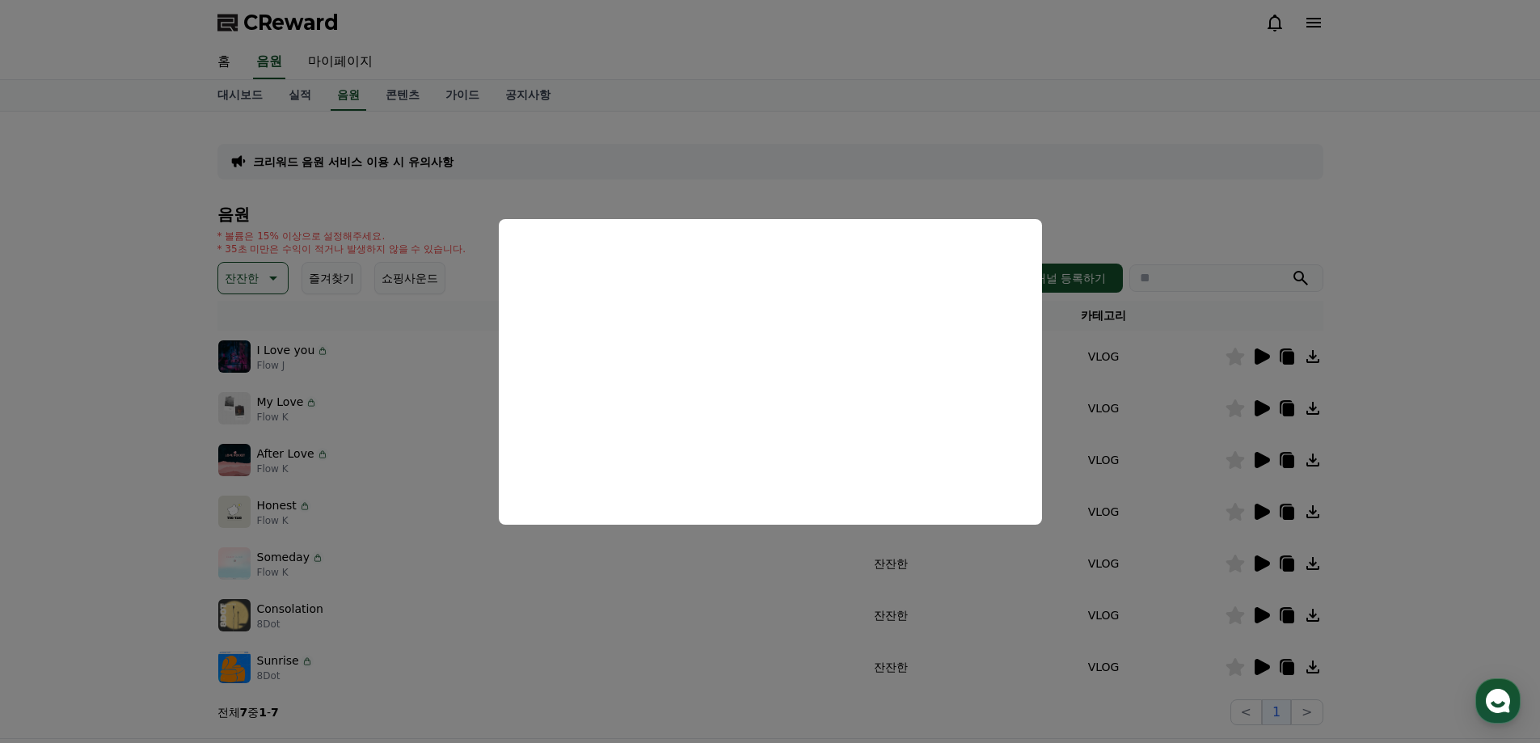
click at [765, 572] on button "close modal" at bounding box center [770, 371] width 1540 height 743
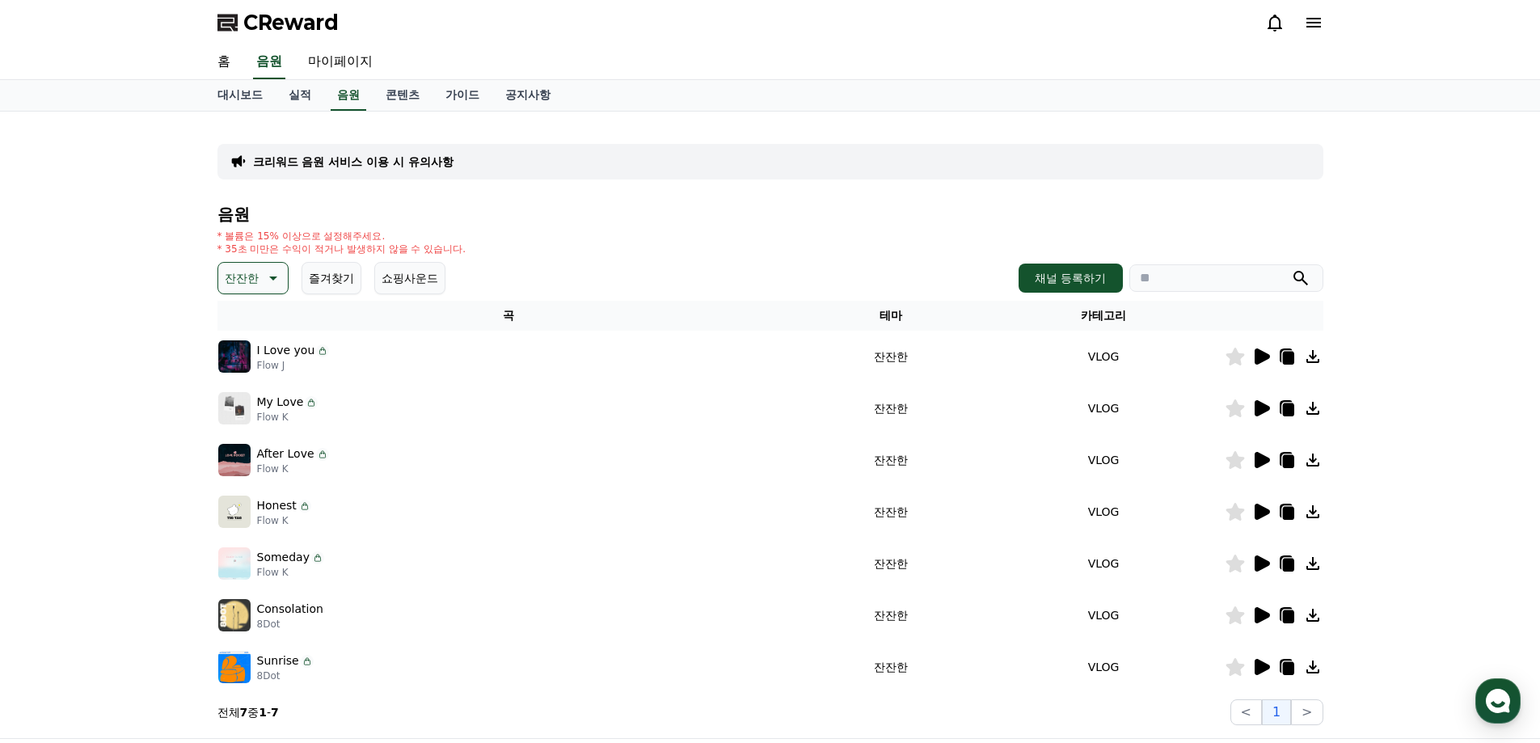
click at [281, 606] on p "Consolation" at bounding box center [290, 609] width 66 height 17
click at [244, 620] on img at bounding box center [234, 615] width 32 height 32
click at [1256, 606] on icon at bounding box center [1261, 615] width 19 height 19
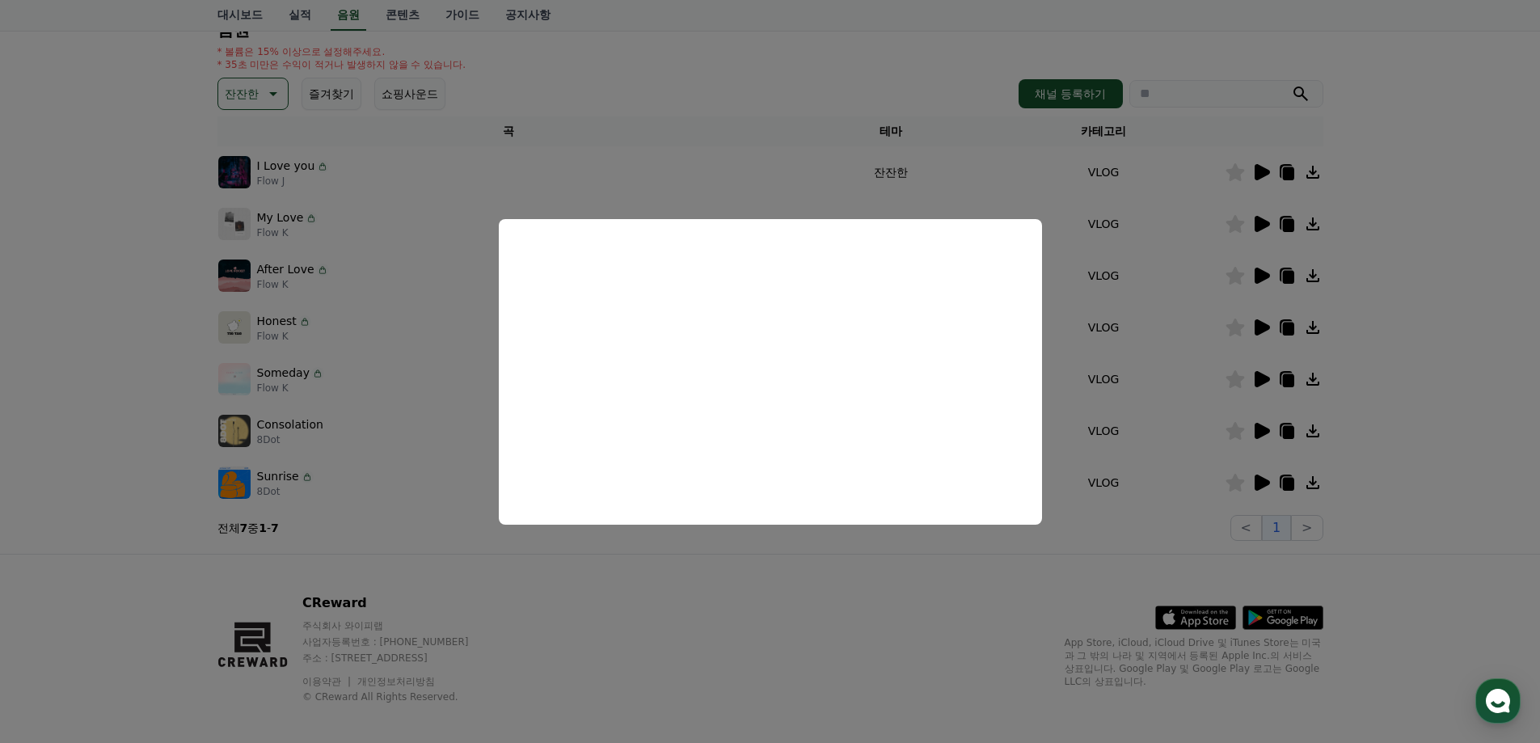
scroll to position [196, 0]
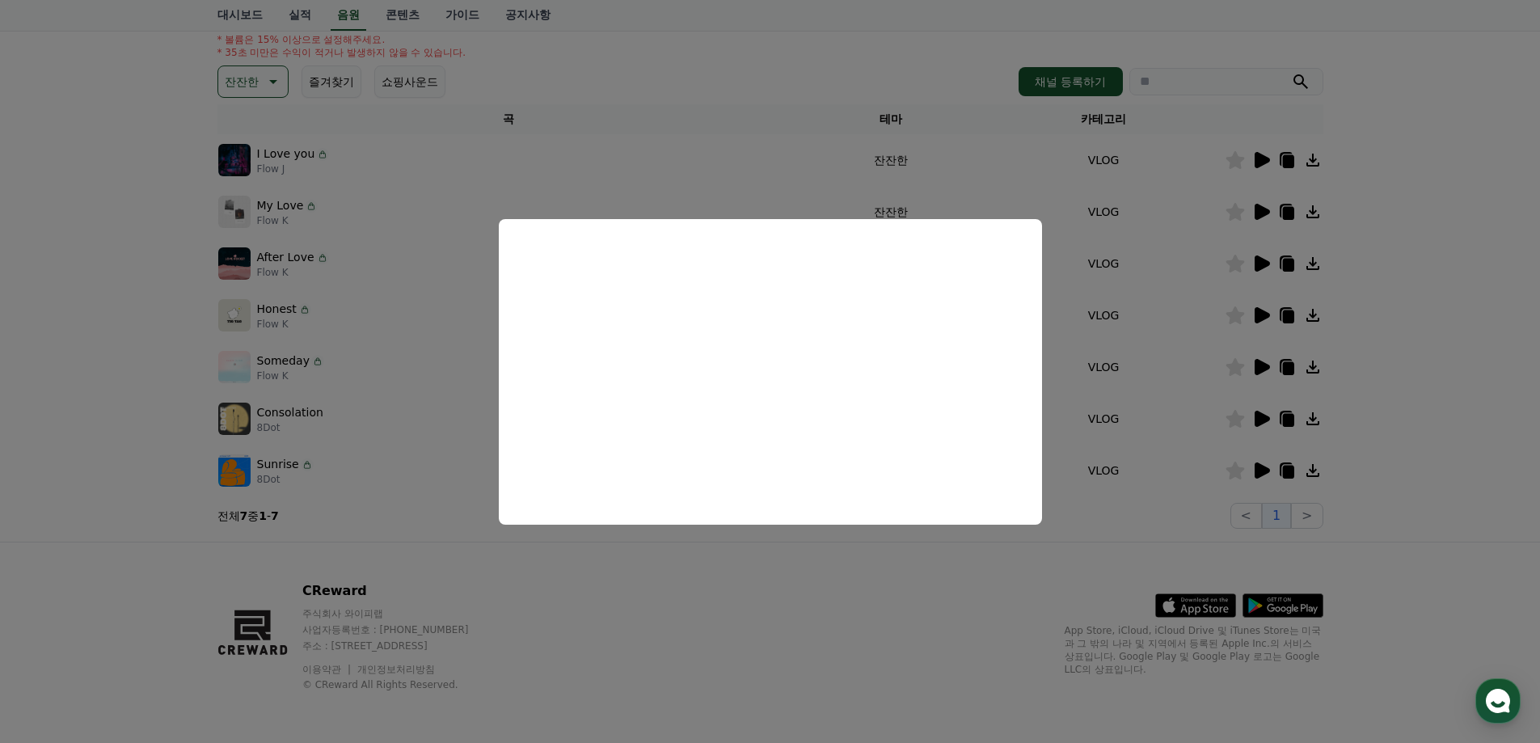
click at [432, 426] on button "close modal" at bounding box center [770, 371] width 1540 height 743
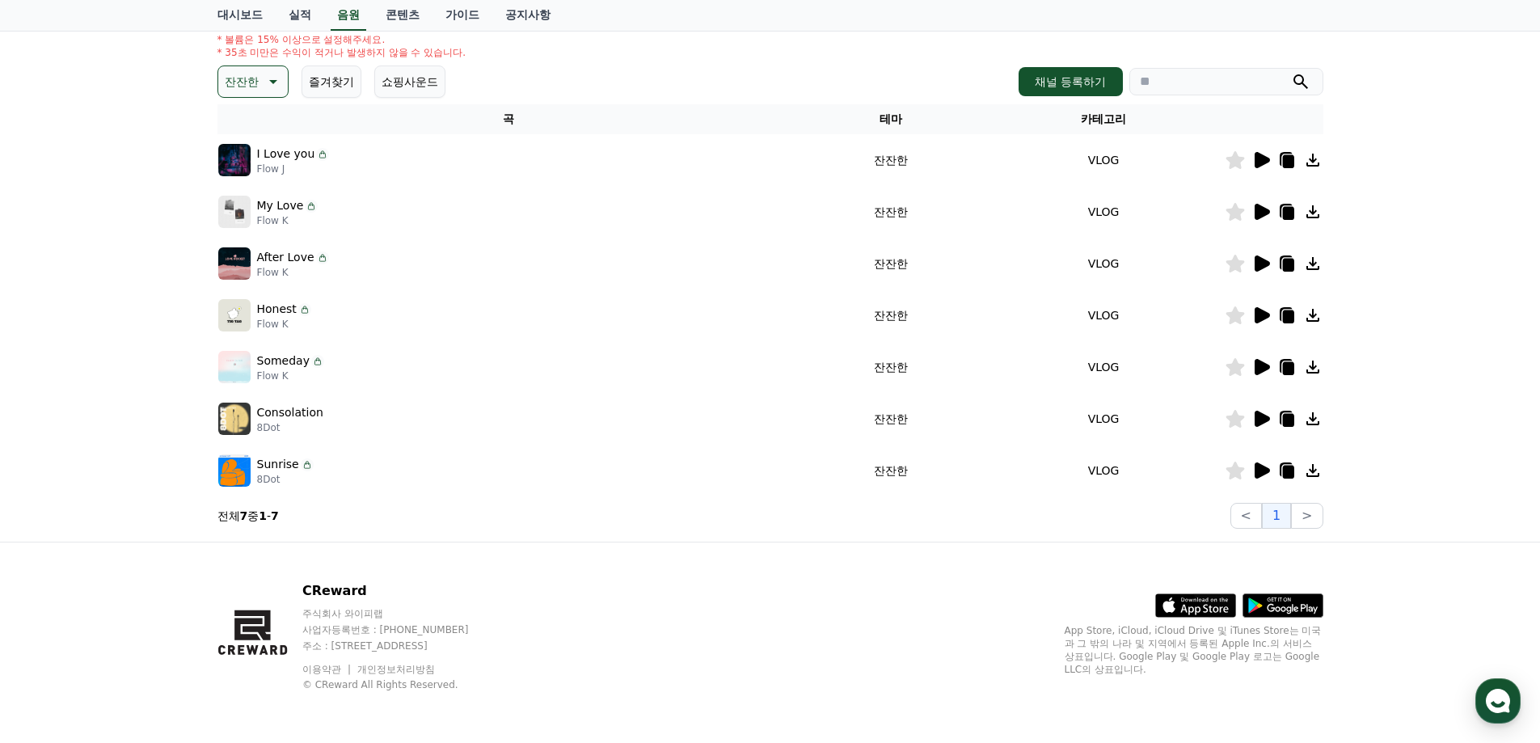
click at [1259, 466] on icon at bounding box center [1262, 470] width 15 height 16
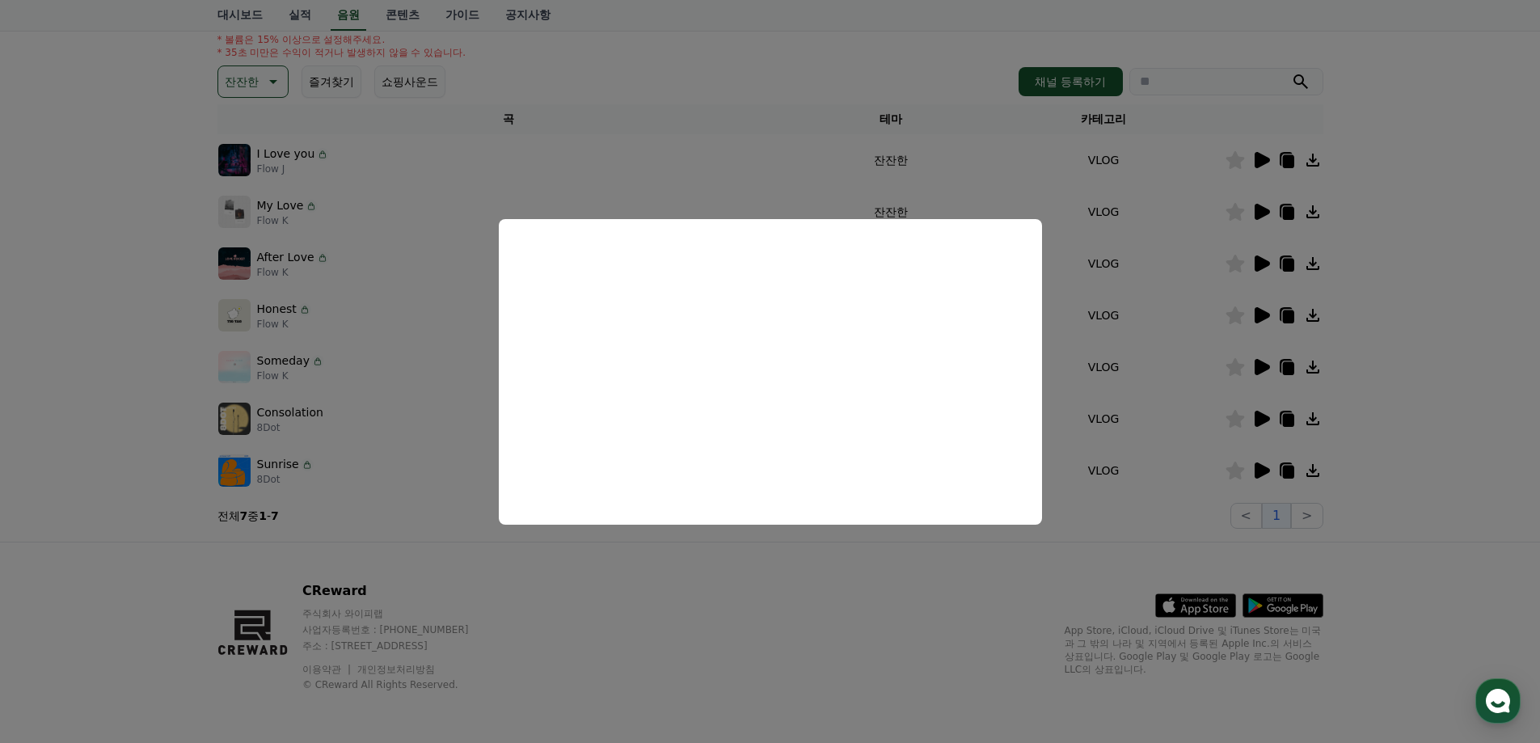
click at [902, 567] on button "close modal" at bounding box center [770, 371] width 1540 height 743
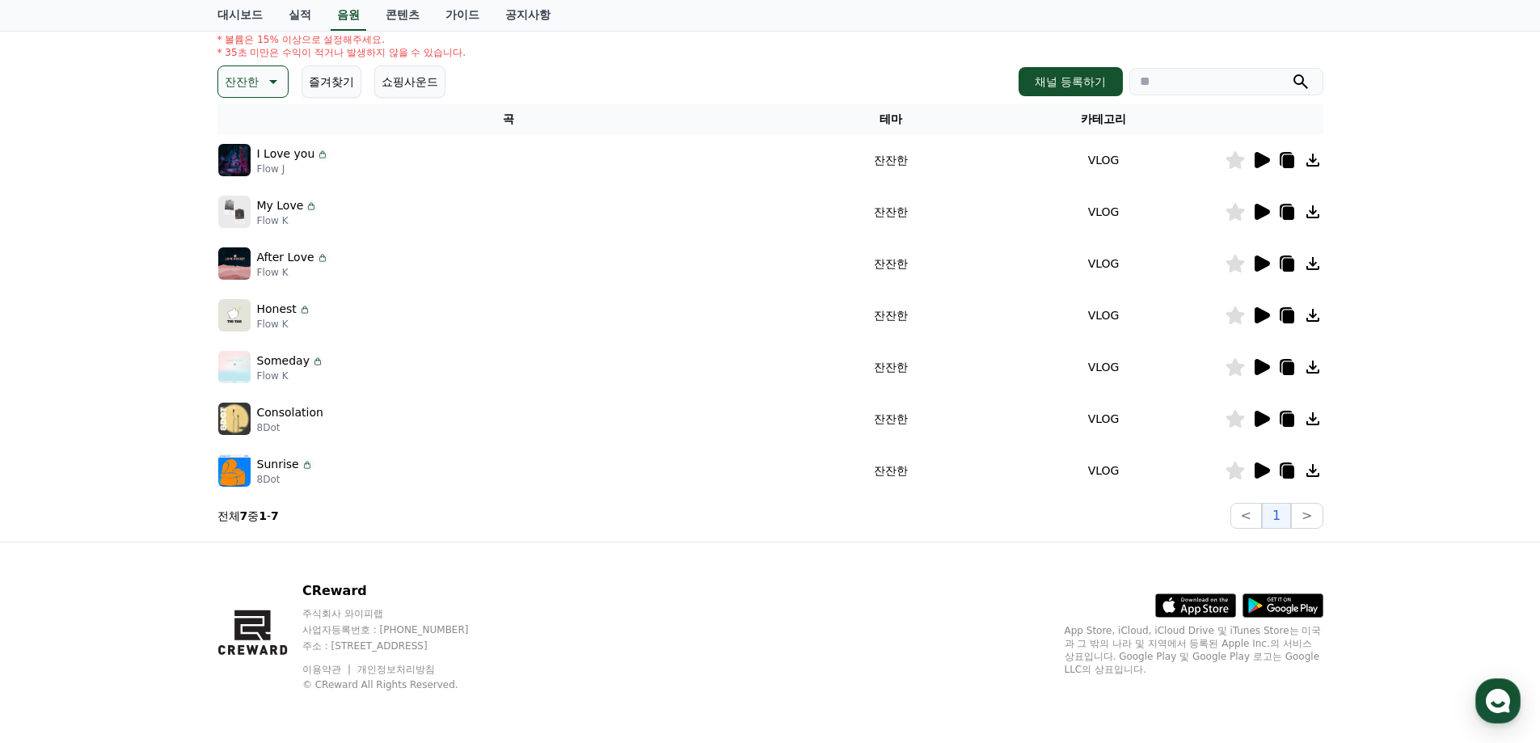
click at [1285, 472] on icon at bounding box center [1287, 472] width 11 height 13
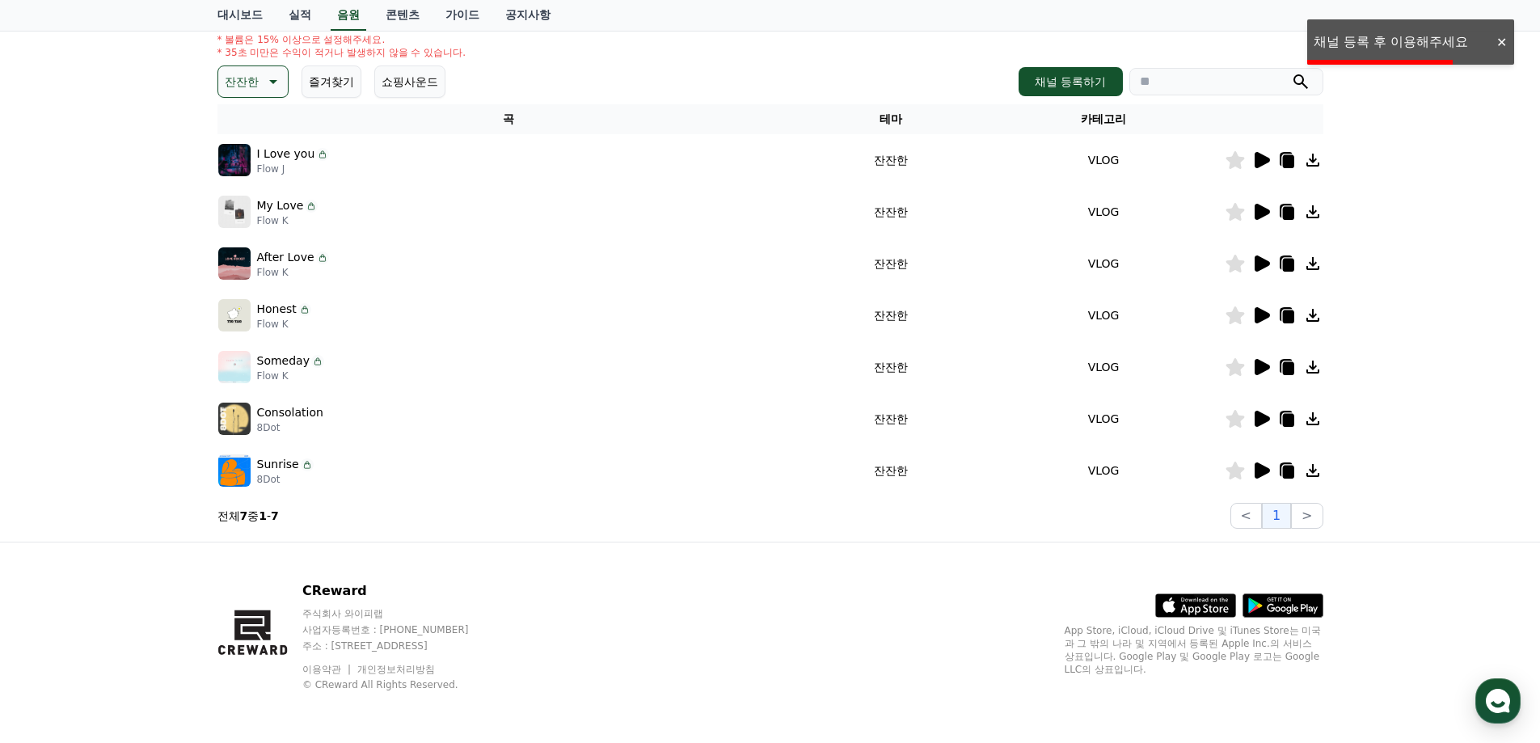
click at [1311, 472] on icon at bounding box center [1313, 470] width 13 height 13
click at [1239, 473] on icon at bounding box center [1235, 471] width 19 height 18
click at [1312, 470] on icon at bounding box center [1313, 470] width 13 height 13
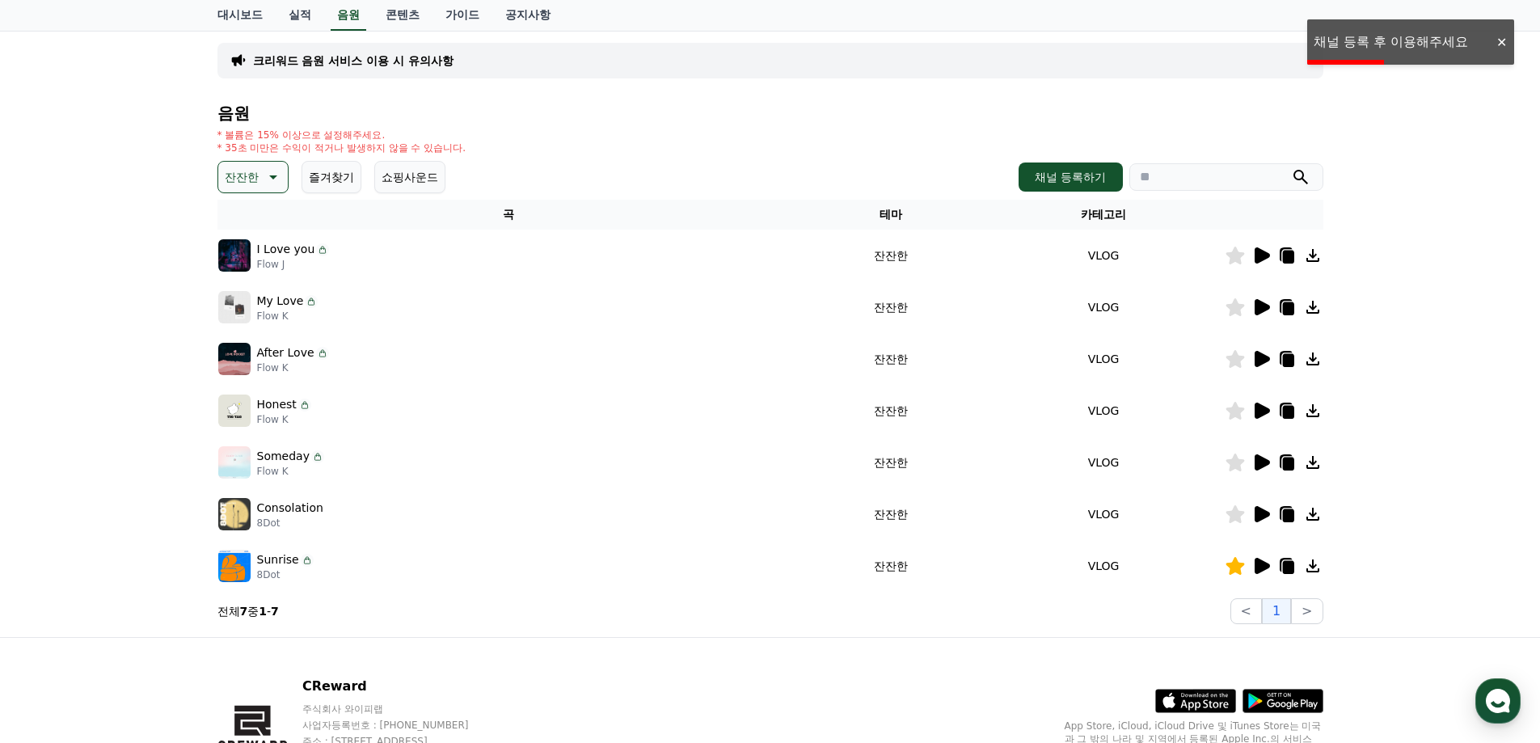
scroll to position [0, 0]
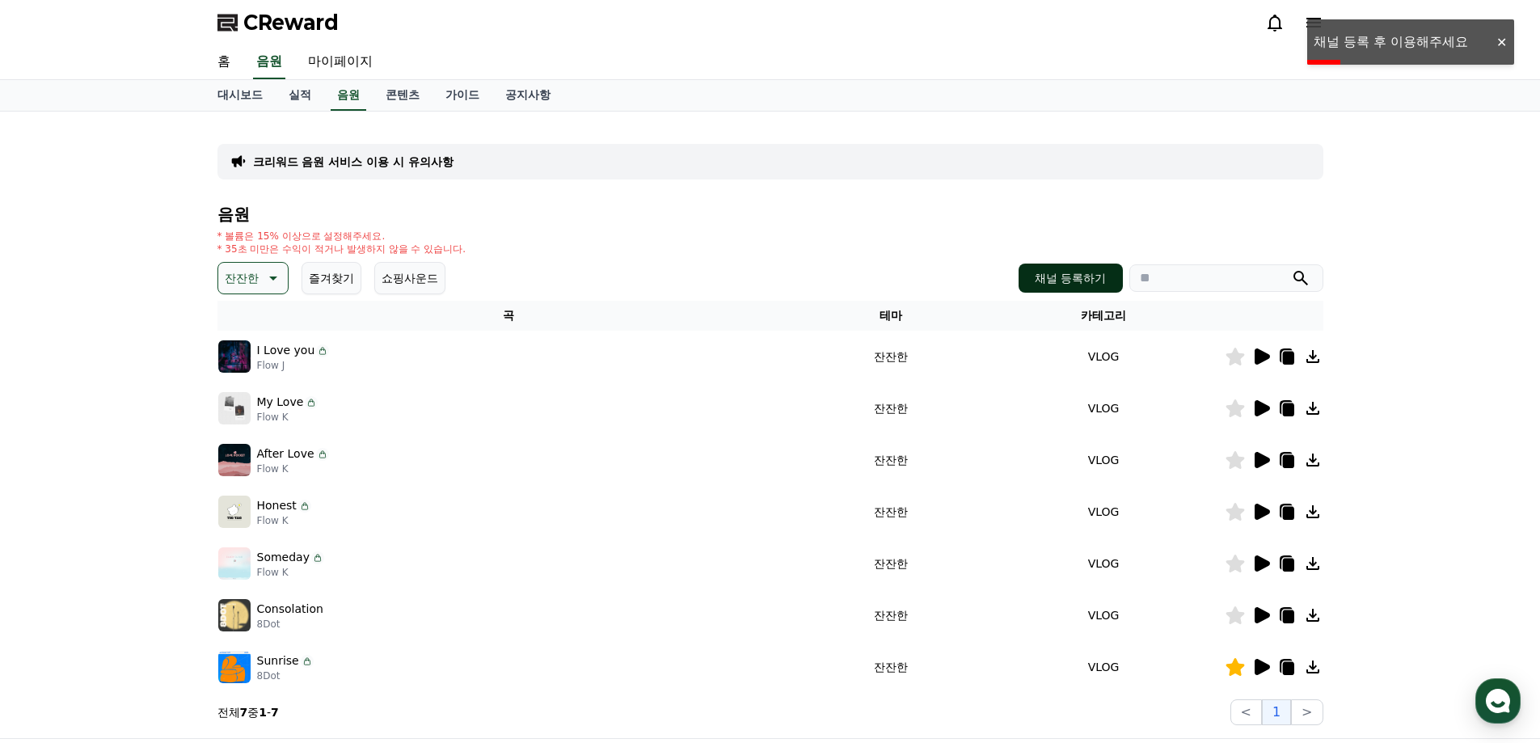
click at [1074, 281] on button "채널 등록하기" at bounding box center [1070, 278] width 103 height 29
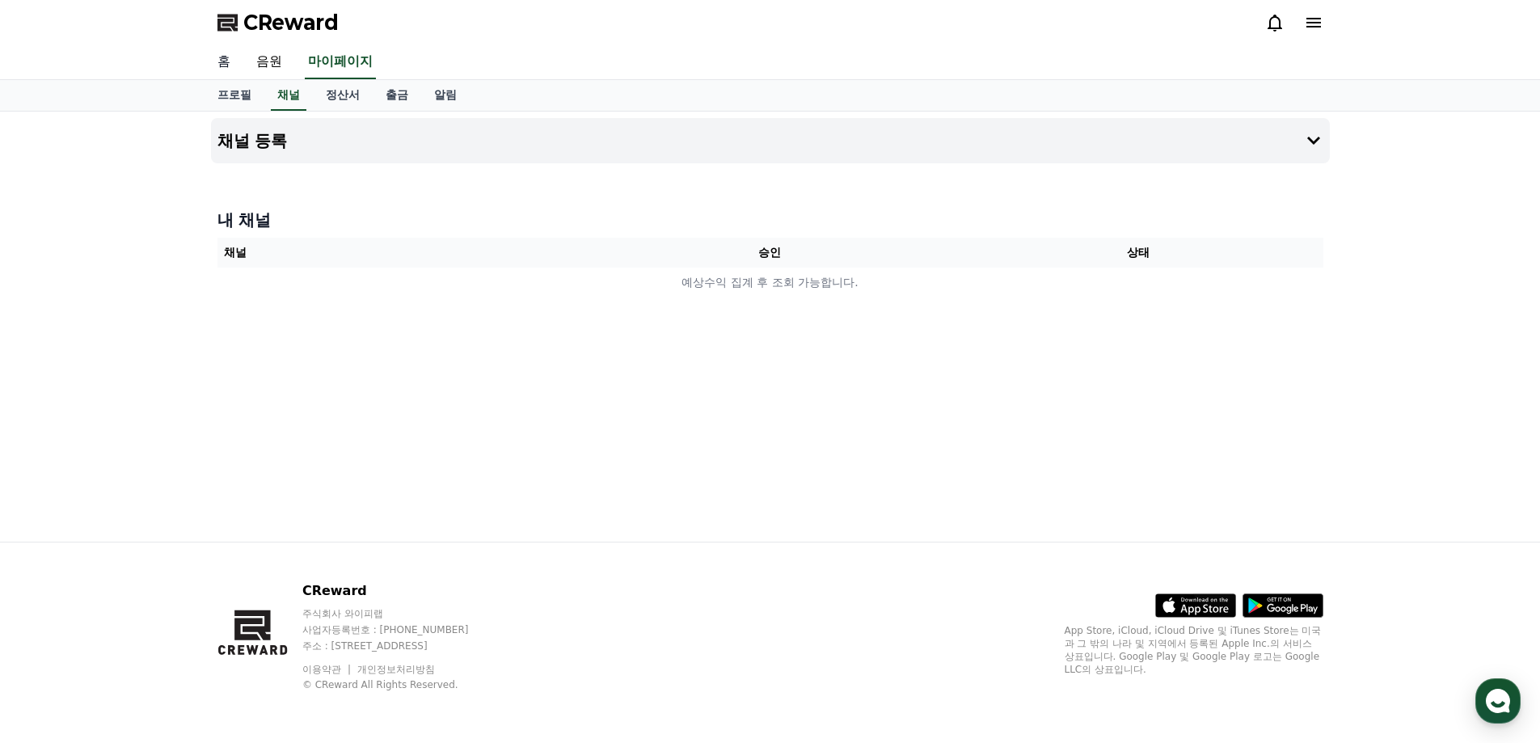
click at [217, 66] on link "홈" at bounding box center [224, 62] width 39 height 34
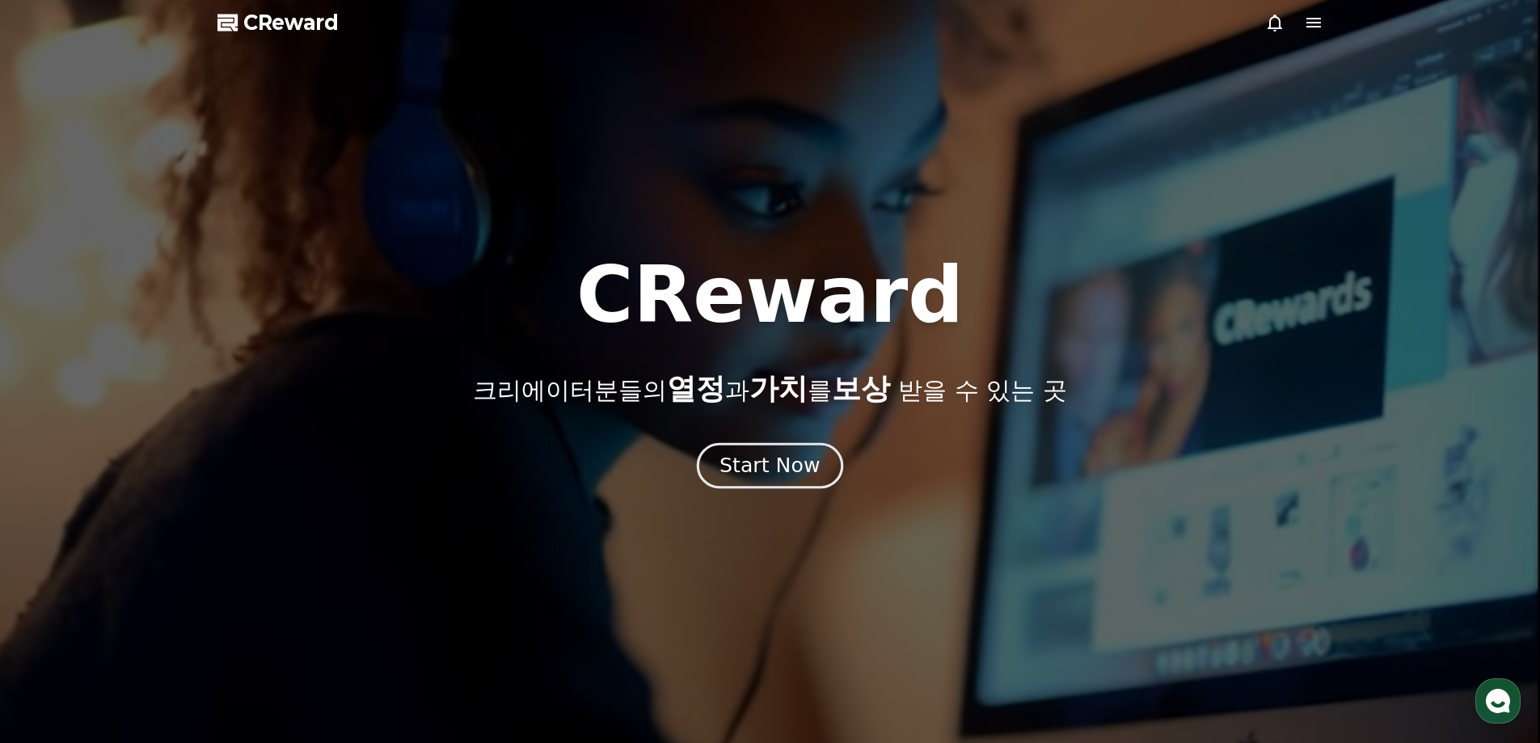
click at [813, 467] on div "Start Now" at bounding box center [770, 465] width 100 height 27
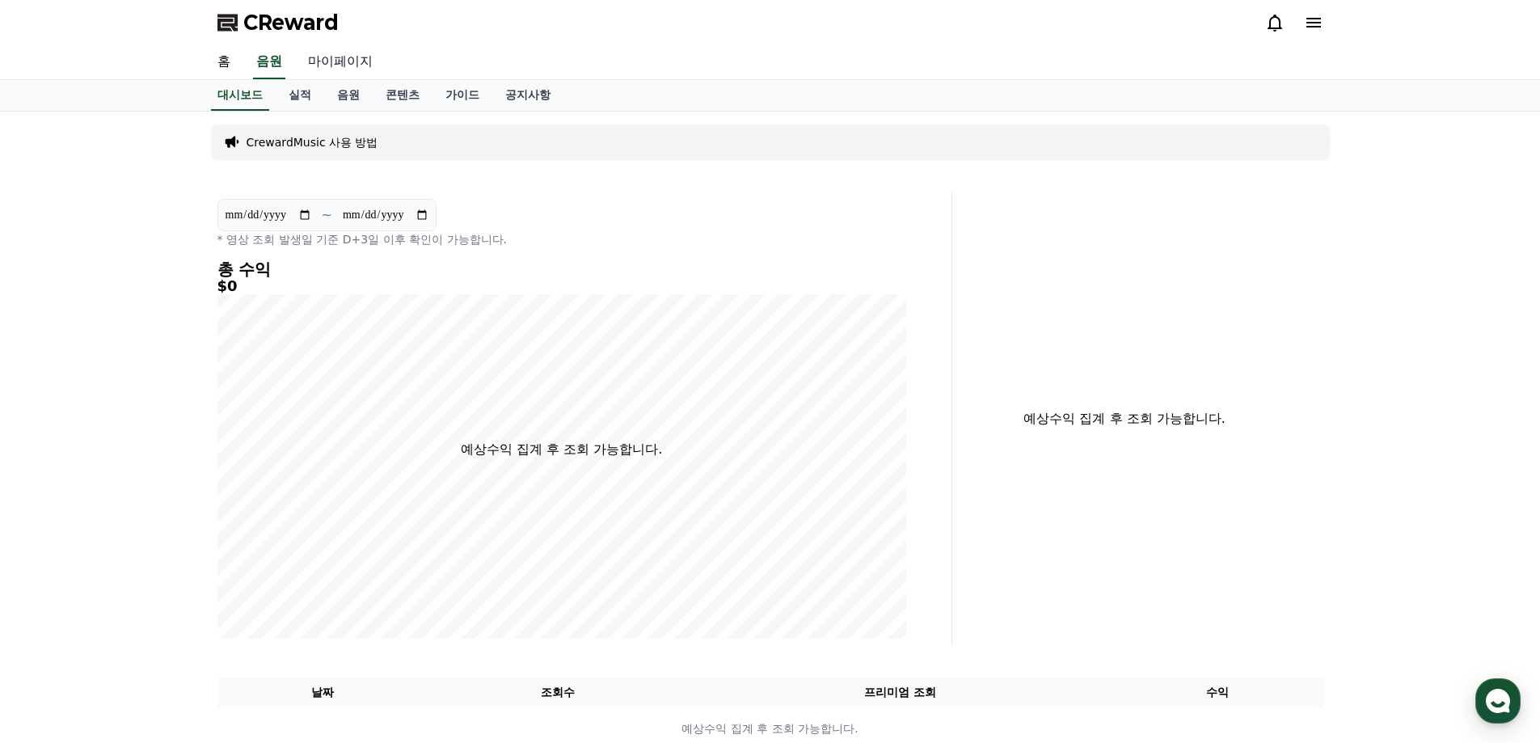
click at [333, 65] on link "마이페이지" at bounding box center [340, 62] width 91 height 34
select select "**********"
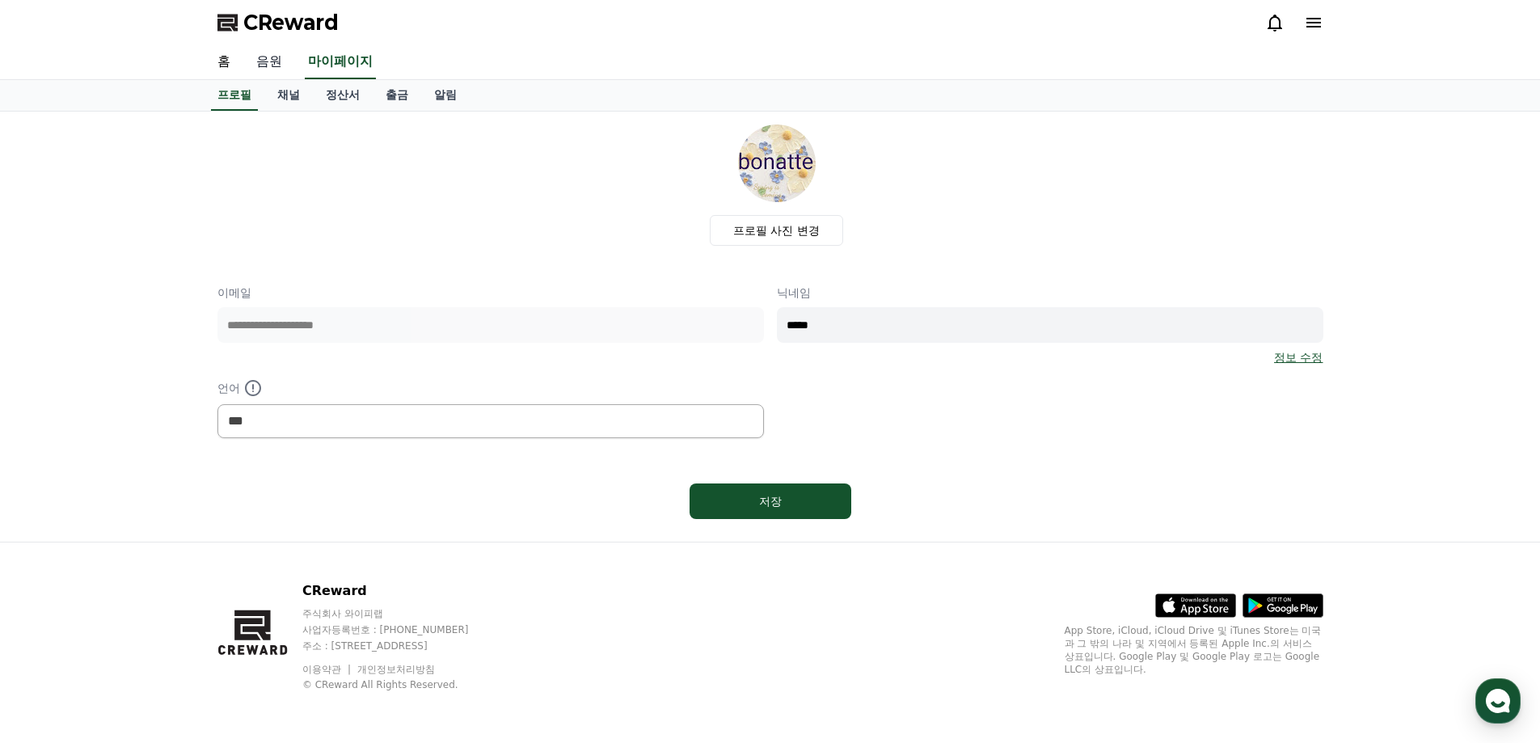
click at [268, 61] on link "음원" at bounding box center [269, 62] width 52 height 34
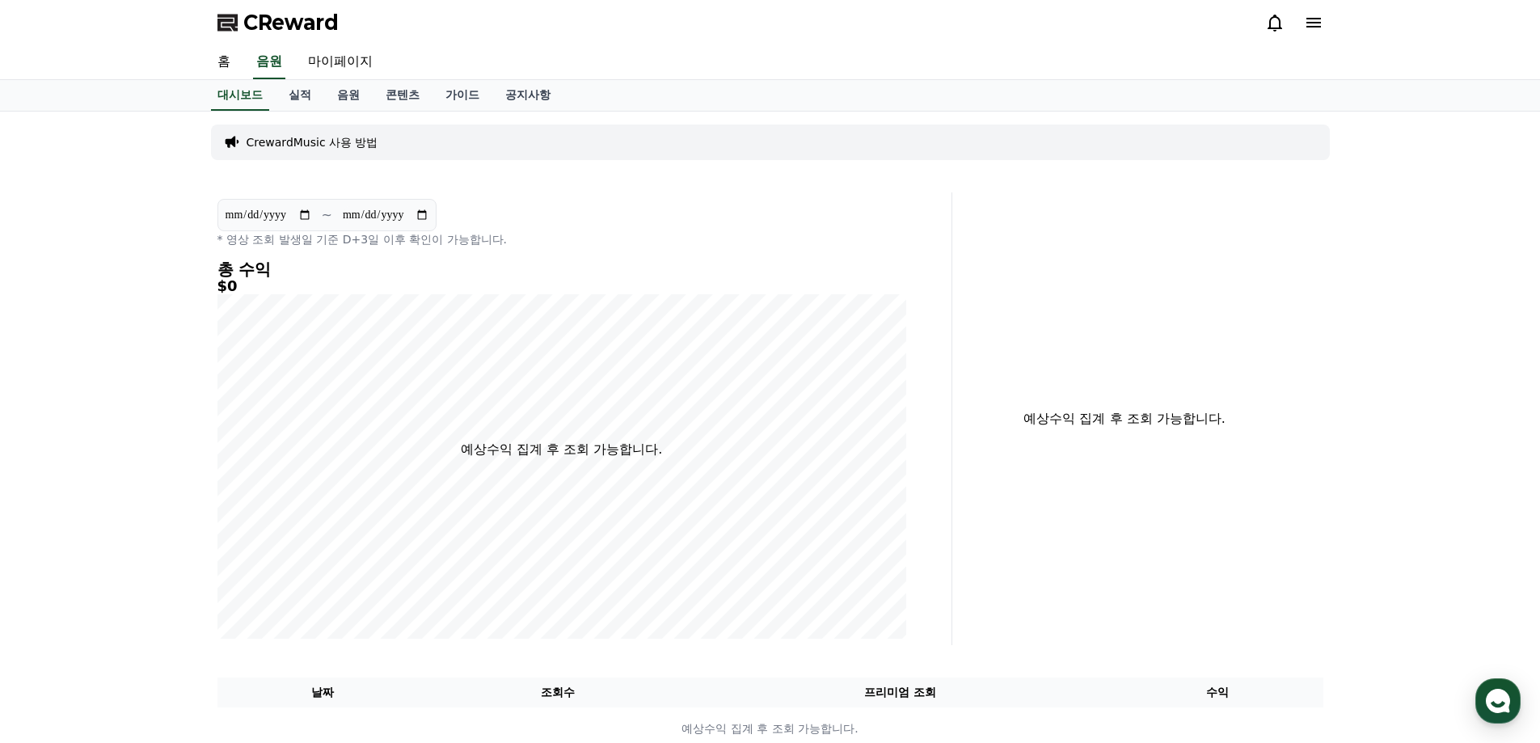
click at [100, 346] on div "**********" at bounding box center [770, 438] width 1540 height 652
click at [227, 65] on link "홈" at bounding box center [224, 62] width 39 height 34
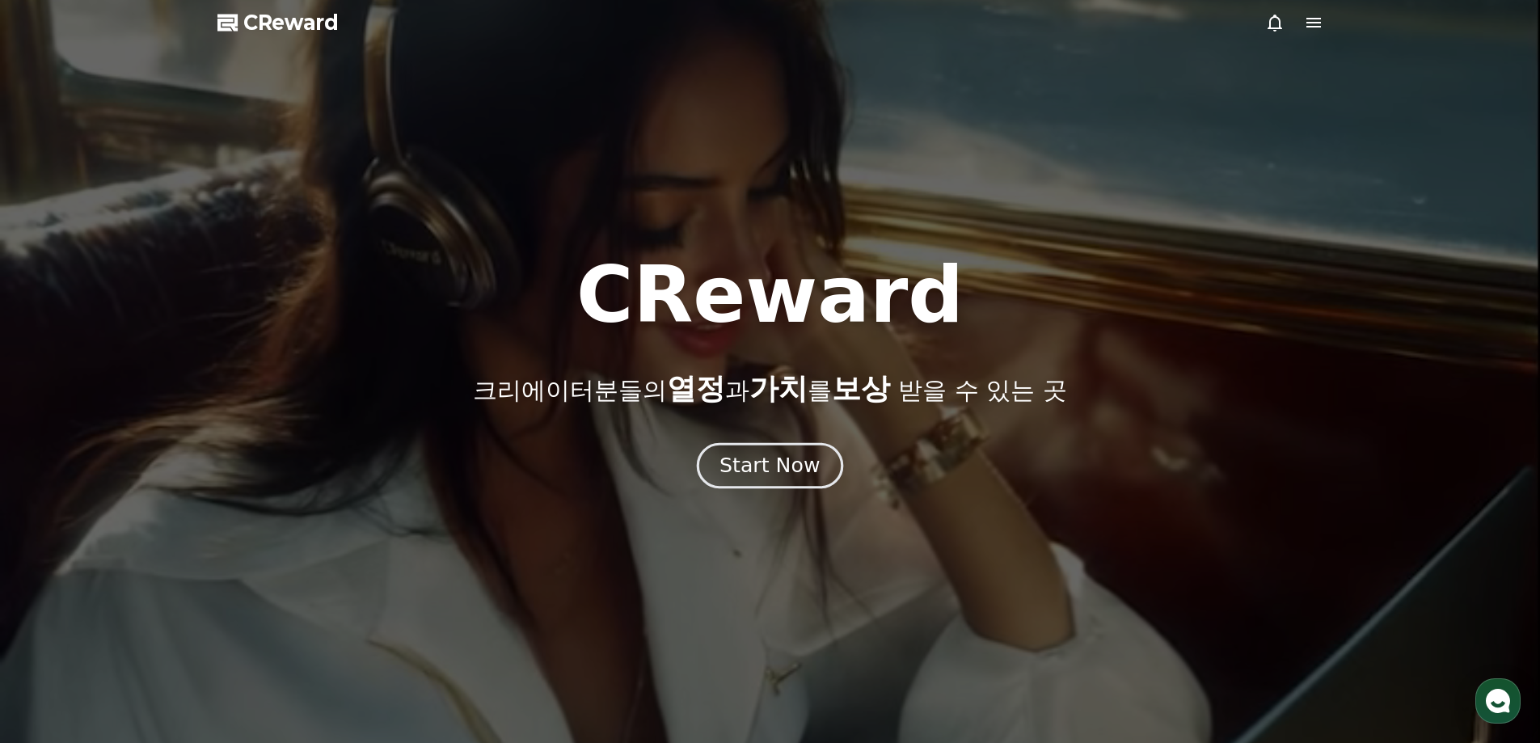
click at [740, 453] on div "Start Now" at bounding box center [770, 465] width 100 height 27
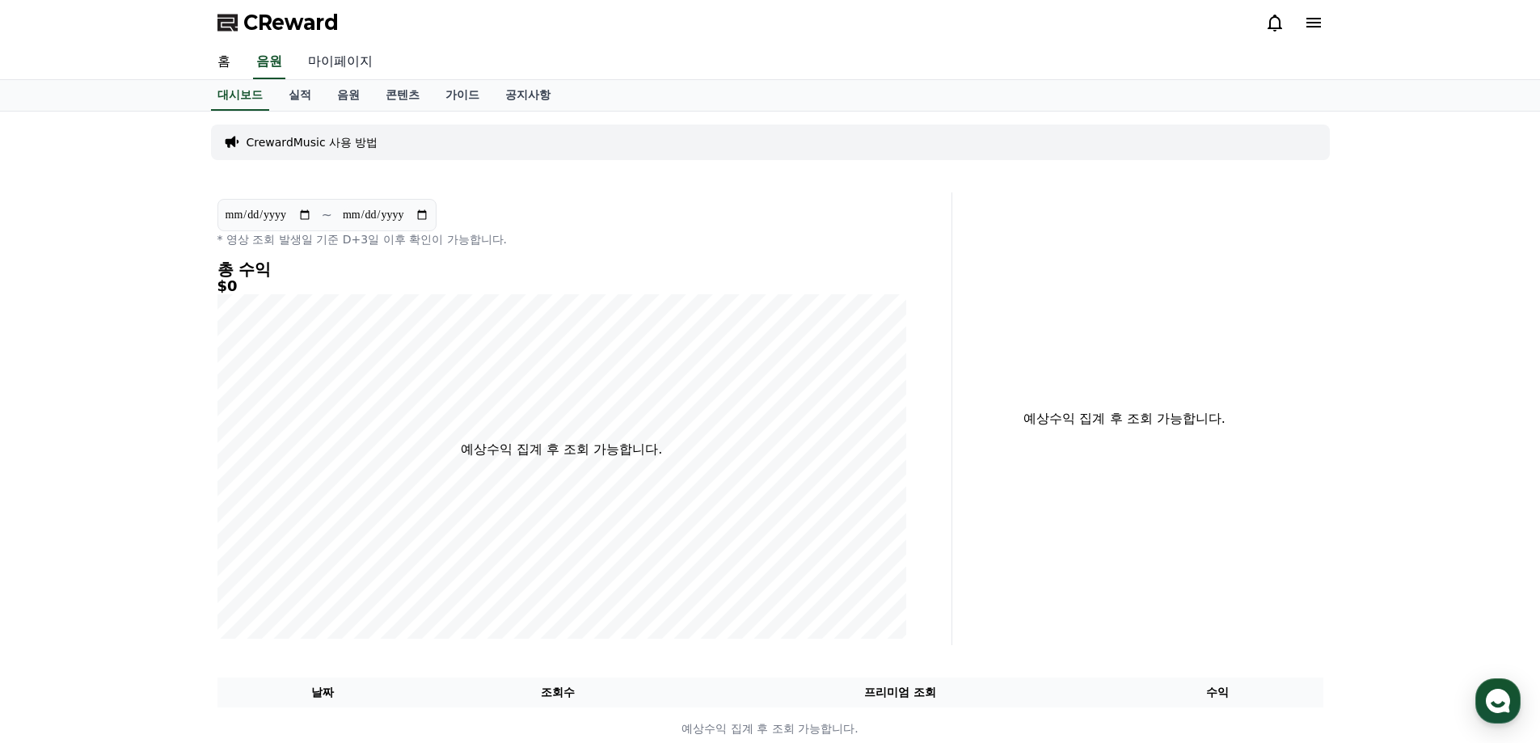
click at [323, 71] on link "마이페이지" at bounding box center [340, 62] width 91 height 34
select select "**********"
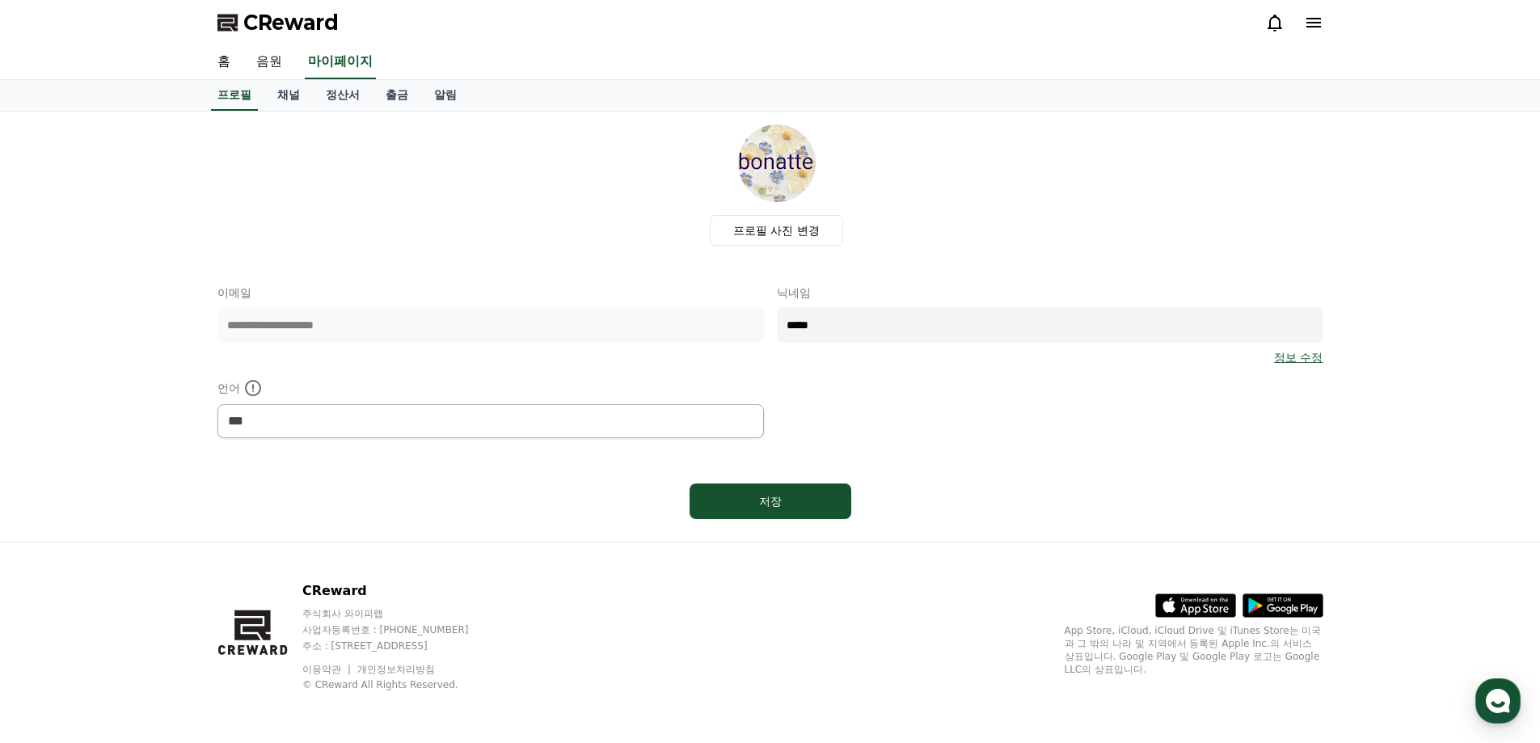
click at [279, 65] on link "음원" at bounding box center [269, 62] width 52 height 34
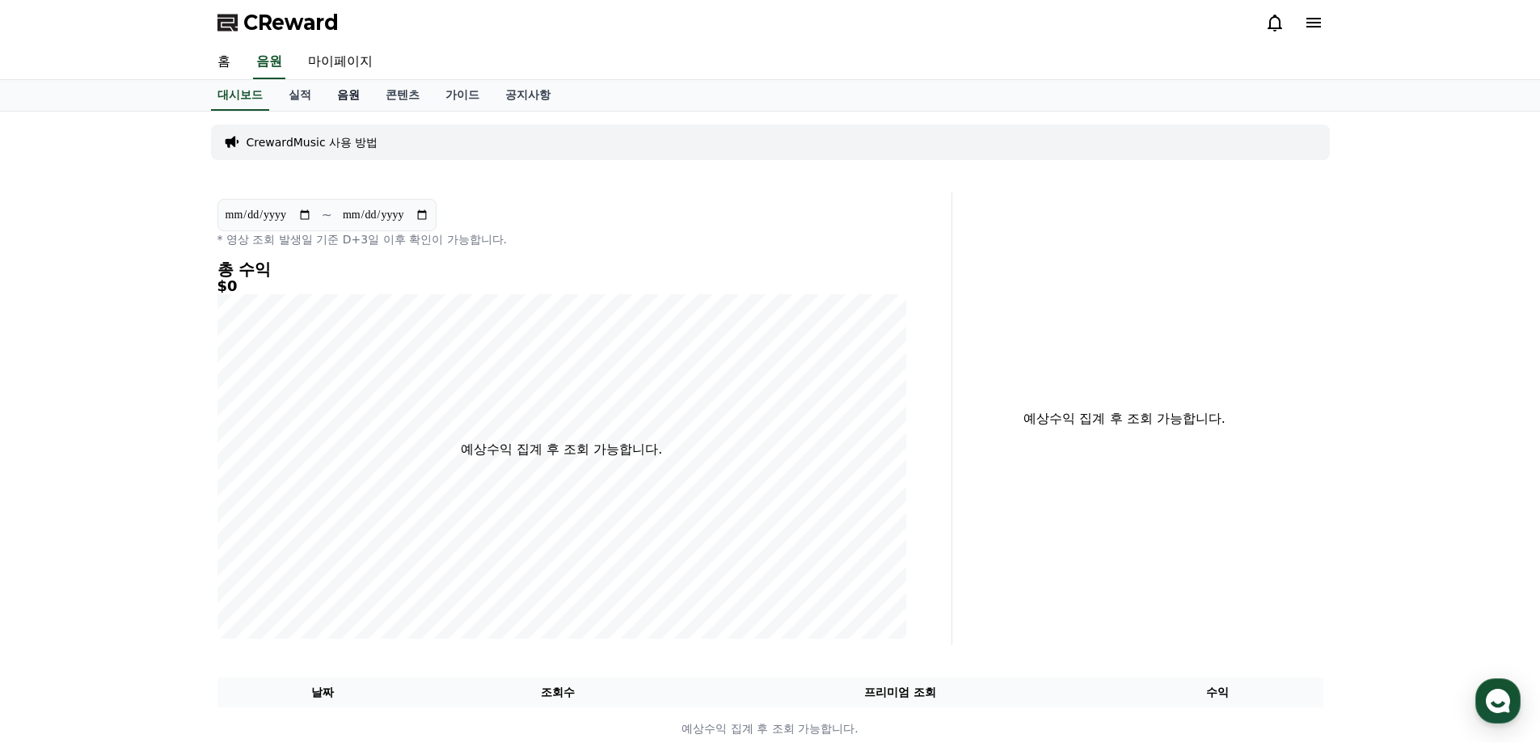
click at [344, 96] on link "음원" at bounding box center [348, 95] width 49 height 31
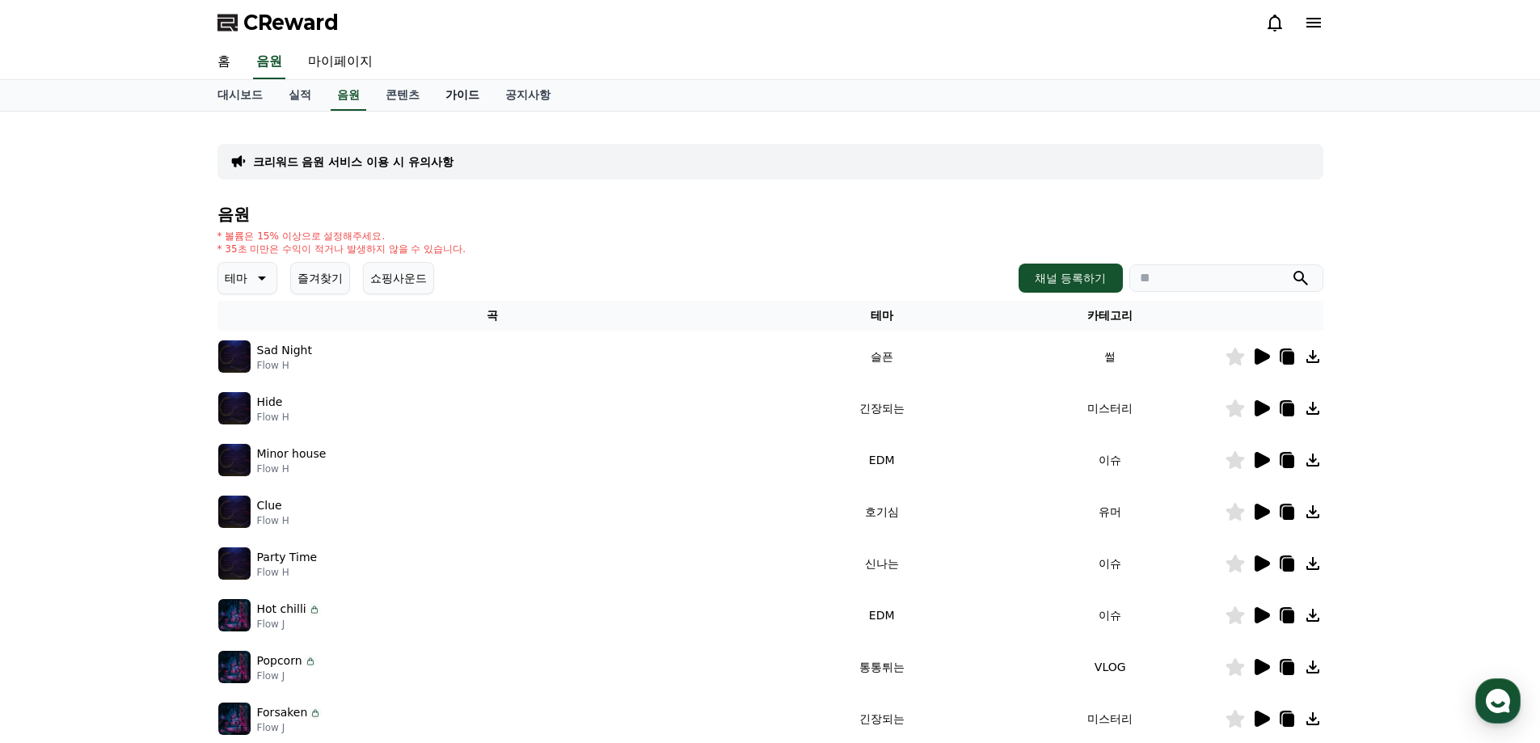
click at [457, 95] on link "가이드" at bounding box center [463, 95] width 60 height 31
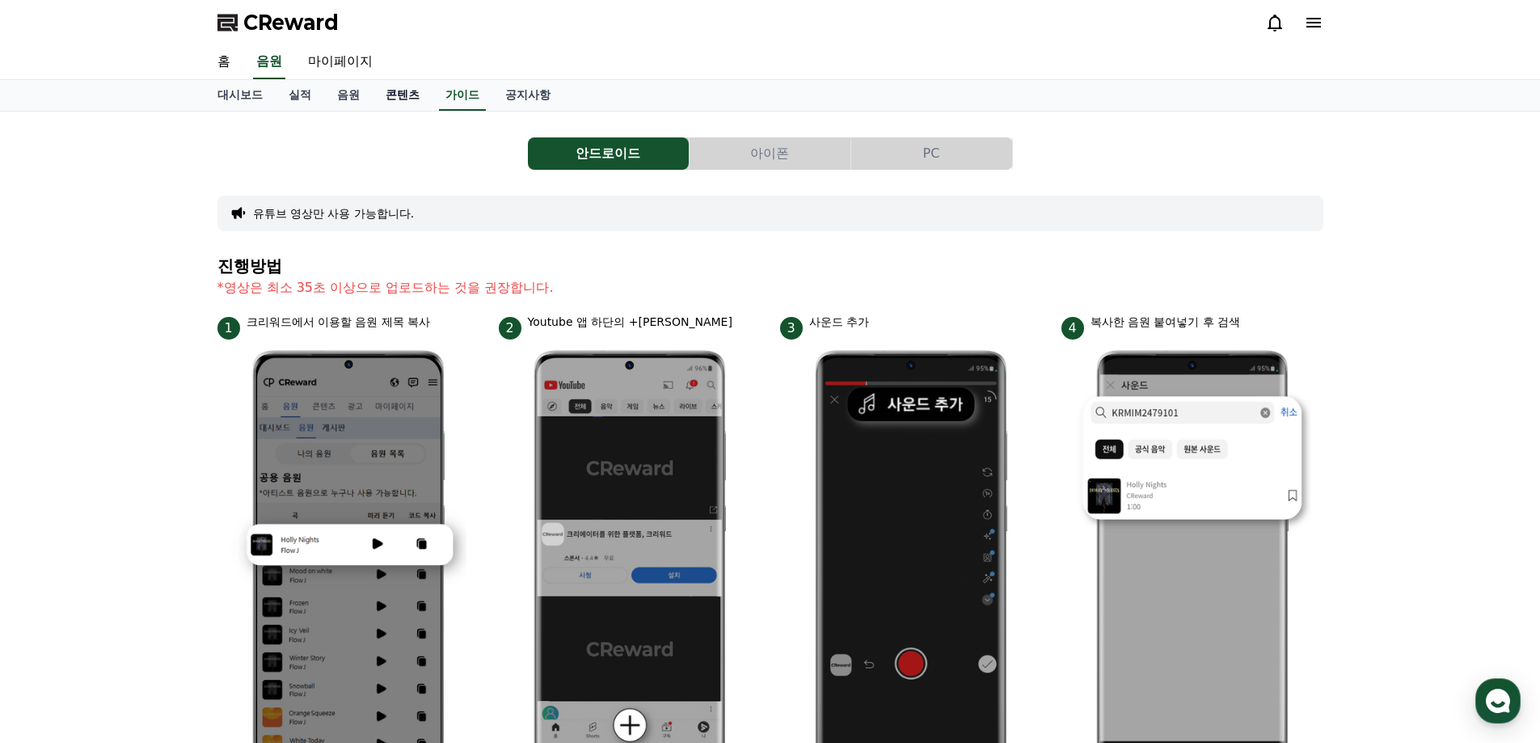
click at [413, 94] on link "콘텐츠" at bounding box center [403, 95] width 60 height 31
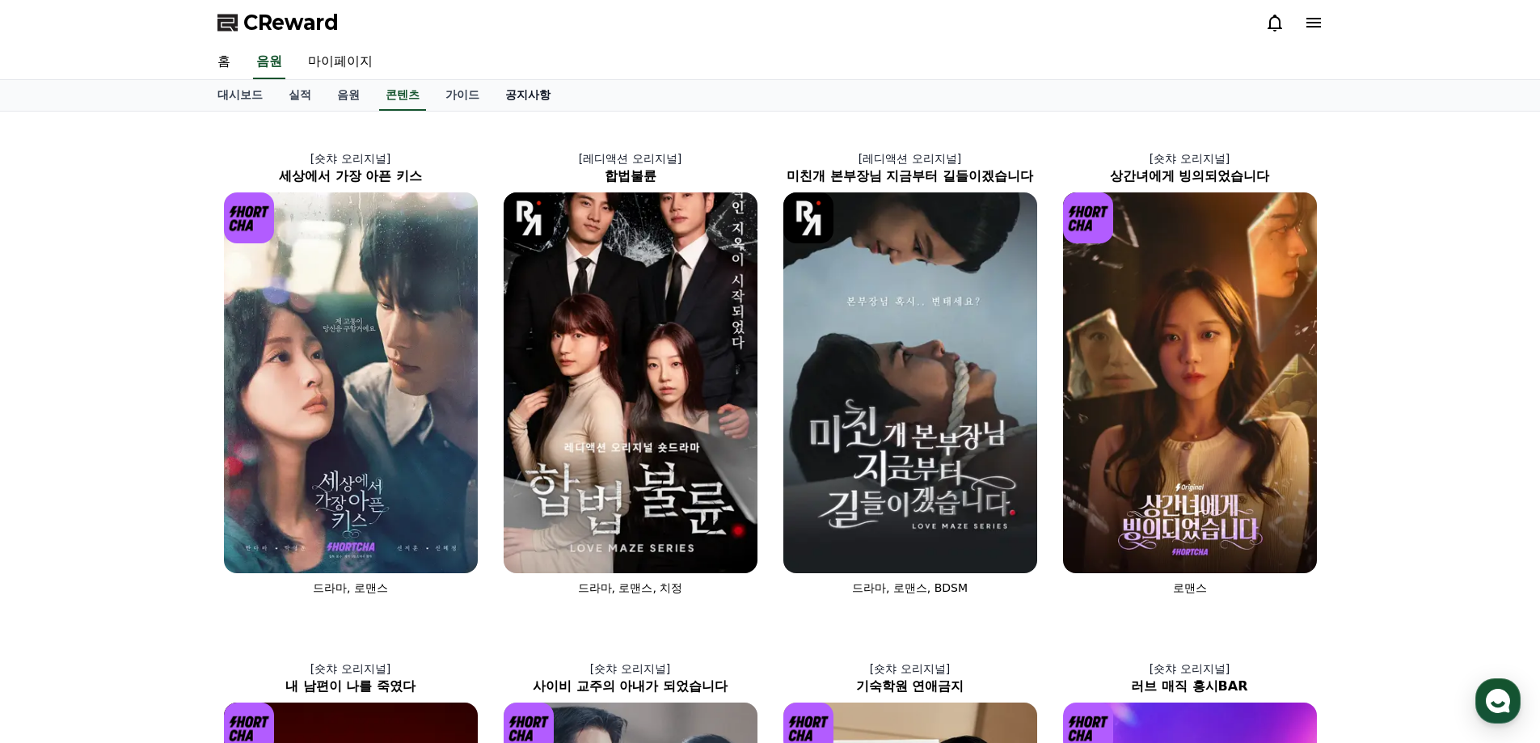
click at [517, 91] on link "공지사항" at bounding box center [527, 95] width 71 height 31
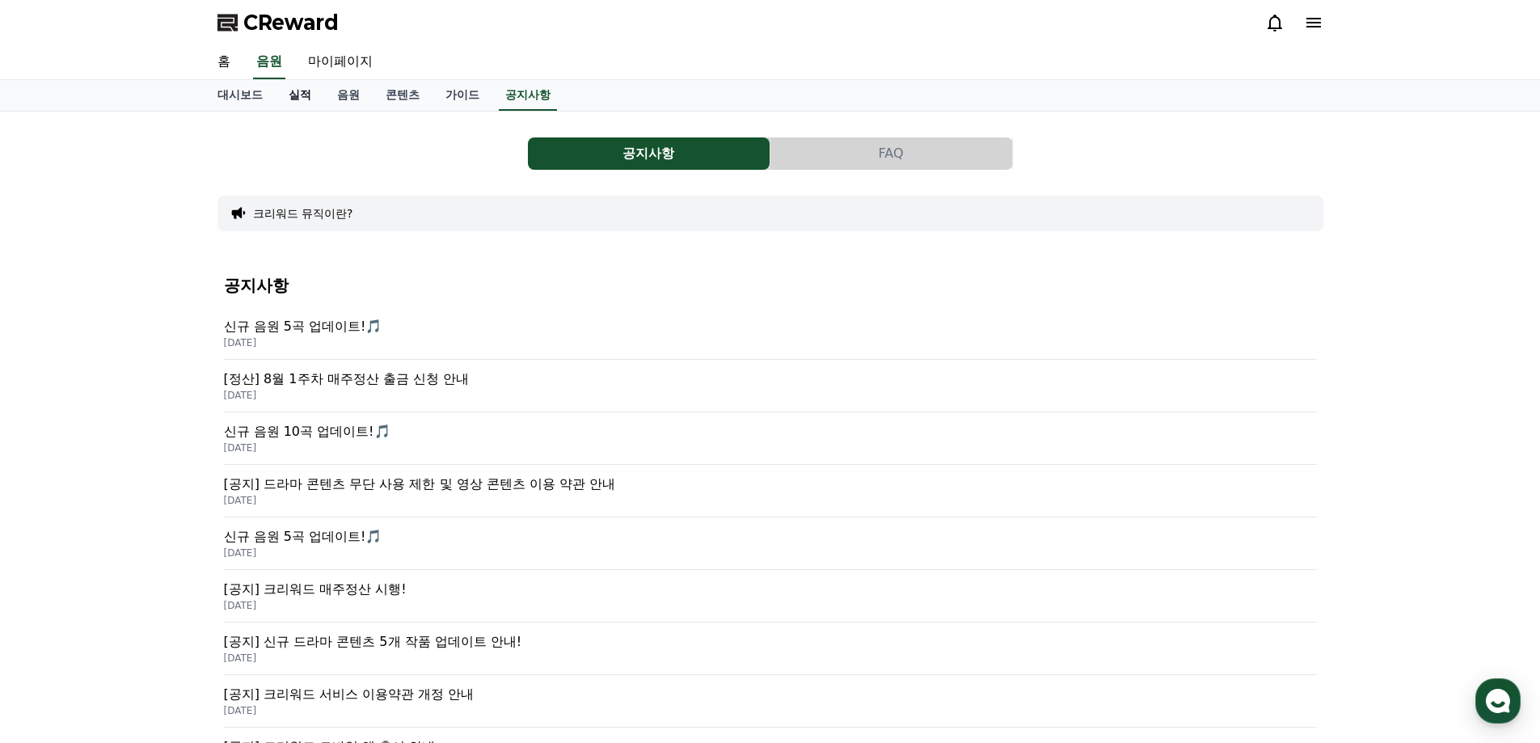
click at [301, 99] on link "실적" at bounding box center [300, 95] width 49 height 31
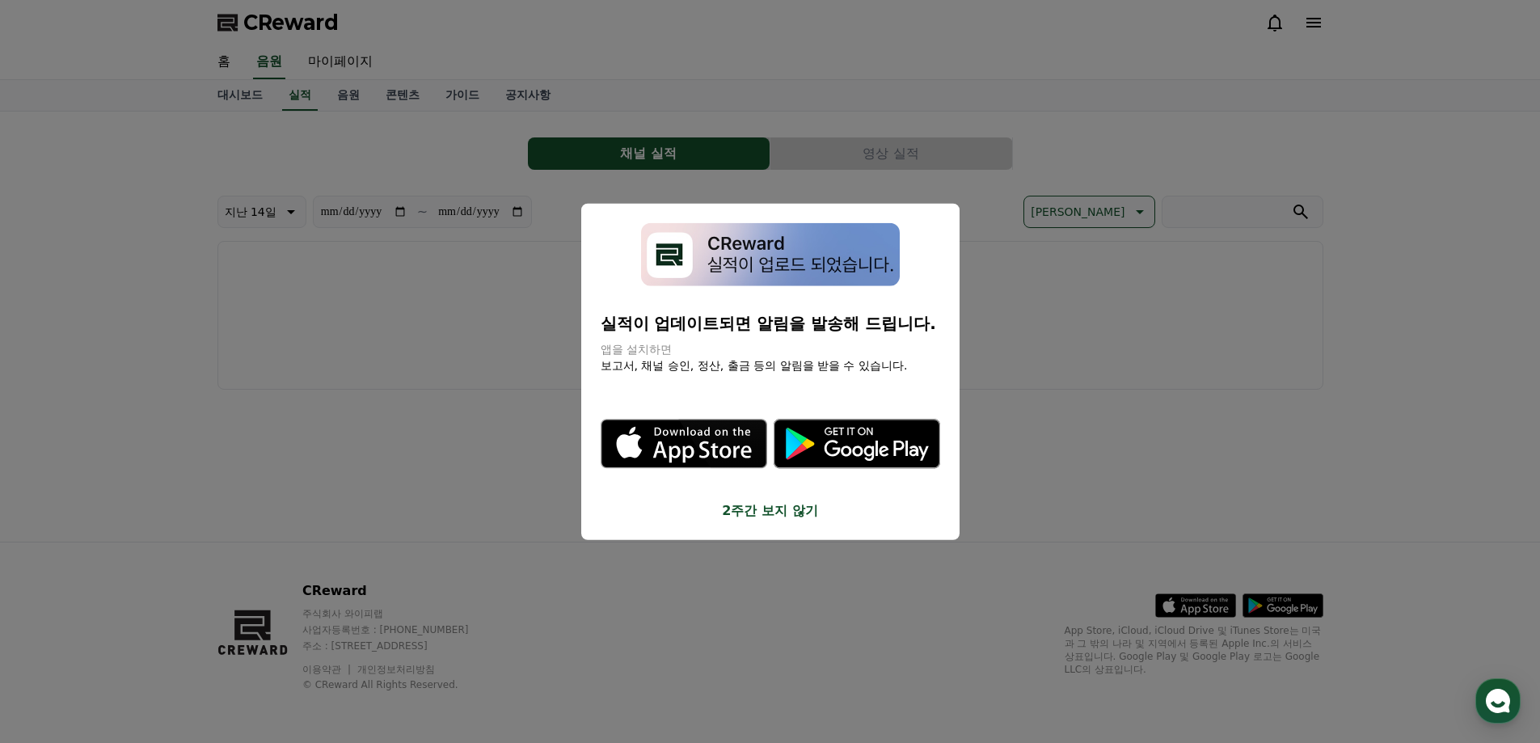
click at [243, 97] on button "close modal" at bounding box center [770, 371] width 1540 height 743
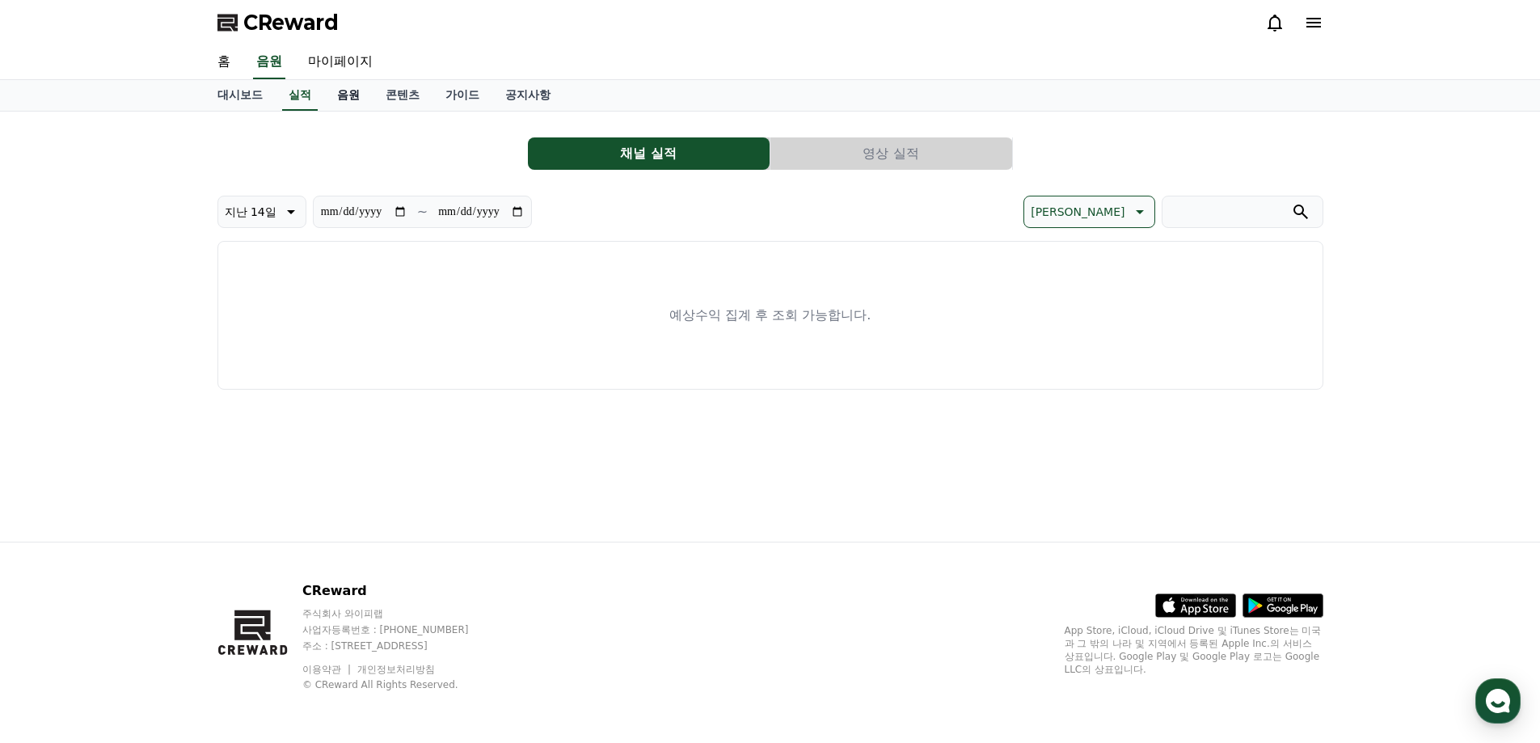
click at [349, 99] on link "음원" at bounding box center [348, 95] width 49 height 31
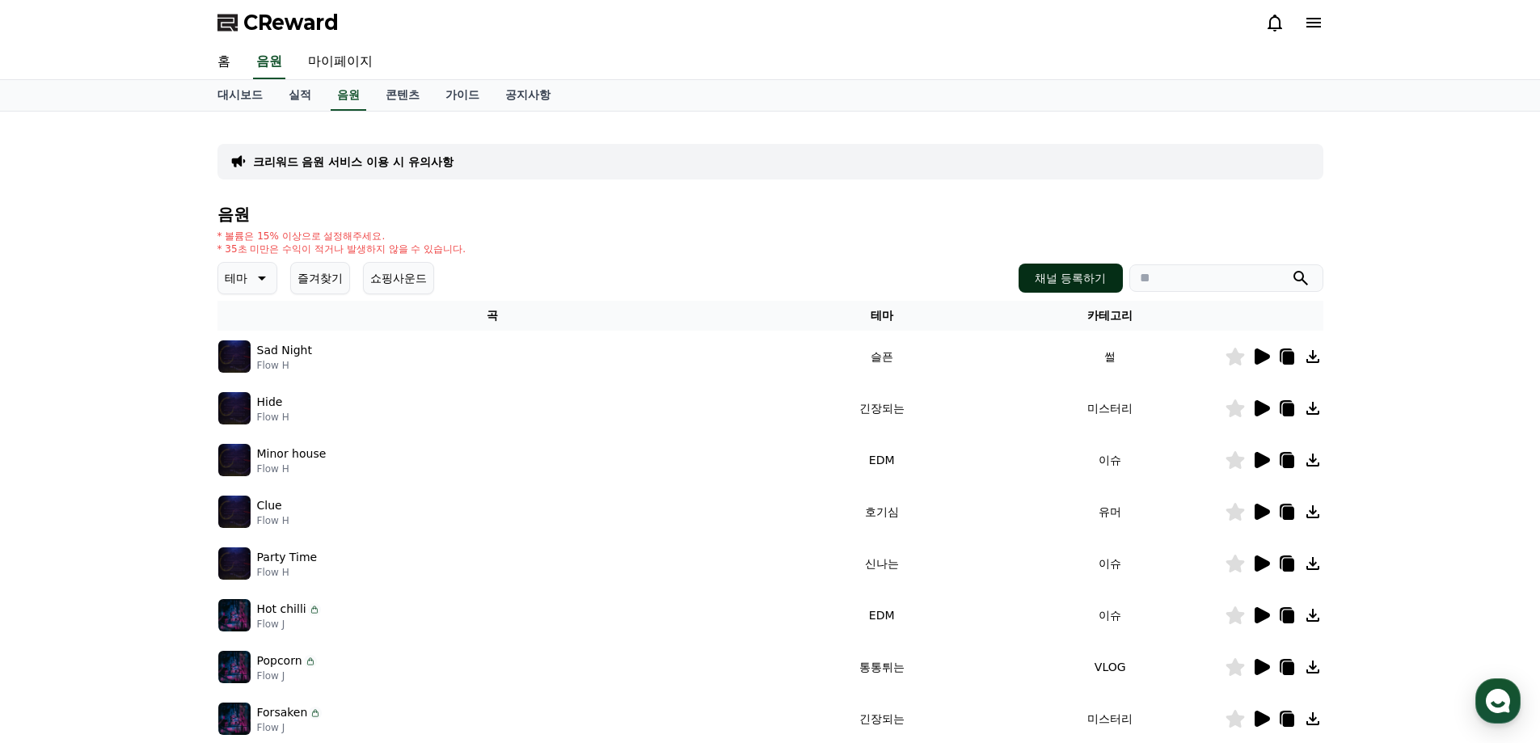
click at [1035, 284] on button "채널 등록하기" at bounding box center [1070, 278] width 103 height 29
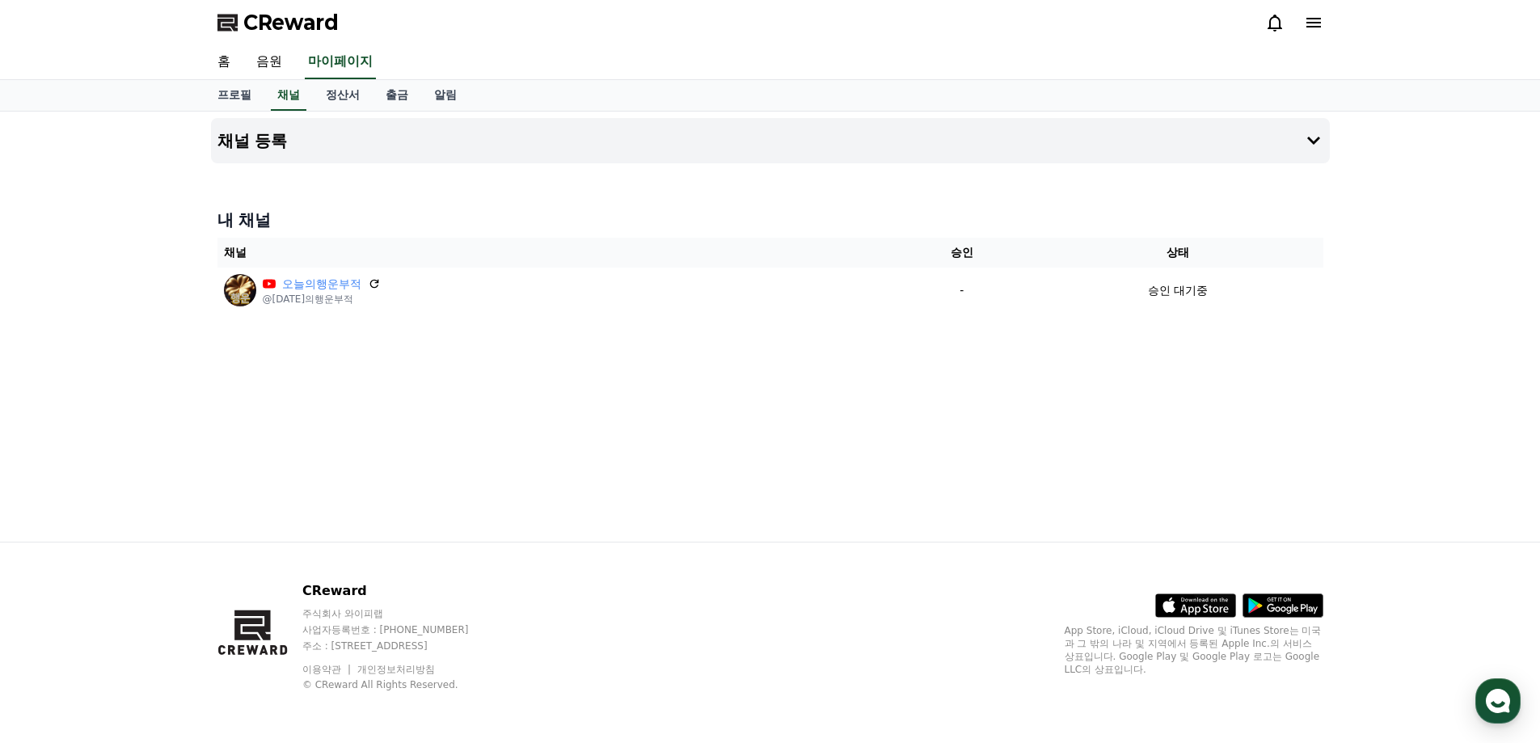
click at [557, 374] on div "채널 등록 내 채널 채널 승인 상태 [DATE]의행운부적 @[DATE]의행운부적 - 승인 대기중" at bounding box center [771, 327] width 1132 height 430
click at [265, 63] on link "음원" at bounding box center [269, 62] width 52 height 34
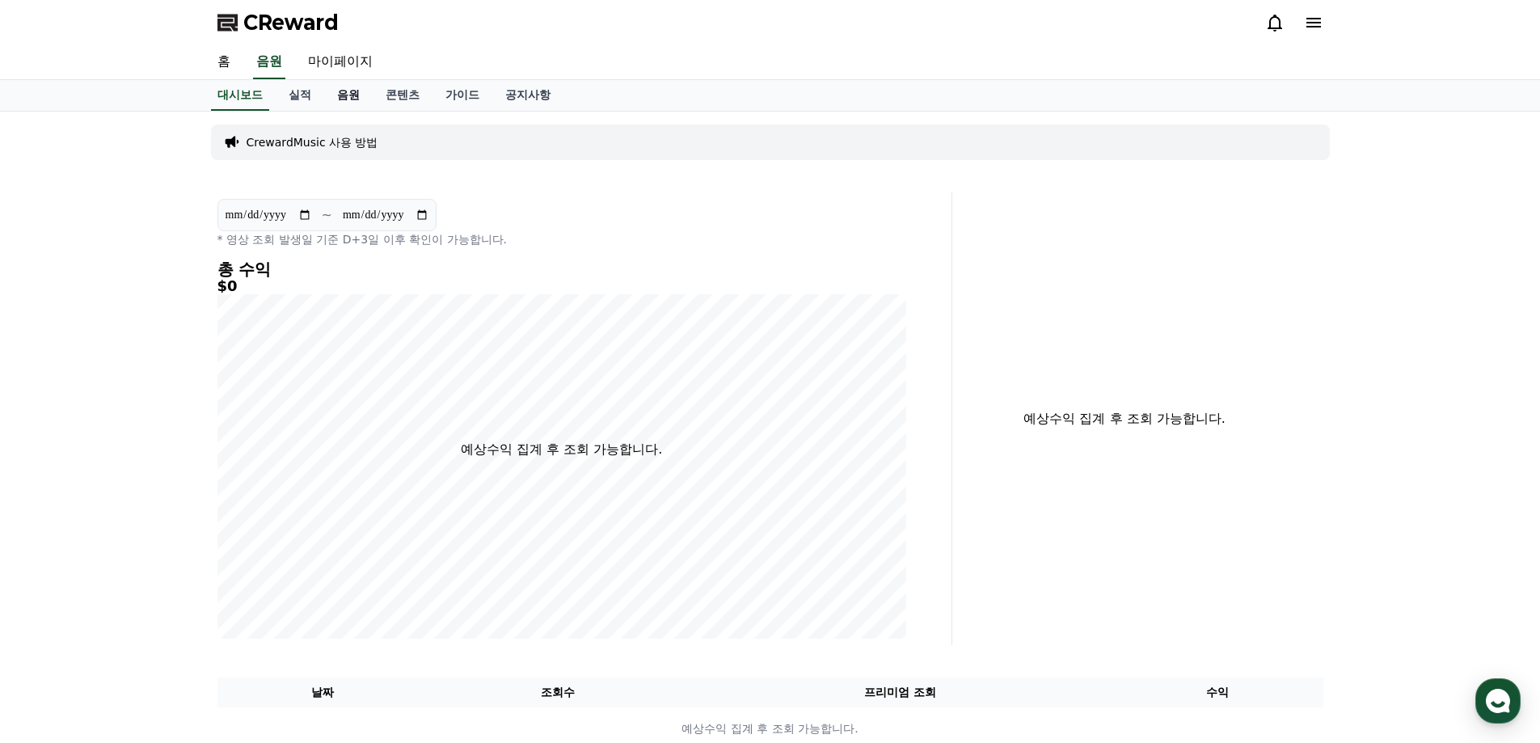
click at [352, 91] on link "음원" at bounding box center [348, 95] width 49 height 31
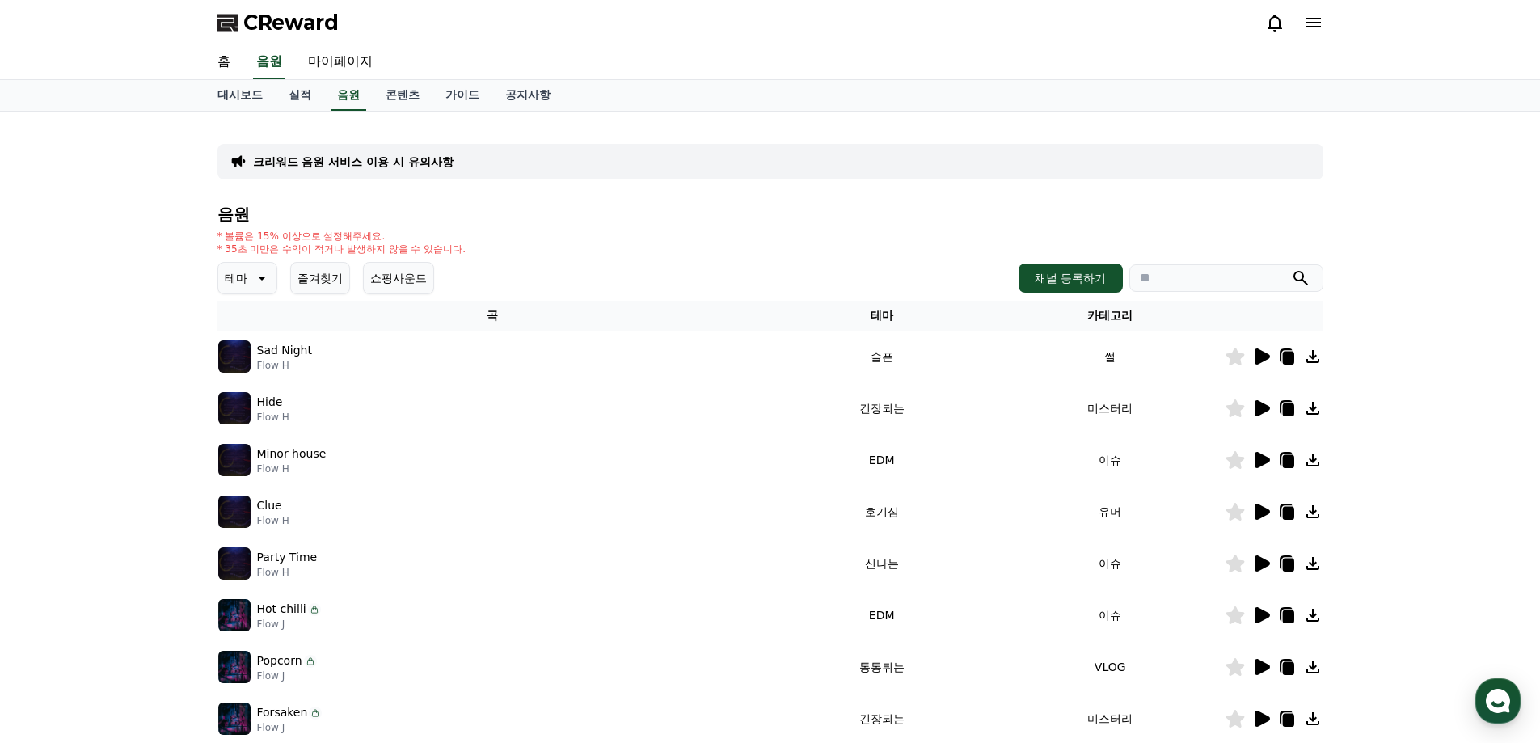
click at [1313, 355] on icon at bounding box center [1313, 356] width 13 height 13
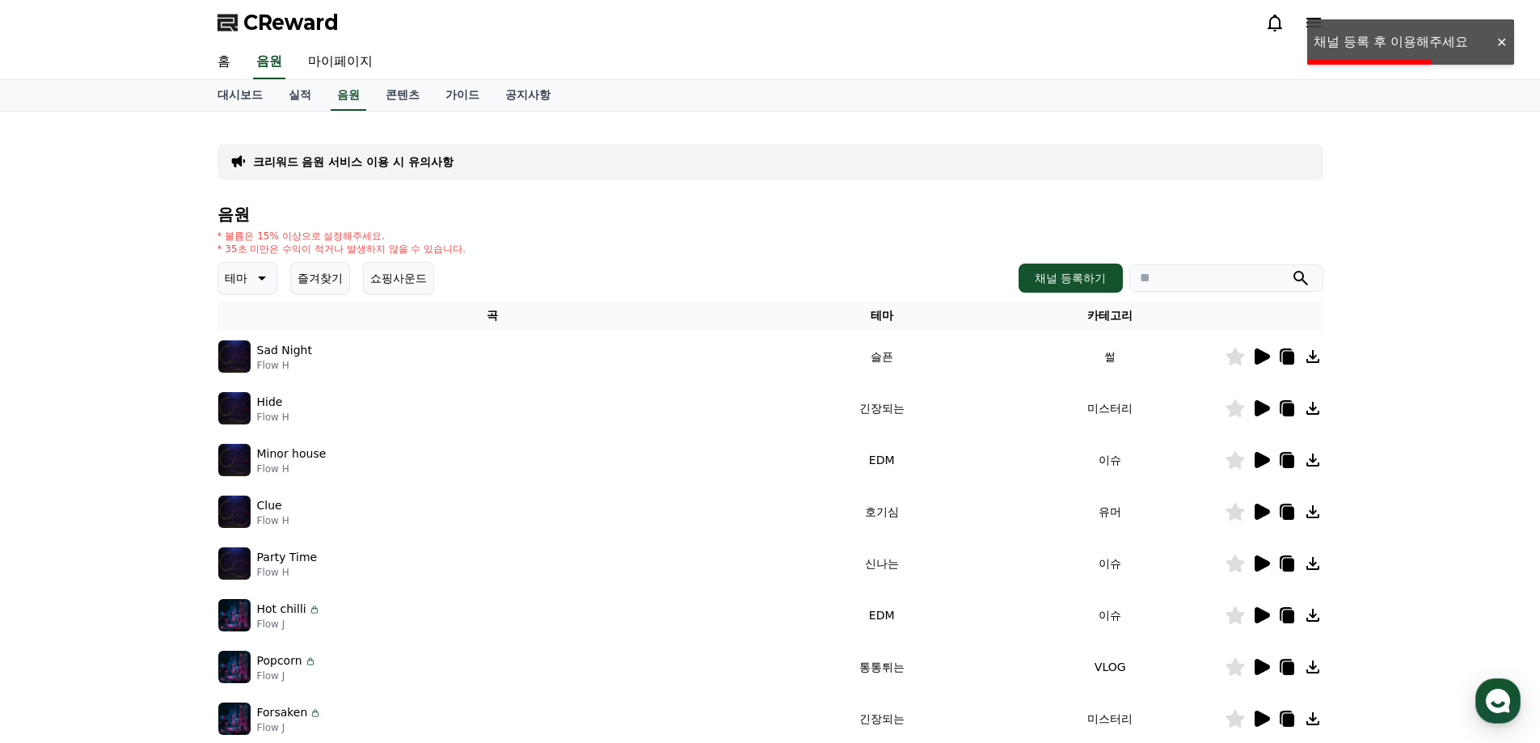
click at [1412, 367] on div "크리워드 음원 서비스 이용 시 유의사항 음원 * 볼륨은 15% 이상으로 설정해주세요. * 35초 미만은 수익이 적거나 발생하지 않을 수 있습니…" at bounding box center [770, 503] width 1540 height 782
click at [0, 304] on div "크리워드 음원 서비스 이용 시 유의사항 음원 * 볼륨은 15% 이상으로 설정해주세요. * 35초 미만은 수익이 적거나 발생하지 않을 수 있습니…" at bounding box center [770, 503] width 1540 height 782
drag, startPoint x: 5, startPoint y: 294, endPoint x: 49, endPoint y: 281, distance: 45.8
click at [28, 286] on div "크리워드 음원 서비스 이용 시 유의사항 음원 * 볼륨은 15% 이상으로 설정해주세요. * 35초 미만은 수익이 적거나 발생하지 않을 수 있습니…" at bounding box center [770, 503] width 1540 height 782
click at [54, 275] on div "크리워드 음원 서비스 이용 시 유의사항 음원 * 볼륨은 15% 이상으로 설정해주세요. * 35초 미만은 수익이 적거나 발생하지 않을 수 있습니…" at bounding box center [770, 503] width 1540 height 782
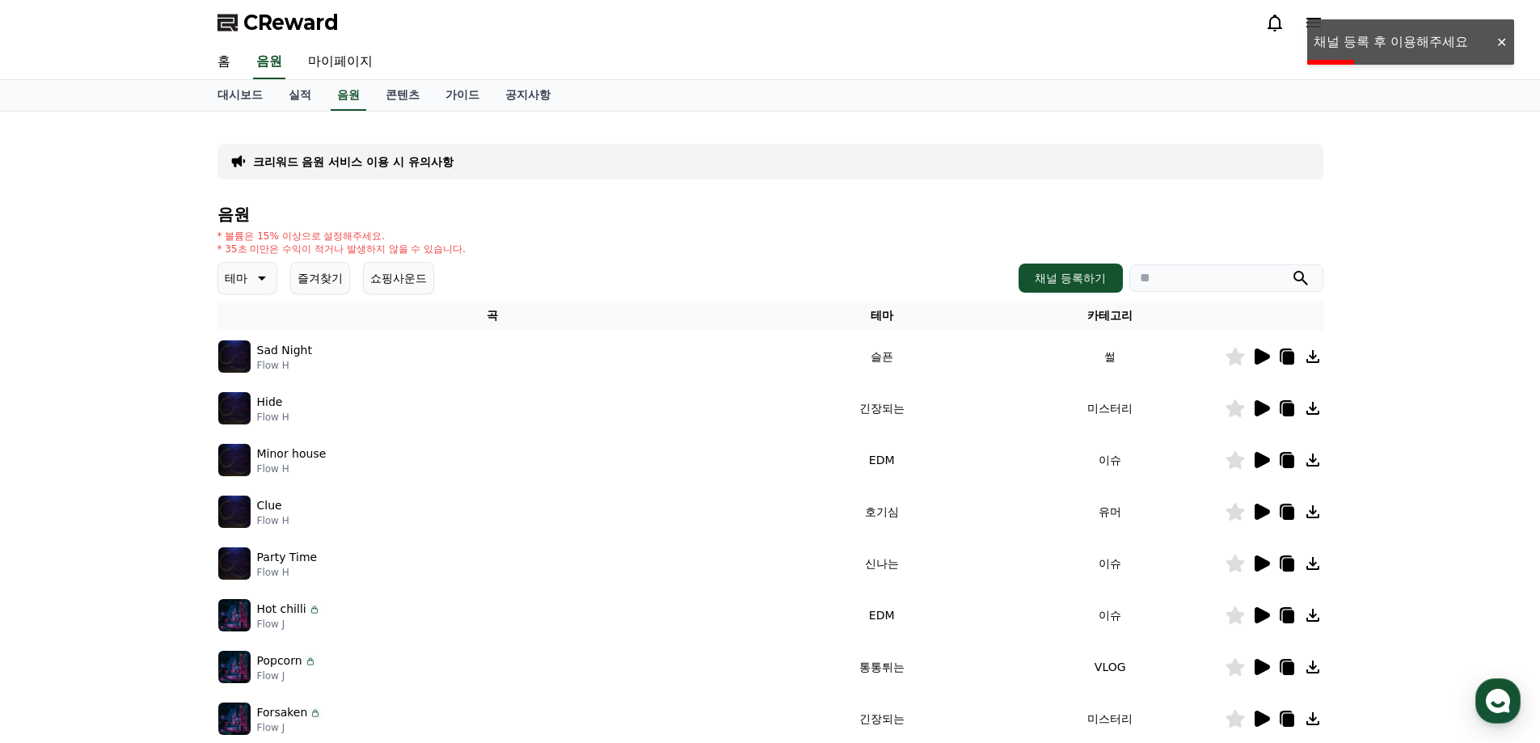
click at [54, 275] on div "크리워드 음원 서비스 이용 시 유의사항 음원 * 볼륨은 15% 이상으로 설정해주세요. * 35초 미만은 수익이 적거나 발생하지 않을 수 있습니…" at bounding box center [770, 503] width 1540 height 782
